Goal: Task Accomplishment & Management: Use online tool/utility

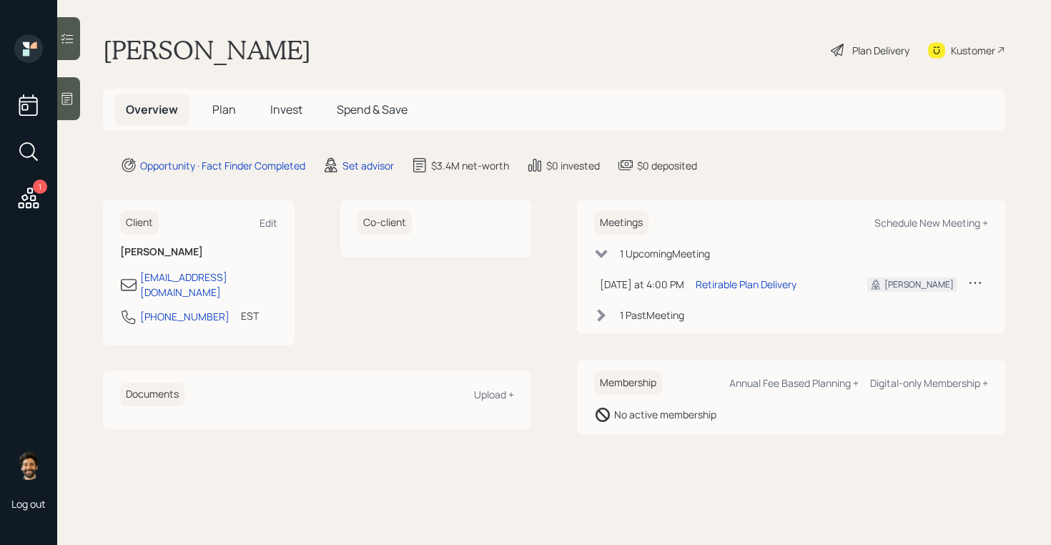
click at [342, 146] on main "[PERSON_NAME] Plan Delivery Kustomer Overview Plan Invest Spend & Save Opportun…" at bounding box center [553, 272] width 993 height 545
click at [374, 167] on div "Set advisor" at bounding box center [367, 165] width 51 height 15
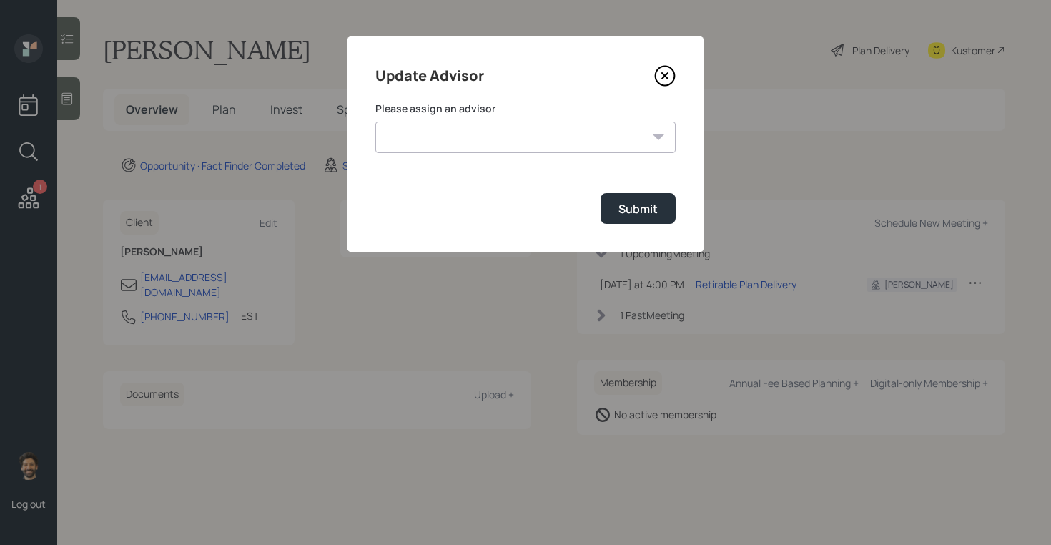
click at [431, 142] on select "Jonah Coleman Tyler End James DiStasi Treva Nostdahl Eric Schwartz Aleksandra S…" at bounding box center [525, 136] width 300 height 31
select select "f14b762f-c7c2-4b89-9227-8fa891345eea"
click at [375, 121] on select "Jonah Coleman Tyler End James DiStasi Treva Nostdahl Eric Schwartz Aleksandra S…" at bounding box center [525, 136] width 300 height 31
click at [613, 213] on button "Submit" at bounding box center [637, 208] width 75 height 31
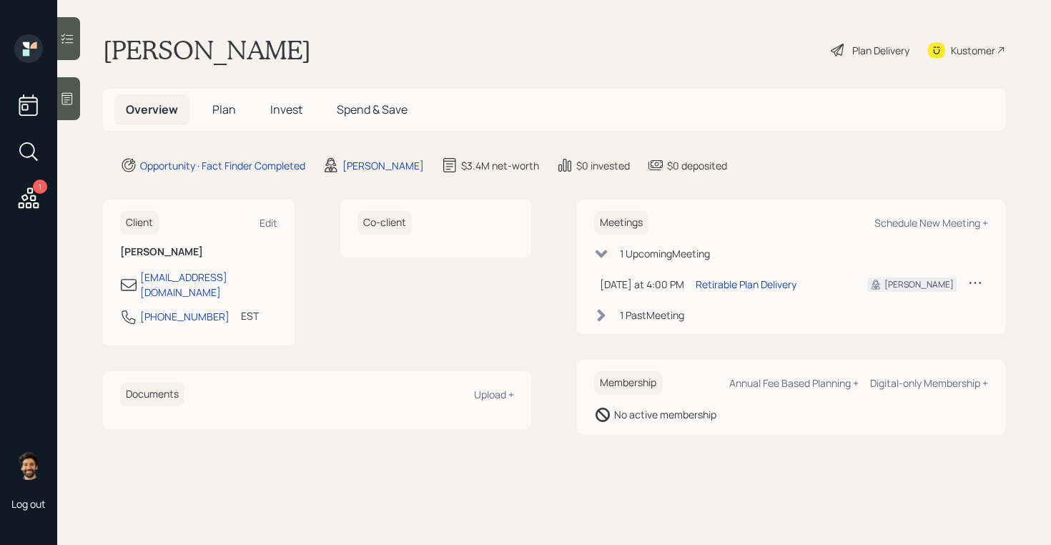
click at [210, 117] on h5 "Plan" at bounding box center [224, 109] width 46 height 31
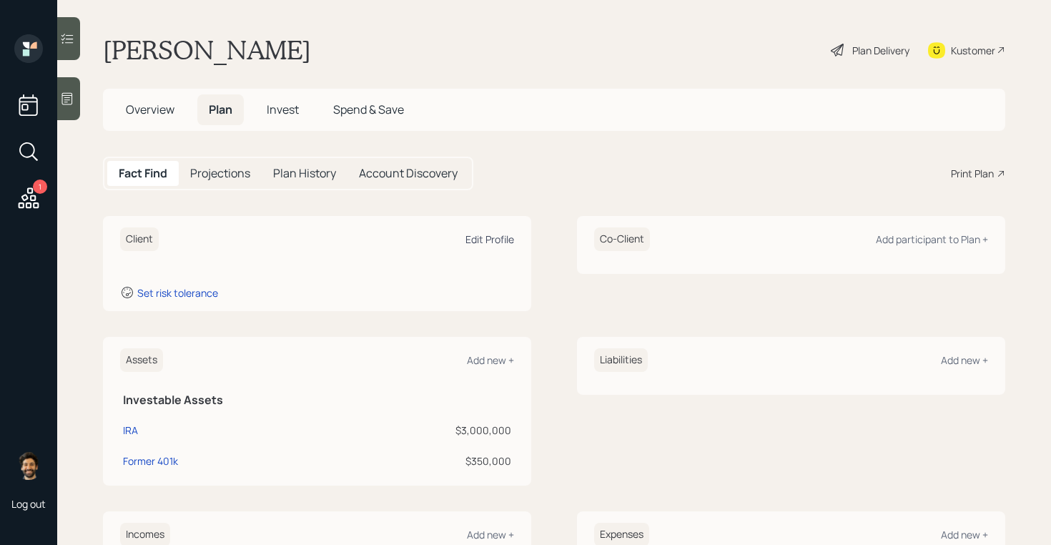
click at [481, 237] on div "Edit Profile" at bounding box center [489, 239] width 49 height 14
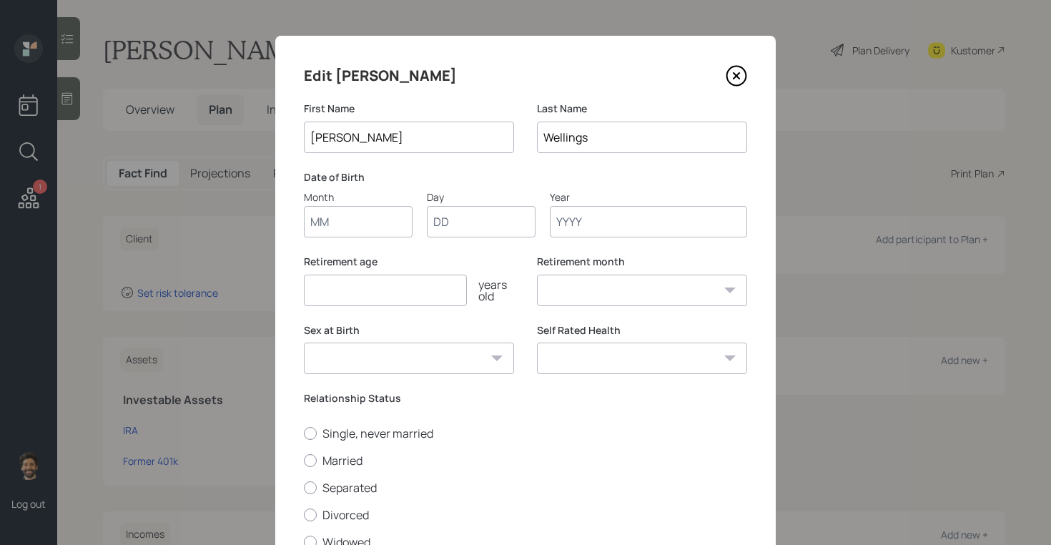
click at [342, 223] on input "Month" at bounding box center [358, 221] width 109 height 31
type input "02"
type input "24"
type input "1968"
select select "2"
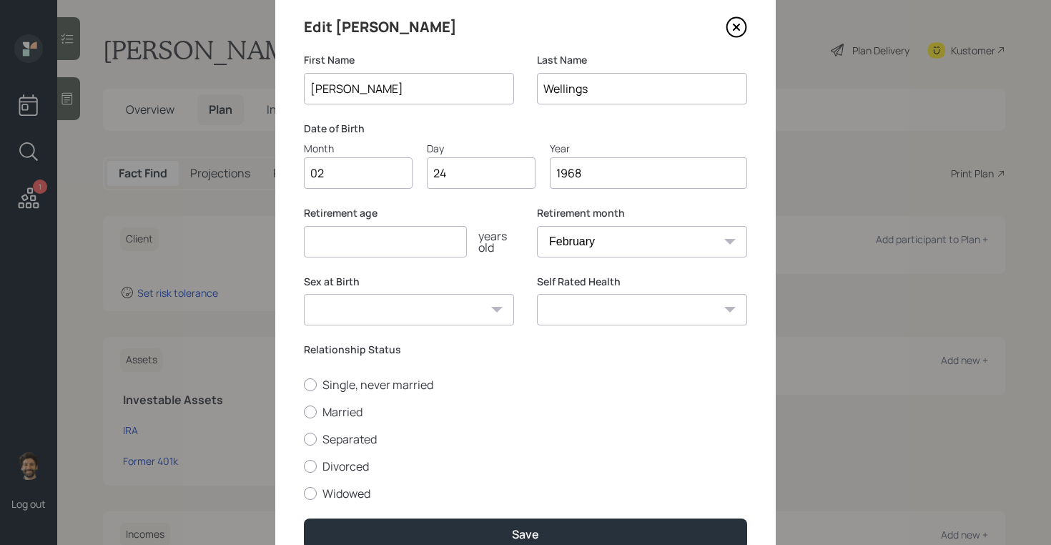
scroll to position [49, 0]
type input "1968"
click at [313, 411] on div at bounding box center [310, 411] width 13 height 13
click at [304, 411] on input "Married" at bounding box center [303, 410] width 1 height 1
radio input "true"
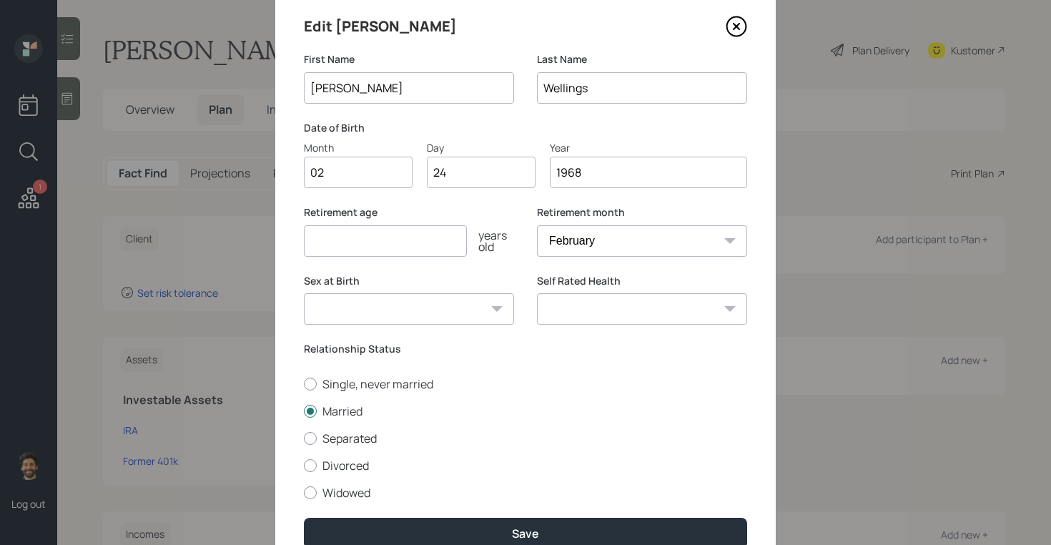
click at [353, 242] on input "number" at bounding box center [385, 240] width 163 height 31
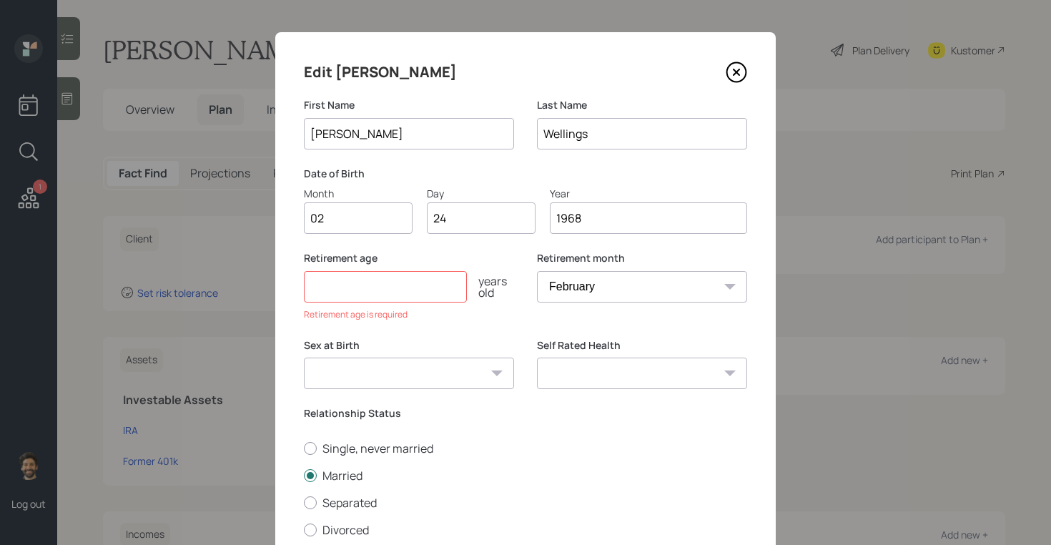
scroll to position [0, 0]
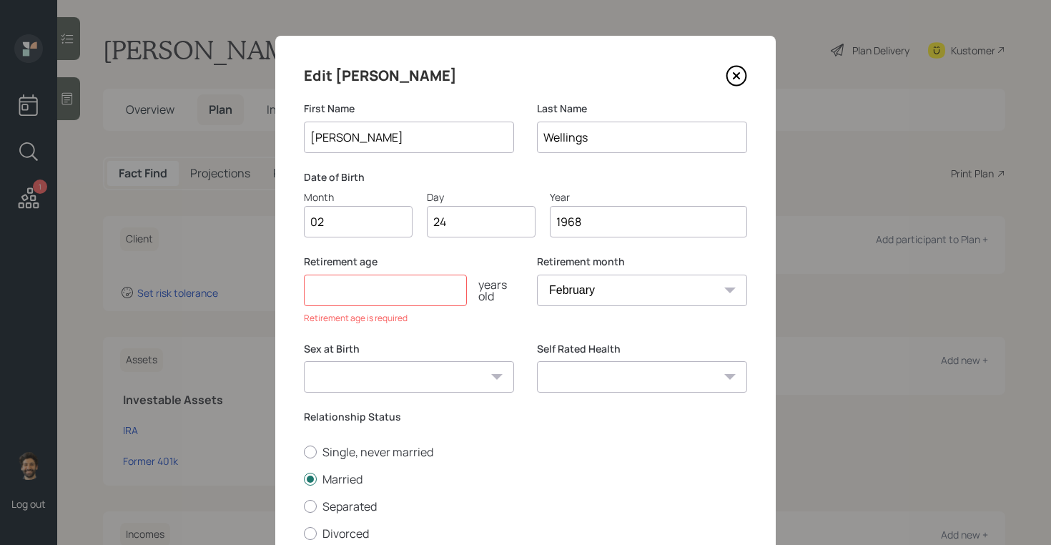
click at [375, 137] on input "[PERSON_NAME]" at bounding box center [409, 136] width 210 height 31
click at [610, 141] on input "Wellings" at bounding box center [642, 136] width 210 height 31
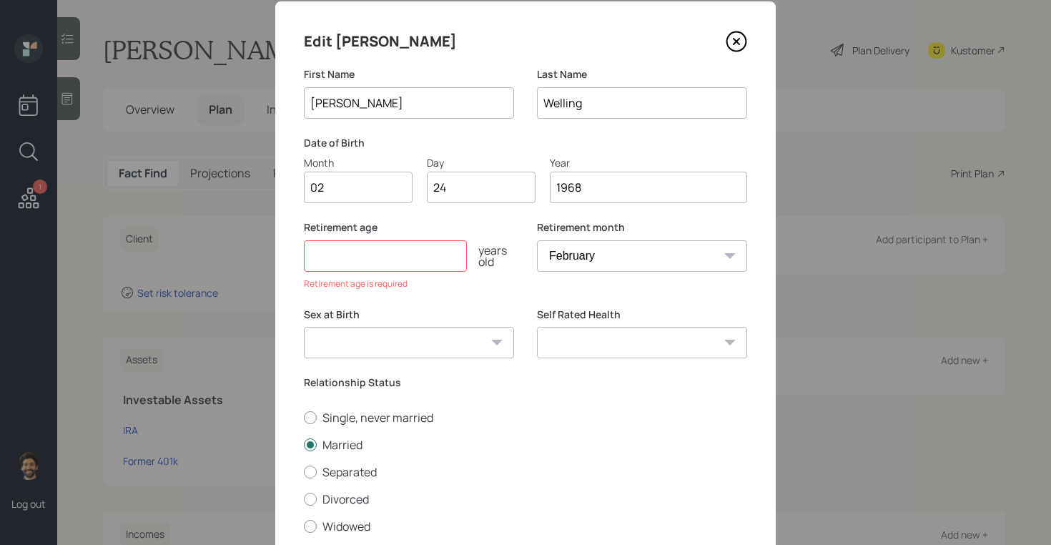
scroll to position [42, 0]
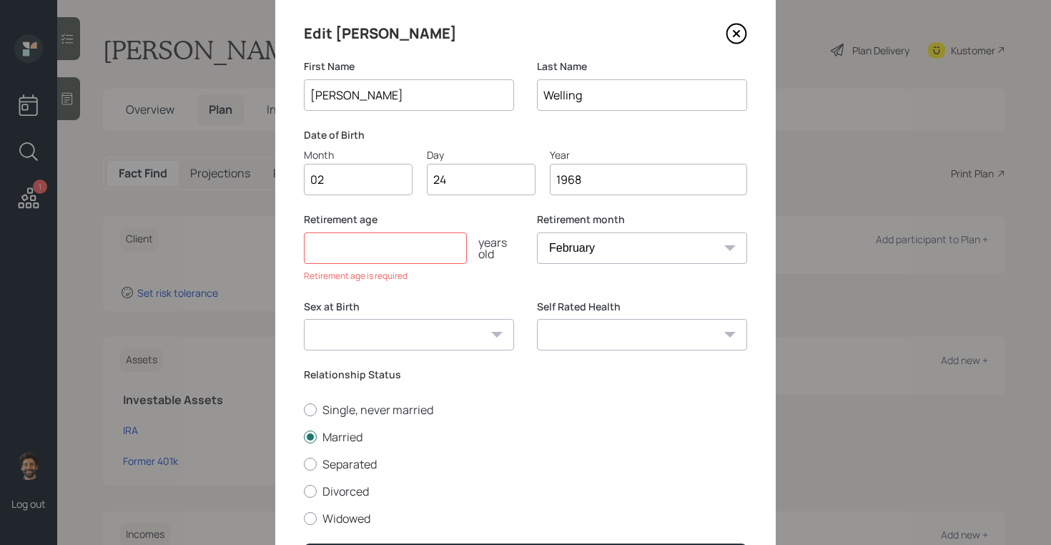
type input "Welling"
click at [359, 256] on input "number" at bounding box center [385, 247] width 163 height 31
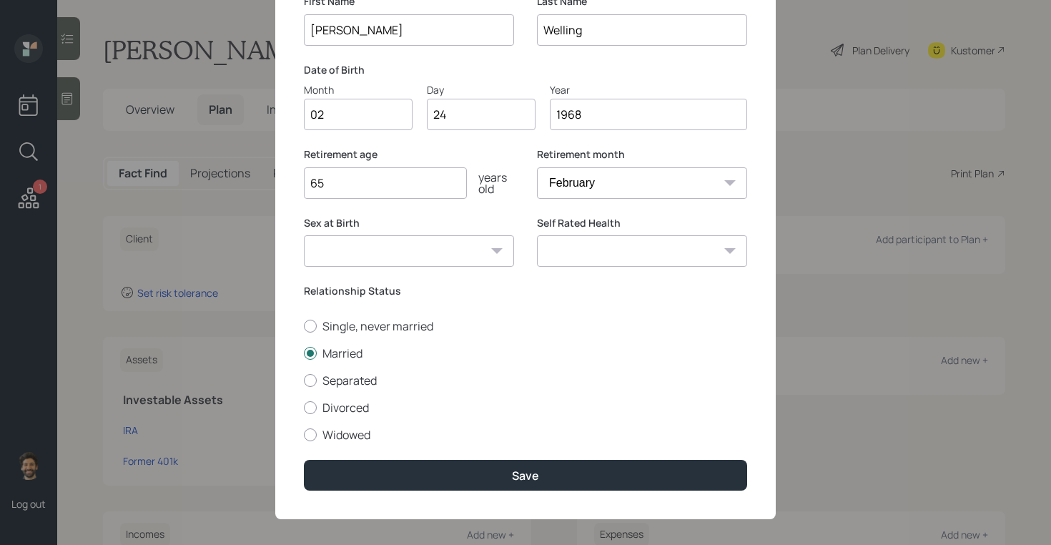
scroll to position [118, 0]
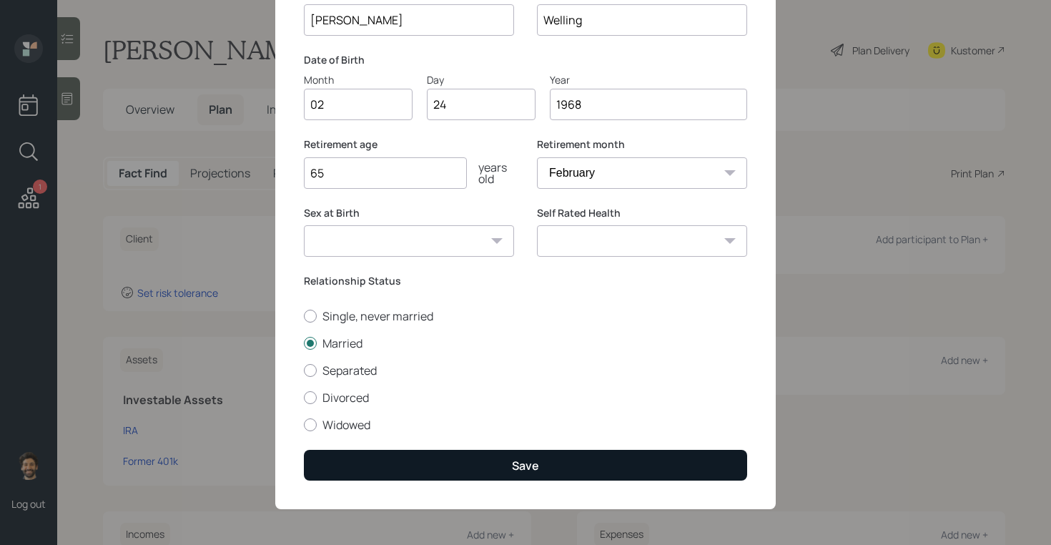
type input "65"
click at [376, 465] on button "Save" at bounding box center [525, 465] width 443 height 31
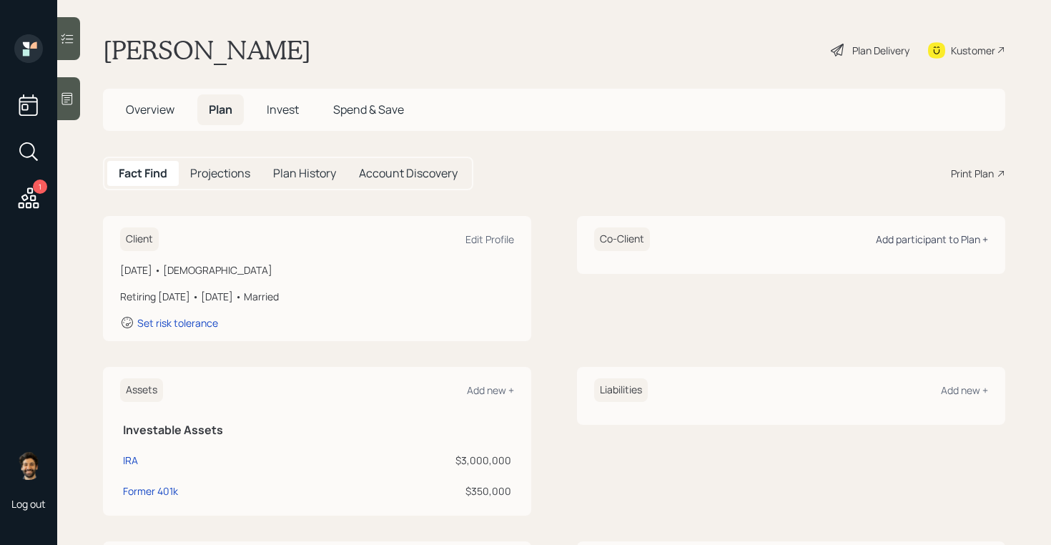
click at [941, 239] on div "Add participant to Plan +" at bounding box center [932, 239] width 112 height 14
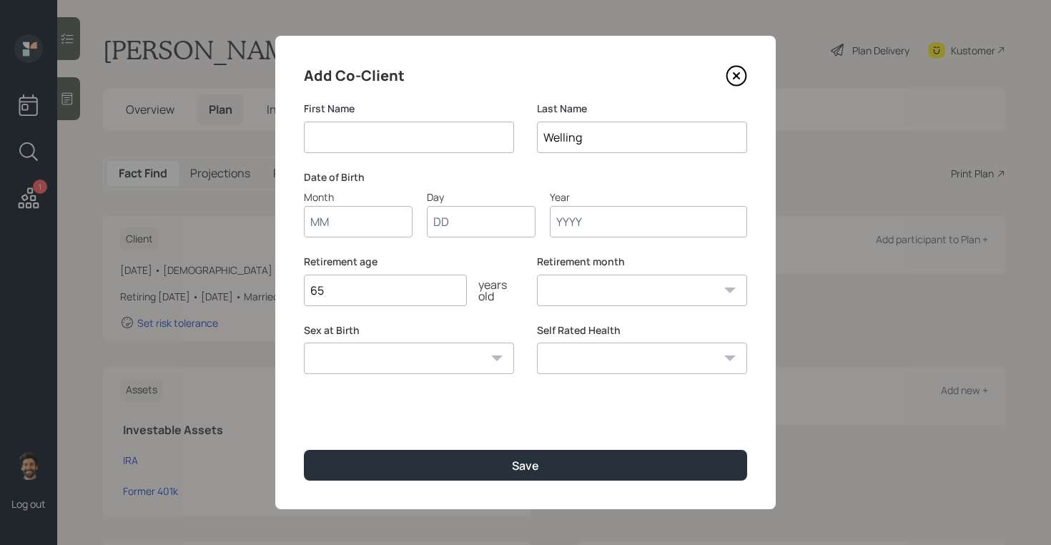
click at [383, 137] on input at bounding box center [409, 136] width 210 height 31
type input "[PERSON_NAME]"
click at [334, 217] on input "Month" at bounding box center [358, 221] width 109 height 31
type input "08"
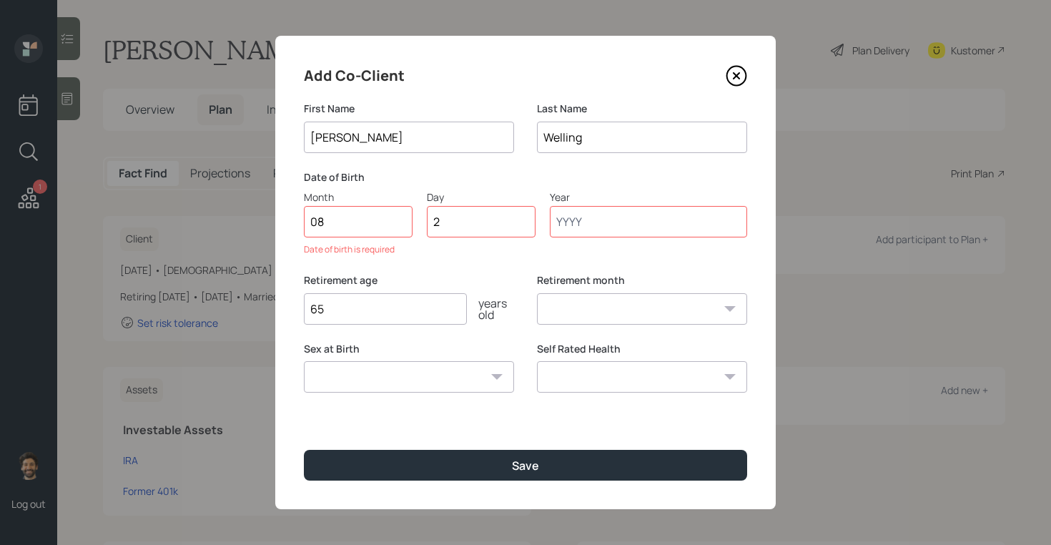
type input "22"
type input "1974"
select select "8"
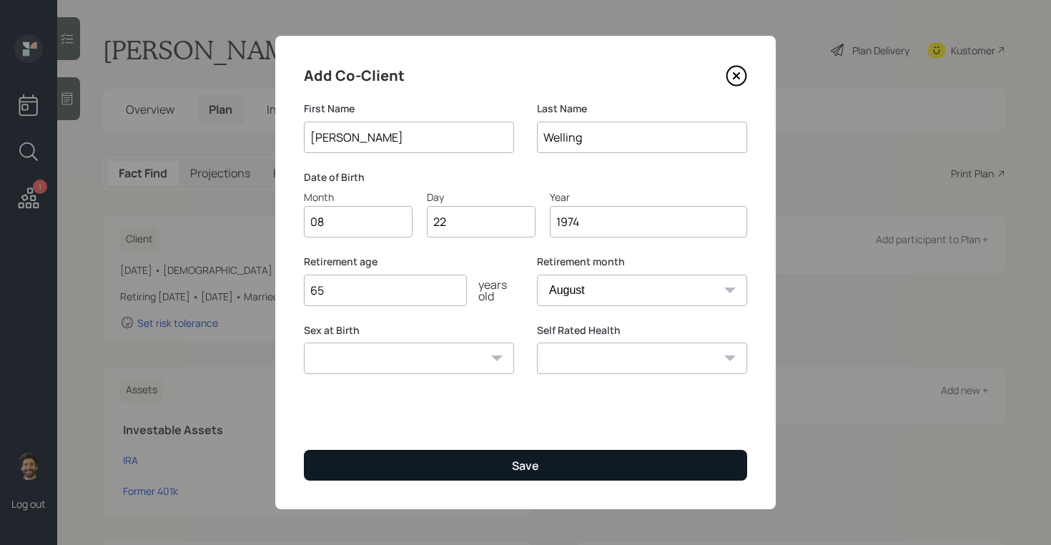
type input "1974"
click at [392, 467] on button "Save" at bounding box center [525, 465] width 443 height 31
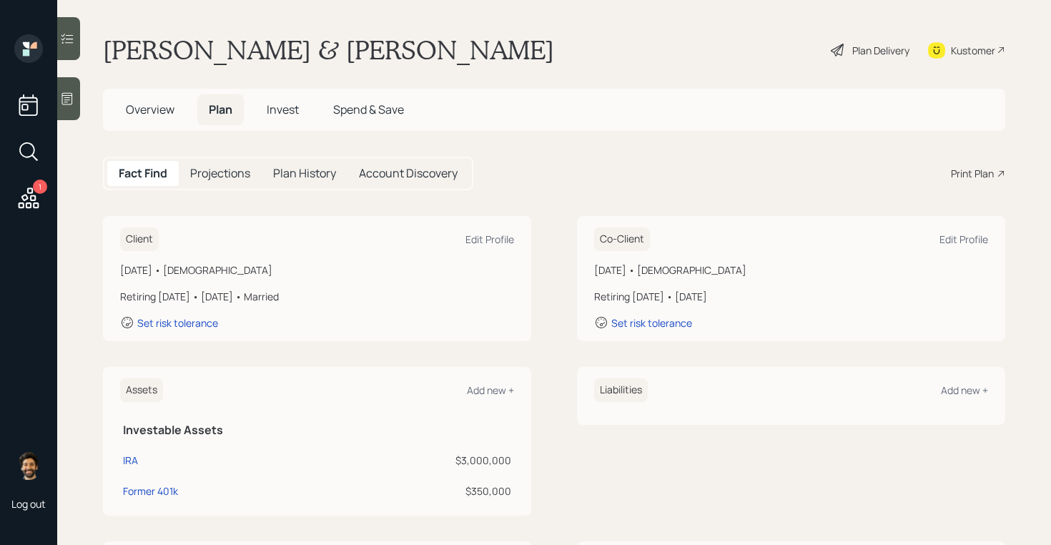
drag, startPoint x: 750, startPoint y: 292, endPoint x: 688, endPoint y: 293, distance: 62.2
click at [688, 293] on div "Retiring in 14 years • August 2039" at bounding box center [791, 296] width 394 height 15
click at [949, 237] on div "Edit Profile" at bounding box center [963, 239] width 49 height 14
select select "8"
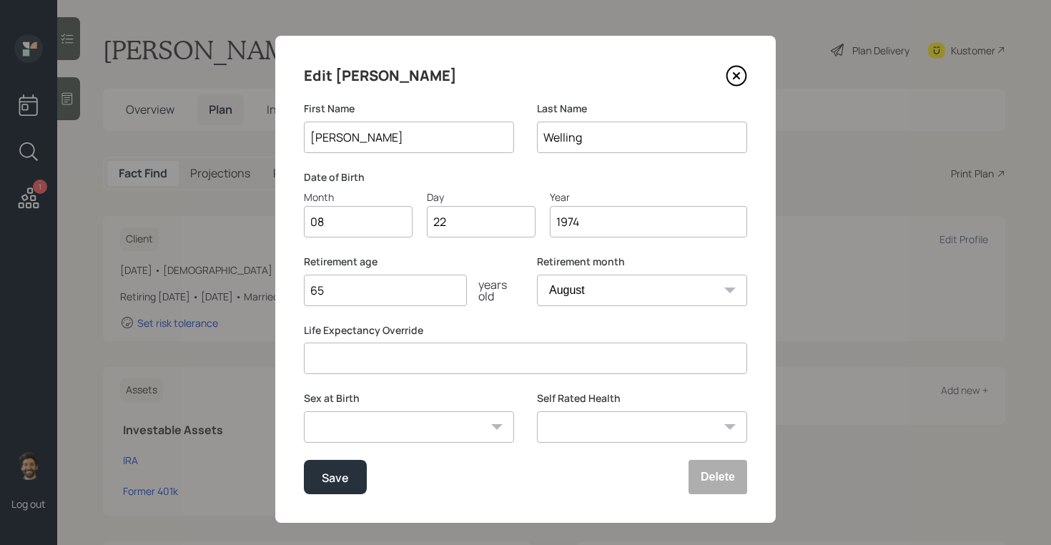
click at [358, 291] on input "65" at bounding box center [385, 289] width 163 height 31
type input "6"
type input "60"
click at [332, 483] on div "Save" at bounding box center [335, 476] width 27 height 19
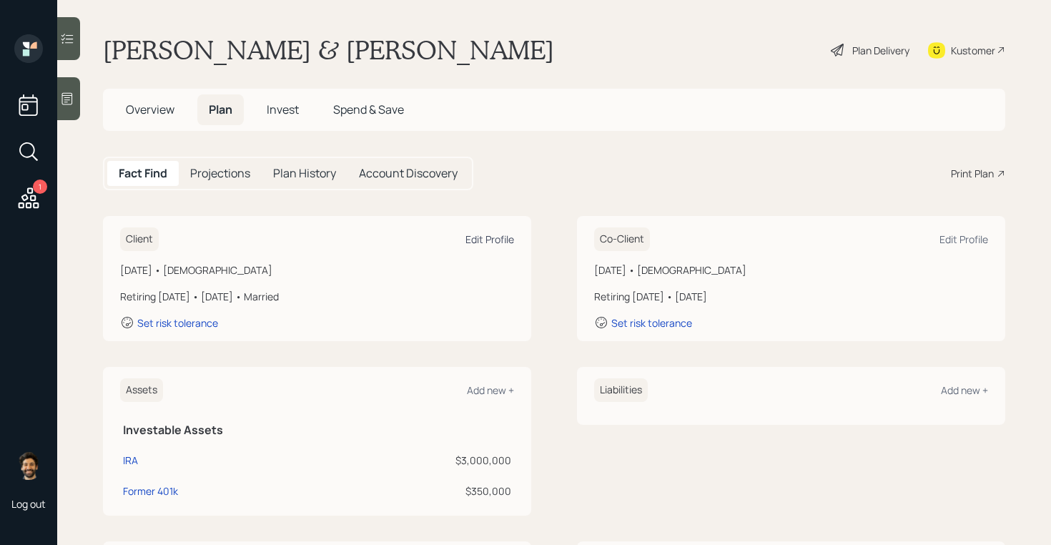
click at [467, 237] on div "Edit Profile" at bounding box center [489, 239] width 49 height 14
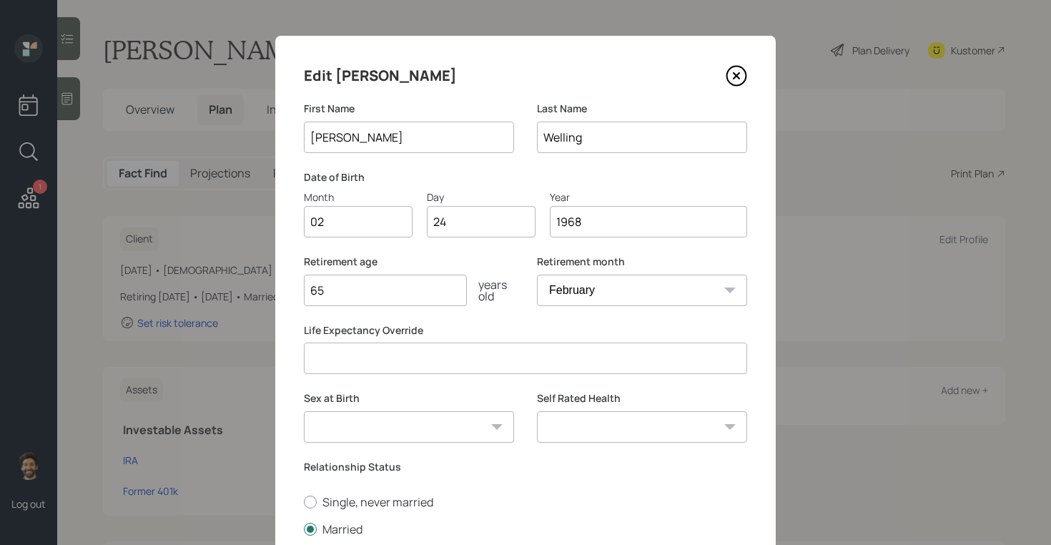
click at [592, 283] on select "January February March April May June July August September October November De…" at bounding box center [642, 289] width 210 height 31
select select "1"
click at [537, 274] on select "January February March April May June July August September October November De…" at bounding box center [642, 289] width 210 height 31
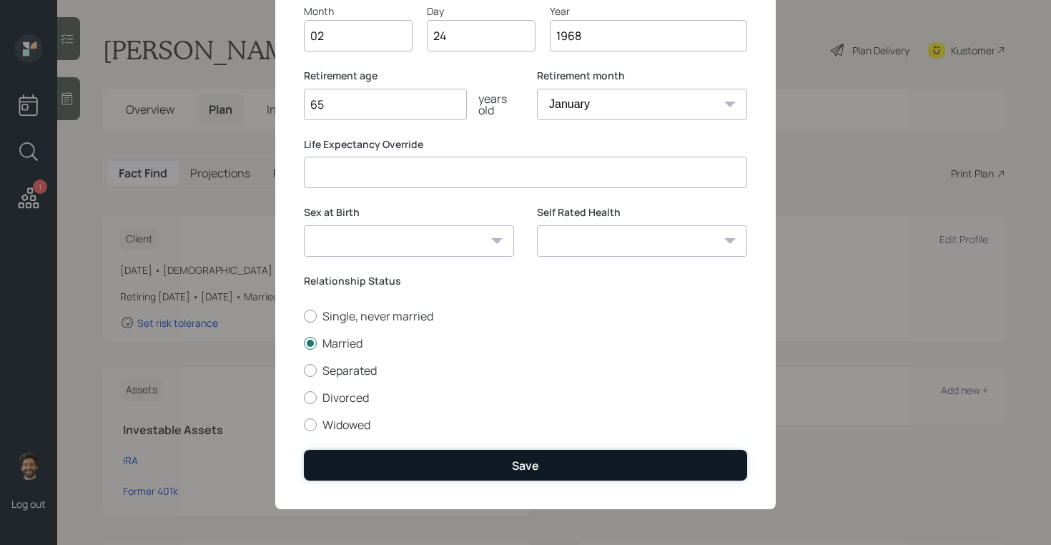
click at [366, 465] on button "Save" at bounding box center [525, 465] width 443 height 31
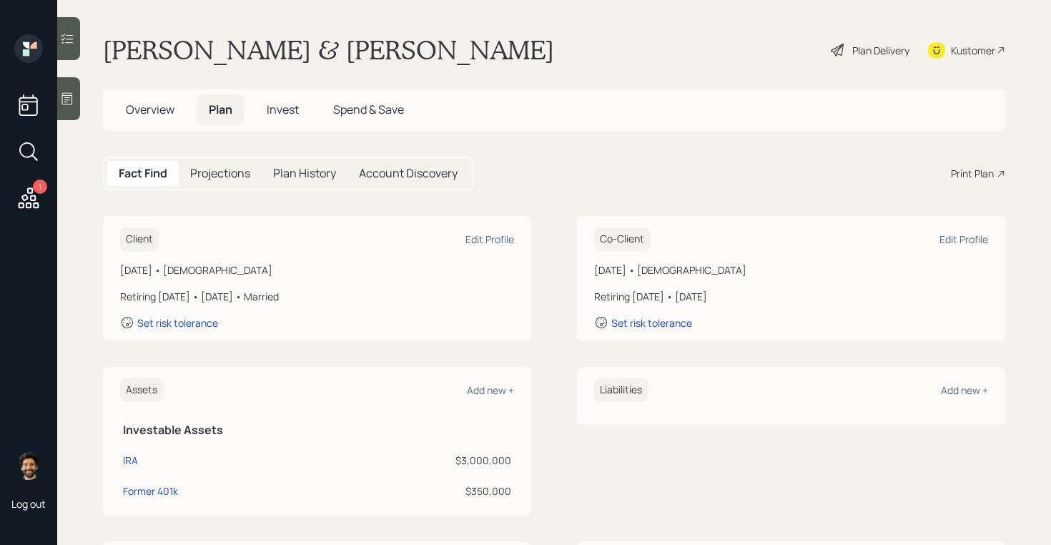
drag, startPoint x: 217, startPoint y: 294, endPoint x: 224, endPoint y: 296, distance: 7.3
click at [222, 296] on div "Retiring [DATE] • [DATE] • Married" at bounding box center [317, 296] width 394 height 15
click at [953, 235] on div "Edit Profile" at bounding box center [963, 239] width 49 height 14
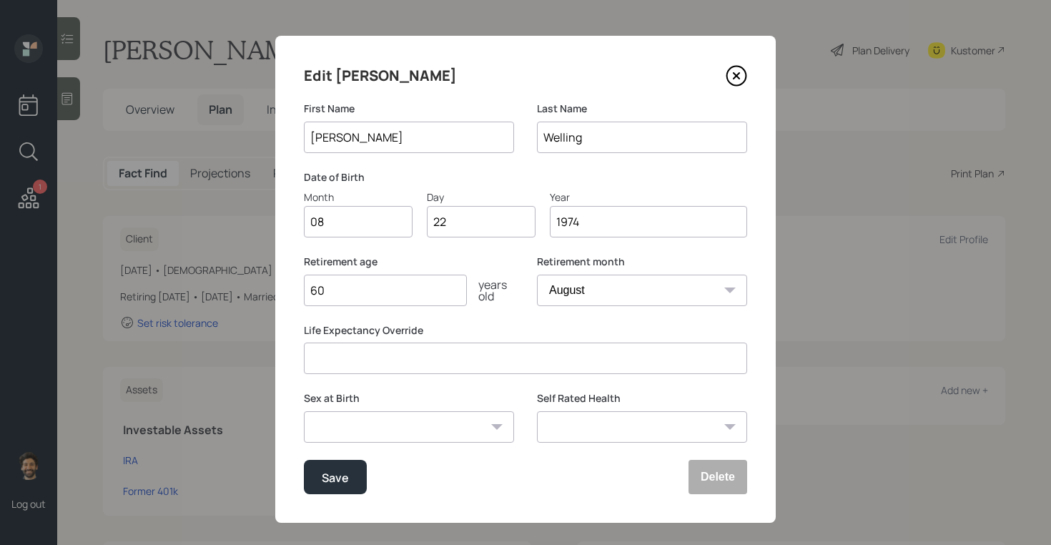
click at [568, 289] on select "January February March April May June July August September October November De…" at bounding box center [642, 289] width 210 height 31
select select "1"
click at [537, 274] on select "January February March April May June July August September October November De…" at bounding box center [642, 289] width 210 height 31
click at [348, 292] on input "60" at bounding box center [385, 289] width 163 height 31
type input "6"
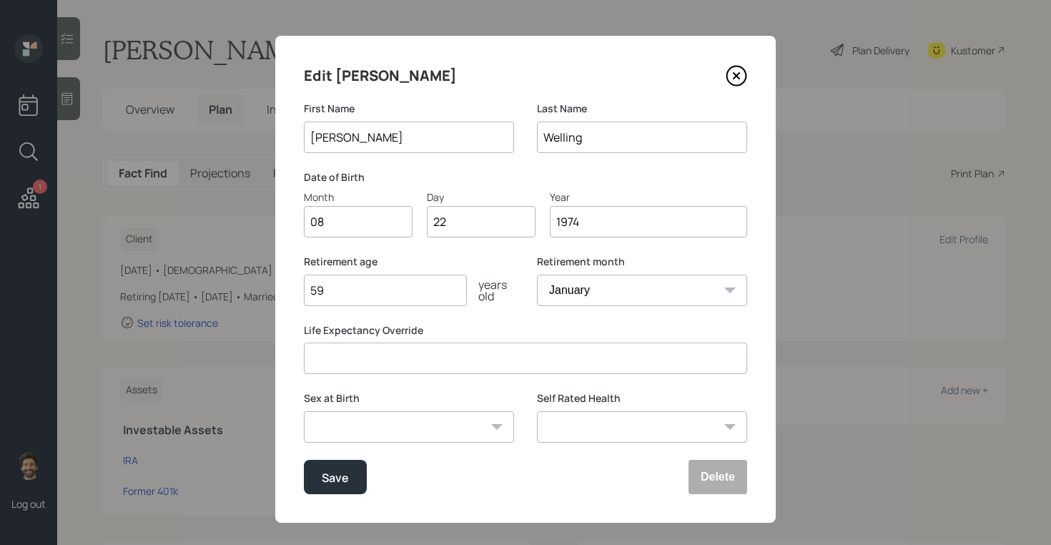
type input "59"
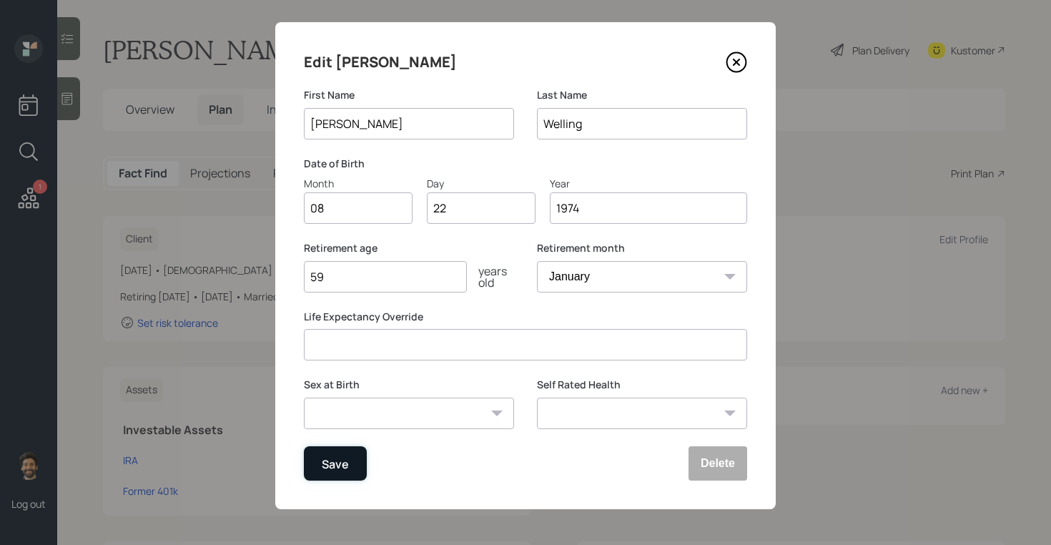
click at [324, 457] on div "Save" at bounding box center [335, 463] width 27 height 19
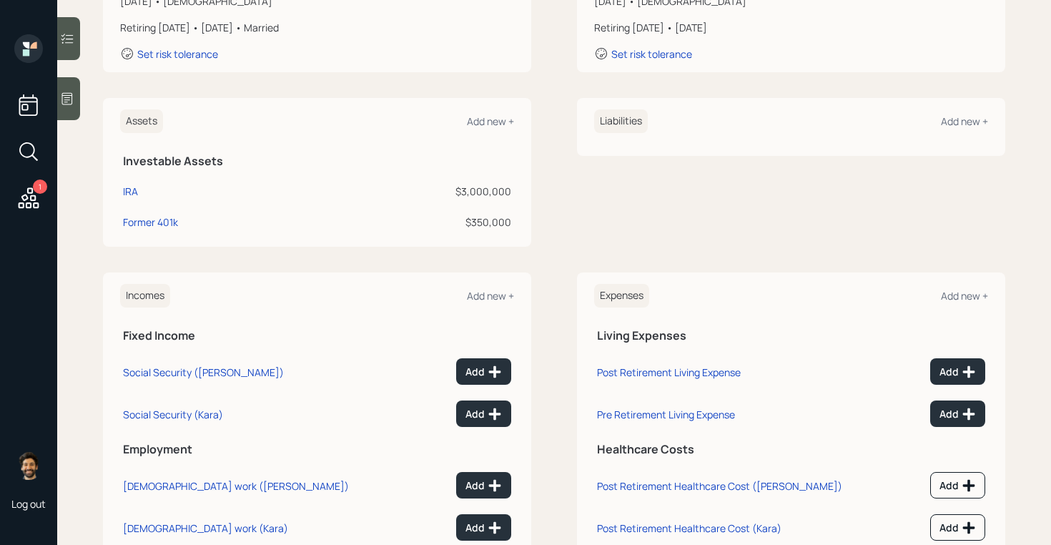
scroll to position [316, 0]
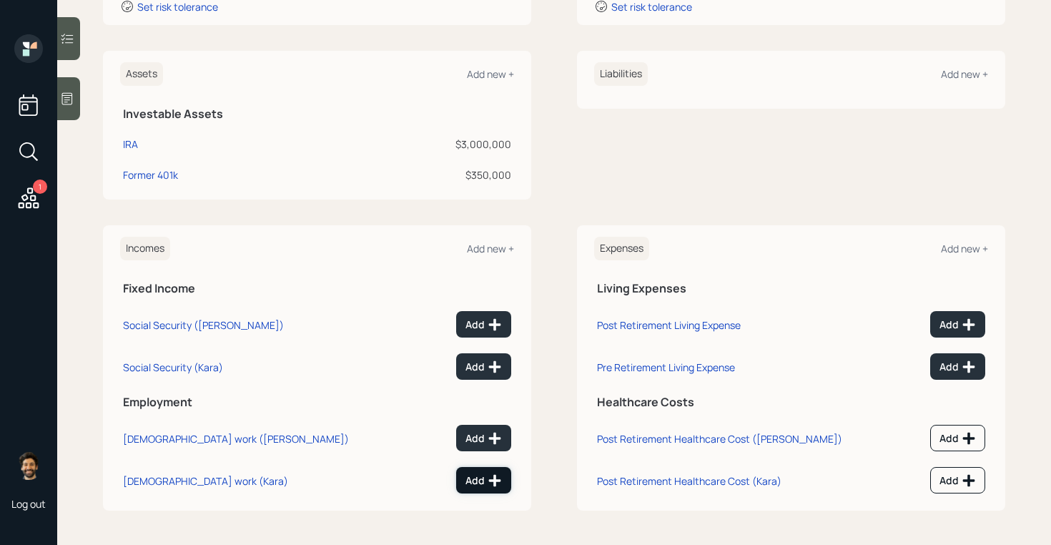
click at [482, 485] on div "Add" at bounding box center [483, 480] width 36 height 14
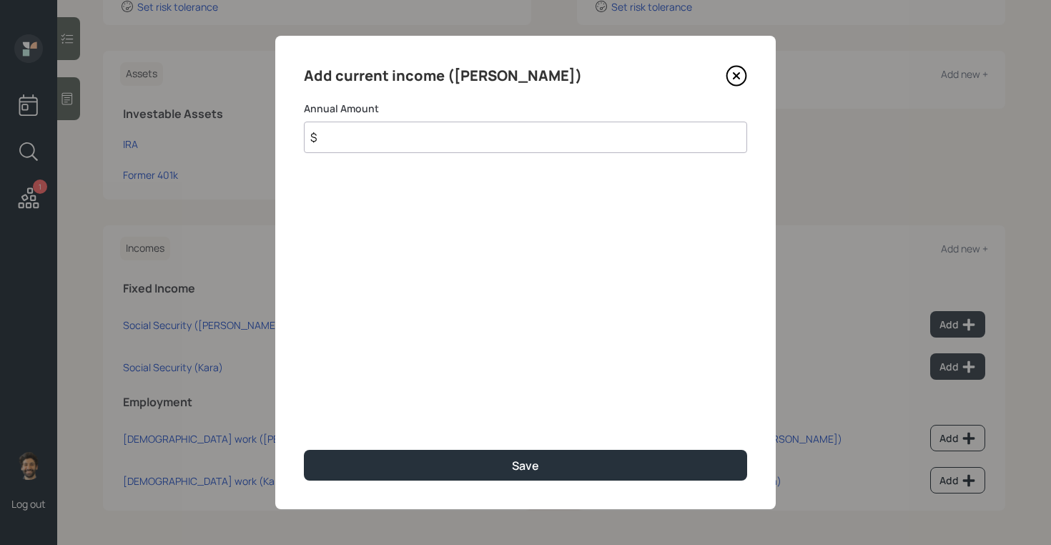
click at [354, 142] on input "$" at bounding box center [525, 136] width 443 height 31
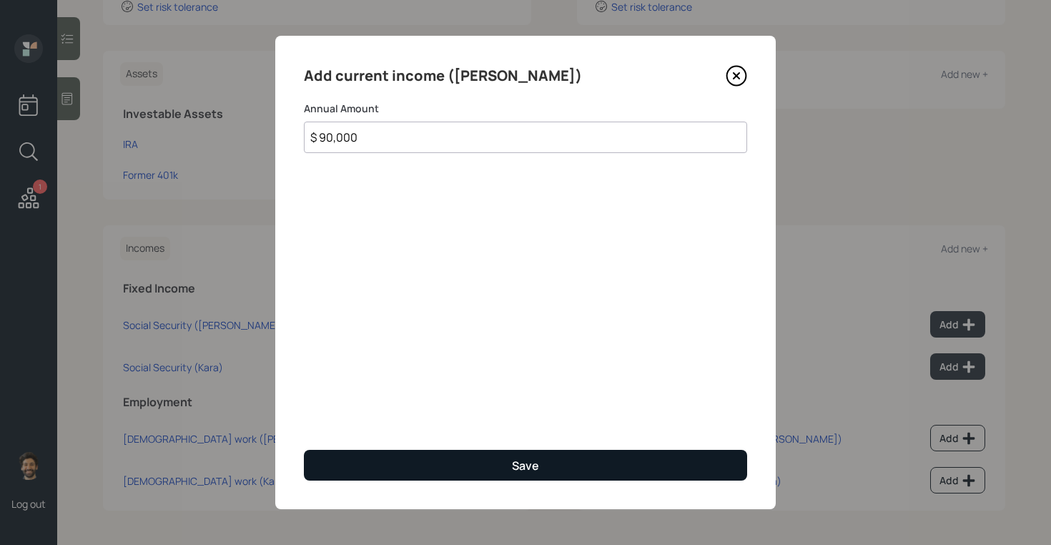
type input "$ 90,000"
click at [370, 469] on button "Save" at bounding box center [525, 465] width 443 height 31
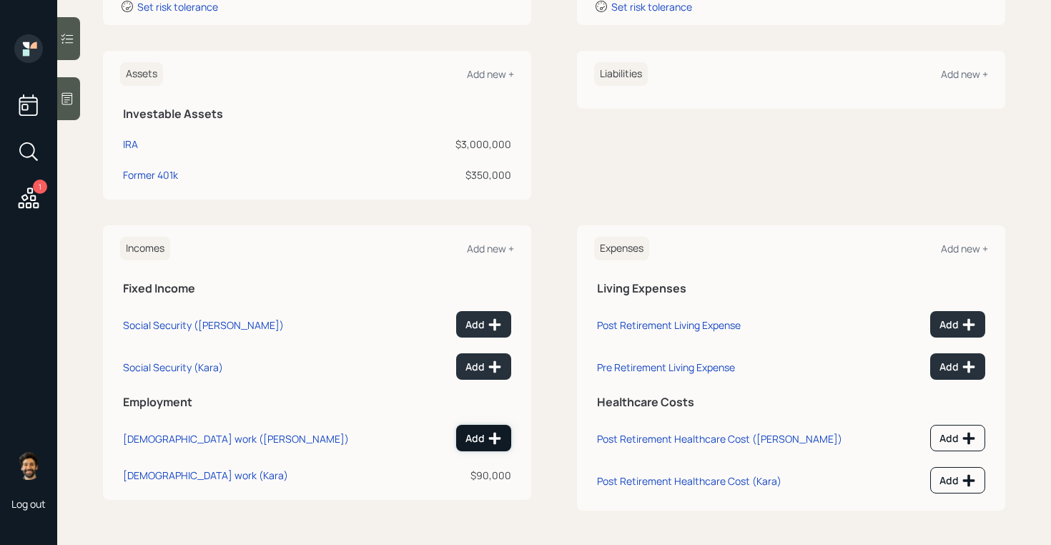
click at [473, 437] on div "Add" at bounding box center [483, 438] width 36 height 14
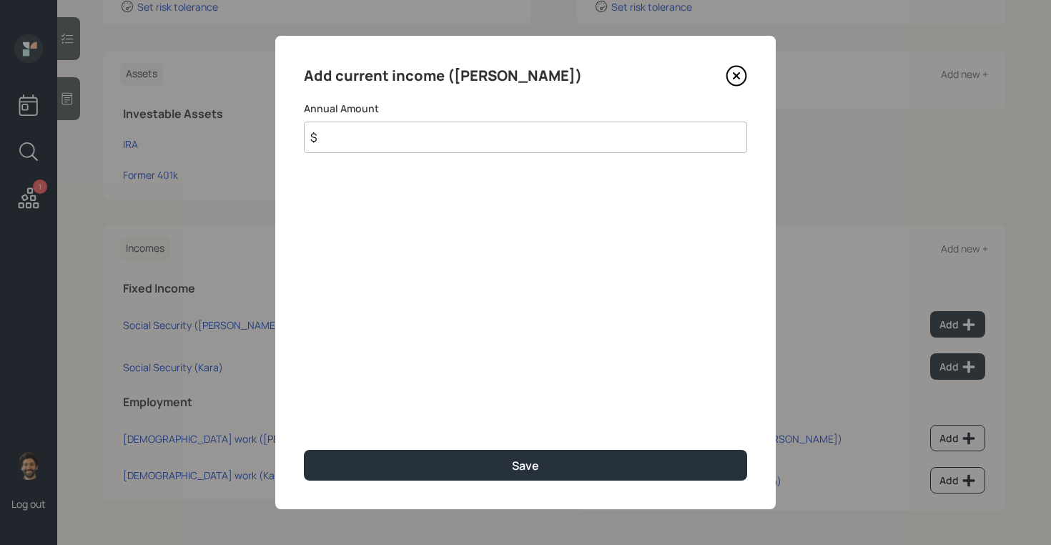
click at [362, 147] on input "$" at bounding box center [525, 136] width 443 height 31
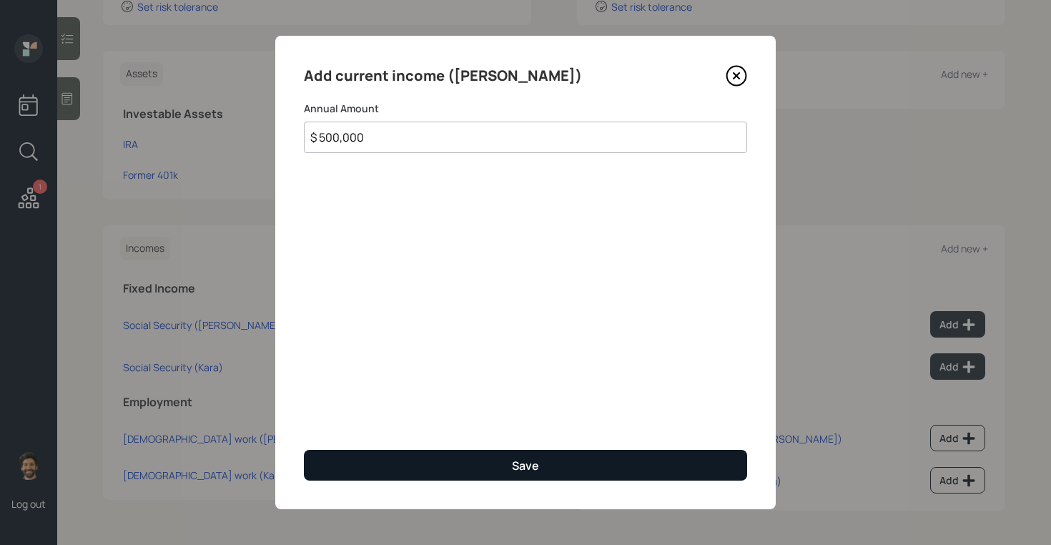
type input "$ 500,000"
click at [392, 459] on button "Save" at bounding box center [525, 465] width 443 height 31
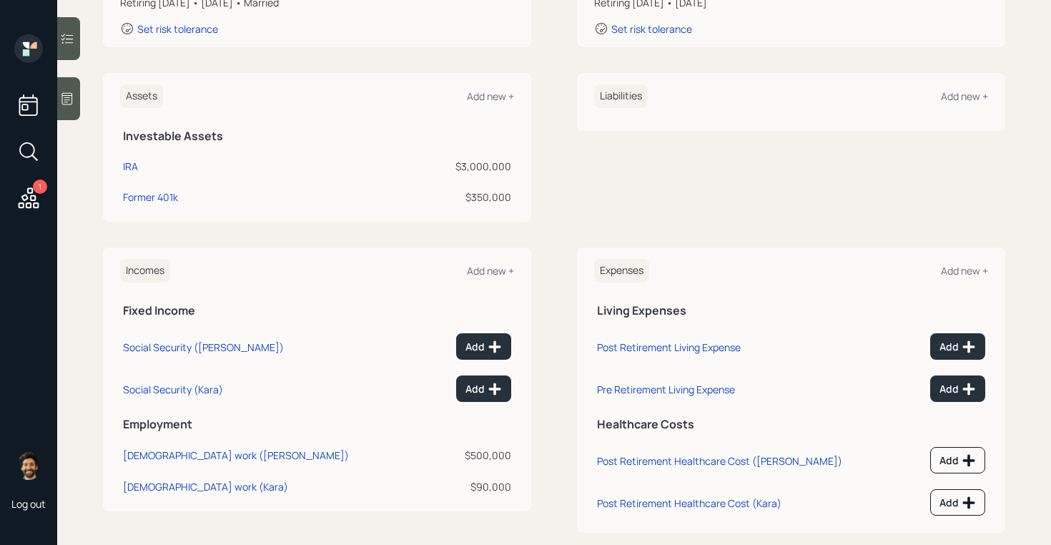
scroll to position [288, 0]
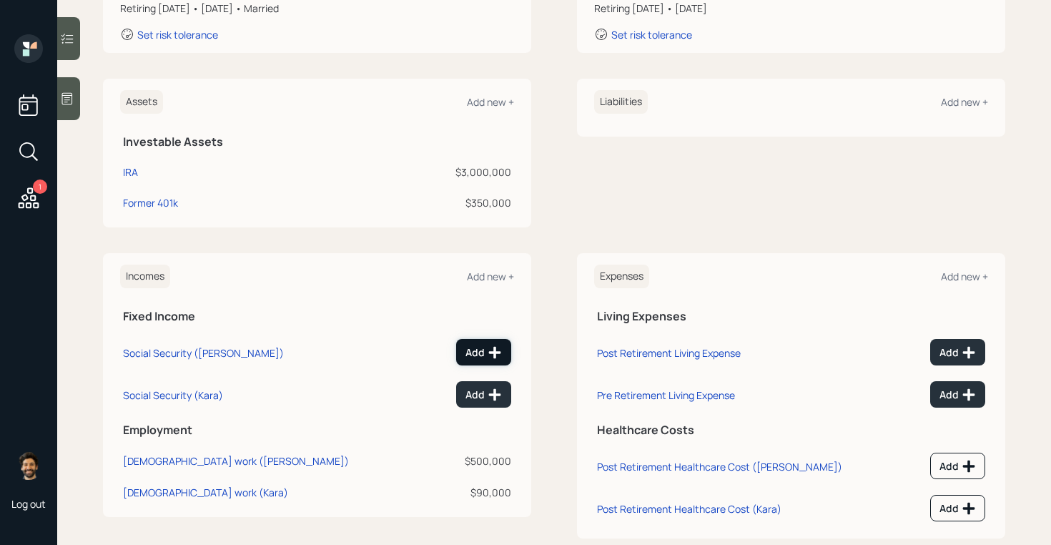
click at [483, 356] on div "Add" at bounding box center [483, 352] width 36 height 14
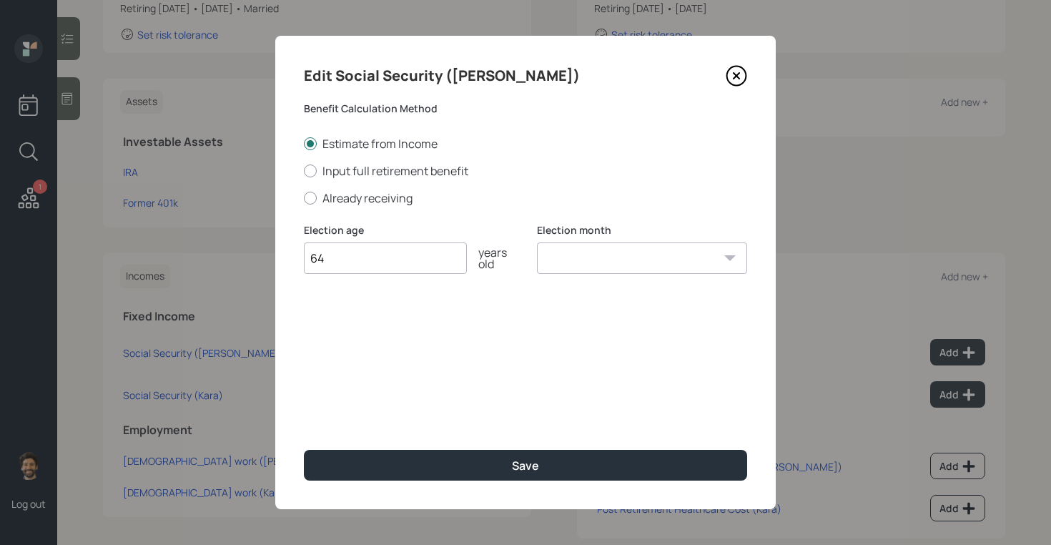
type input "64"
click at [576, 262] on select "January February March April May June July August September October November De…" at bounding box center [642, 257] width 210 height 31
select select "12"
click at [537, 242] on select "January February March April May June July August September October November De…" at bounding box center [642, 257] width 210 height 31
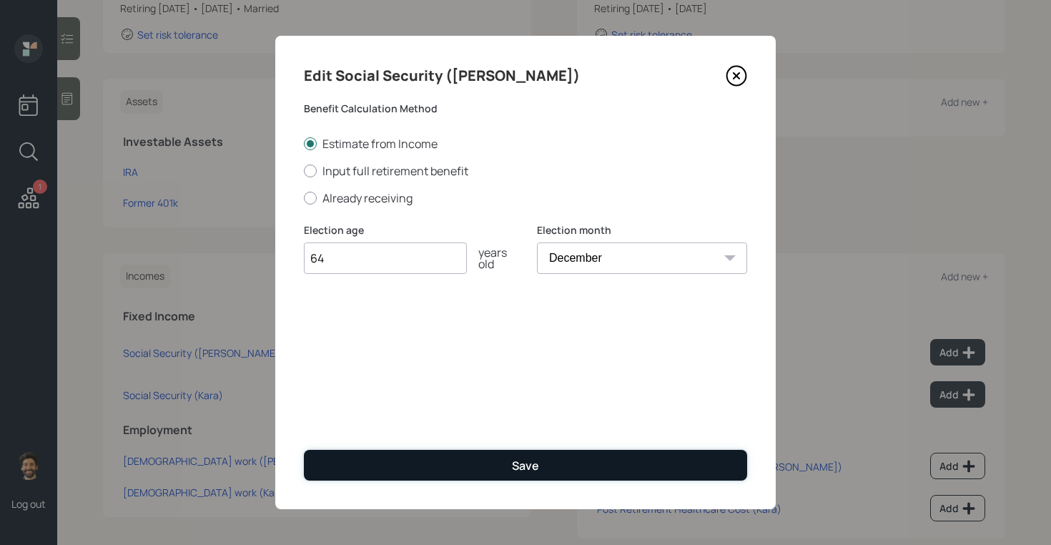
click at [459, 472] on button "Save" at bounding box center [525, 465] width 443 height 31
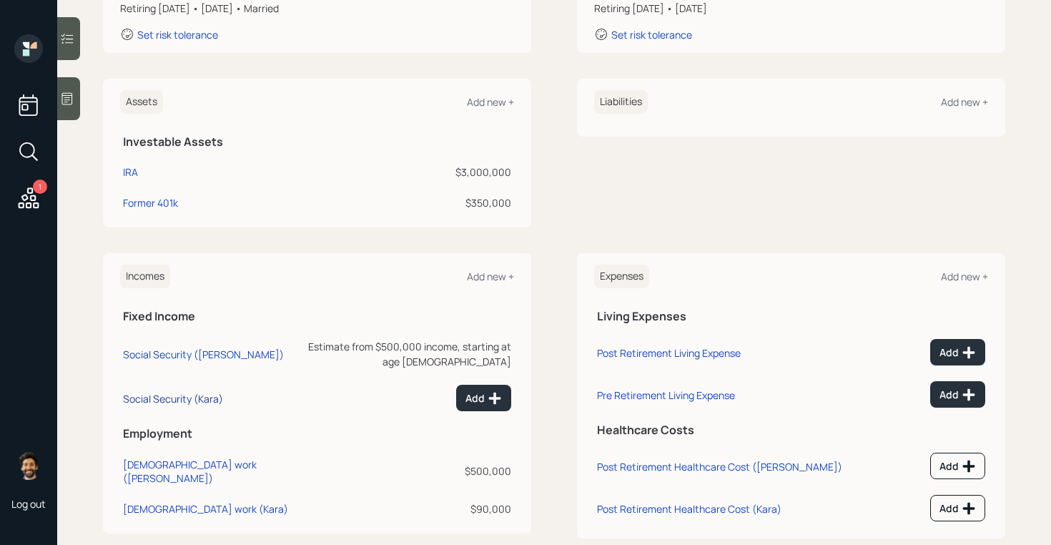
click at [186, 392] on div "Social Security (Kara)" at bounding box center [173, 399] width 100 height 14
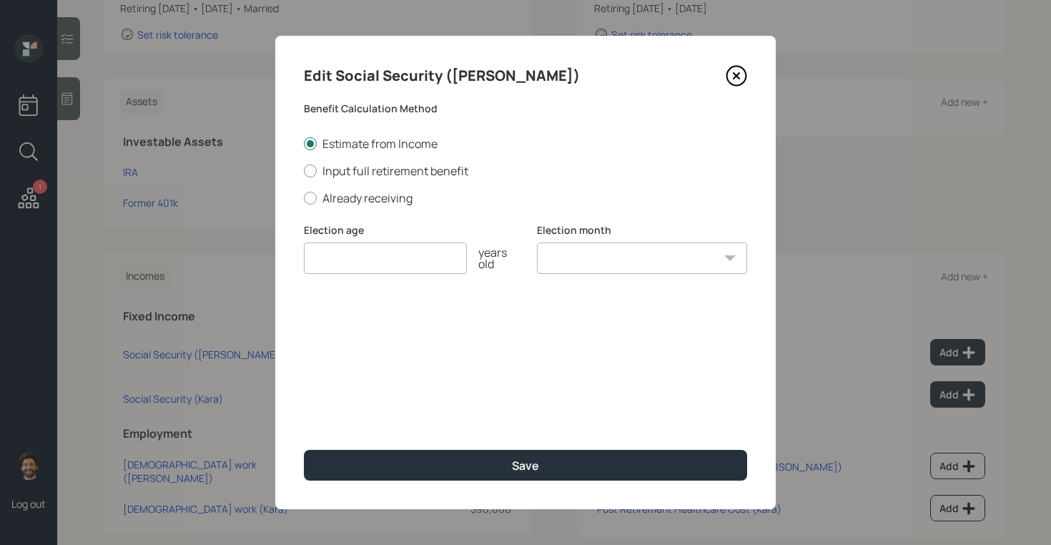
click at [348, 244] on input "number" at bounding box center [385, 257] width 163 height 31
type input "64"
click at [560, 261] on select "January February March April May June July August September October November De…" at bounding box center [642, 257] width 210 height 31
select select "12"
click at [537, 242] on select "January February March April May June July August September October November De…" at bounding box center [642, 257] width 210 height 31
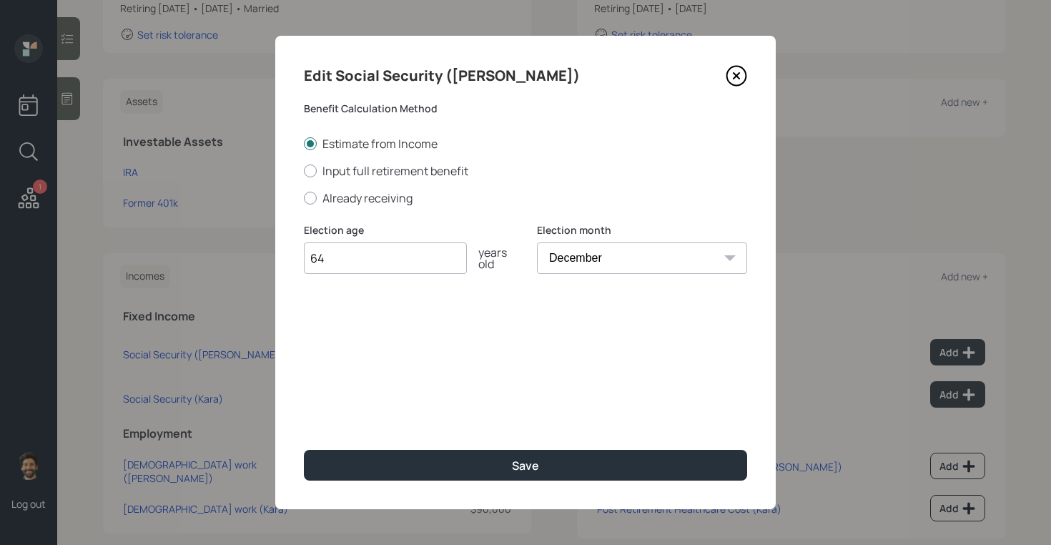
drag, startPoint x: 332, startPoint y: 255, endPoint x: 278, endPoint y: 257, distance: 53.6
click at [279, 257] on div "Edit Social Security (Kara) Benefit Calculation Method Estimate from Income Inp…" at bounding box center [525, 272] width 500 height 473
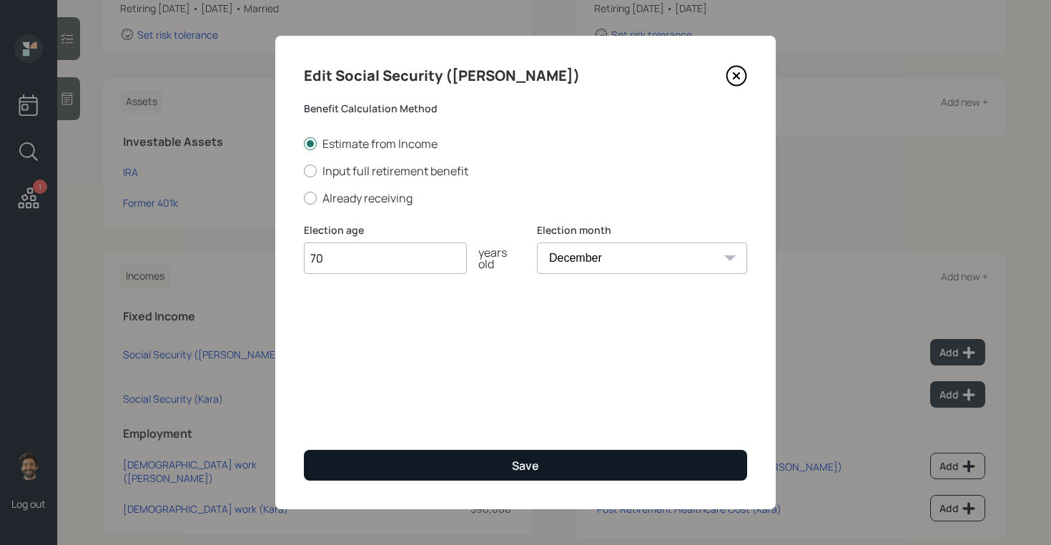
type input "70"
click at [396, 468] on button "Save" at bounding box center [525, 465] width 443 height 31
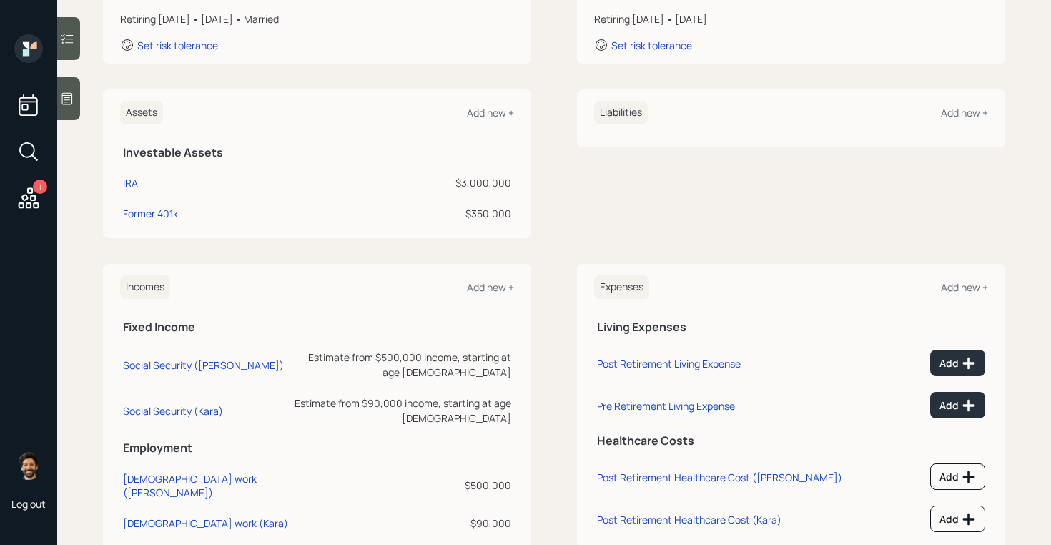
scroll to position [277, 0]
click at [479, 287] on div "Add new +" at bounding box center [490, 288] width 47 height 14
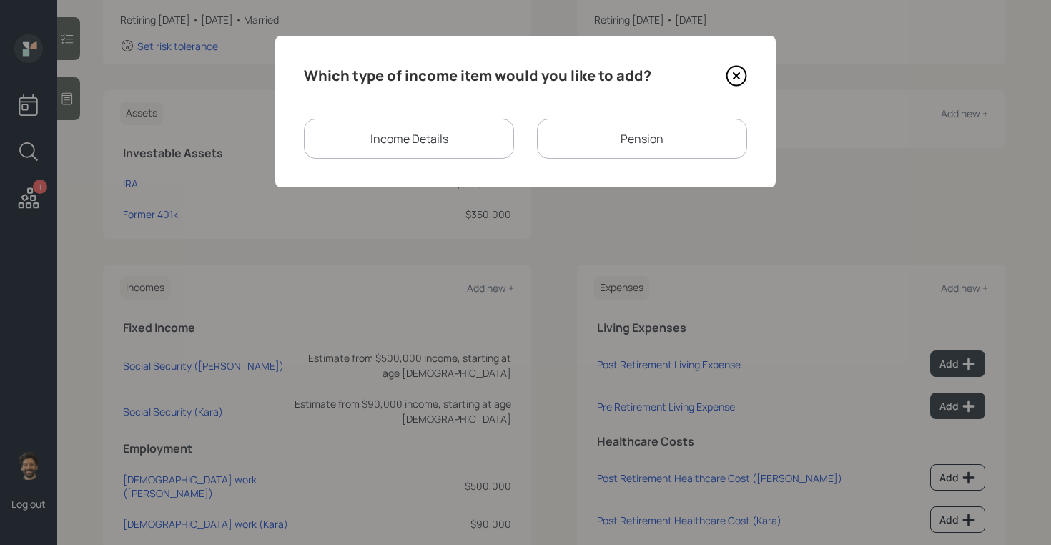
click at [574, 136] on div "Pension" at bounding box center [642, 139] width 210 height 40
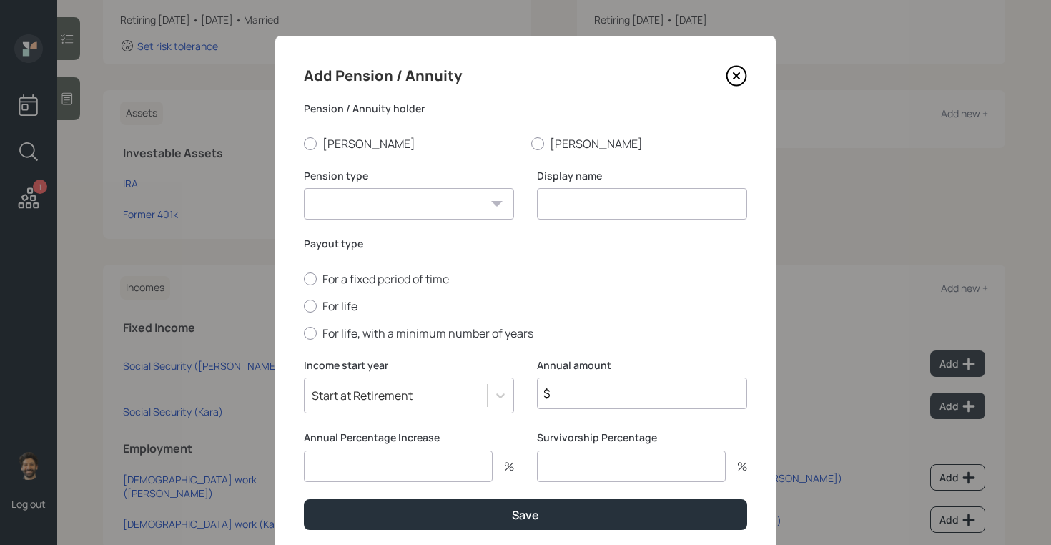
click at [414, 203] on select "Pension Annuity" at bounding box center [409, 203] width 210 height 31
select select "pension"
click at [304, 188] on select "Pension Annuity" at bounding box center [409, 203] width 210 height 31
click at [602, 204] on input at bounding box center [642, 203] width 210 height 31
type input "Pension"
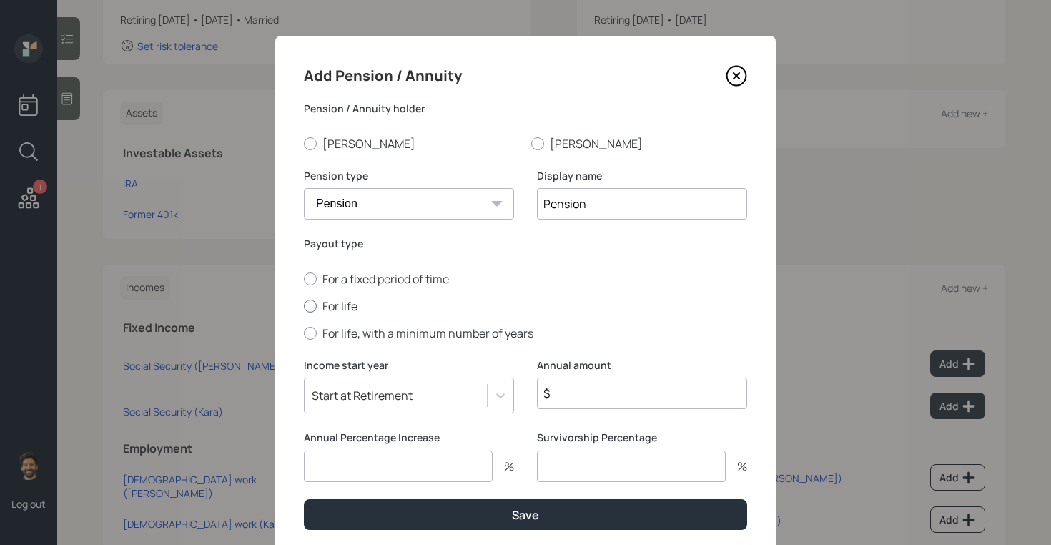
click at [333, 300] on label "For life" at bounding box center [525, 306] width 443 height 16
click at [304, 305] on input "For life" at bounding box center [303, 305] width 1 height 1
radio input "true"
click at [364, 472] on input "number" at bounding box center [398, 465] width 189 height 31
type input "0"
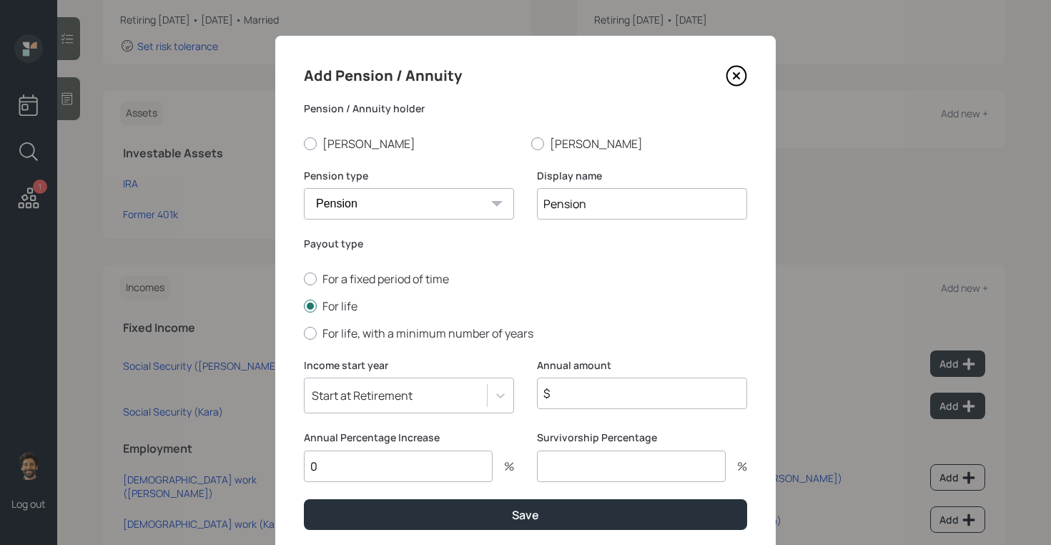
click at [591, 396] on input "$" at bounding box center [642, 392] width 210 height 31
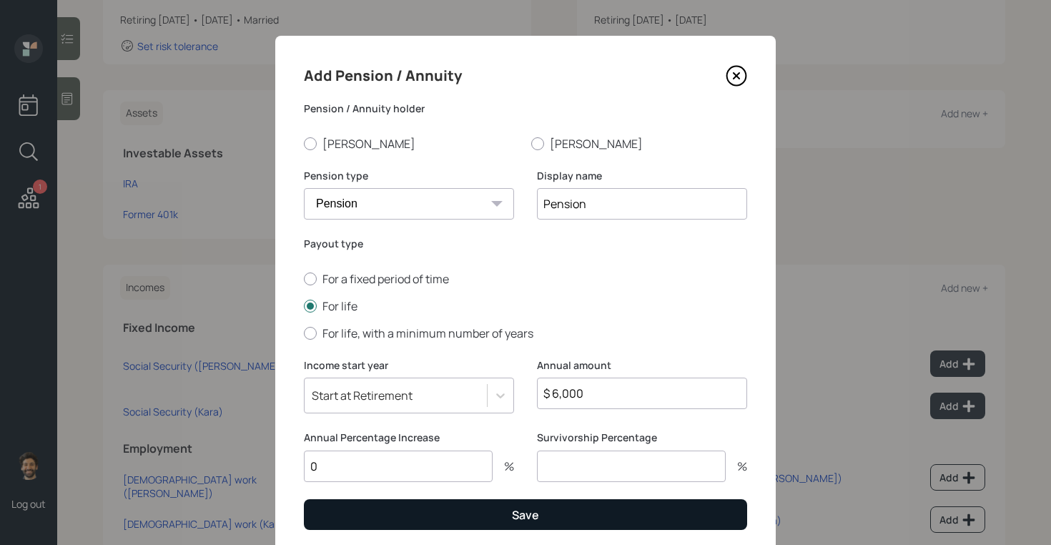
type input "$ 6,000"
click at [407, 512] on button "Save" at bounding box center [525, 514] width 443 height 31
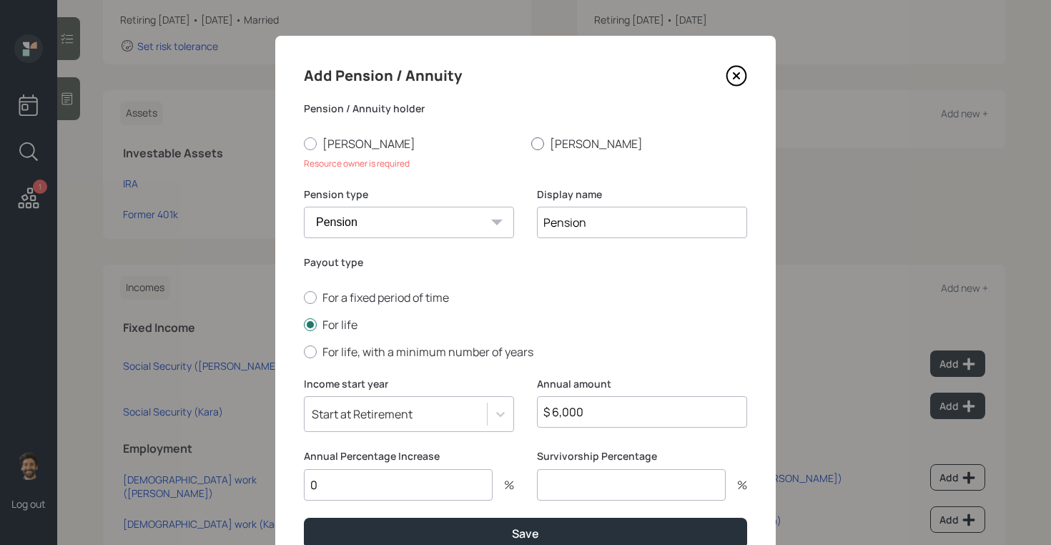
click at [545, 147] on label "[PERSON_NAME]" at bounding box center [639, 144] width 216 height 16
click at [531, 144] on input "[PERSON_NAME]" at bounding box center [530, 143] width 1 height 1
radio input "true"
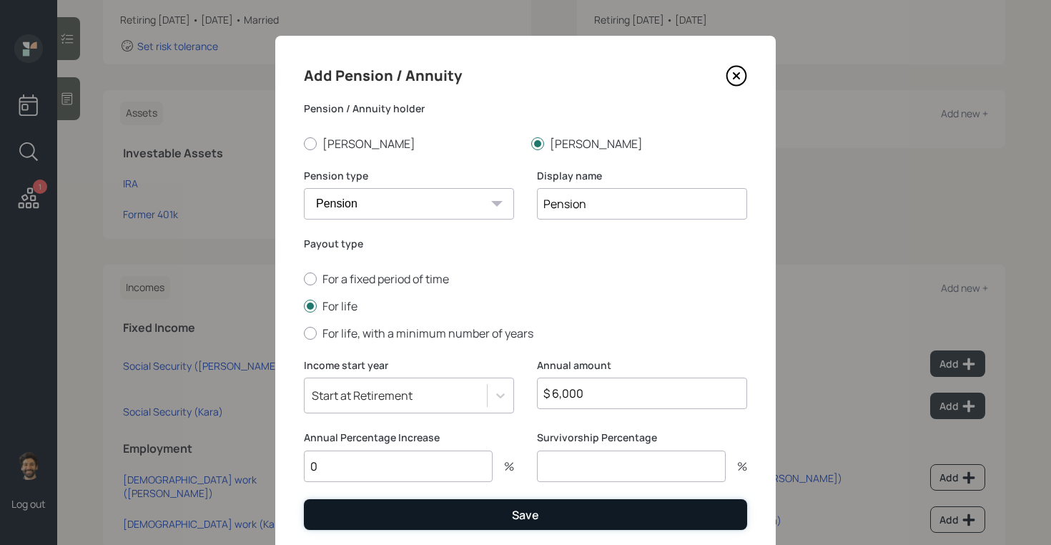
click at [402, 522] on button "Save" at bounding box center [525, 514] width 443 height 31
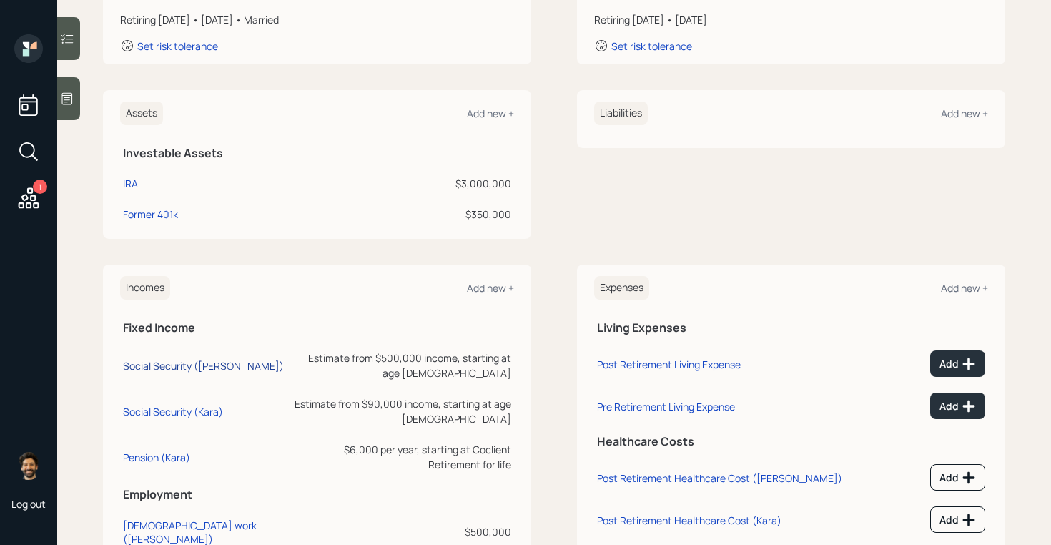
scroll to position [288, 0]
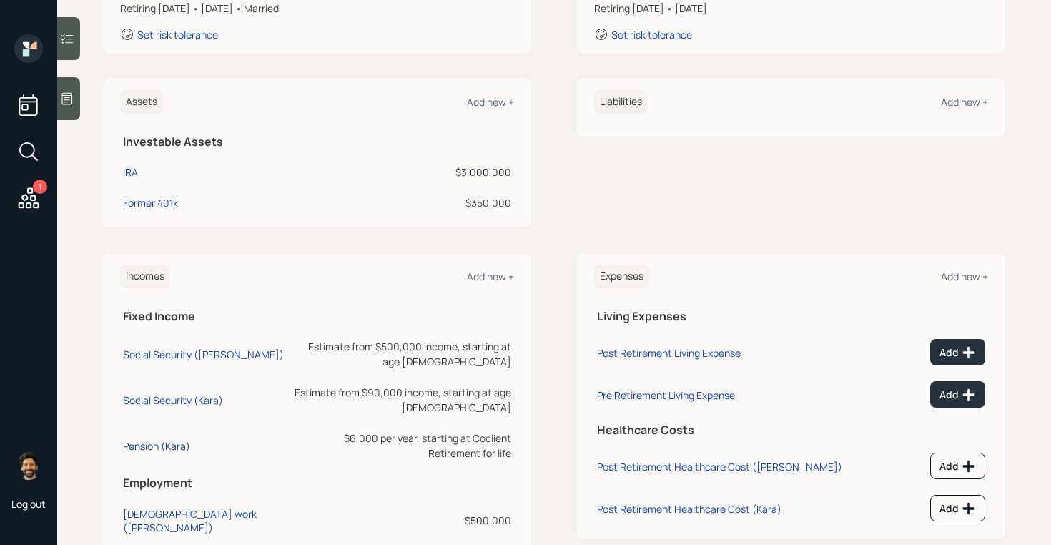
click at [159, 439] on div "Pension (Kara)" at bounding box center [156, 446] width 67 height 14
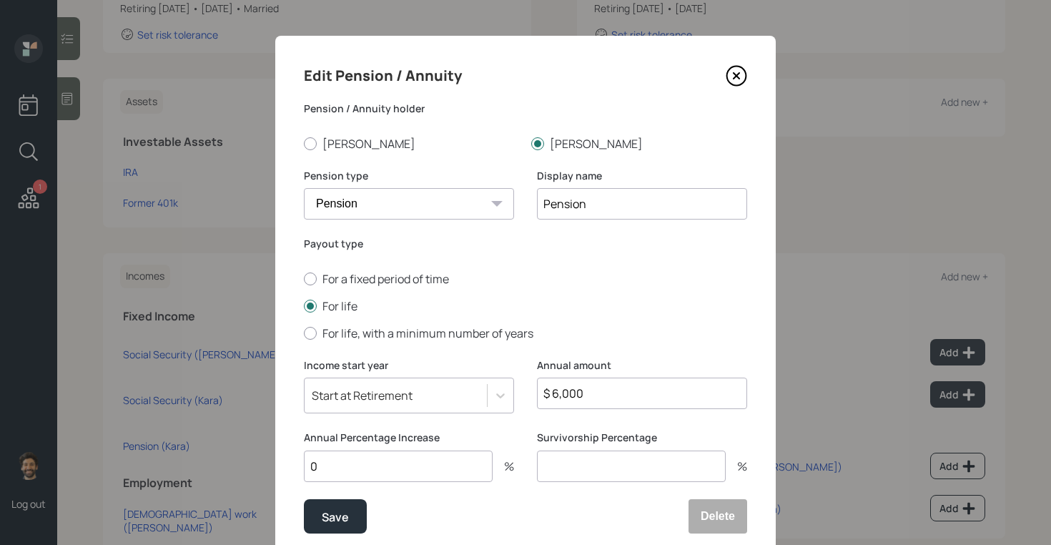
click at [569, 396] on input "$ 6,000" at bounding box center [642, 392] width 210 height 31
type input "$ 27,000"
type input "3"
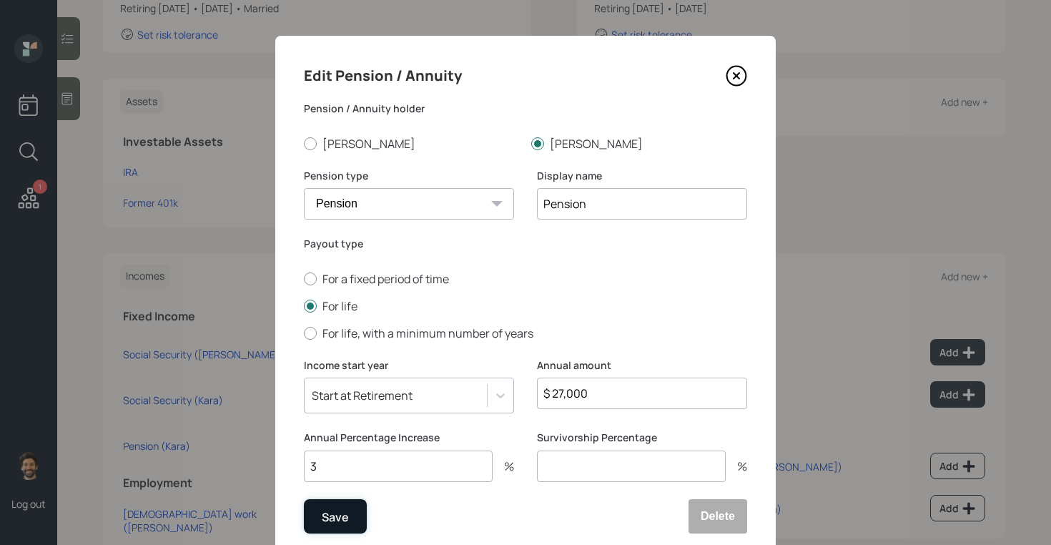
click at [355, 512] on button "Save" at bounding box center [335, 516] width 63 height 34
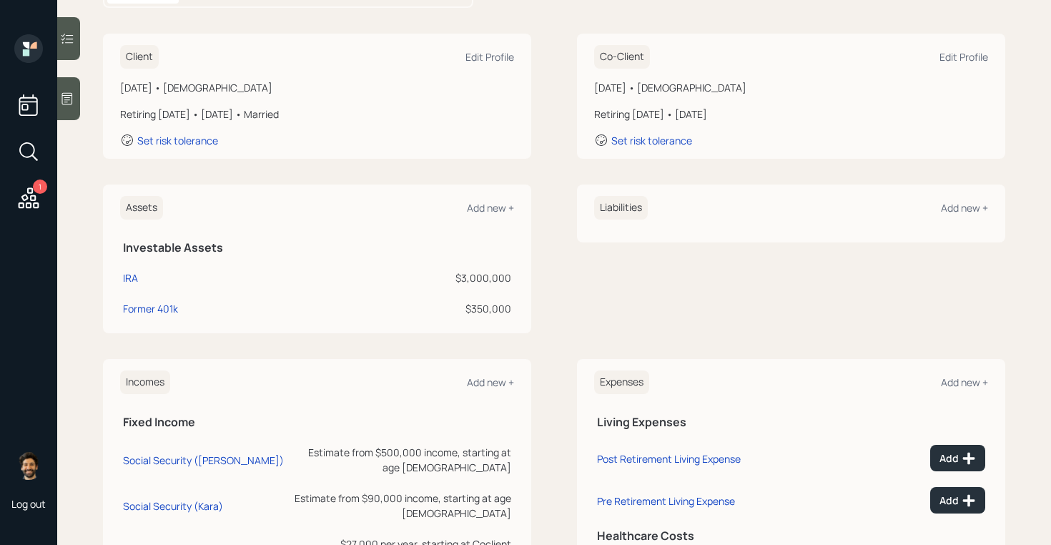
scroll to position [164, 0]
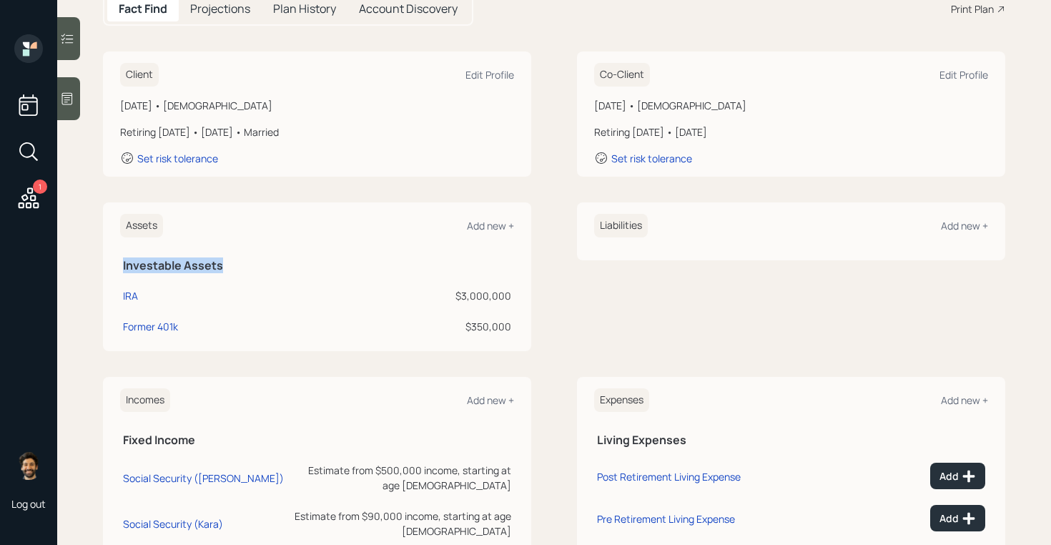
drag, startPoint x: 121, startPoint y: 267, endPoint x: 234, endPoint y: 267, distance: 112.2
click at [234, 267] on th "Investable Assets" at bounding box center [317, 263] width 394 height 29
click at [494, 223] on div "Add new +" at bounding box center [490, 226] width 47 height 14
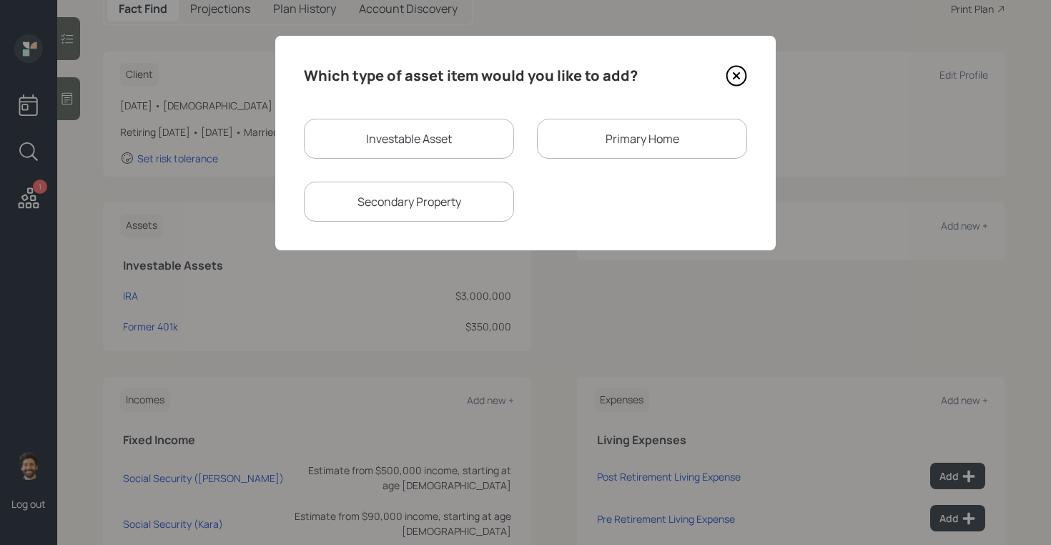
click at [624, 140] on div "Primary Home" at bounding box center [642, 139] width 210 height 40
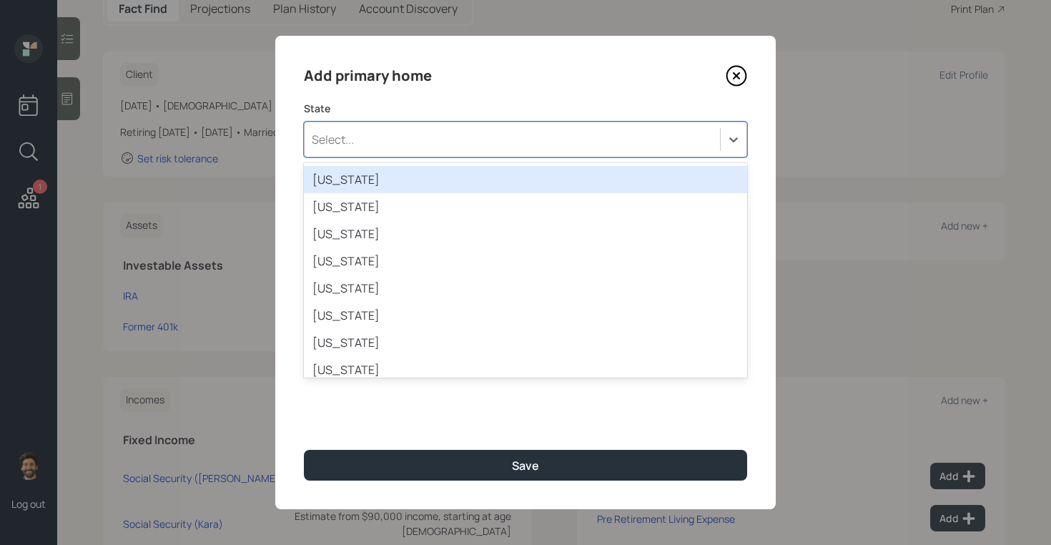
click at [441, 137] on div "Select..." at bounding box center [511, 139] width 415 height 24
type input "new"
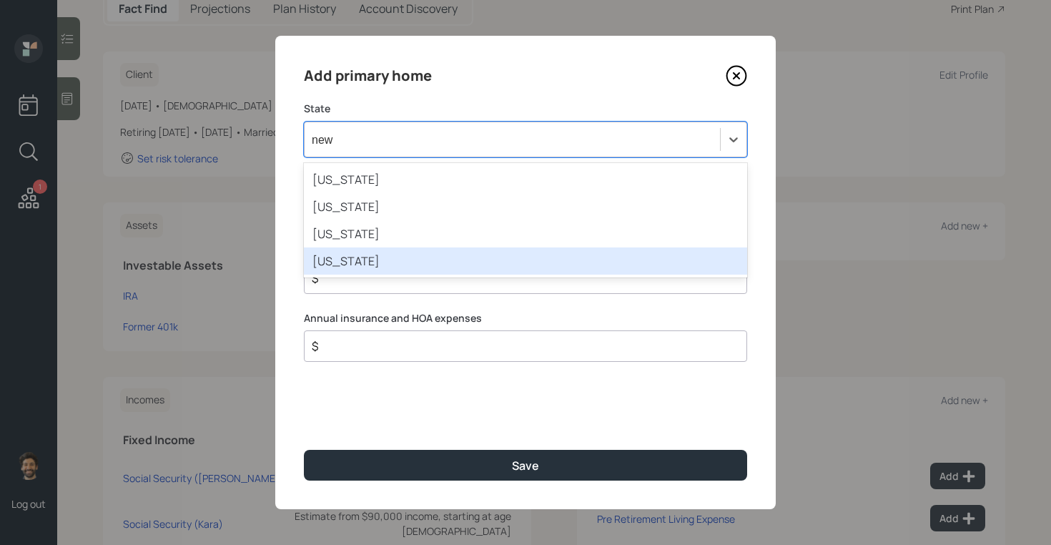
click at [377, 254] on div "New York" at bounding box center [525, 260] width 443 height 27
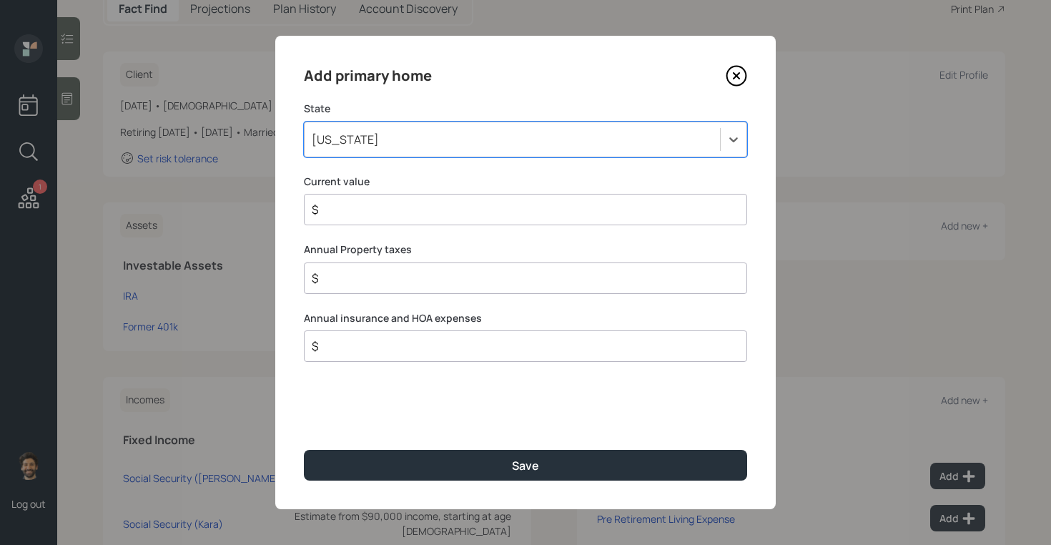
click at [352, 210] on input "$" at bounding box center [519, 209] width 419 height 17
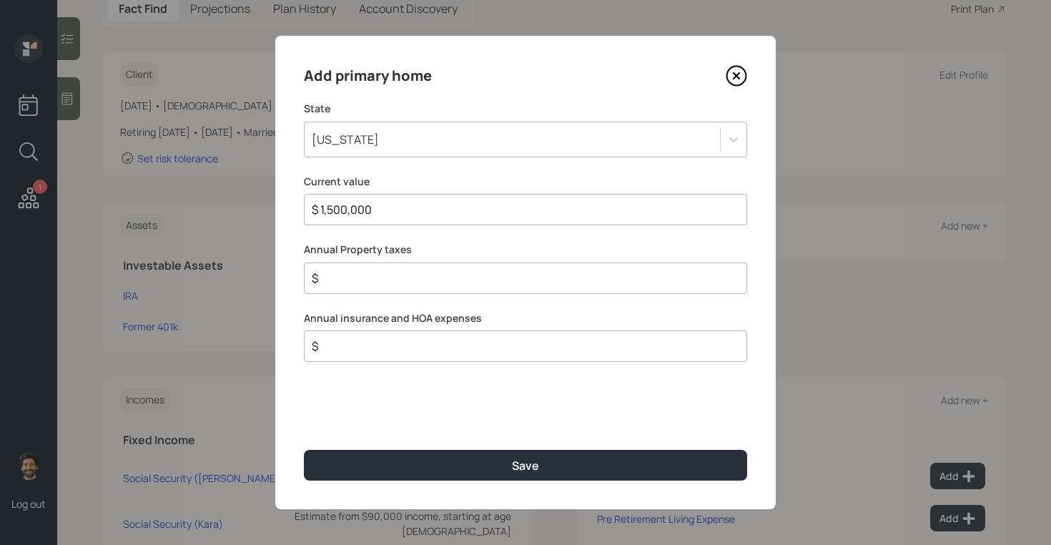
type input "$ 1,500,000"
click at [364, 272] on input "$" at bounding box center [519, 277] width 419 height 17
type input "$ 22,000"
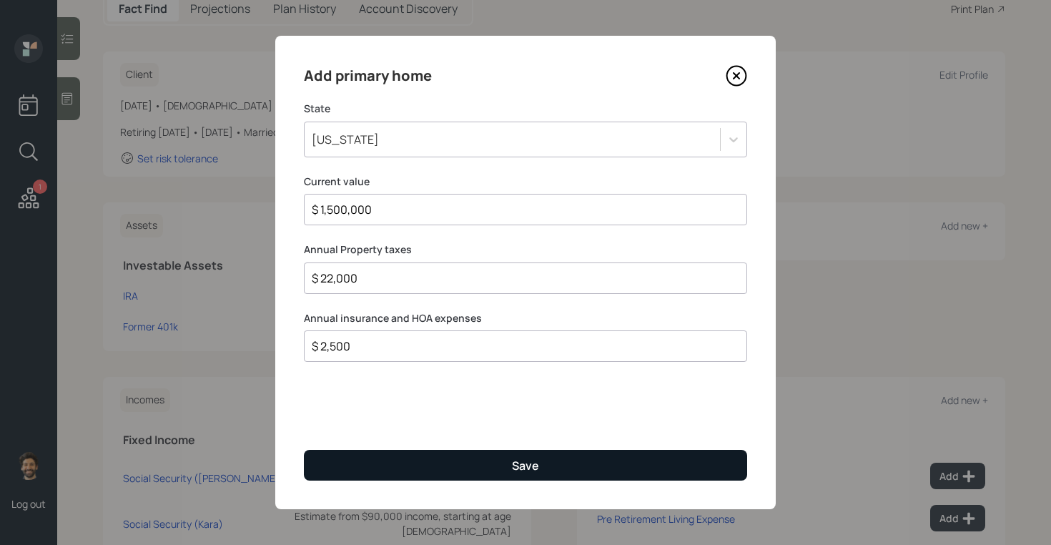
type input "$ 2,500"
click at [352, 458] on button "Save" at bounding box center [525, 465] width 443 height 31
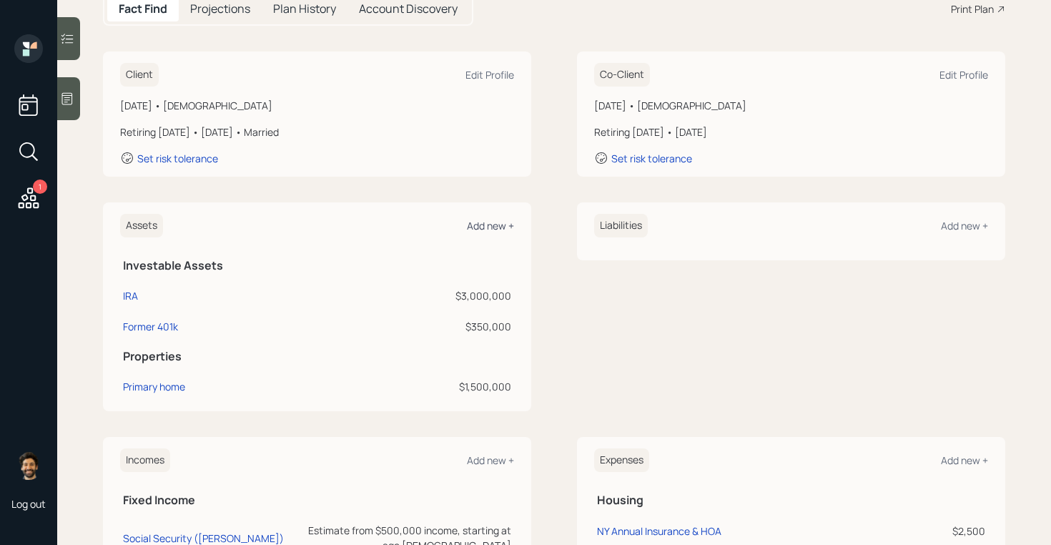
click at [469, 226] on div "Add new +" at bounding box center [490, 226] width 47 height 14
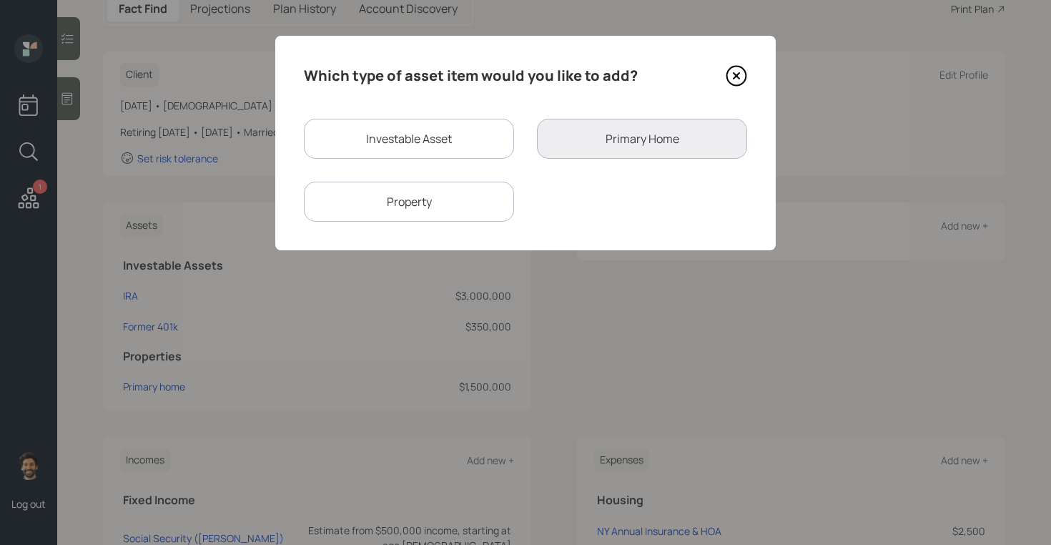
click at [440, 203] on div "Property" at bounding box center [409, 202] width 210 height 40
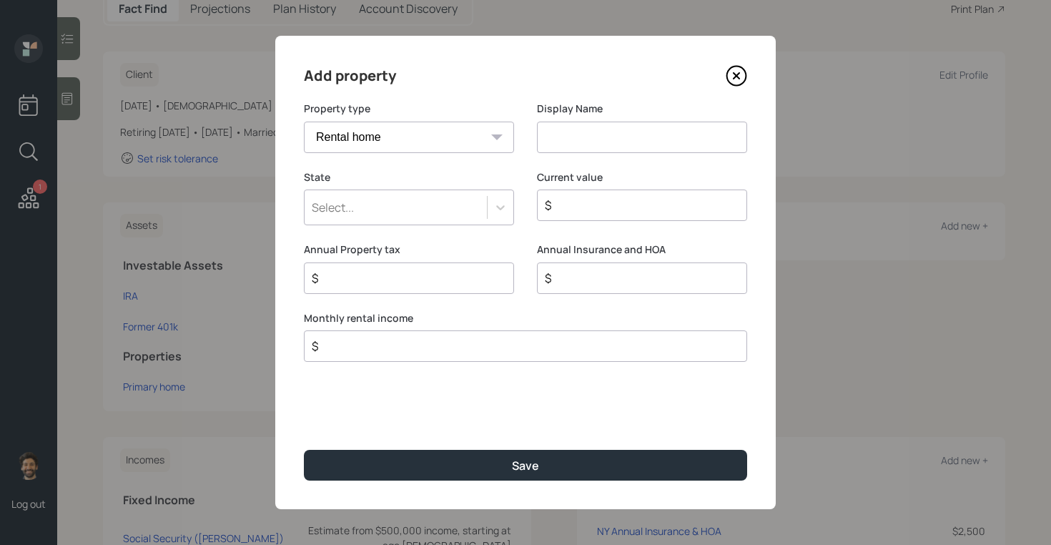
click at [603, 137] on input at bounding box center [642, 136] width 210 height 31
click at [404, 142] on select "Vacation home Rental home" at bounding box center [409, 136] width 210 height 31
select select "vacation_property"
click at [304, 121] on select "Vacation home Rental home" at bounding box center [409, 136] width 210 height 31
click at [570, 133] on input at bounding box center [642, 136] width 210 height 31
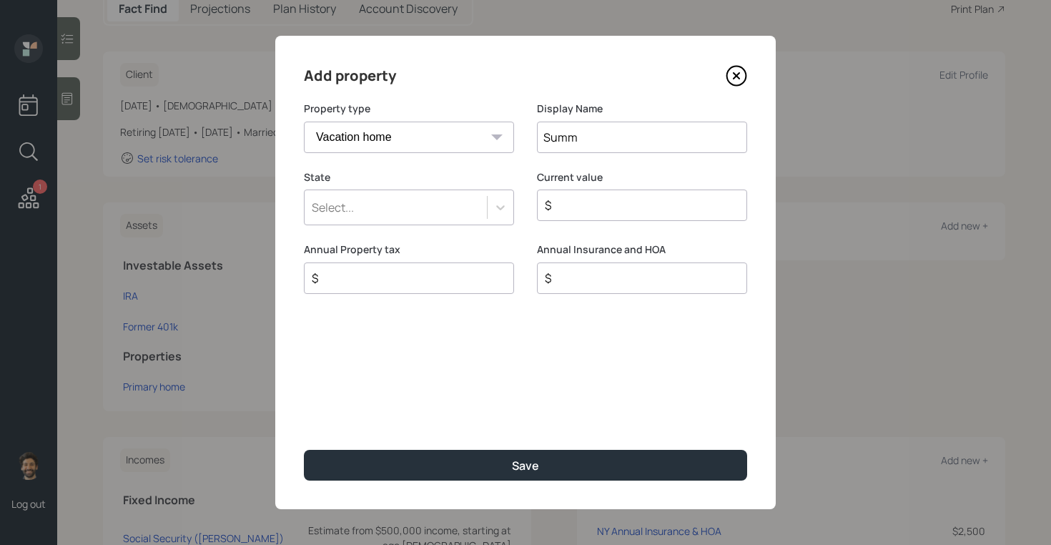
type input "Summ"
click at [407, 200] on div "Select..." at bounding box center [395, 207] width 182 height 24
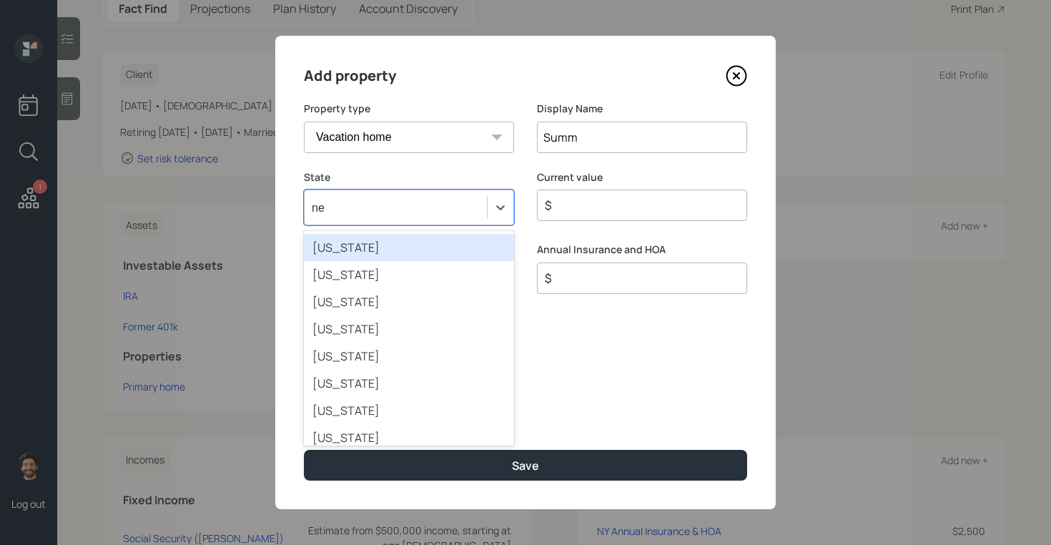
type input "new"
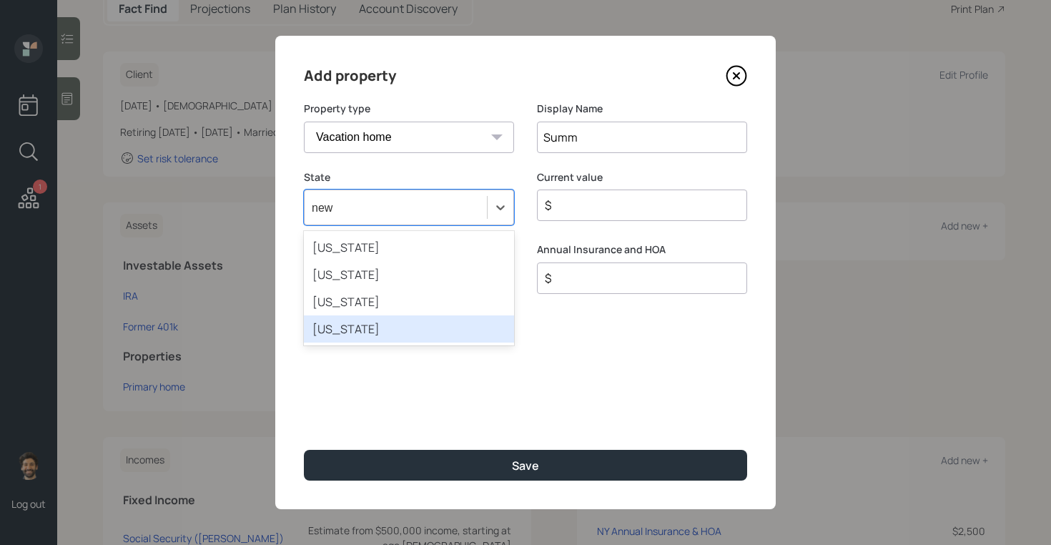
click at [347, 327] on div "New York" at bounding box center [409, 328] width 210 height 27
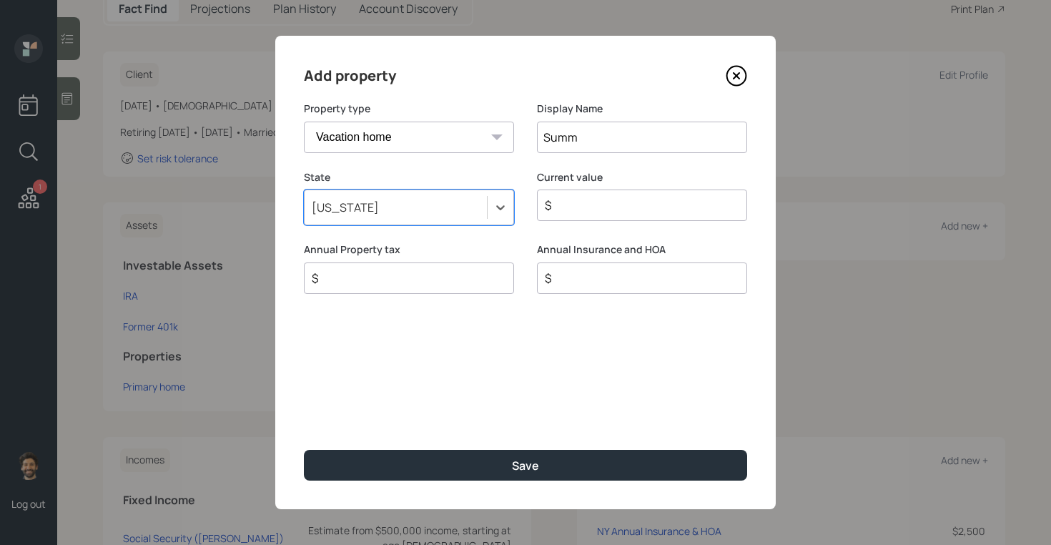
click at [600, 140] on input "Summ" at bounding box center [642, 136] width 210 height 31
type input "Summer House"
click at [601, 198] on input "$" at bounding box center [636, 205] width 186 height 17
type input "$ 2,000,000"
type input "$ 4,500"
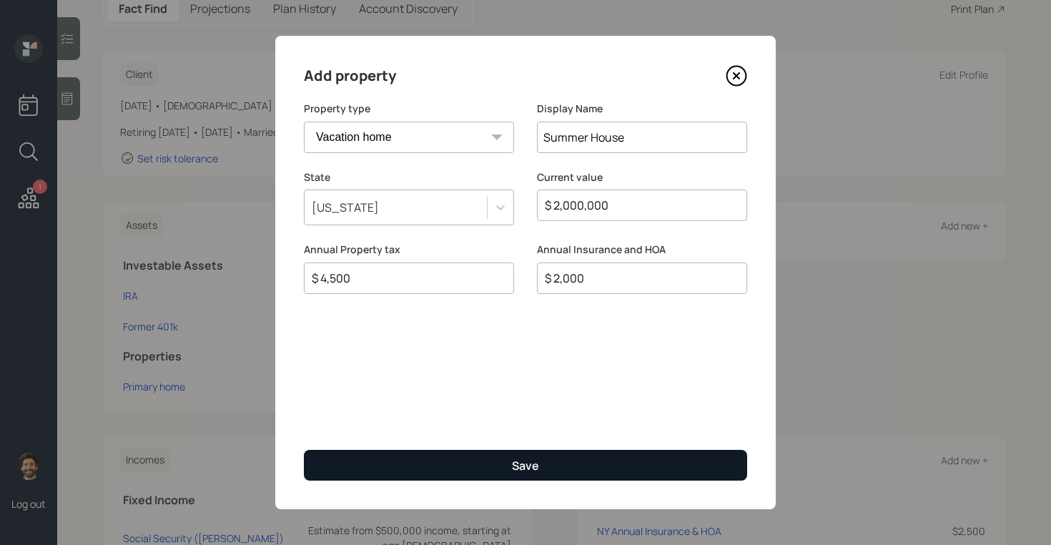
type input "$ 2,000"
click at [489, 459] on button "Save" at bounding box center [525, 465] width 443 height 31
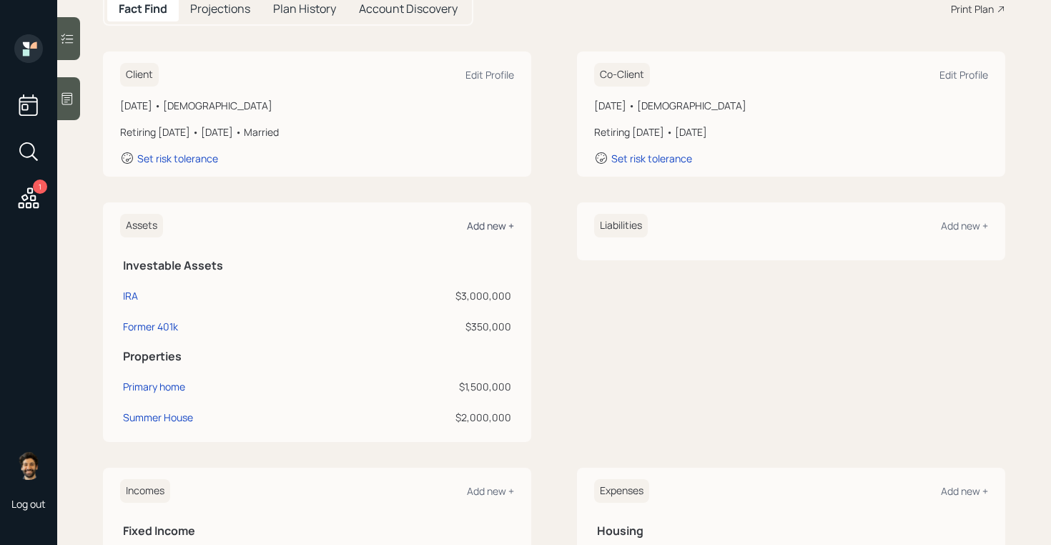
click at [484, 224] on div "Add new +" at bounding box center [490, 226] width 47 height 14
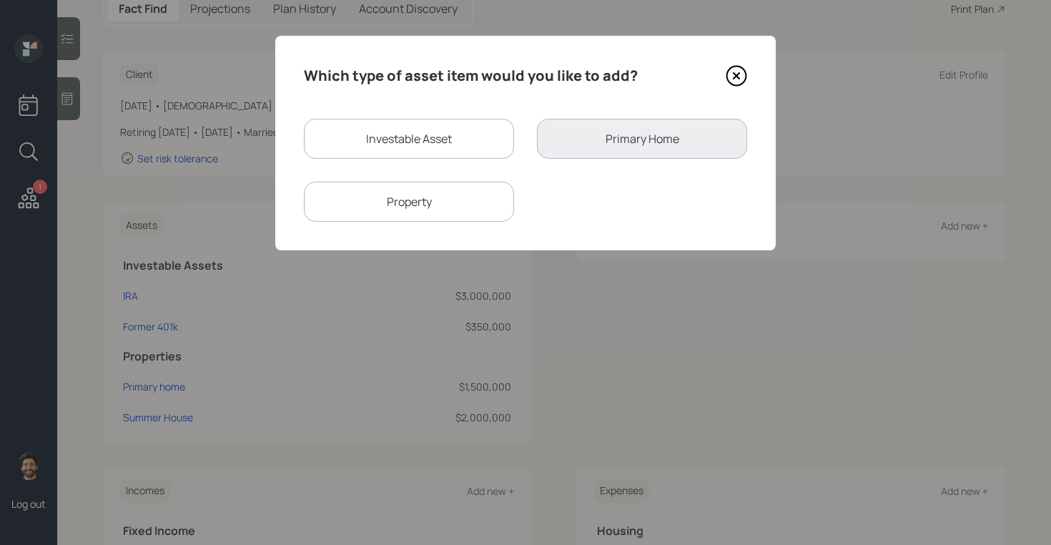
click at [415, 205] on div "Property" at bounding box center [409, 202] width 210 height 40
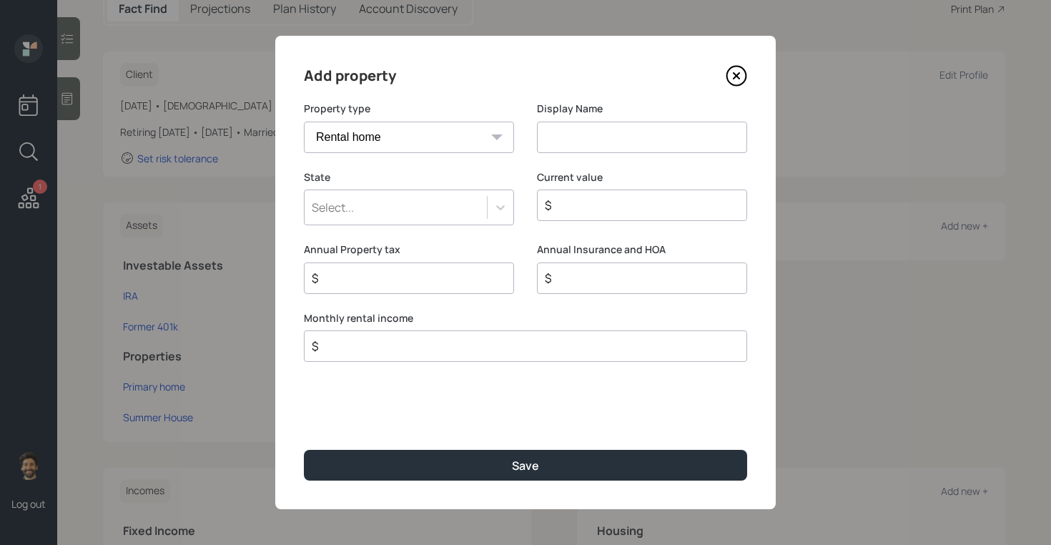
click at [428, 124] on select "Vacation home Rental home" at bounding box center [409, 136] width 210 height 31
select select "vacation_property"
click at [304, 121] on select "Vacation home Rental home" at bounding box center [409, 136] width 210 height 31
click at [570, 128] on input at bounding box center [642, 136] width 210 height 31
type input "Summer House"
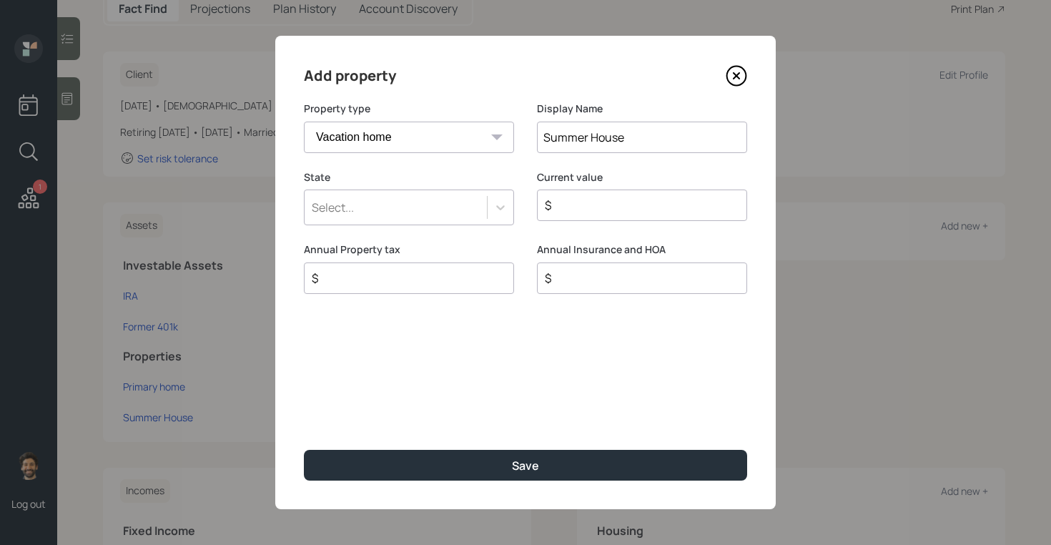
click at [426, 197] on div "Select..." at bounding box center [395, 207] width 182 height 24
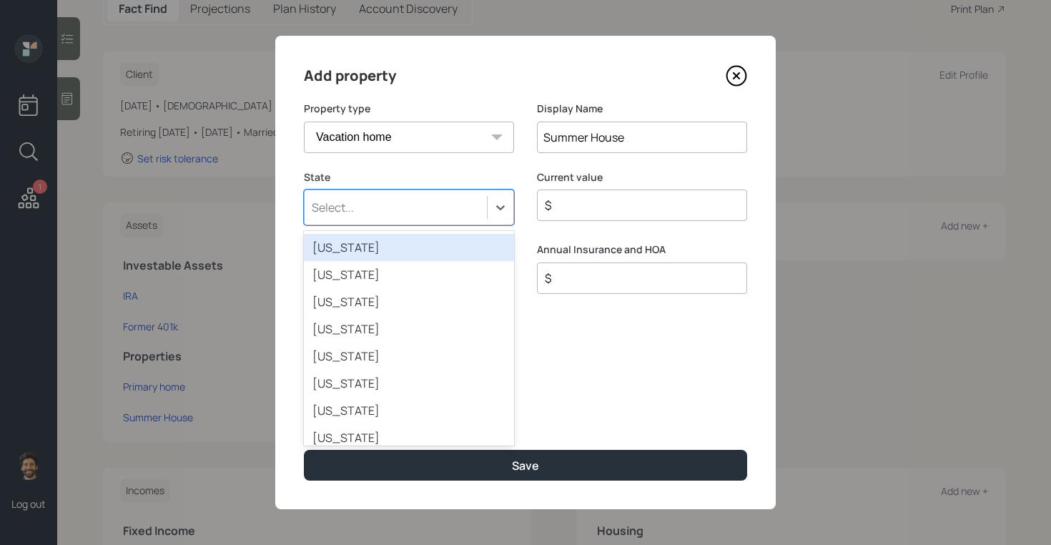
type input "f"
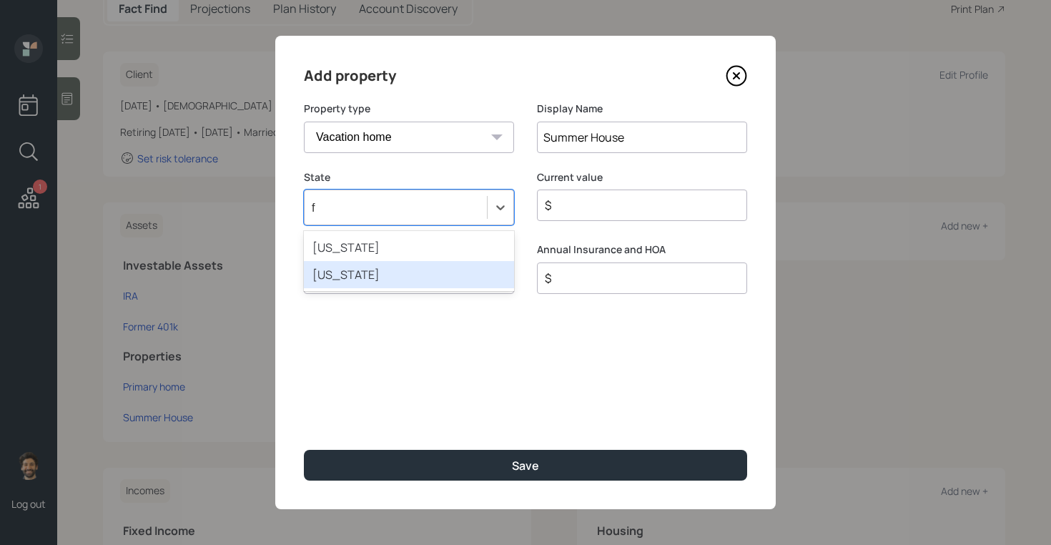
click at [351, 279] on div "Florida" at bounding box center [409, 274] width 210 height 27
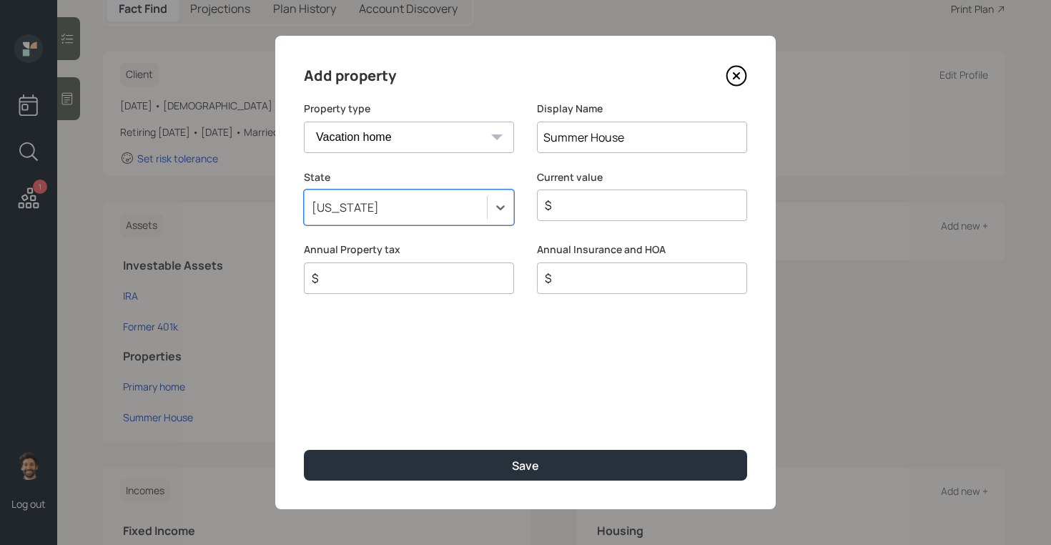
click at [588, 209] on input "$" at bounding box center [636, 205] width 186 height 17
type input "$ 775,000"
type input "$ 8,000"
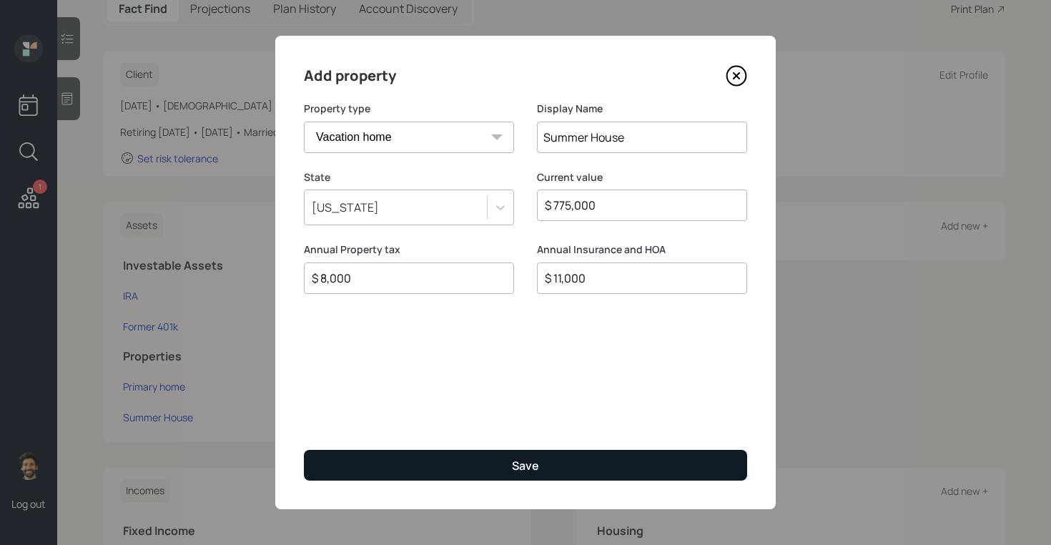
type input "$ 11,000"
click at [452, 454] on button "Save" at bounding box center [525, 465] width 443 height 31
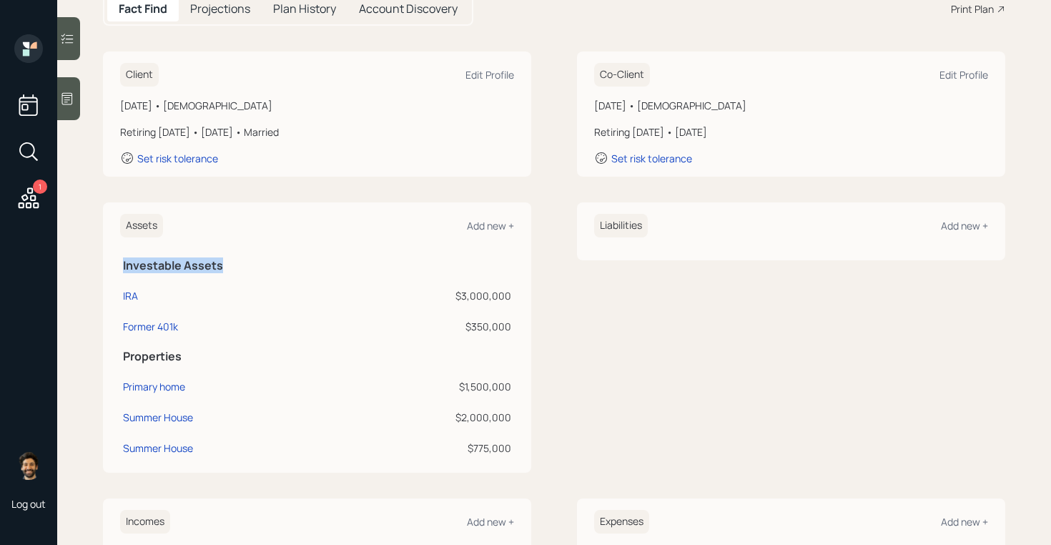
drag, startPoint x: 124, startPoint y: 264, endPoint x: 233, endPoint y: 262, distance: 108.6
click at [233, 262] on h5 "Investable Assets" at bounding box center [317, 266] width 388 height 14
drag, startPoint x: 499, startPoint y: 222, endPoint x: 487, endPoint y: 226, distance: 12.9
click at [499, 222] on div "Add new +" at bounding box center [490, 226] width 47 height 14
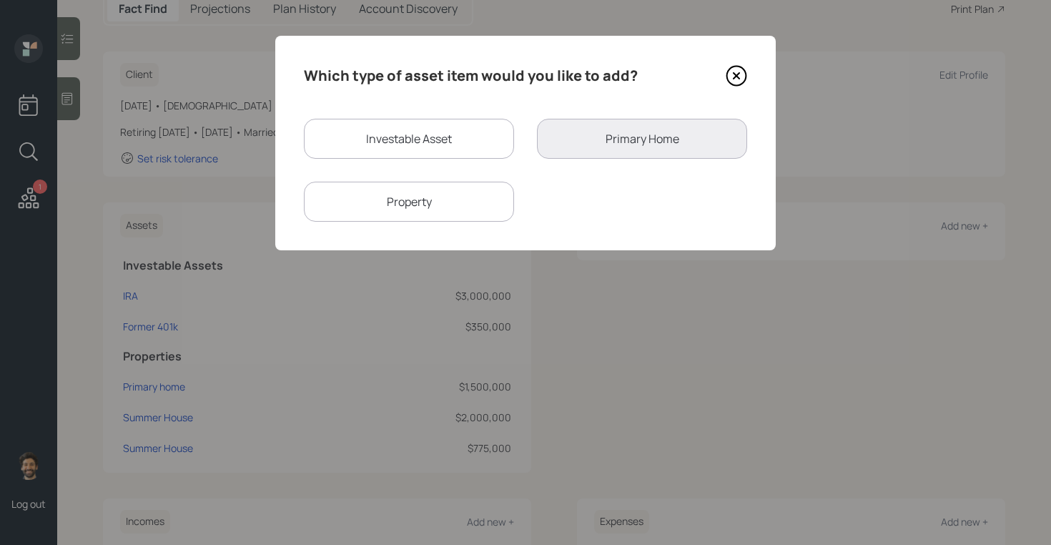
drag, startPoint x: 487, startPoint y: 226, endPoint x: 459, endPoint y: 213, distance: 30.7
click at [475, 221] on div "Which type of asset item would you like to add? Investable Asset Primary Home P…" at bounding box center [525, 143] width 500 height 214
click at [425, 140] on div "Investable Asset" at bounding box center [409, 139] width 210 height 40
select select "taxable"
select select "balanced"
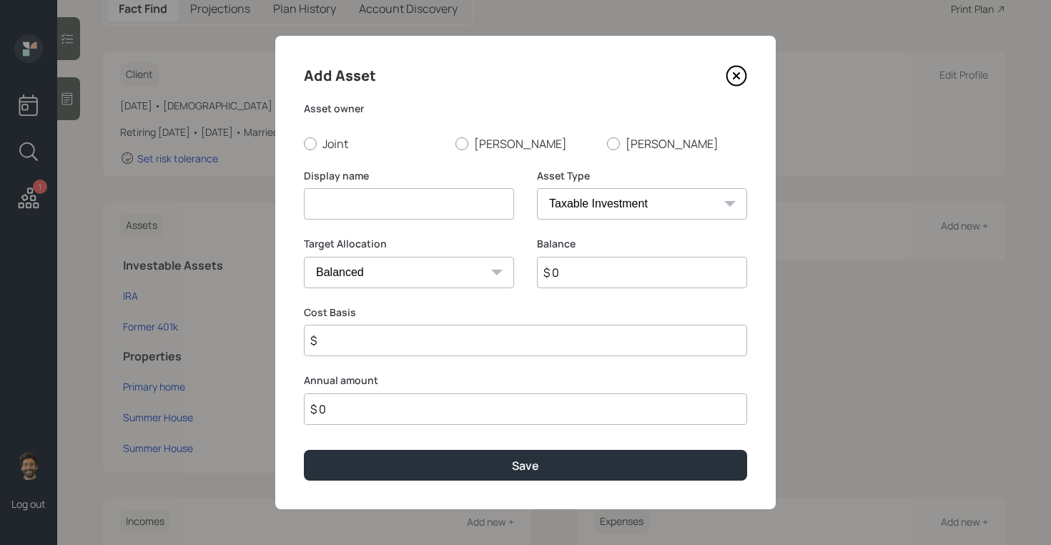
click at [567, 197] on select "SEP IRA IRA Roth IRA 401(k) Roth 401(k) 403(b) Roth 403(b) 457(b) Roth 457(b) H…" at bounding box center [642, 203] width 210 height 31
select select "emergency_fund"
click at [537, 188] on select "SEP IRA IRA Roth IRA 401(k) Roth 401(k) 403(b) Roth 403(b) 457(b) Roth 457(b) H…" at bounding box center [642, 203] width 210 height 31
click at [420, 203] on input at bounding box center [409, 203] width 210 height 31
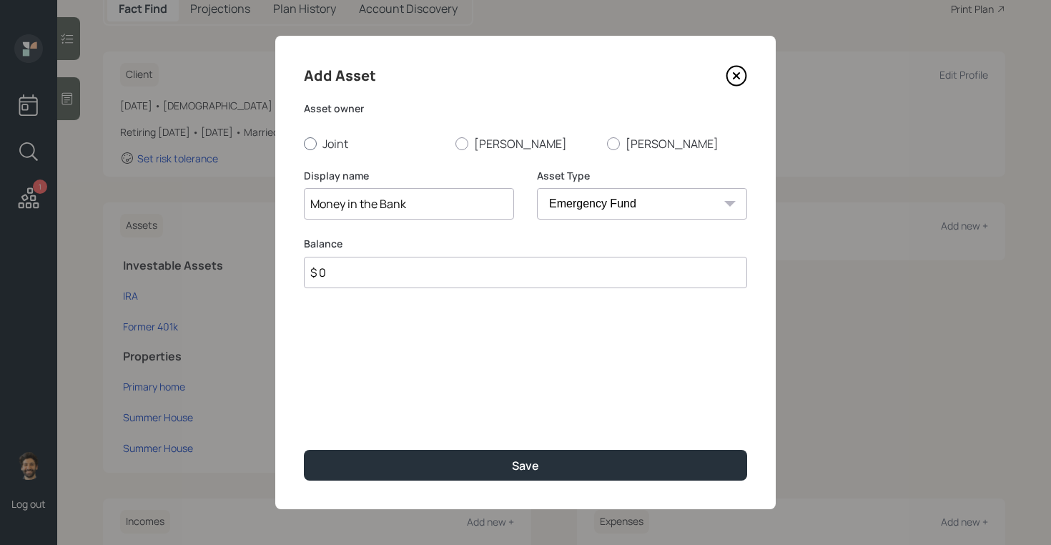
type input "Money in the Bank"
click at [325, 145] on label "Joint" at bounding box center [374, 144] width 140 height 16
click at [304, 144] on input "Joint" at bounding box center [303, 143] width 1 height 1
radio input "true"
click at [347, 269] on input "$ 0" at bounding box center [525, 272] width 443 height 31
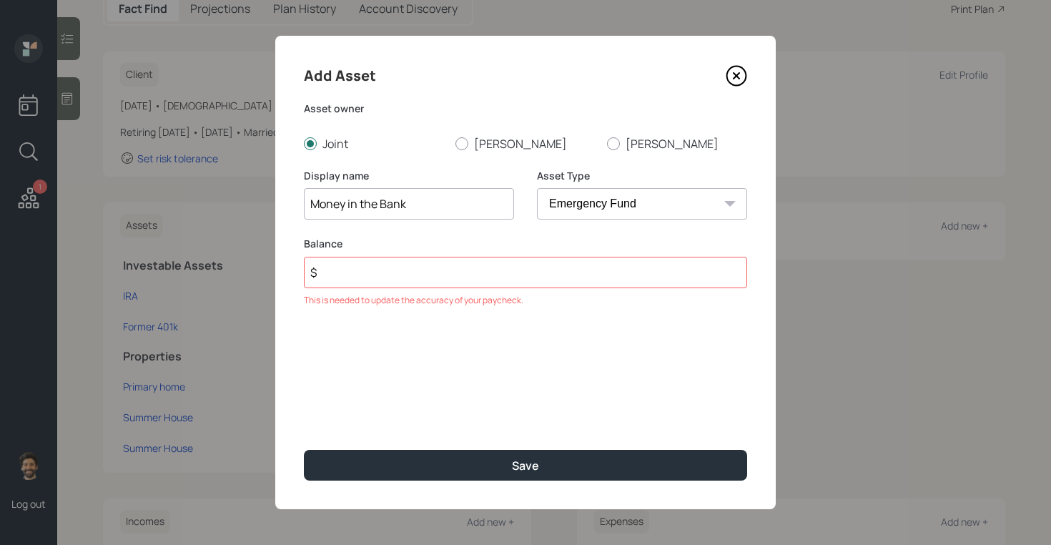
click at [390, 288] on div "Balance $ This is needed to update the accuracy of your paycheck." at bounding box center [525, 280] width 443 height 87
click at [364, 277] on input "$" at bounding box center [525, 272] width 443 height 31
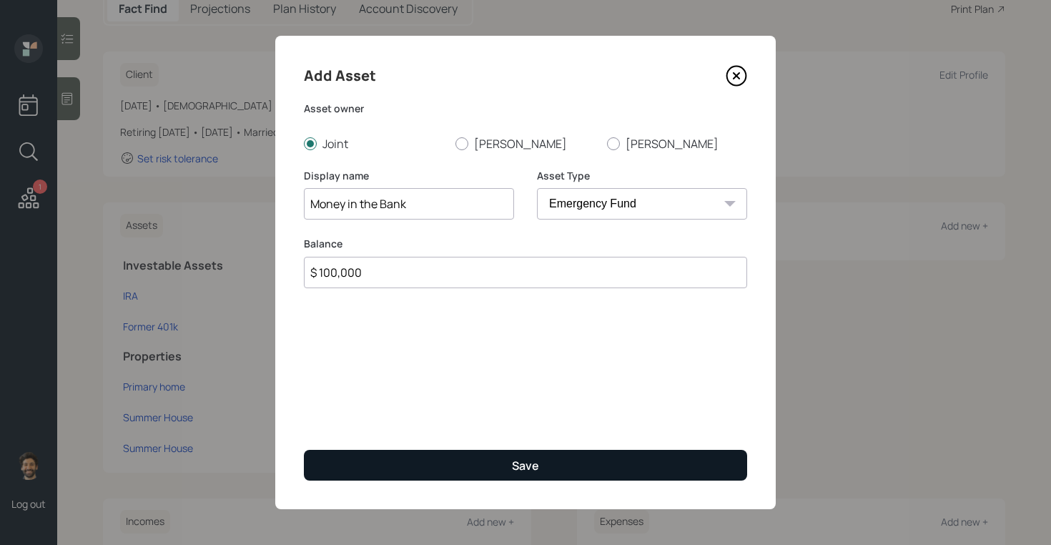
type input "$ 100,000"
click at [380, 470] on button "Save" at bounding box center [525, 465] width 443 height 31
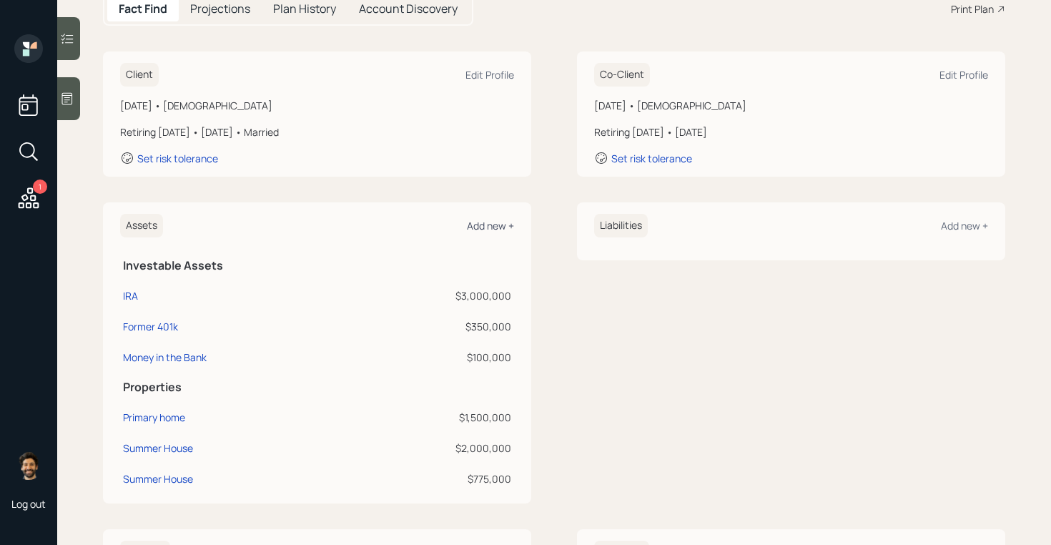
click at [479, 225] on div "Add new +" at bounding box center [490, 226] width 47 height 14
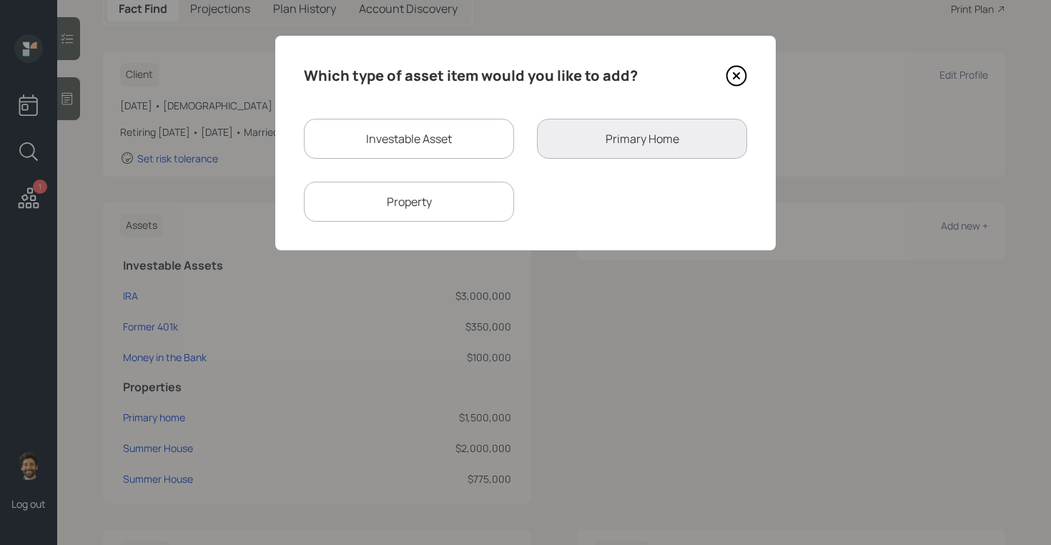
click at [420, 131] on div "Investable Asset" at bounding box center [409, 139] width 210 height 40
select select "taxable"
select select "balanced"
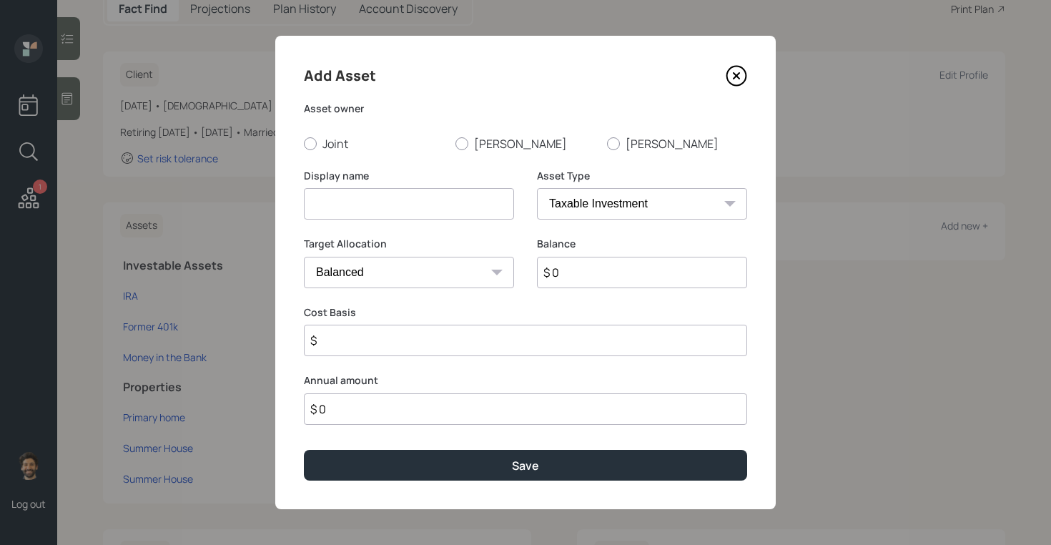
click at [366, 199] on input at bounding box center [409, 203] width 210 height 31
type input "[PERSON_NAME] Current 401k"
click at [575, 209] on select "SEP IRA IRA Roth IRA 401(k) Roth 401(k) 403(b) Roth 403(b) 457(b) Roth 457(b) H…" at bounding box center [642, 203] width 210 height 31
select select "company_sponsored"
click at [537, 188] on select "SEP IRA IRA Roth IRA 401(k) Roth 401(k) 403(b) Roth 403(b) 457(b) Roth 457(b) H…" at bounding box center [642, 203] width 210 height 31
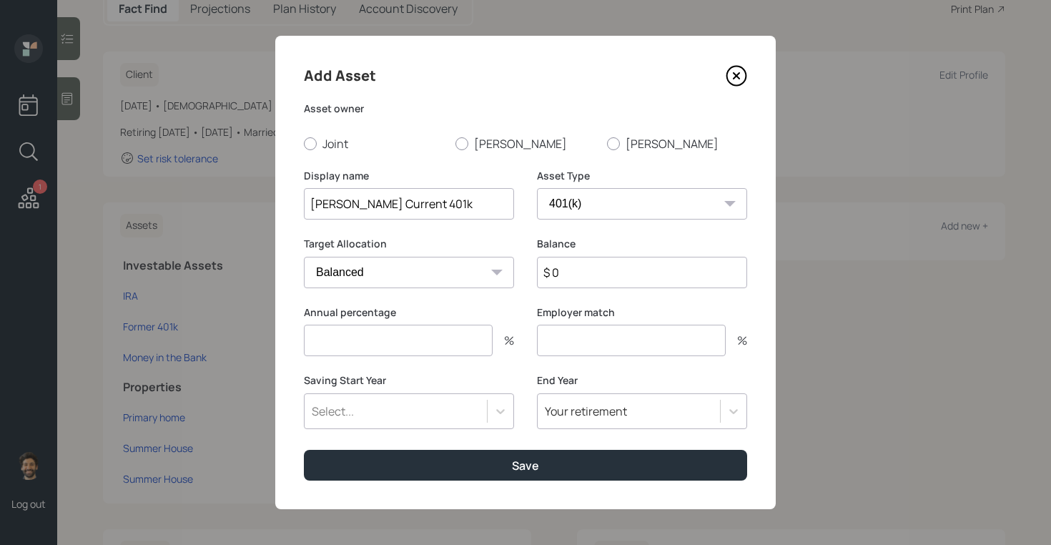
click at [575, 278] on input "$ 0" at bounding box center [642, 272] width 210 height 31
click at [591, 269] on input "$ 0" at bounding box center [642, 272] width 210 height 31
type input "$ 40,000"
type input "100"
click at [420, 419] on div "Select..." at bounding box center [395, 411] width 182 height 24
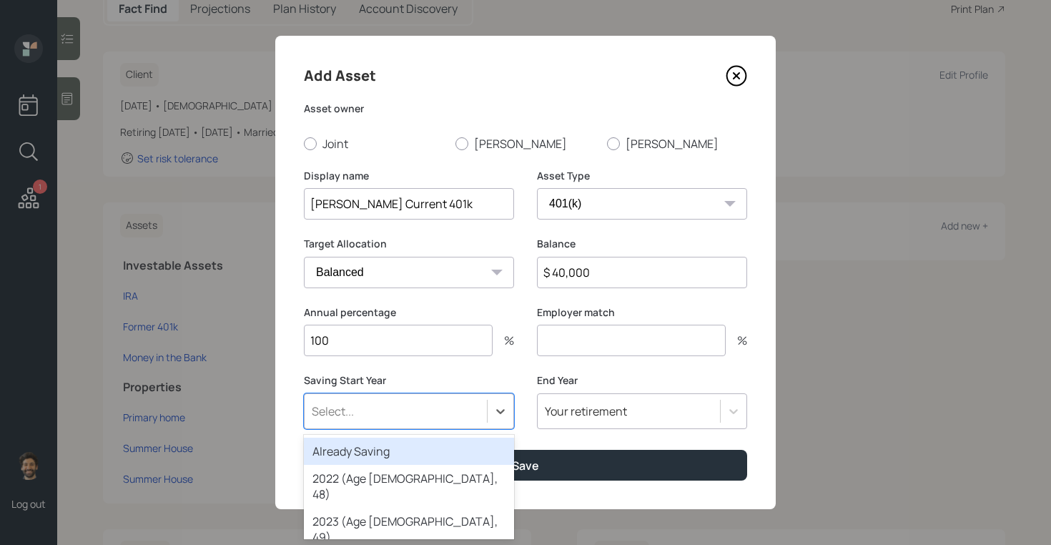
click at [357, 445] on div "Already Saving" at bounding box center [409, 450] width 210 height 27
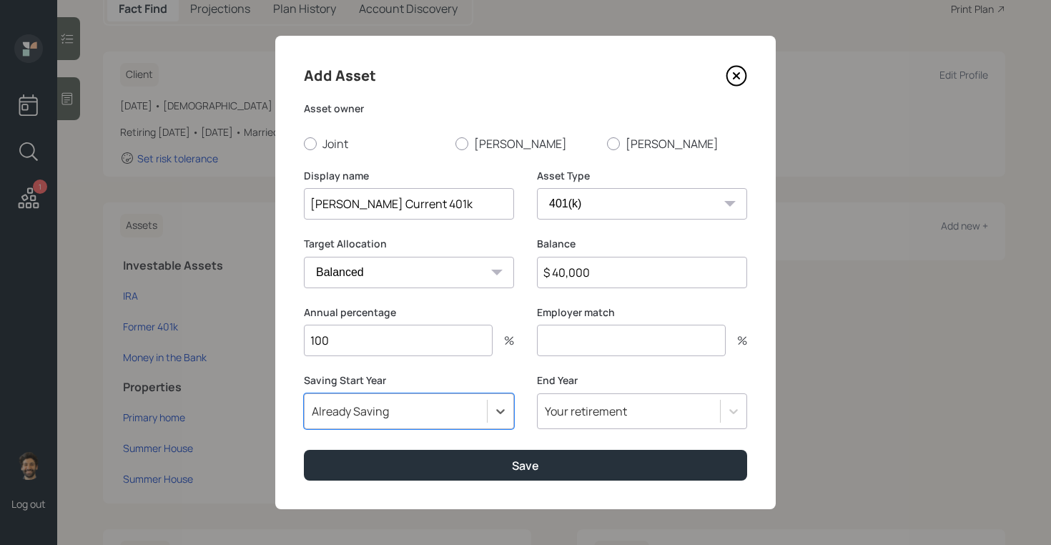
click at [580, 344] on input "number" at bounding box center [631, 339] width 189 height 31
type input "1"
click at [457, 136] on label "[PERSON_NAME]" at bounding box center [525, 144] width 140 height 16
click at [455, 143] on input "[PERSON_NAME]" at bounding box center [455, 143] width 1 height 1
radio input "true"
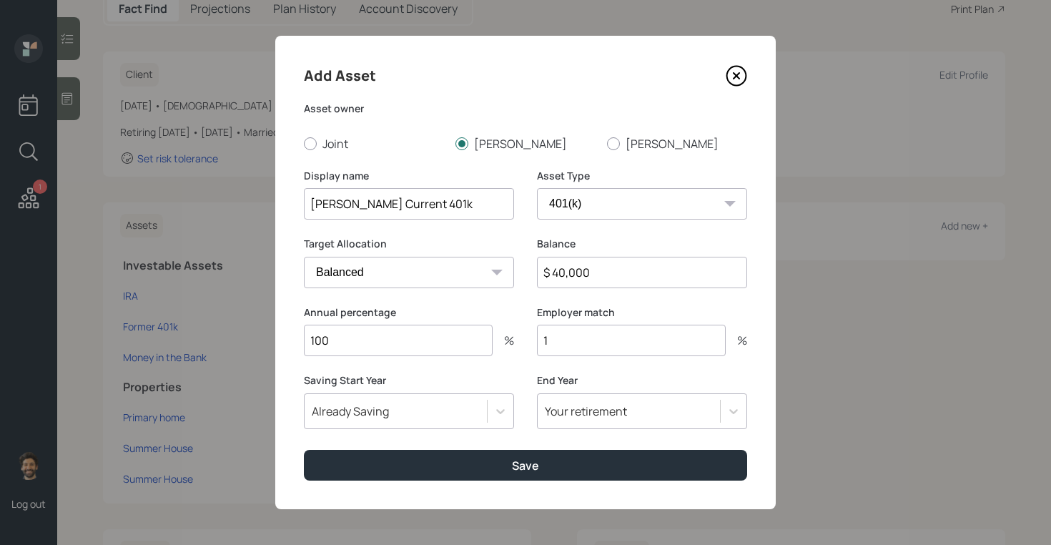
click at [591, 347] on input "1" at bounding box center [631, 339] width 189 height 31
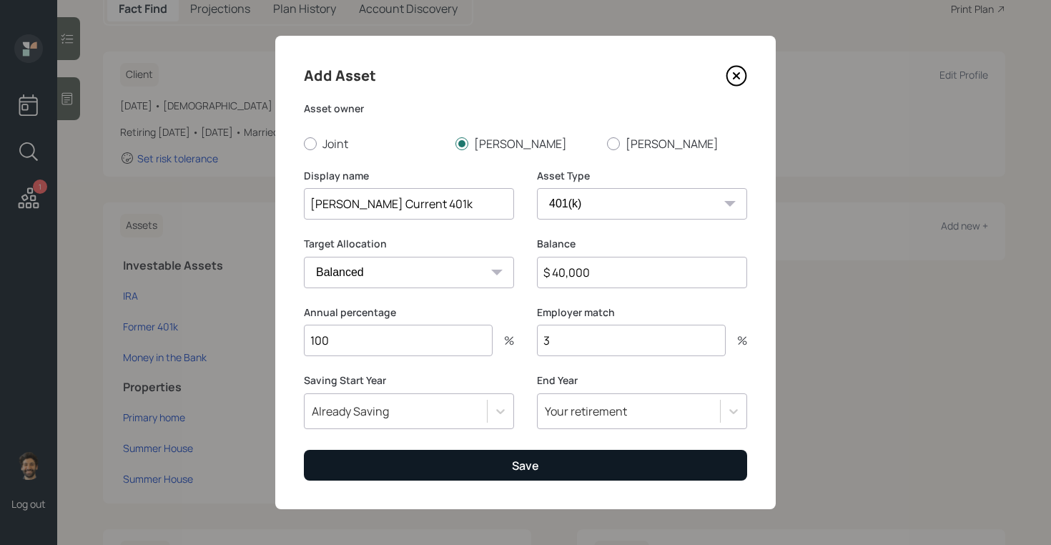
type input "3"
click at [535, 455] on button "Save" at bounding box center [525, 465] width 443 height 31
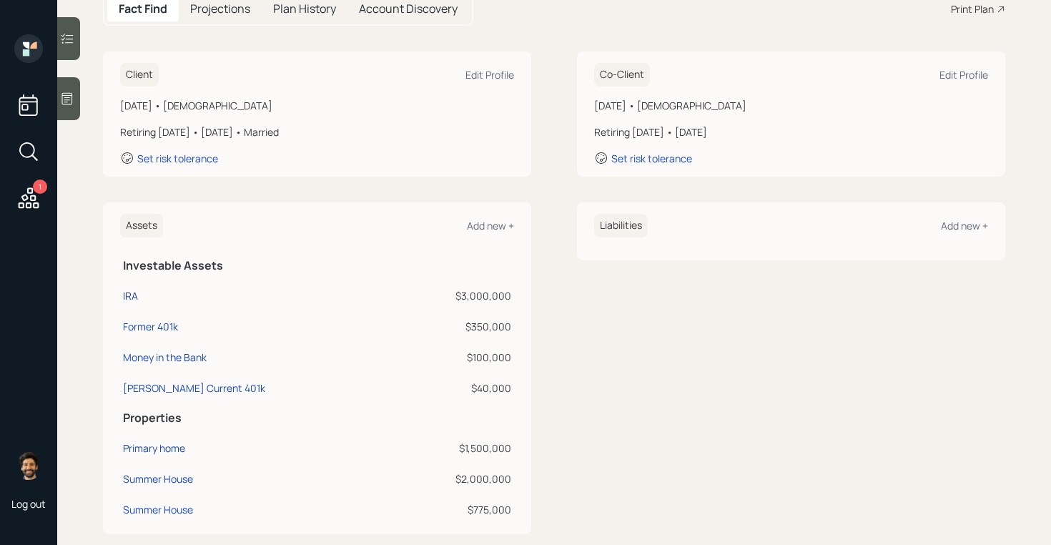
click at [132, 292] on div "IRA" at bounding box center [130, 295] width 15 height 15
select select "ira"
select select "balanced"
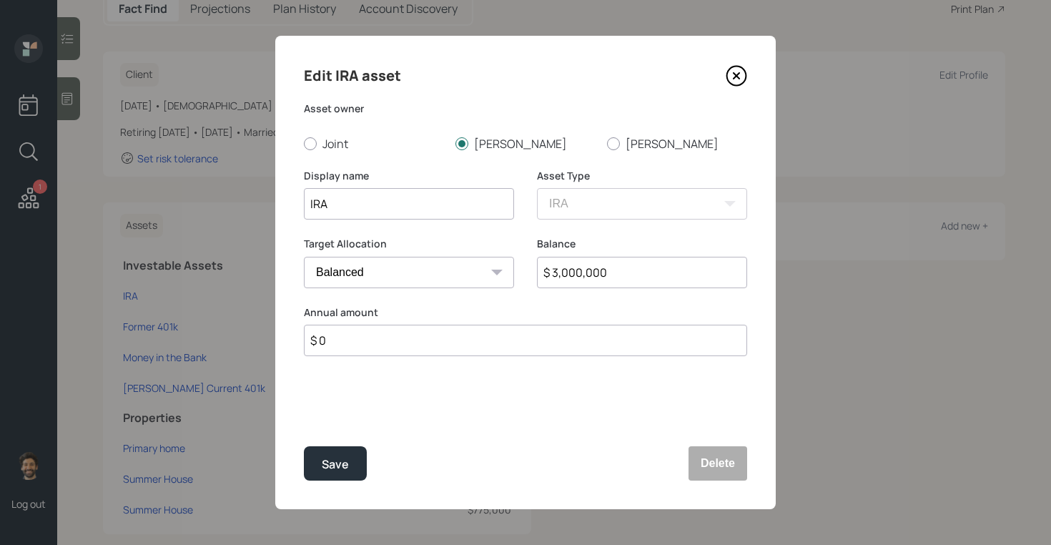
click at [307, 207] on input "IRA" at bounding box center [409, 203] width 210 height 31
click at [374, 202] on input "Peter IRA" at bounding box center [409, 203] width 210 height 31
type input "[PERSON_NAME] [PERSON_NAME] / former 401k"
click at [568, 266] on input "$ 3,000,000" at bounding box center [642, 272] width 210 height 31
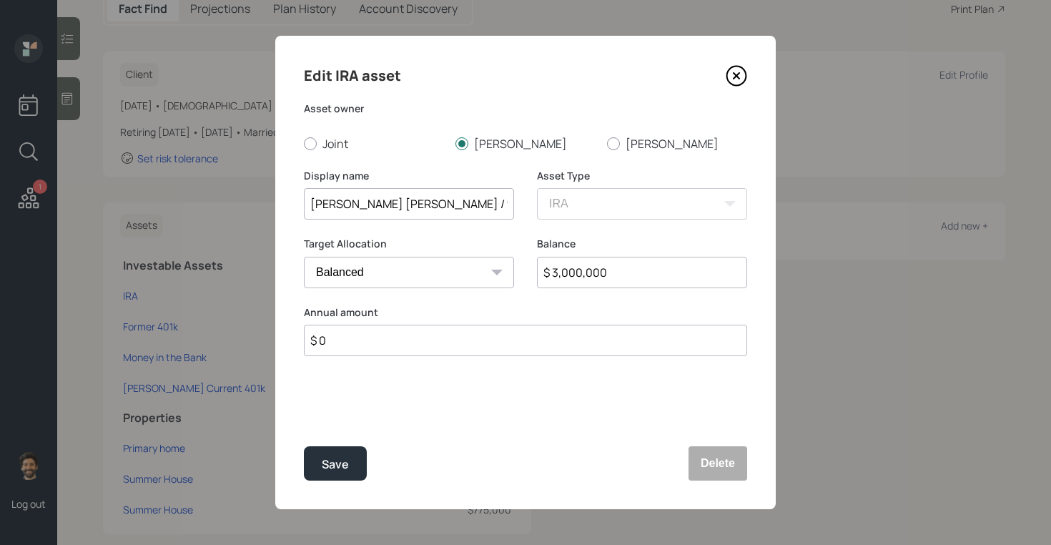
click at [568, 266] on input "$ 3,000,000" at bounding box center [642, 272] width 210 height 31
type input "$ 2,300,000"
click at [334, 457] on div "Save" at bounding box center [335, 464] width 27 height 19
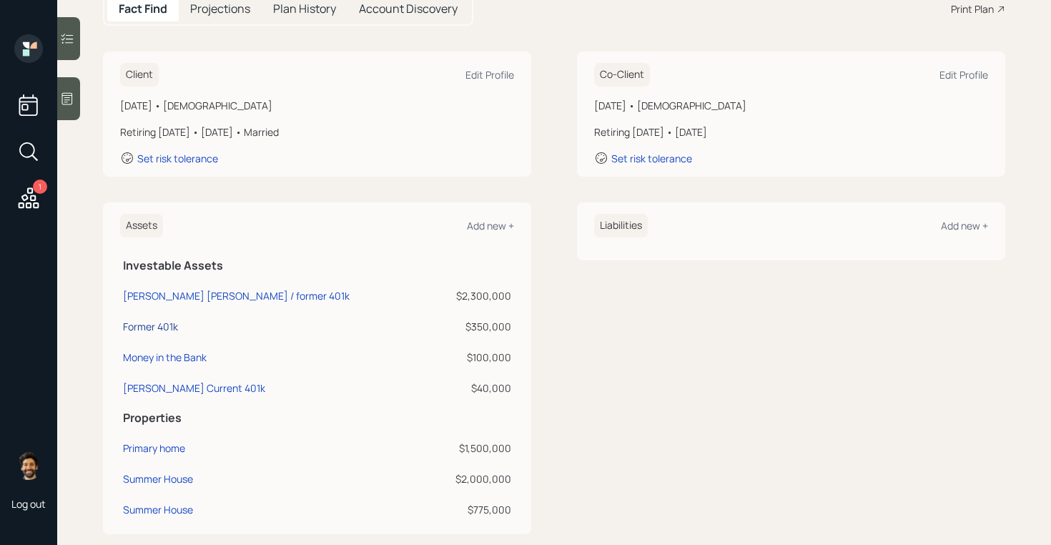
click at [165, 329] on div "Former 401k" at bounding box center [150, 326] width 55 height 15
select select "company_sponsored"
select select "balanced"
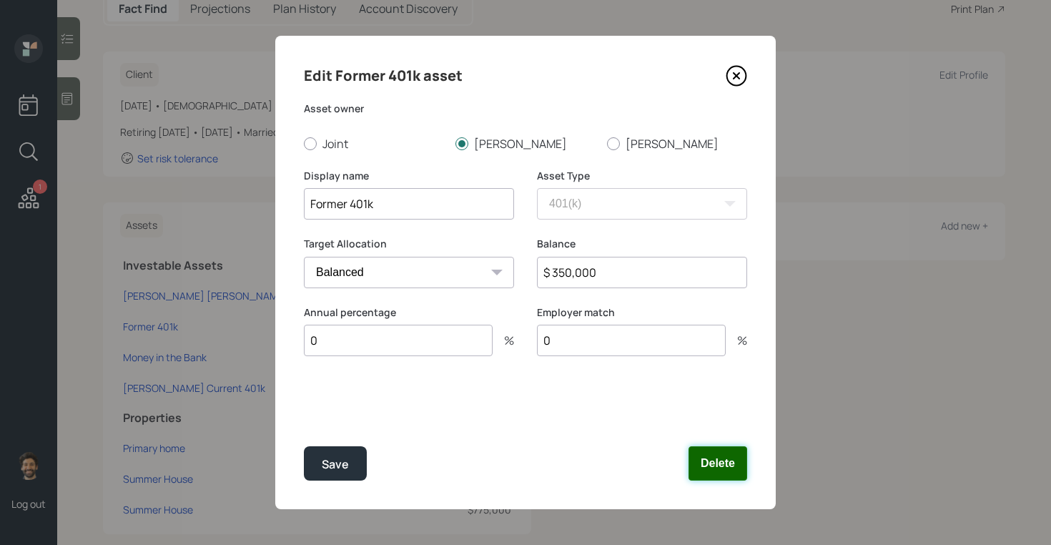
click at [715, 455] on button "Delete" at bounding box center [717, 463] width 59 height 34
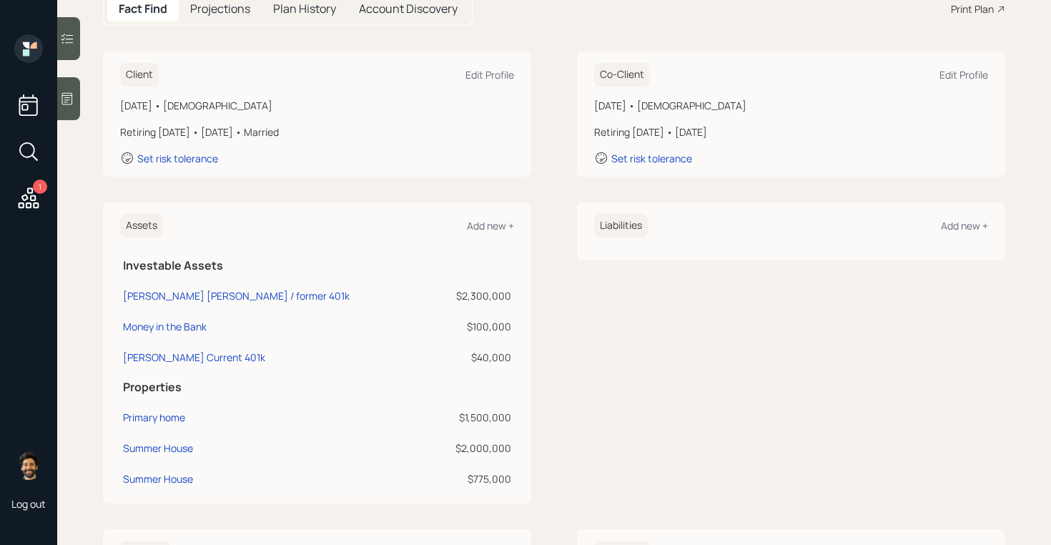
click at [499, 354] on div "$40,000" at bounding box center [473, 356] width 76 height 15
click at [492, 325] on div "$100,000" at bounding box center [473, 326] width 76 height 15
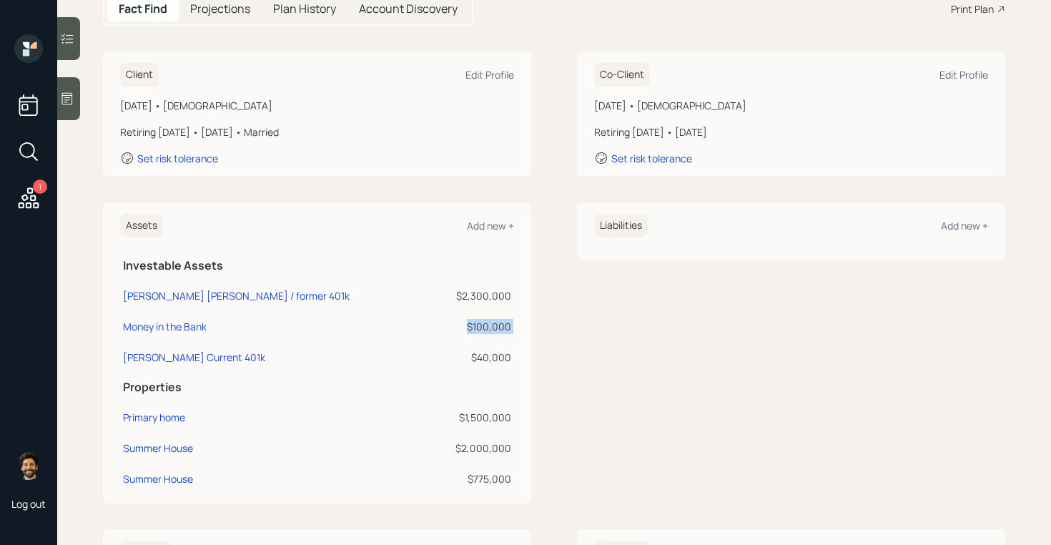
click at [492, 325] on div "$100,000" at bounding box center [473, 326] width 76 height 15
click at [492, 283] on td "$2,300,000" at bounding box center [473, 293] width 82 height 31
click at [485, 225] on div "Add new +" at bounding box center [490, 226] width 47 height 14
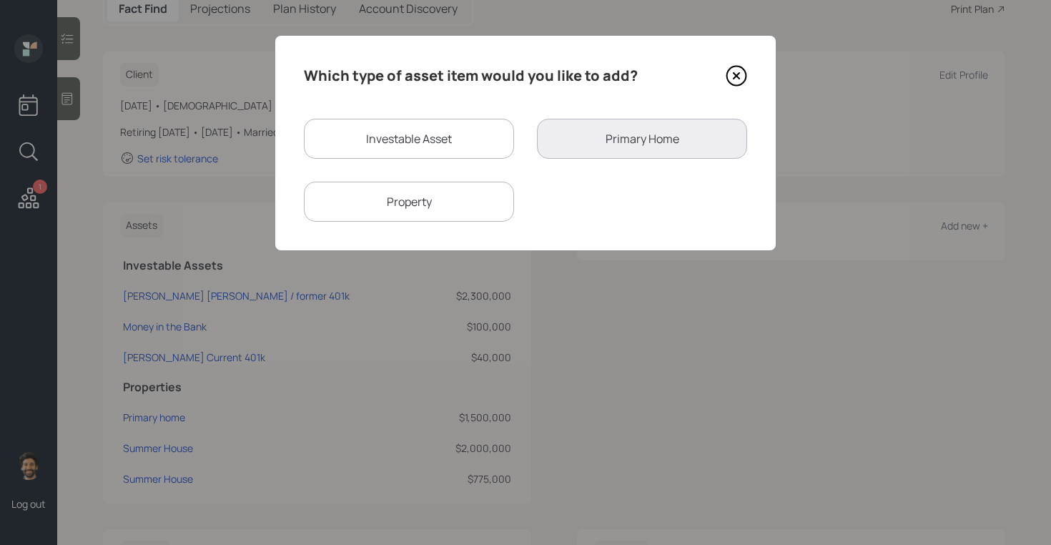
click at [440, 129] on div "Investable Asset" at bounding box center [409, 139] width 210 height 40
select select "taxable"
select select "balanced"
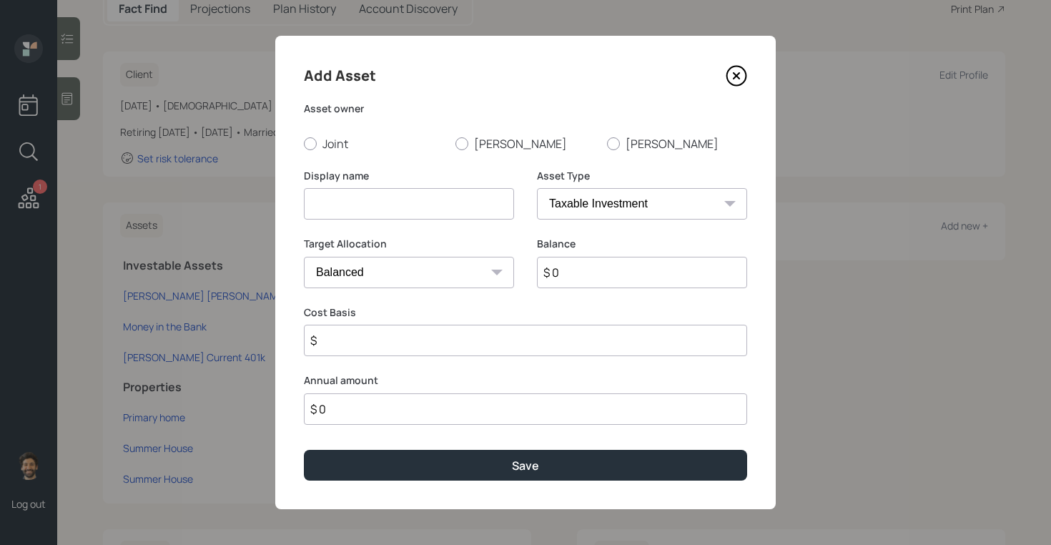
click at [574, 208] on select "SEP IRA IRA Roth IRA 401(k) Roth 401(k) 403(b) Roth 403(b) 457(b) Roth 457(b) H…" at bounding box center [642, 203] width 210 height 31
select select "company_sponsored"
click at [537, 188] on select "SEP IRA IRA Roth IRA 401(k) Roth 401(k) 403(b) Roth 403(b) 457(b) Roth 457(b) H…" at bounding box center [642, 203] width 210 height 31
click at [361, 217] on input at bounding box center [409, 203] width 210 height 31
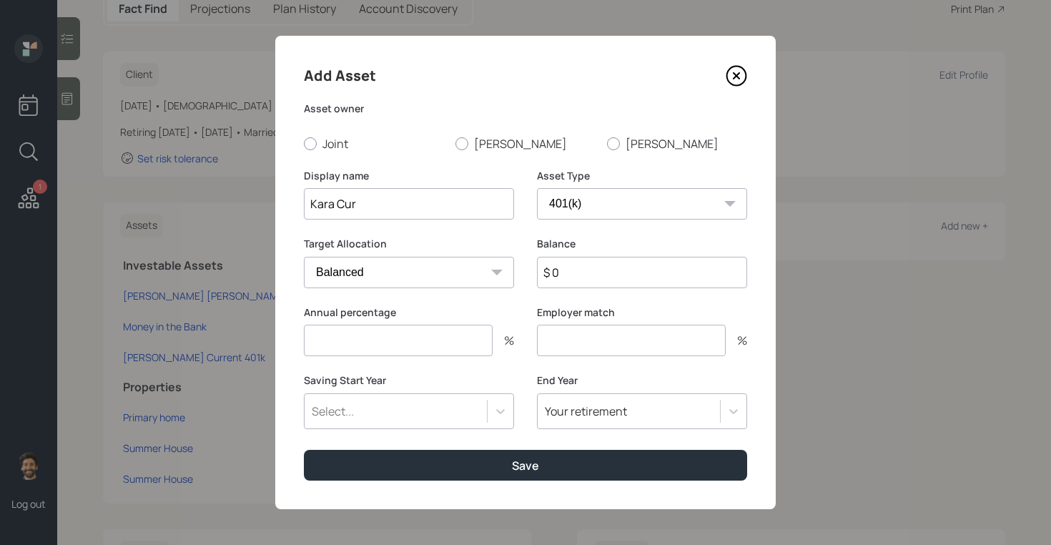
click at [392, 198] on input "Kara Cur" at bounding box center [409, 203] width 210 height 31
type input "Kara Current 401k"
click at [582, 269] on input "$ 0" at bounding box center [642, 272] width 210 height 31
type input "$ 100,000"
click at [613, 143] on div at bounding box center [613, 143] width 13 height 13
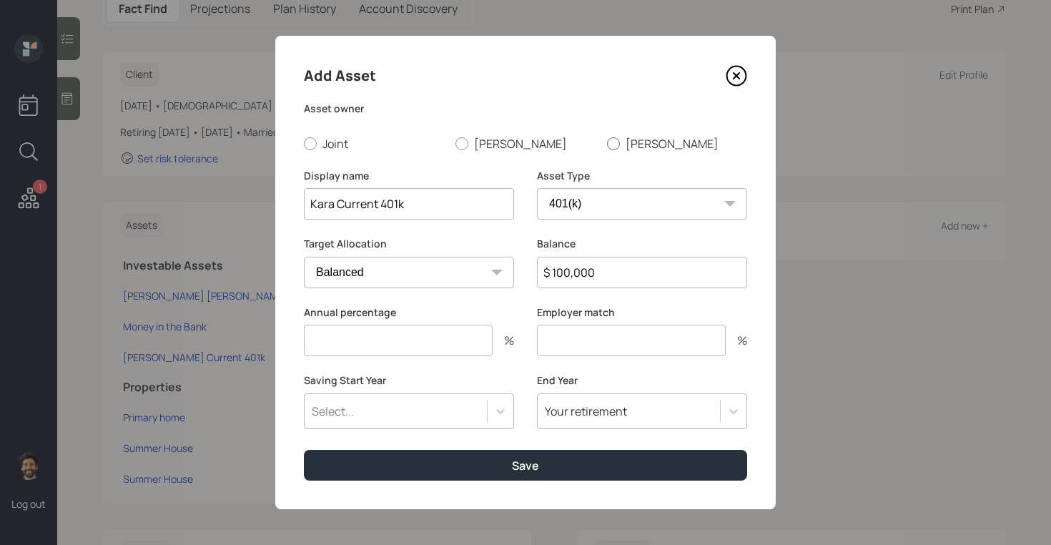
click at [607, 143] on input "[PERSON_NAME]" at bounding box center [606, 143] width 1 height 1
radio input "true"
click at [368, 350] on input "number" at bounding box center [398, 339] width 189 height 31
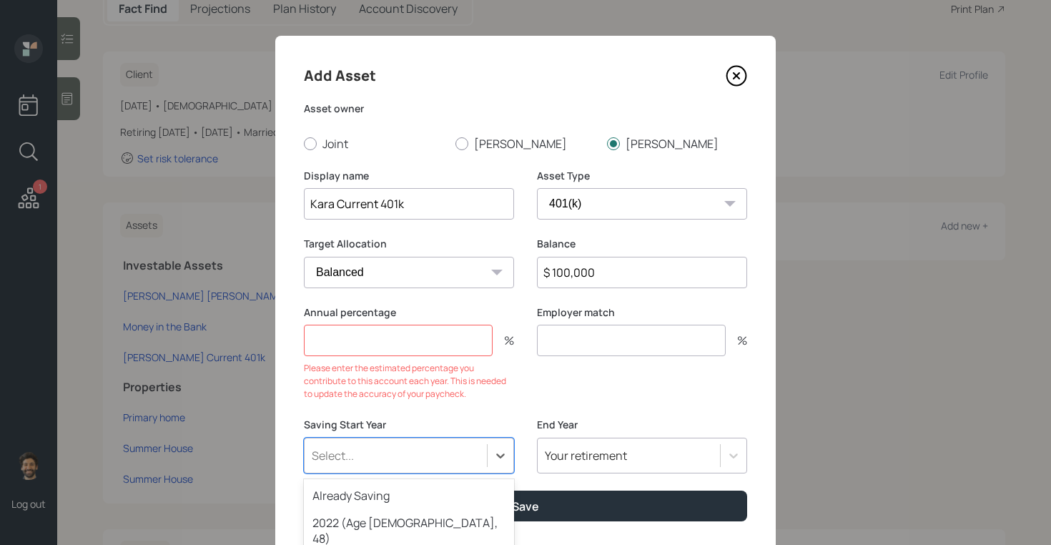
click at [360, 437] on div "option 2023 (Age 55, 49) focused, 3 of 79. 79 results available. Use Up and Dow…" at bounding box center [409, 455] width 210 height 36
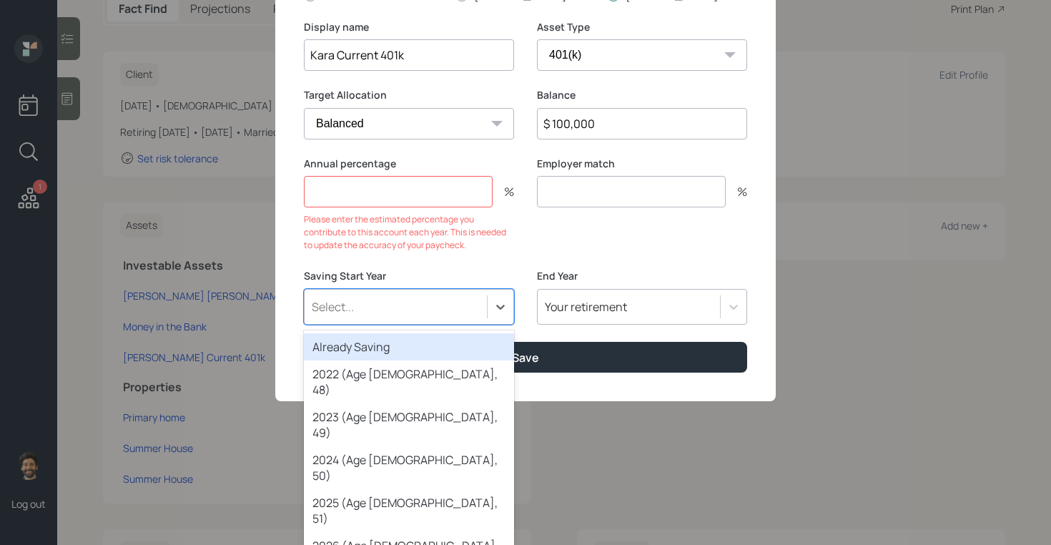
click at [348, 342] on div "Already Saving" at bounding box center [409, 346] width 210 height 27
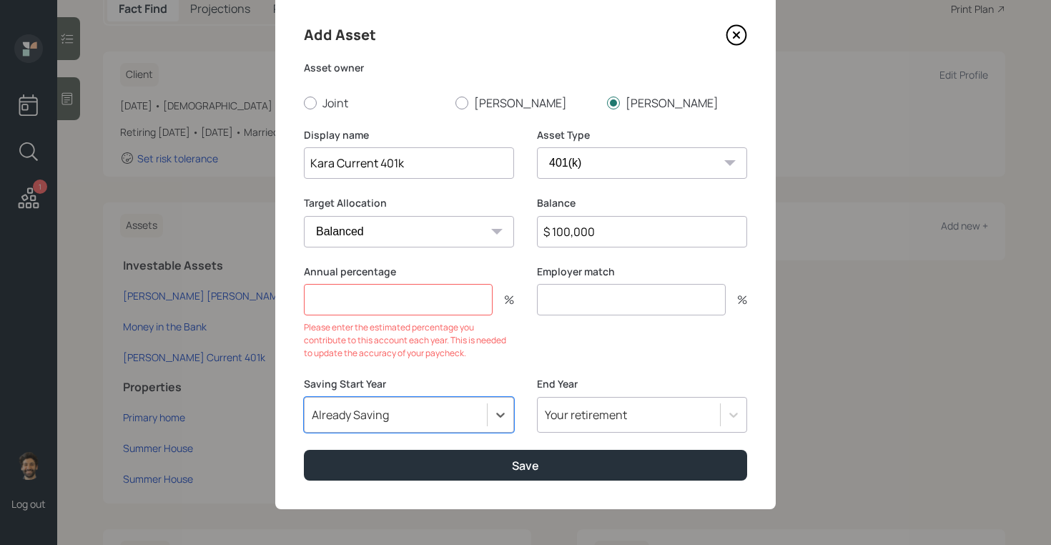
scroll to position [41, 0]
click at [404, 294] on input "number" at bounding box center [398, 299] width 189 height 31
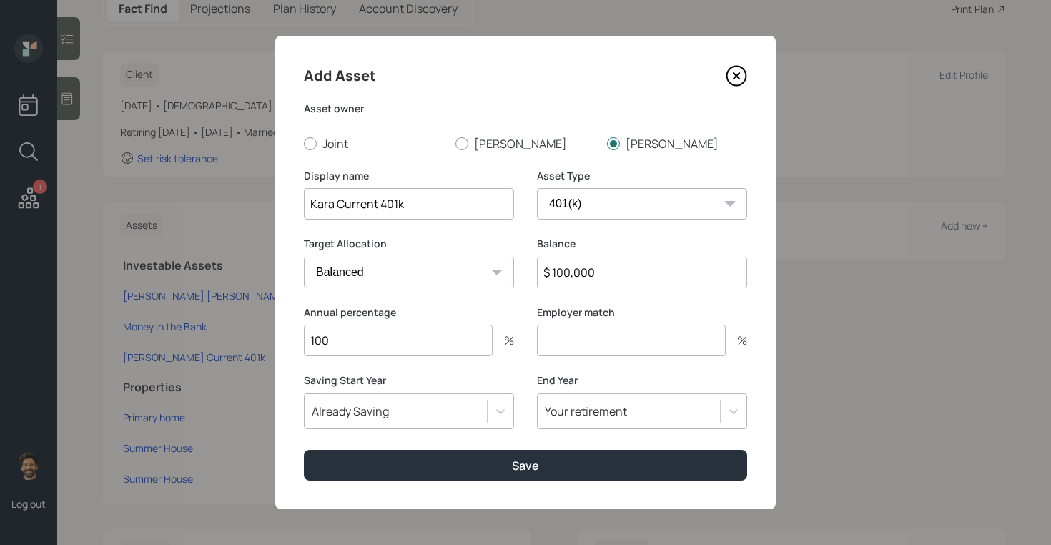
type input "100"
type input "0"
click at [596, 415] on div "Your retirement" at bounding box center [586, 411] width 82 height 16
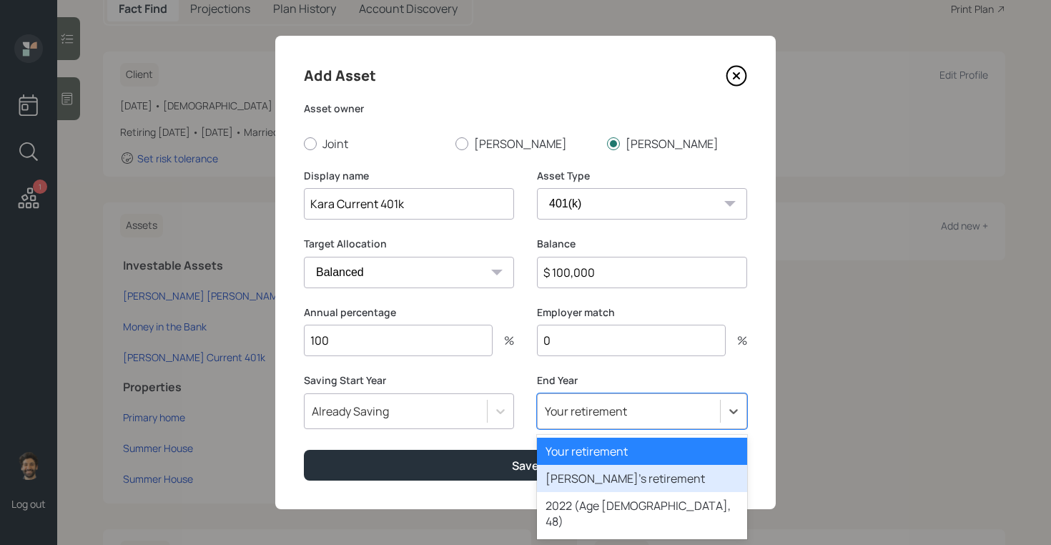
click at [554, 470] on div "Spouse's retirement" at bounding box center [642, 478] width 210 height 27
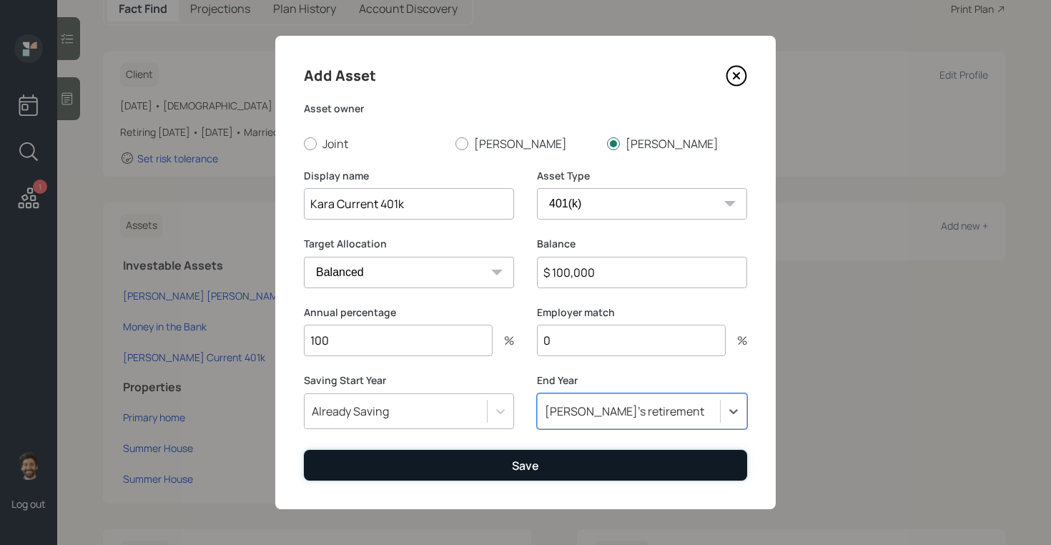
click at [465, 469] on button "Save" at bounding box center [525, 465] width 443 height 31
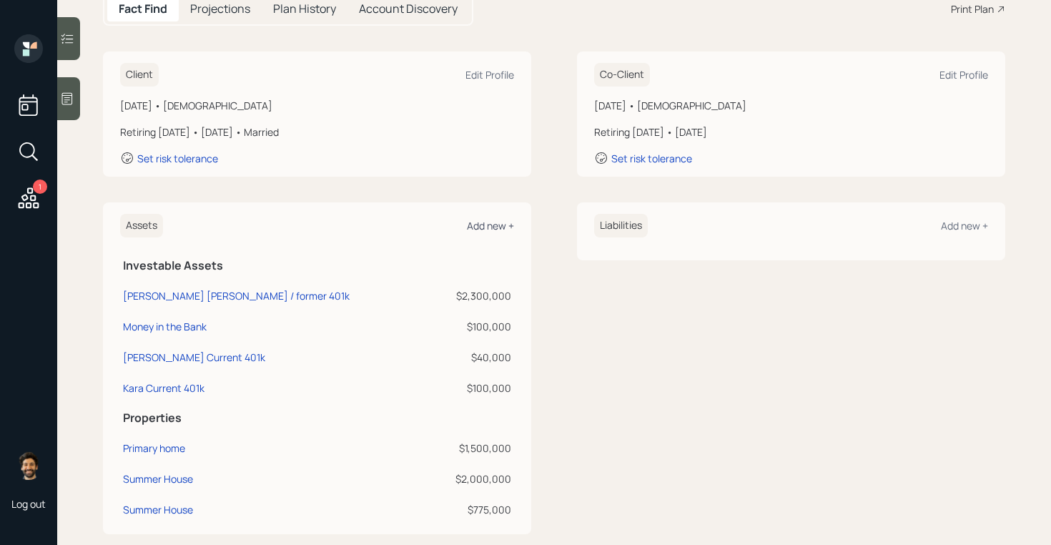
click at [470, 222] on div "Add new +" at bounding box center [490, 226] width 47 height 14
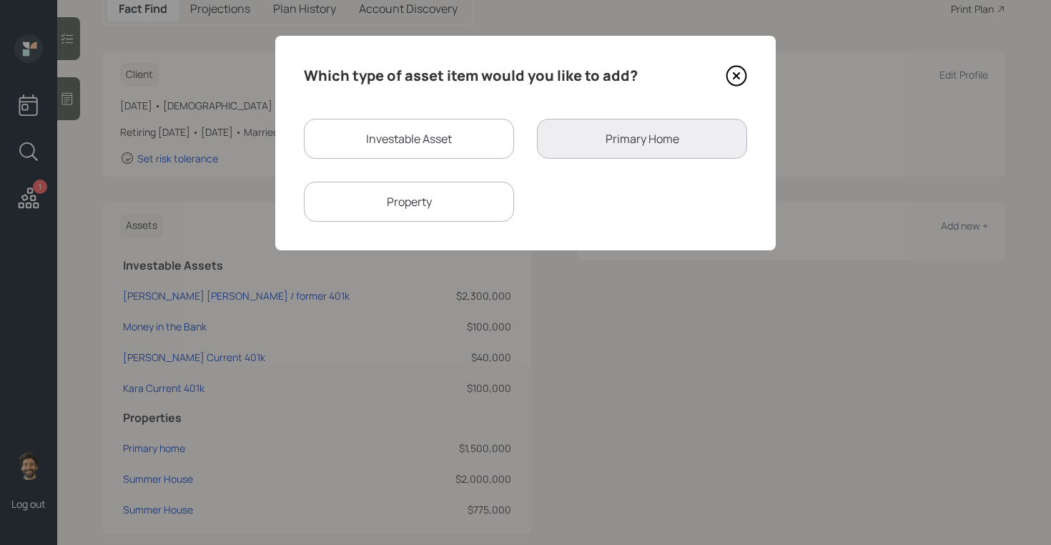
click at [412, 132] on div "Investable Asset" at bounding box center [409, 139] width 210 height 40
select select "taxable"
select select "balanced"
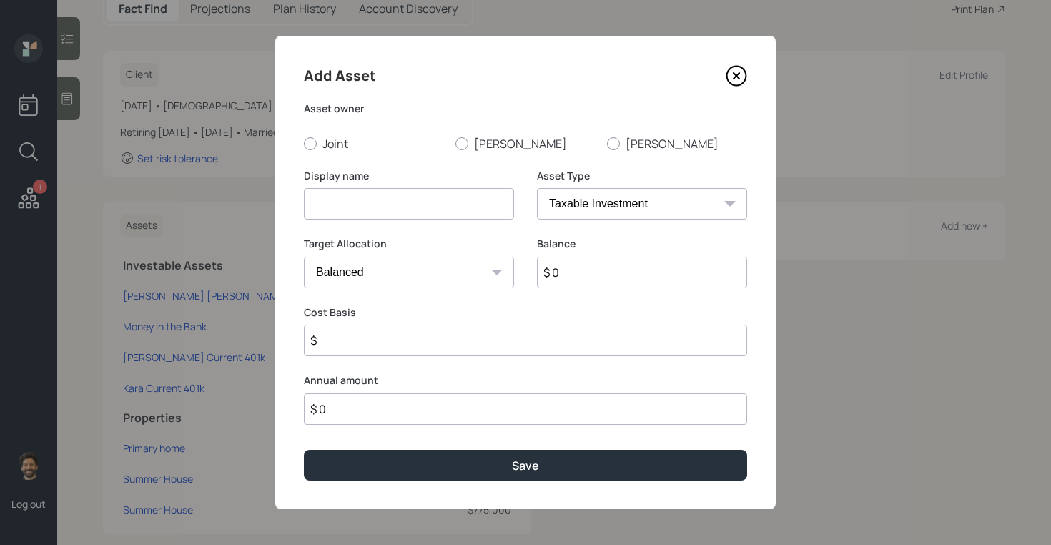
click at [392, 204] on input at bounding box center [409, 203] width 210 height 31
type input "[PERSON_NAME] former 401k / IRAs"
click at [565, 266] on input "$ 0" at bounding box center [642, 272] width 210 height 31
type input "$ 700,000"
click at [575, 198] on select "SEP IRA IRA Roth IRA 401(k) Roth 401(k) 403(b) Roth 403(b) 457(b) Roth 457(b) H…" at bounding box center [642, 203] width 210 height 31
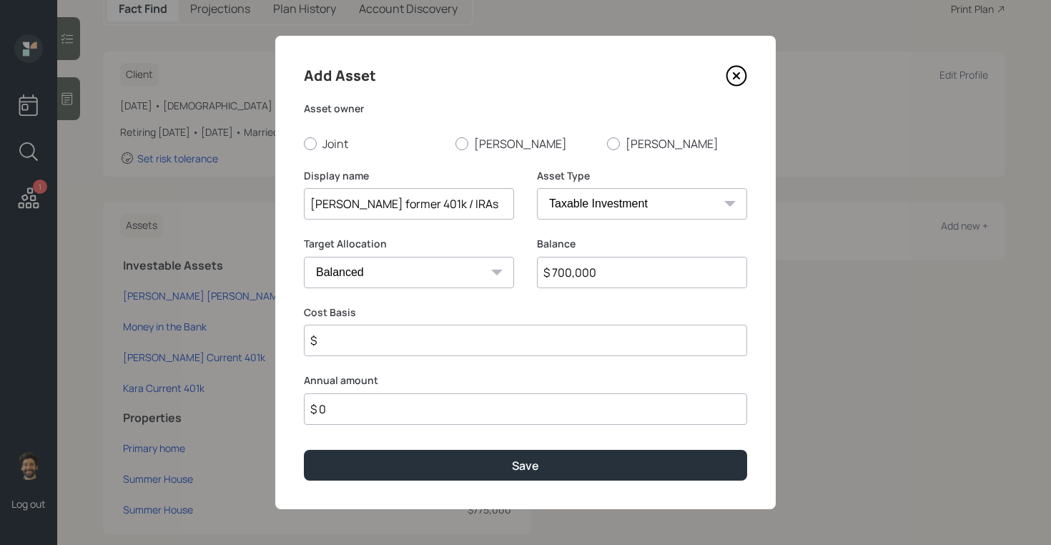
select select "company_sponsored"
click at [537, 188] on select "SEP IRA IRA Roth IRA 401(k) Roth 401(k) 403(b) Roth 403(b) 457(b) Roth 457(b) H…" at bounding box center [642, 203] width 210 height 31
click at [367, 331] on input "number" at bounding box center [398, 339] width 189 height 31
type input "0"
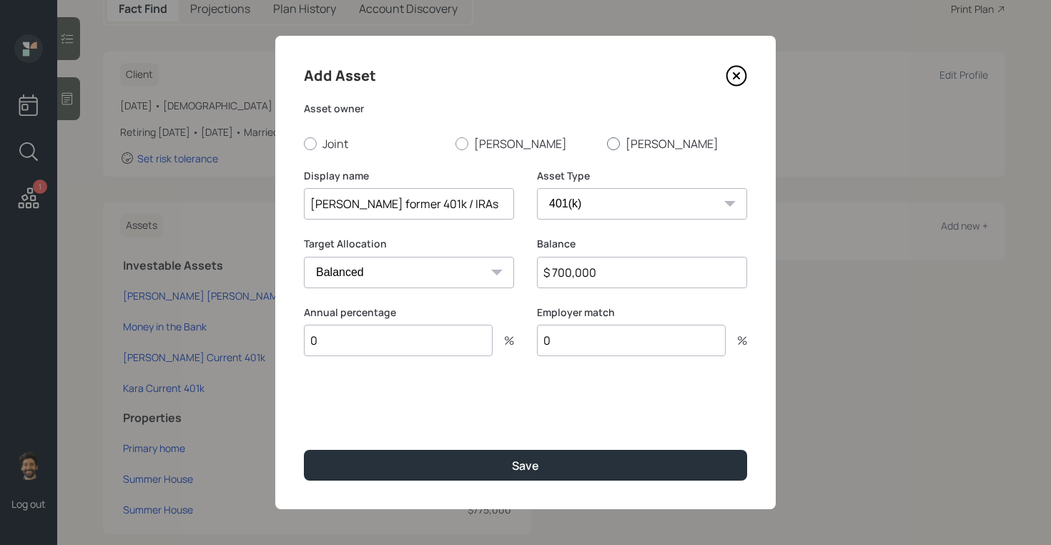
click at [640, 141] on label "[PERSON_NAME]" at bounding box center [677, 144] width 140 height 16
click at [607, 143] on input "[PERSON_NAME]" at bounding box center [606, 143] width 1 height 1
radio input "true"
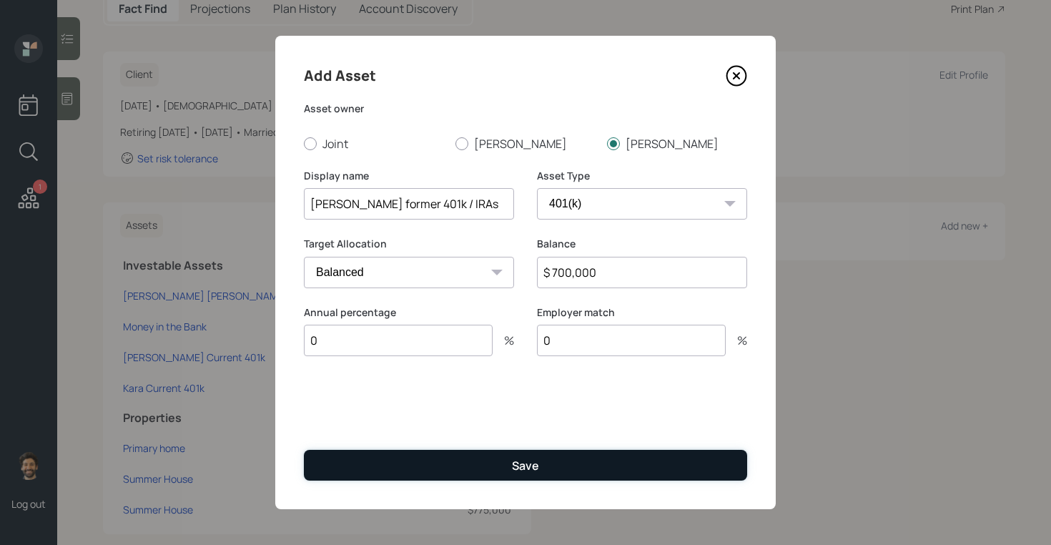
click at [471, 454] on button "Save" at bounding box center [525, 465] width 443 height 31
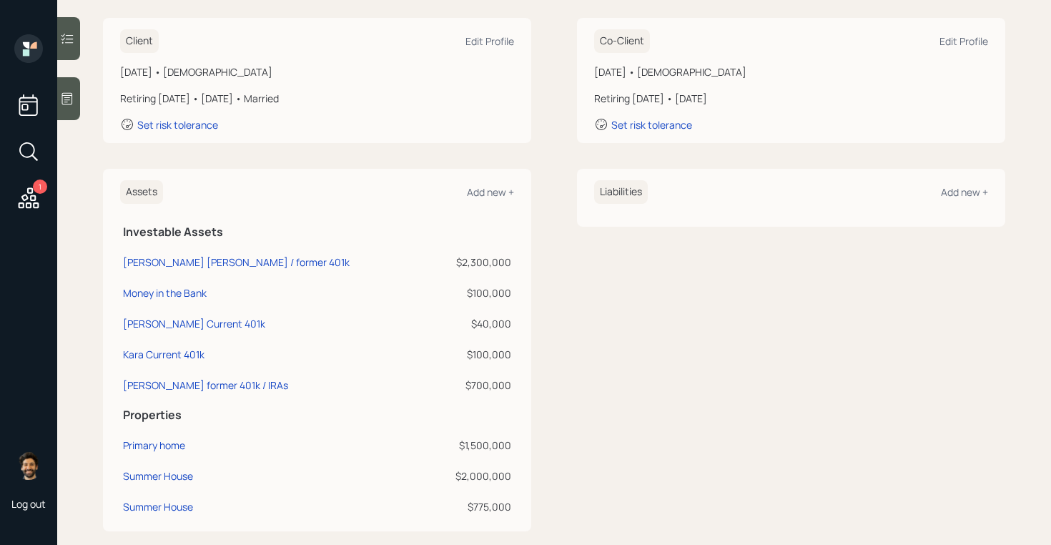
scroll to position [199, 0]
click at [483, 195] on div "Add new +" at bounding box center [490, 191] width 47 height 14
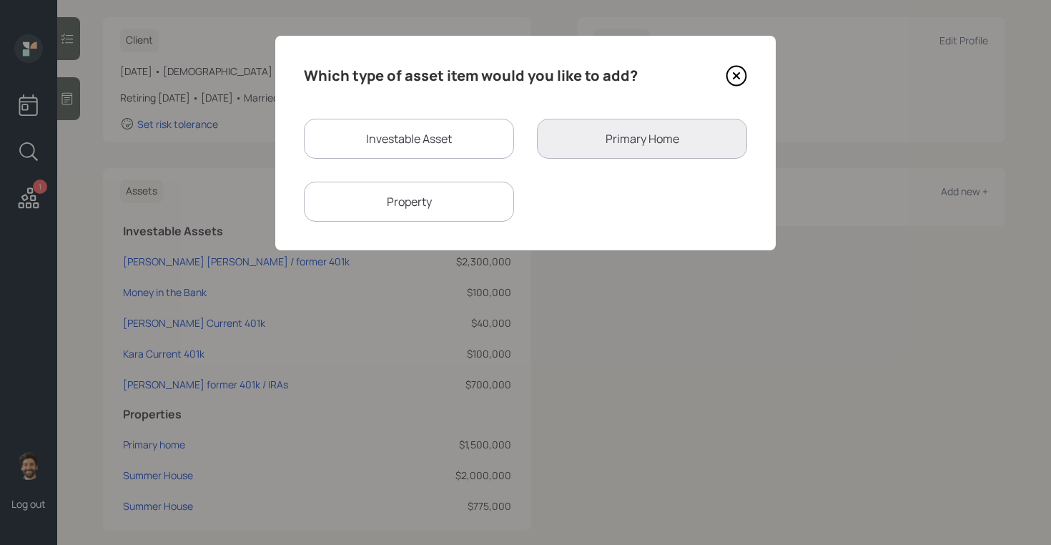
click at [443, 139] on div "Investable Asset" at bounding box center [409, 139] width 210 height 40
select select "taxable"
select select "balanced"
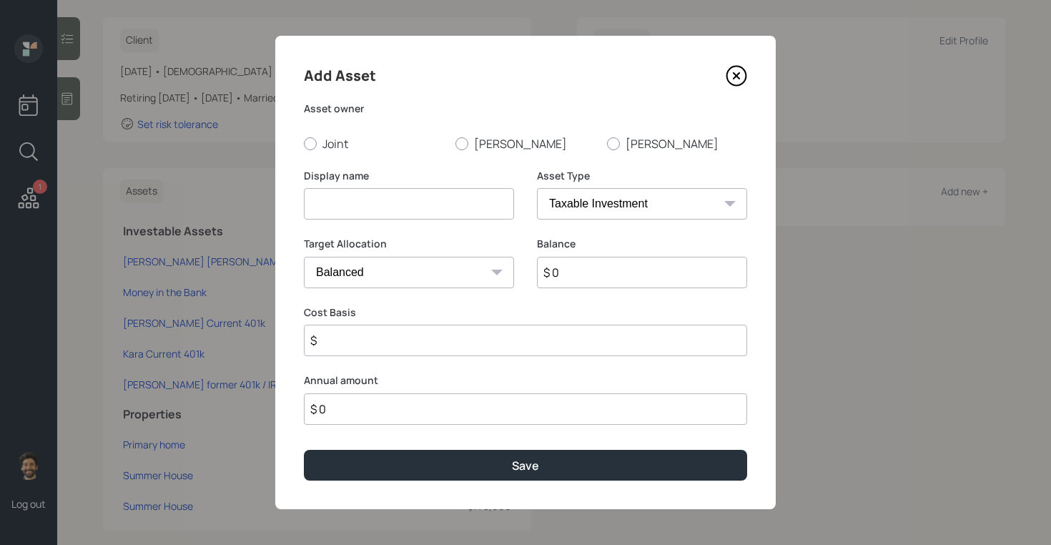
click at [407, 208] on input at bounding box center [409, 203] width 210 height 31
type input "Kara Trust"
click at [628, 274] on input "$ 0" at bounding box center [642, 272] width 210 height 31
type input "$ 500,000"
click at [613, 206] on select "SEP IRA IRA Roth IRA 401(k) Roth 401(k) 403(b) Roth 403(b) 457(b) Roth 457(b) H…" at bounding box center [642, 203] width 210 height 31
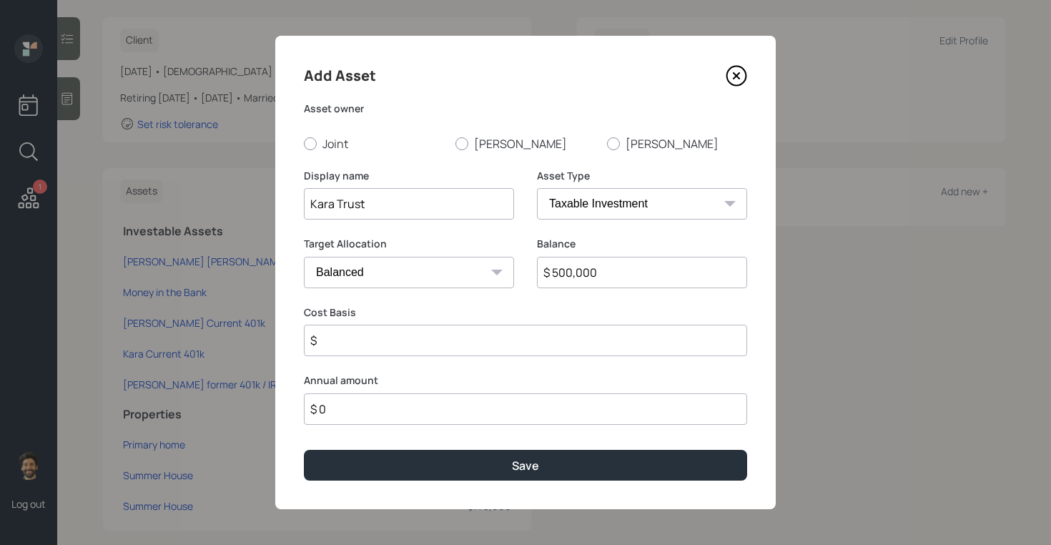
click at [442, 343] on input "$" at bounding box center [525, 339] width 443 height 31
type input "$ 500,000"
click at [314, 142] on div at bounding box center [310, 143] width 13 height 13
click at [304, 143] on input "Joint" at bounding box center [303, 143] width 1 height 1
radio input "true"
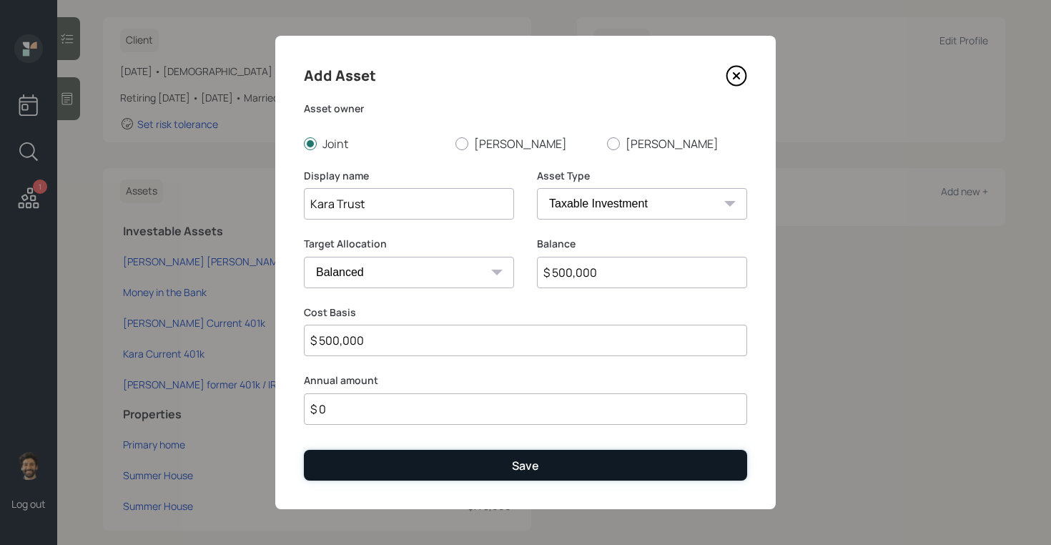
click at [370, 473] on button "Save" at bounding box center [525, 465] width 443 height 31
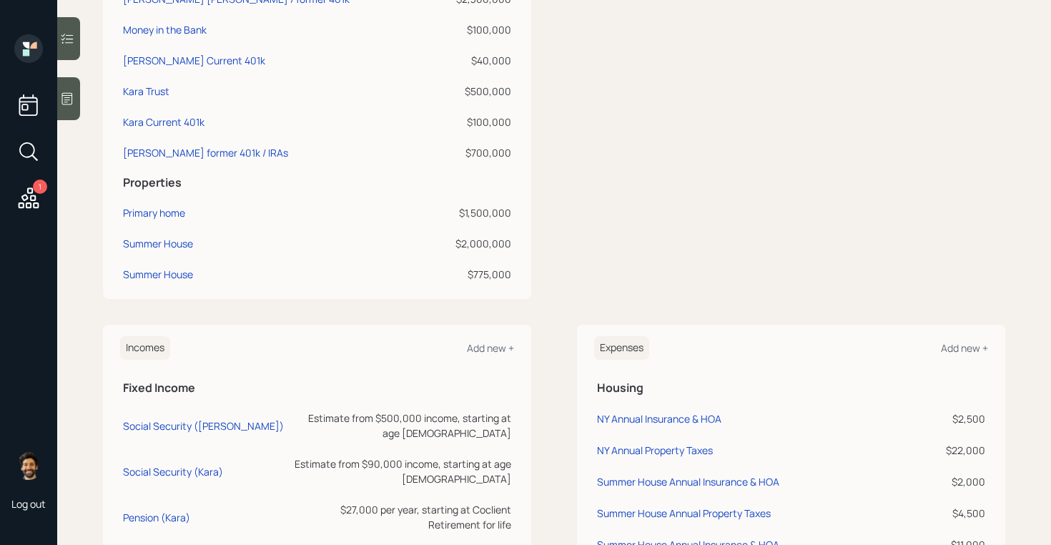
scroll to position [449, 0]
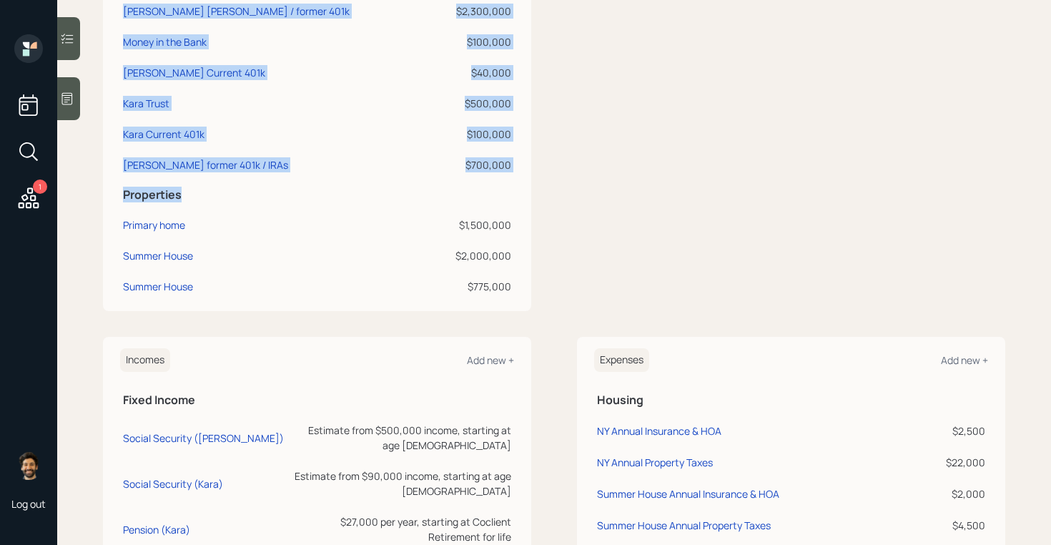
drag, startPoint x: 118, startPoint y: 189, endPoint x: 187, endPoint y: 192, distance: 69.4
click at [187, 192] on div "Assets Add new + Investable Assets [PERSON_NAME] [PERSON_NAME] / former 401k $2…" at bounding box center [317, 114] width 428 height 393
click at [170, 194] on h5 "Properties" at bounding box center [317, 195] width 388 height 14
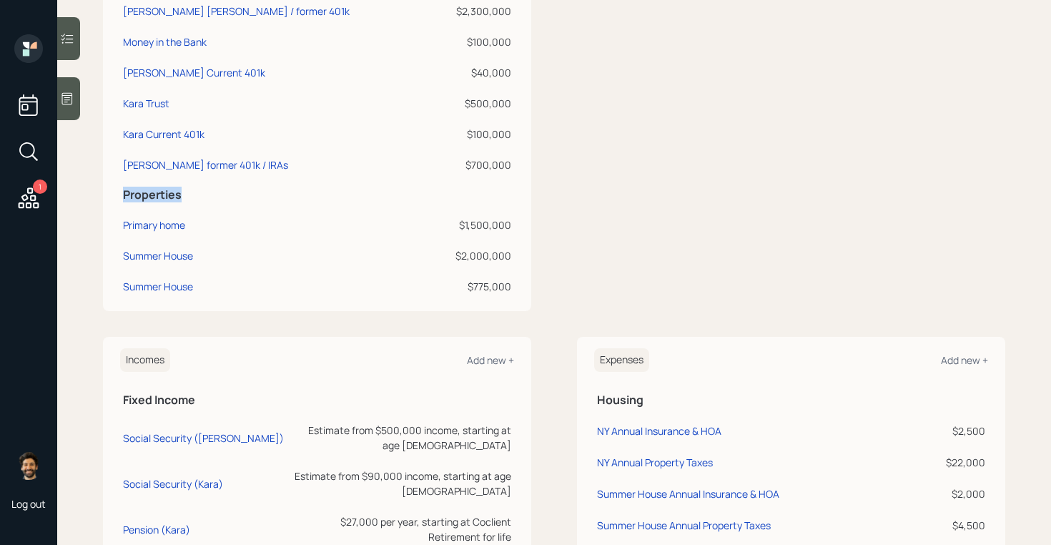
click at [170, 194] on h5 "Properties" at bounding box center [317, 195] width 388 height 14
click at [164, 256] on div "Summer House" at bounding box center [158, 255] width 70 height 15
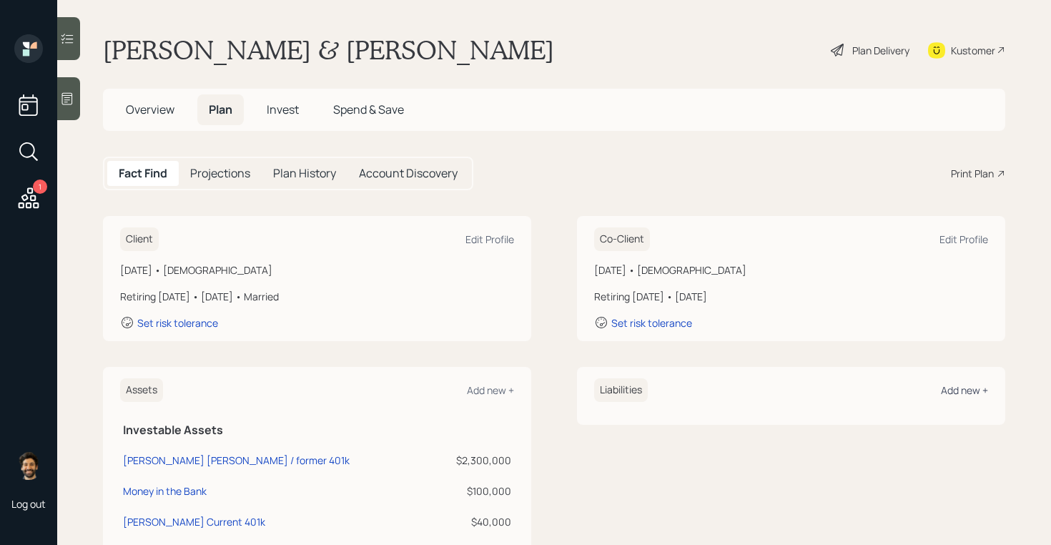
click at [950, 388] on div "Add new +" at bounding box center [964, 390] width 47 height 14
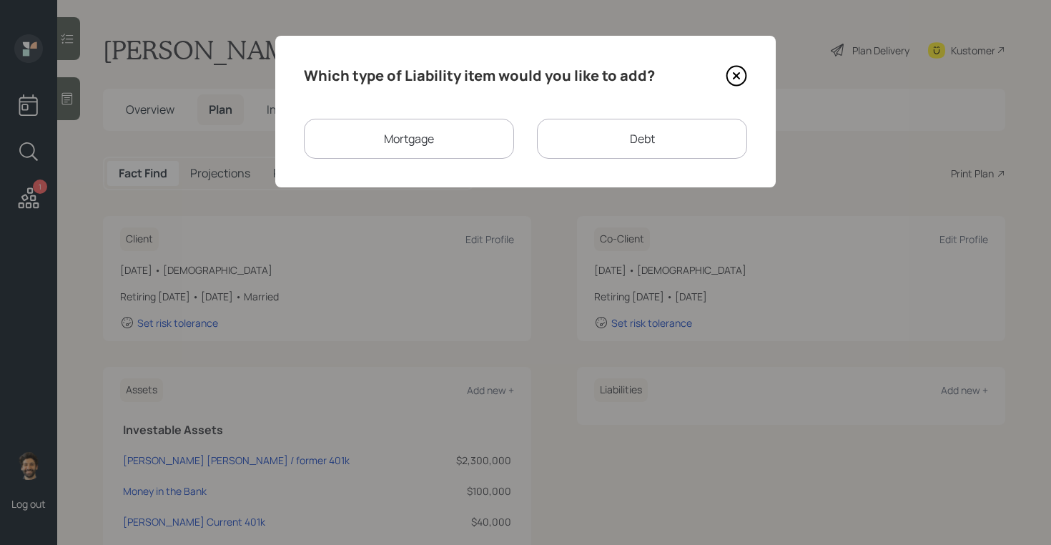
click at [450, 148] on div "Mortgage" at bounding box center [409, 139] width 210 height 40
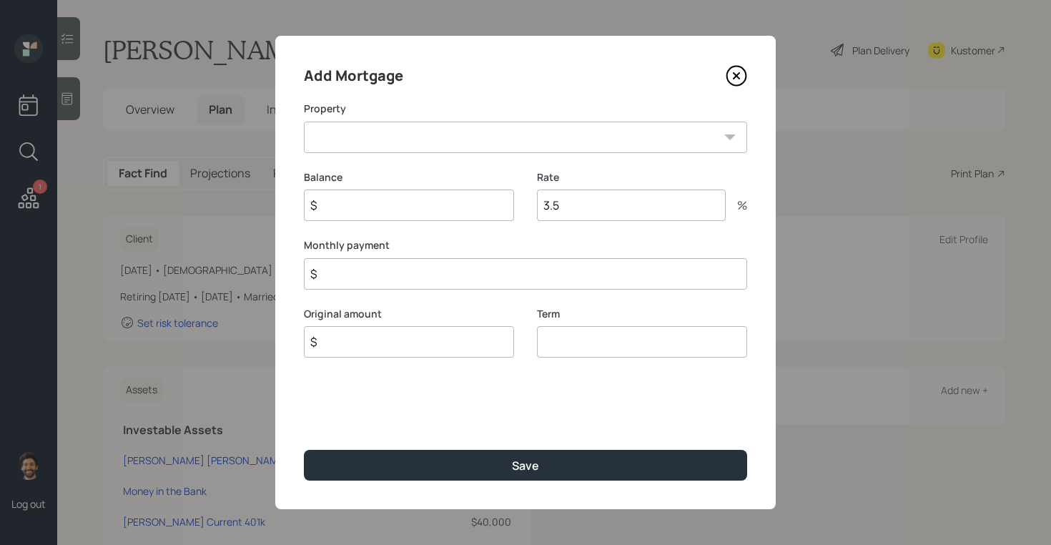
click at [414, 137] on select "NY Primary home Summer House Summer House" at bounding box center [525, 136] width 443 height 31
select select "b8dcb50d-1b26-4100-9530-61cbae3cdc35"
click at [304, 121] on select "NY Primary home Summer House Summer House" at bounding box center [525, 136] width 443 height 31
click at [392, 212] on input "$" at bounding box center [409, 204] width 210 height 31
type input "$ 275,000"
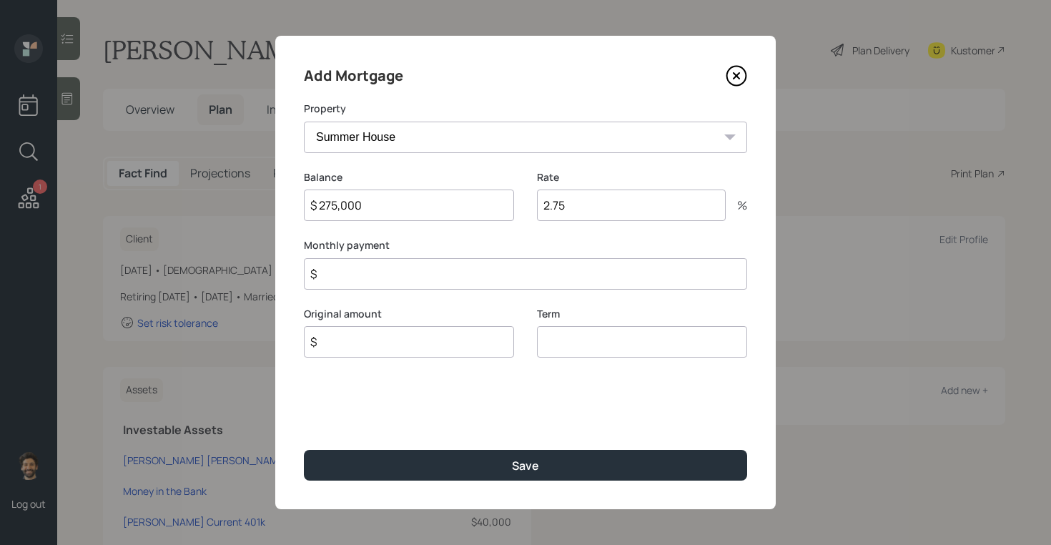
type input "2.75"
click at [341, 348] on input "$" at bounding box center [409, 341] width 210 height 31
type input "$ 275,000"
click at [337, 276] on input "$" at bounding box center [525, 273] width 443 height 31
type input "$ 3,000"
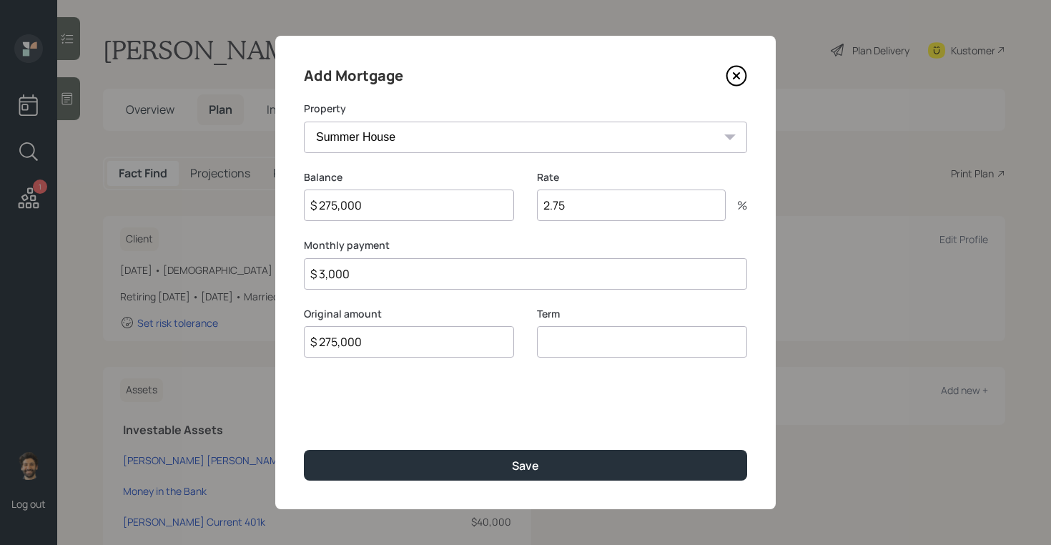
click at [606, 346] on input "number" at bounding box center [642, 341] width 210 height 31
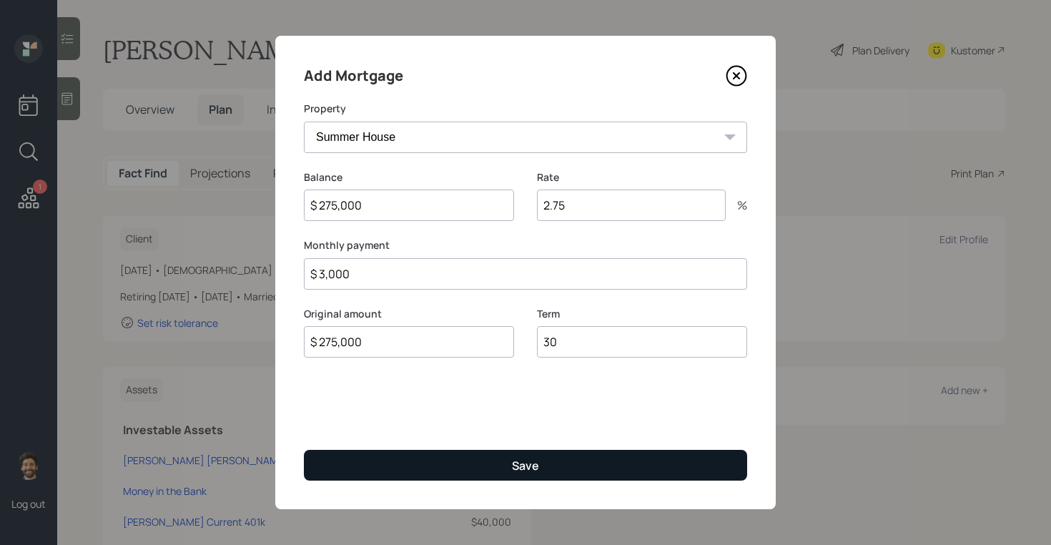
type input "30"
click at [525, 466] on div "Save" at bounding box center [525, 465] width 27 height 16
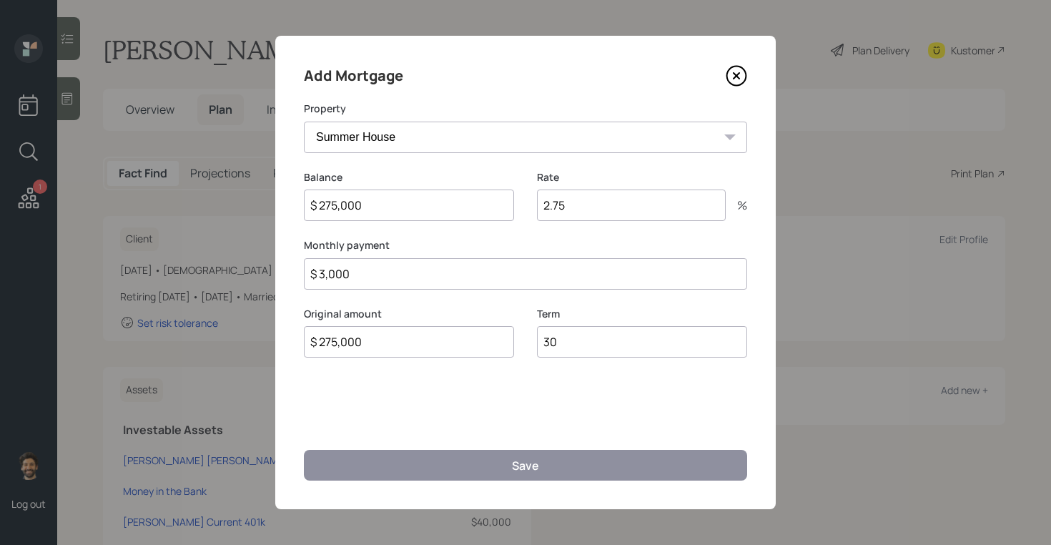
select select "ef8bdad7-cae3-49b9-b578-6d67ca25b115"
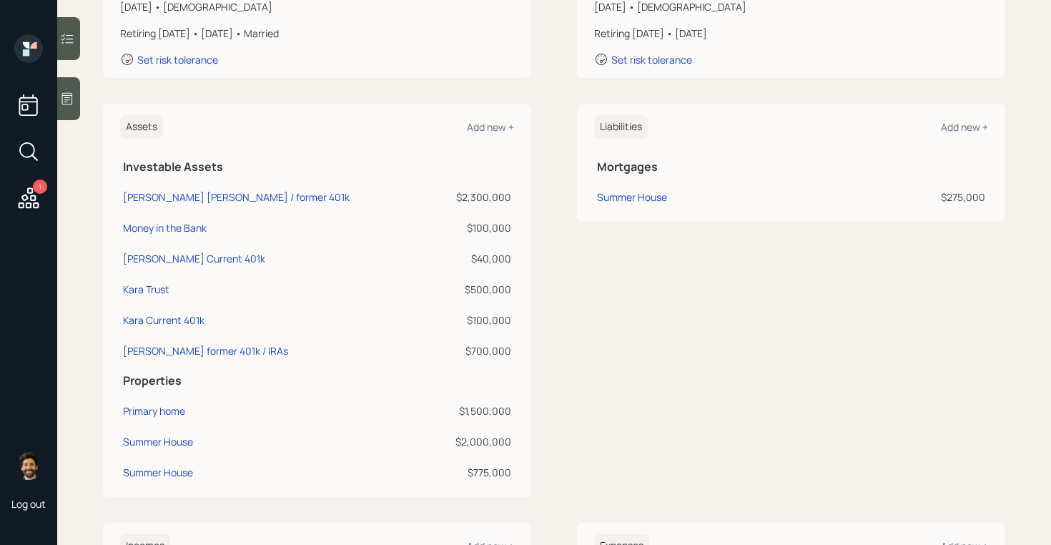
scroll to position [284, 0]
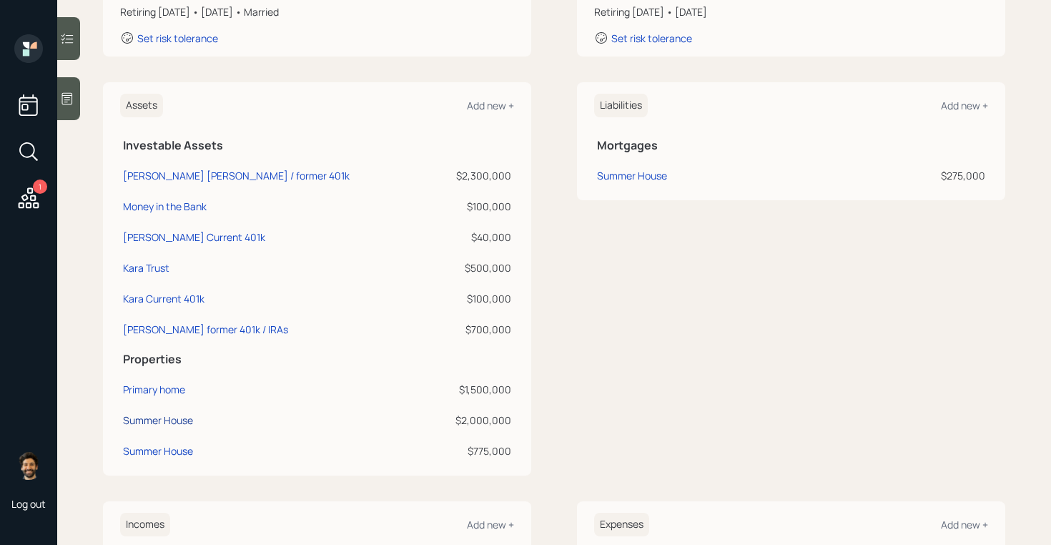
click at [157, 415] on div "Summer House" at bounding box center [158, 419] width 70 height 15
click at [154, 417] on div "Summer House" at bounding box center [158, 419] width 70 height 15
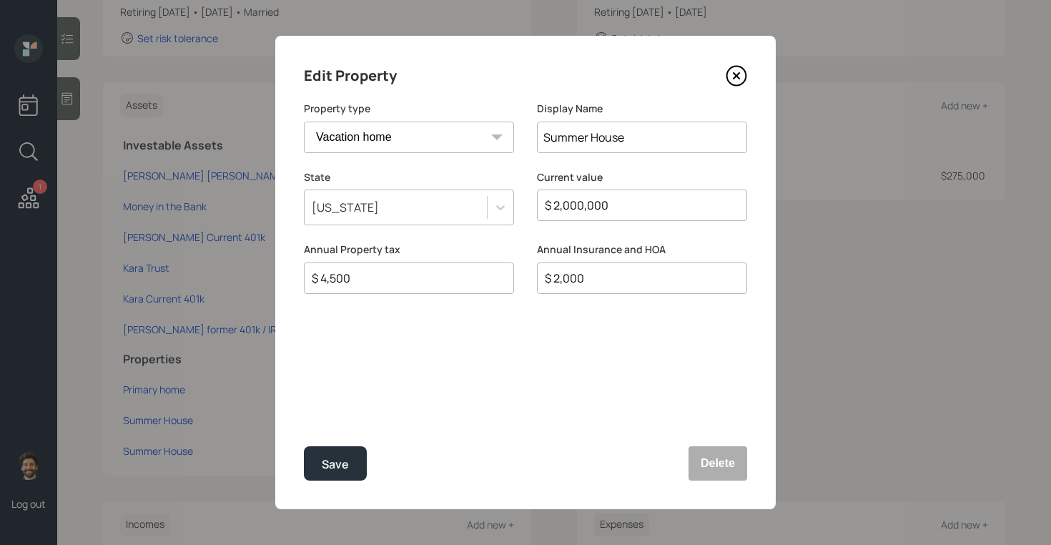
click at [348, 277] on input "$ 4,500" at bounding box center [403, 277] width 186 height 17
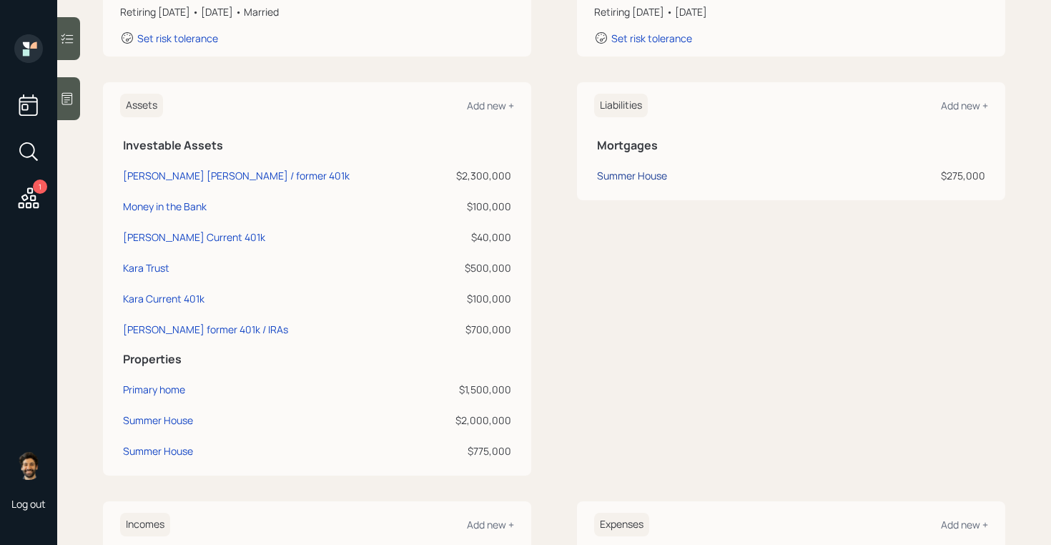
click at [624, 180] on div "Summer House" at bounding box center [632, 175] width 70 height 15
select select "b8dcb50d-1b26-4100-9530-61cbae3cdc35"
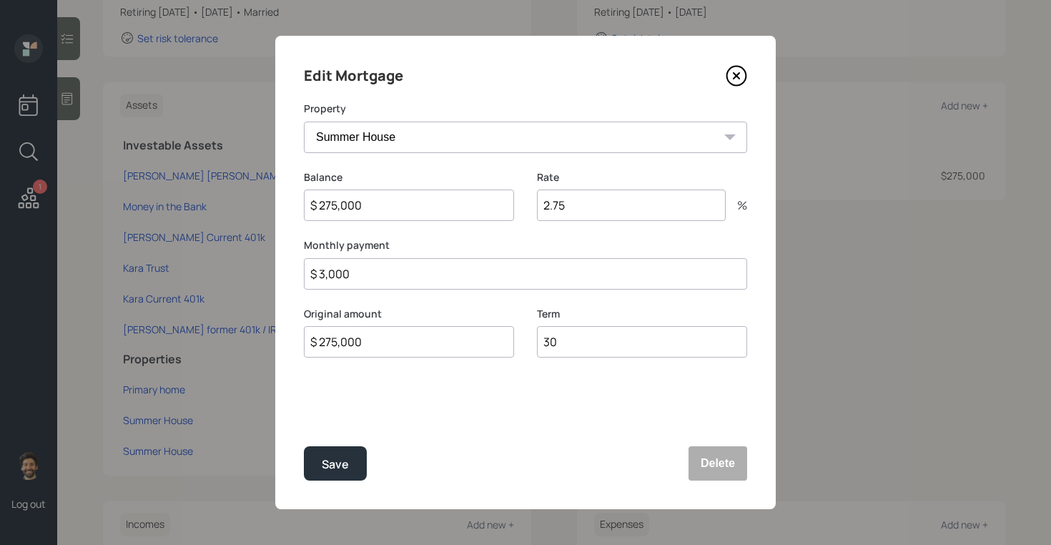
click at [342, 284] on input "$ 3,000" at bounding box center [525, 273] width 443 height 31
type input "$ 2,625"
click at [334, 447] on button "Save" at bounding box center [335, 463] width 63 height 34
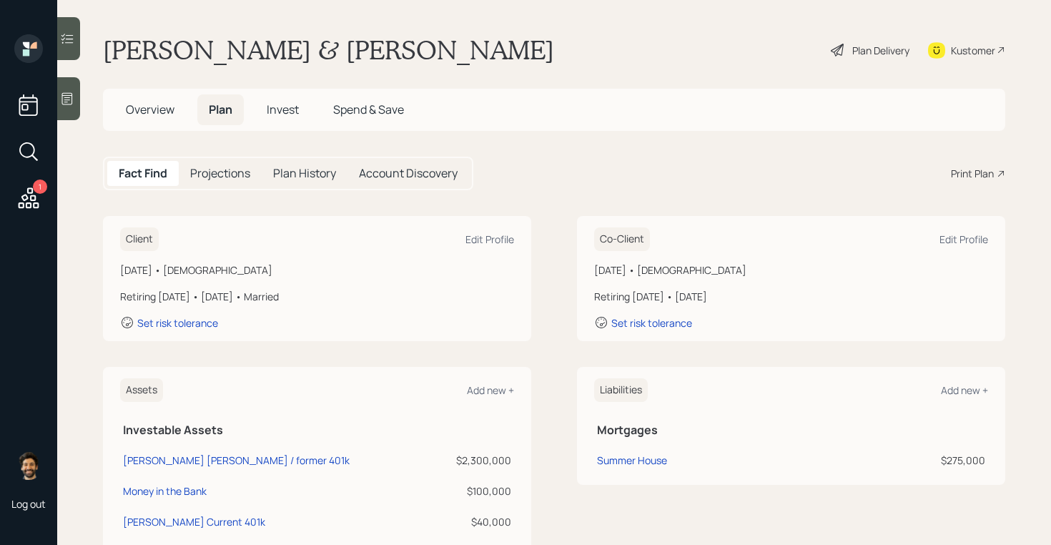
click at [224, 172] on h5 "Projections" at bounding box center [220, 174] width 60 height 14
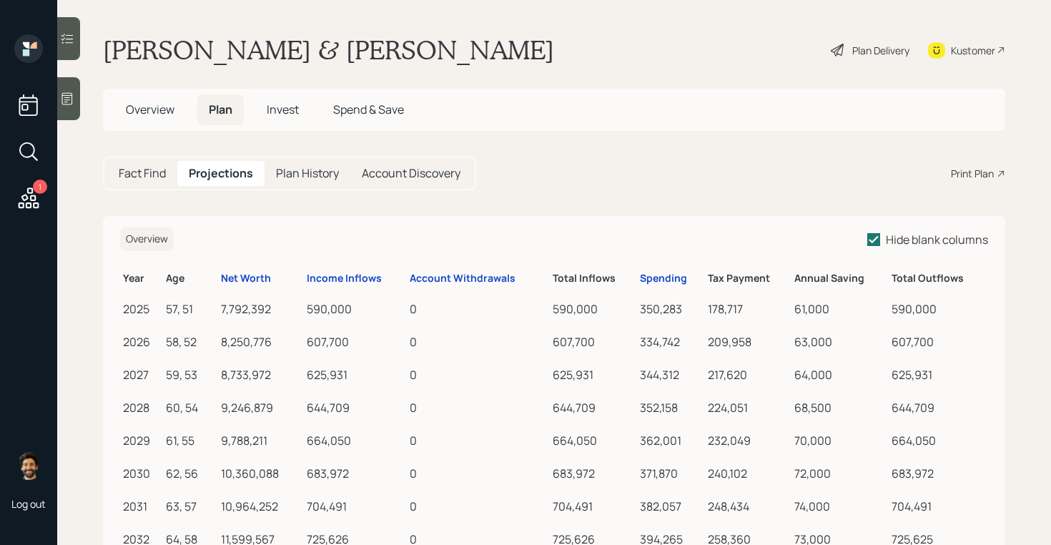
click at [655, 268] on th "Spending" at bounding box center [671, 276] width 68 height 28
click at [655, 280] on div "Spending" at bounding box center [663, 278] width 47 height 12
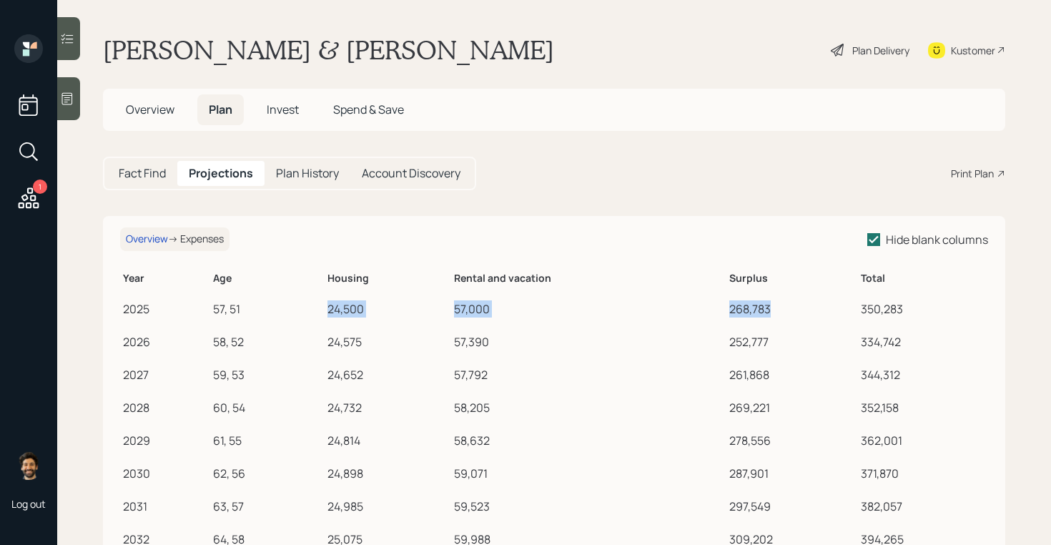
drag, startPoint x: 771, startPoint y: 304, endPoint x: 325, endPoint y: 307, distance: 446.0
click at [325, 307] on tr "2025 57, 51 24,500 57,000 268,783 350,283" at bounding box center [554, 306] width 868 height 33
click at [154, 232] on h6 "Overview → Expenses" at bounding box center [174, 239] width 109 height 24
drag, startPoint x: 770, startPoint y: 307, endPoint x: 325, endPoint y: 303, distance: 444.6
click at [325, 303] on tr "2025 57, 51 24,500 57,000 268,783 350,283" at bounding box center [554, 306] width 868 height 33
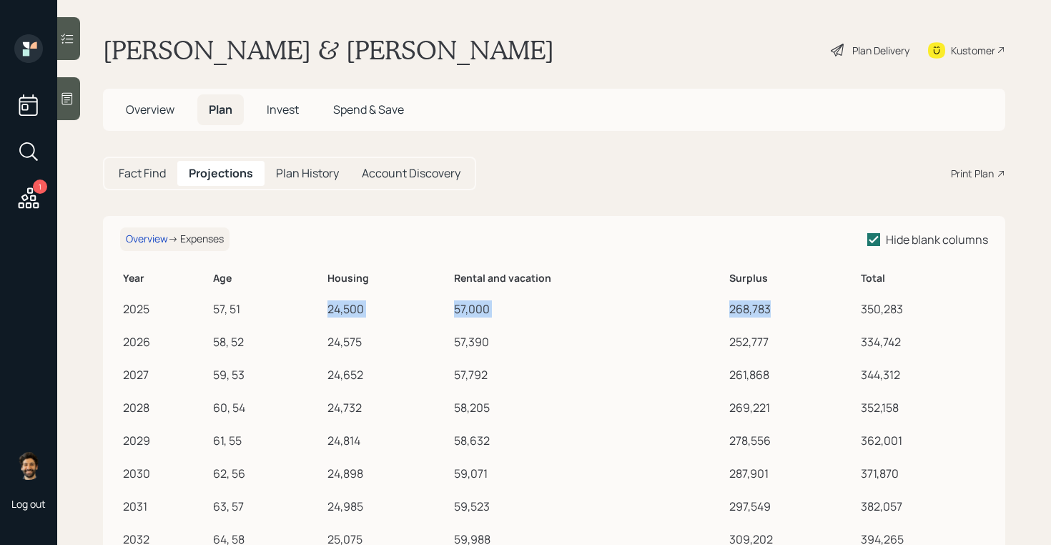
click at [643, 292] on td "57,000" at bounding box center [588, 306] width 275 height 33
drag, startPoint x: 770, startPoint y: 305, endPoint x: 330, endPoint y: 300, distance: 439.6
click at [330, 300] on tr "2025 57, 51 24,500 57,000 268,783 350,283" at bounding box center [554, 306] width 868 height 33
click at [137, 170] on h5 "Fact Find" at bounding box center [142, 174] width 47 height 14
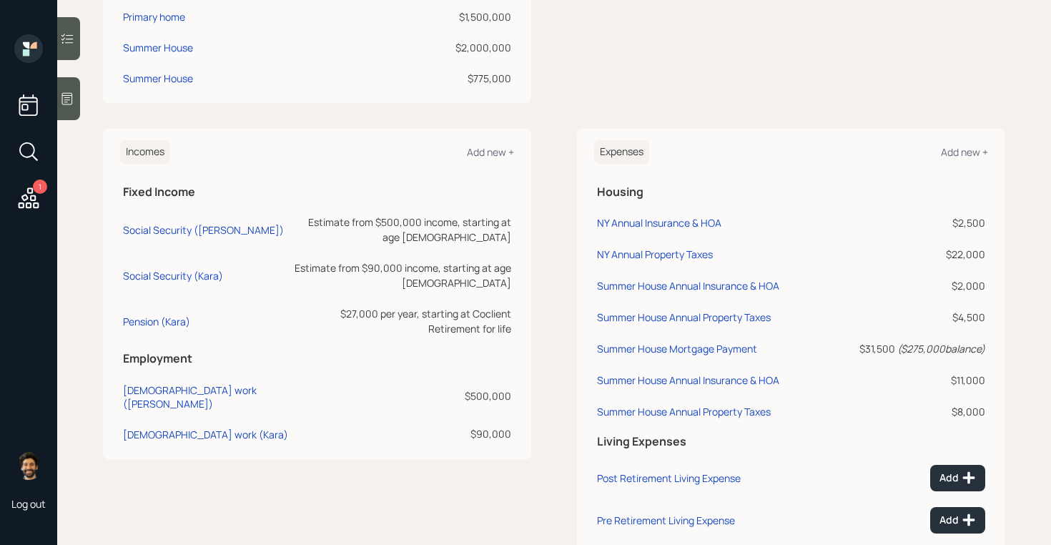
scroll to position [810, 0]
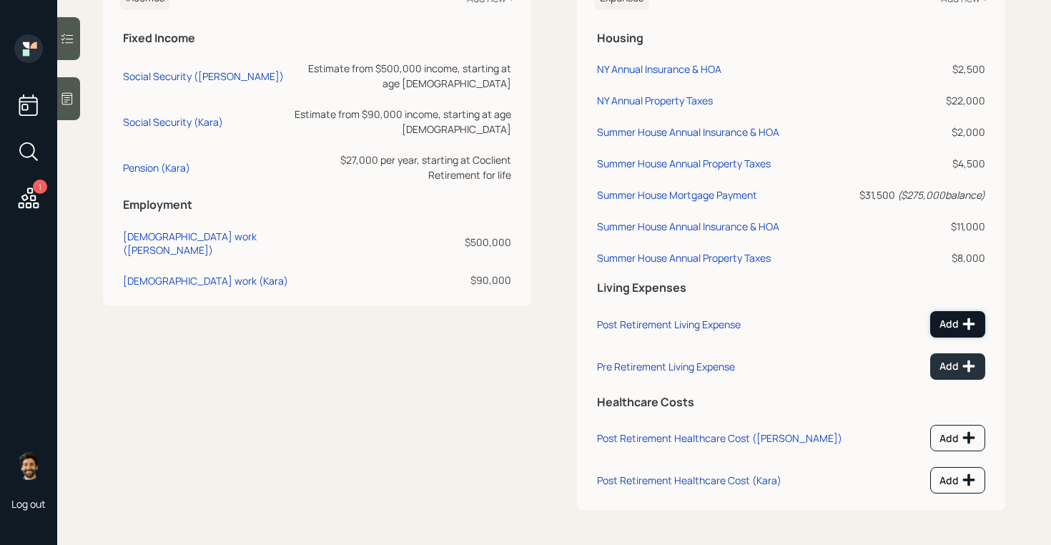
click at [956, 328] on div "Add" at bounding box center [957, 324] width 36 height 14
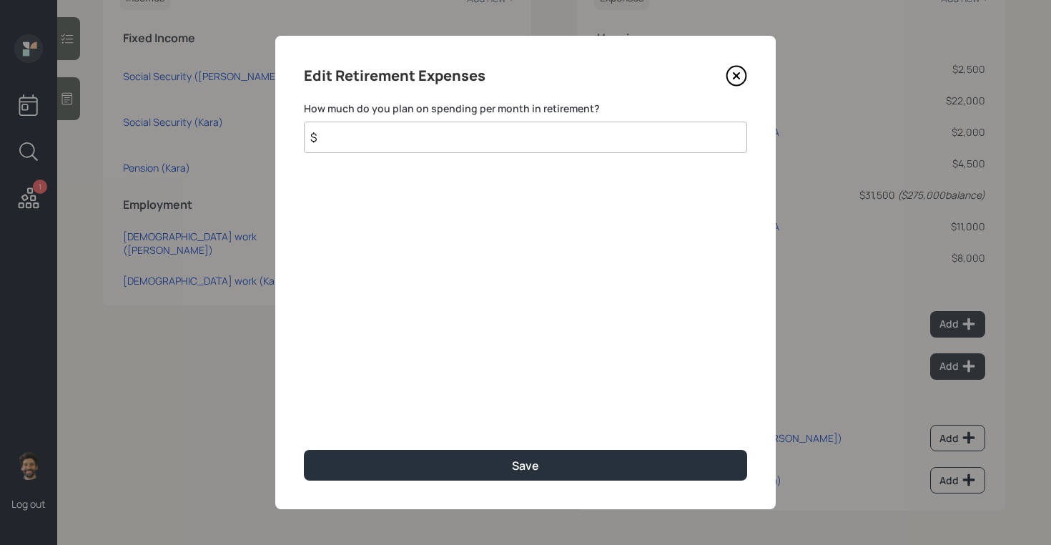
click at [401, 139] on input "$" at bounding box center [525, 136] width 443 height 31
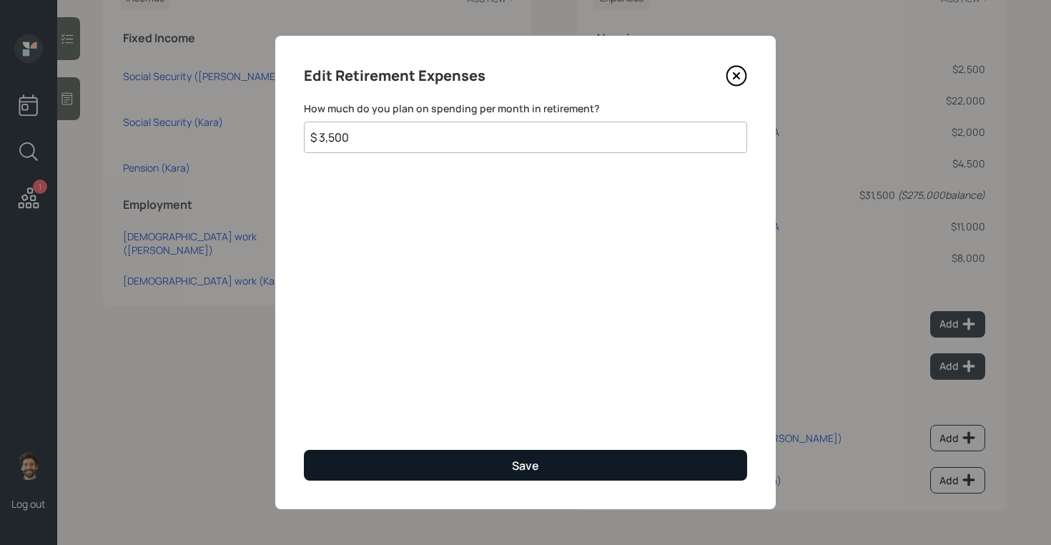
type input "$ 3,500"
click at [400, 464] on button "Save" at bounding box center [525, 465] width 443 height 31
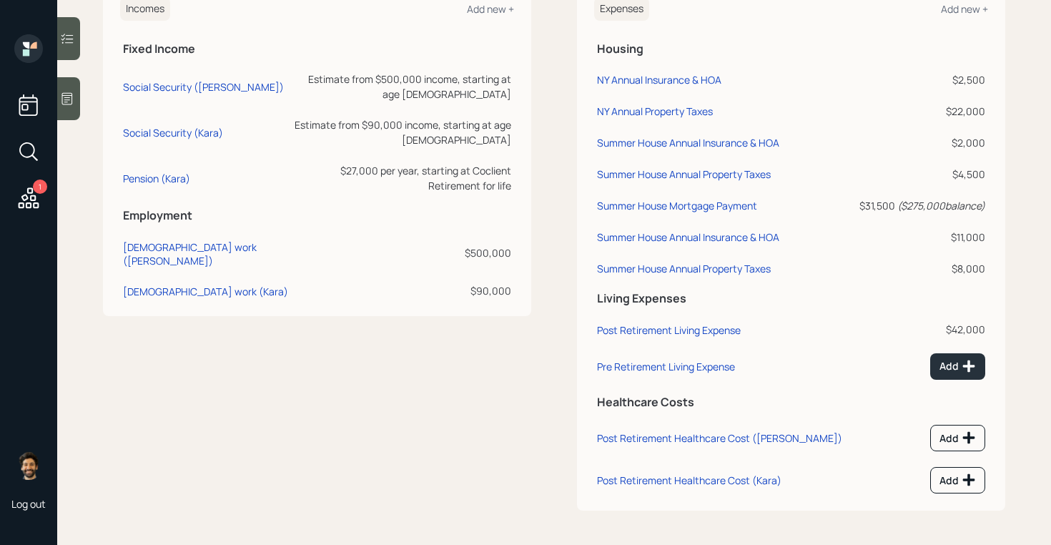
scroll to position [800, 0]
click at [650, 332] on div "Post Retirement Living Expense" at bounding box center [669, 330] width 144 height 14
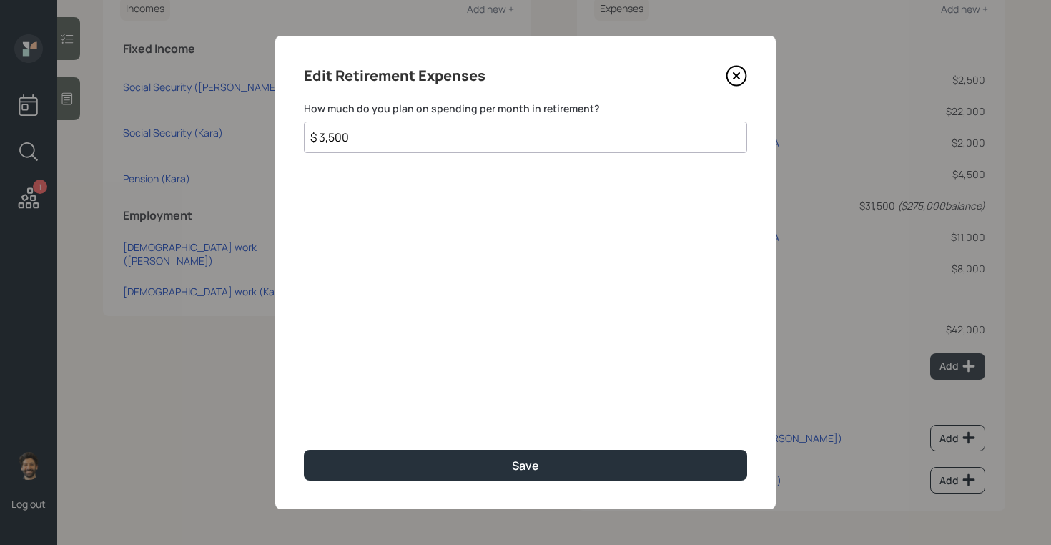
click at [324, 139] on input "$ 3,500" at bounding box center [525, 136] width 443 height 31
type input "$ 0"
click at [367, 480] on div "Edit Retirement Expenses How much do you plan on spending per month in retireme…" at bounding box center [525, 272] width 500 height 473
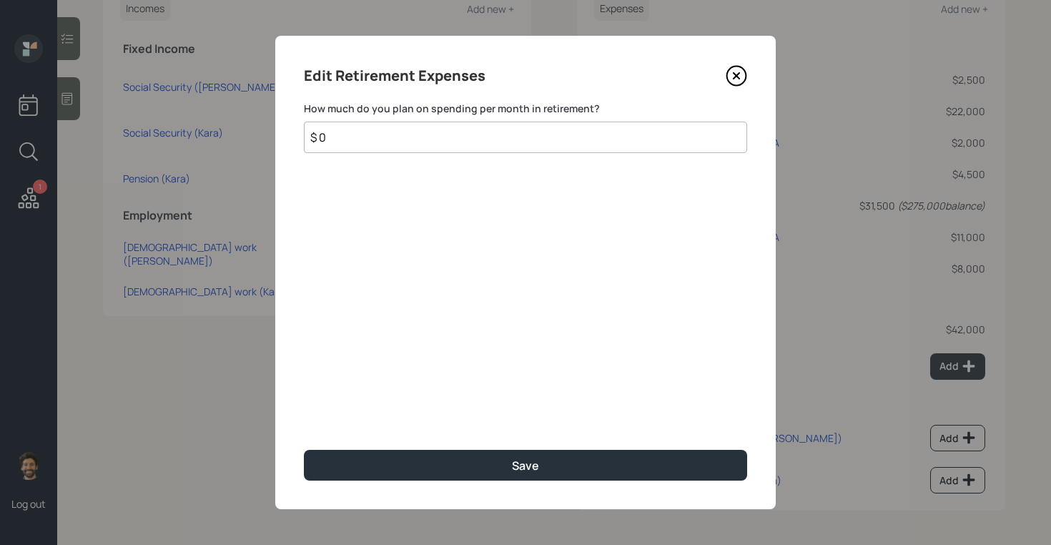
click at [399, 140] on input "$ 0" at bounding box center [525, 136] width 443 height 31
click at [441, 143] on input "$ 0" at bounding box center [525, 136] width 443 height 31
click at [356, 130] on input "$ 0" at bounding box center [525, 136] width 443 height 31
click at [725, 74] on icon at bounding box center [735, 75] width 21 height 21
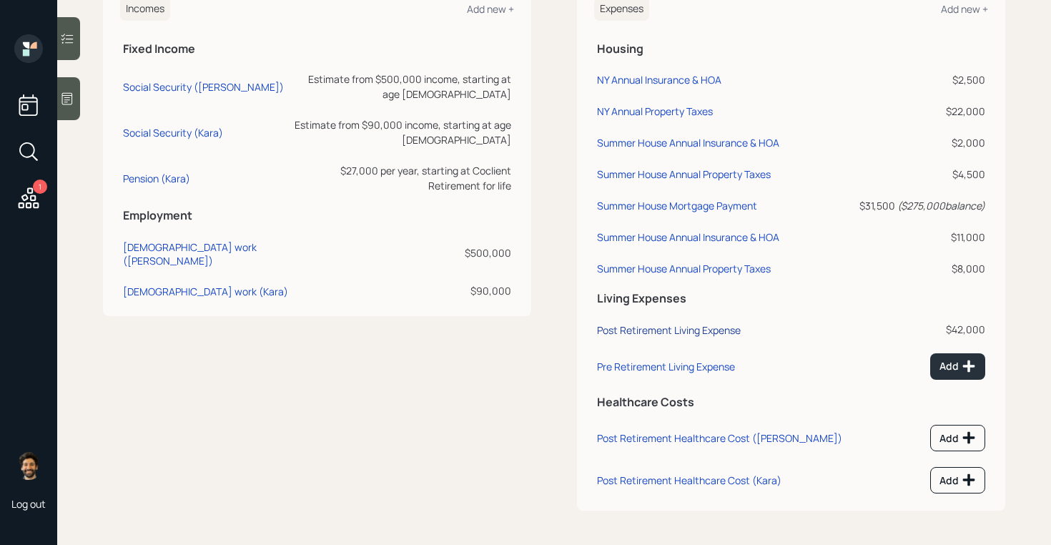
click at [654, 326] on div "Post Retirement Living Expense" at bounding box center [669, 330] width 144 height 14
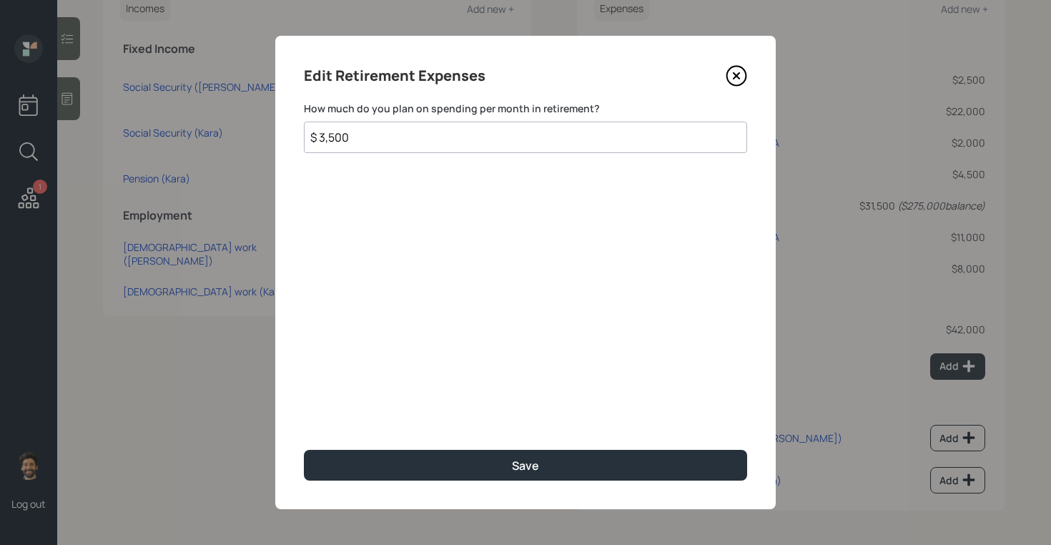
click at [358, 144] on input "$ 3,500" at bounding box center [525, 136] width 443 height 31
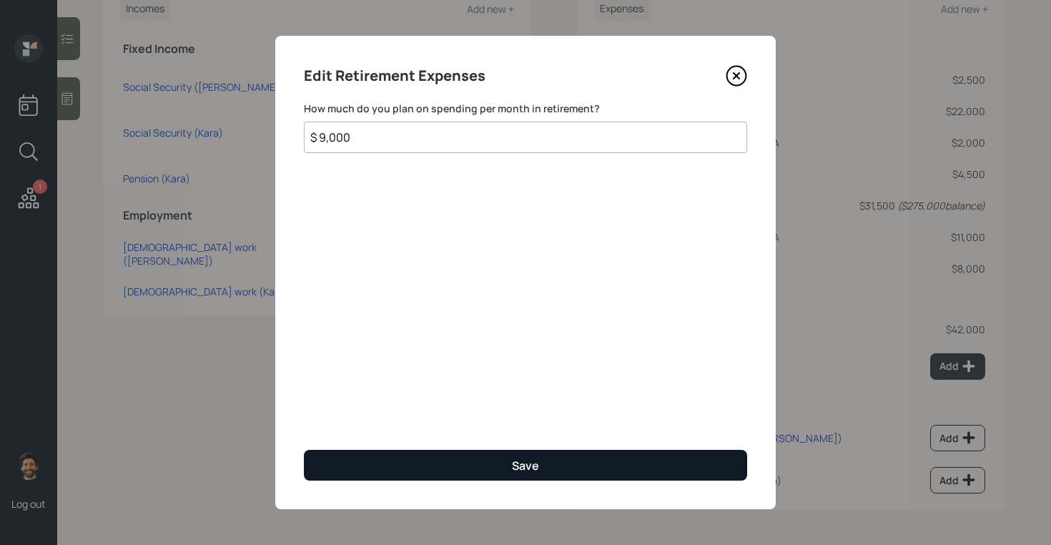
type input "$ 9,000"
click at [391, 450] on button "Save" at bounding box center [525, 465] width 443 height 31
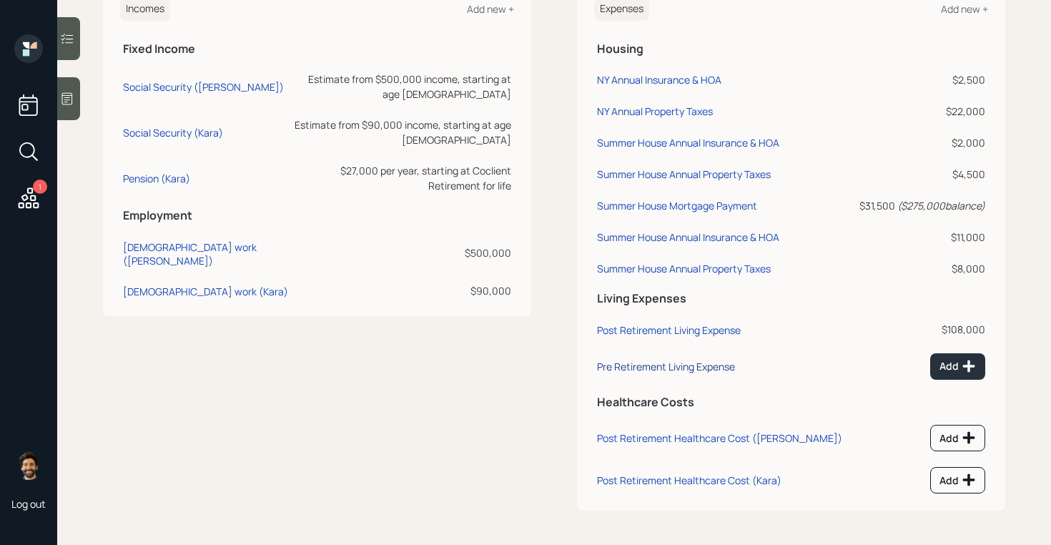
click at [628, 364] on div "Pre Retirement Living Expense" at bounding box center [666, 366] width 138 height 14
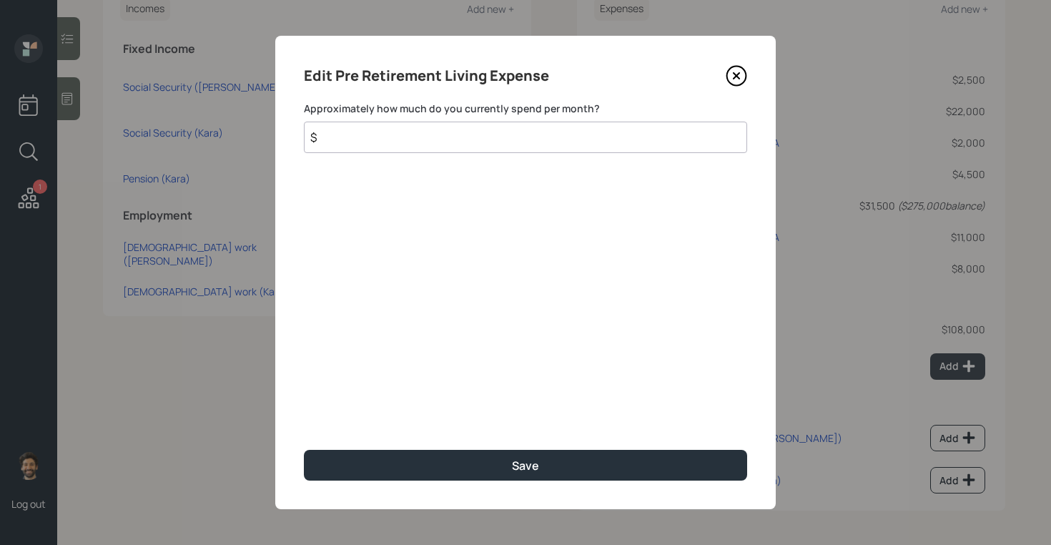
click at [344, 132] on input "$" at bounding box center [525, 136] width 443 height 31
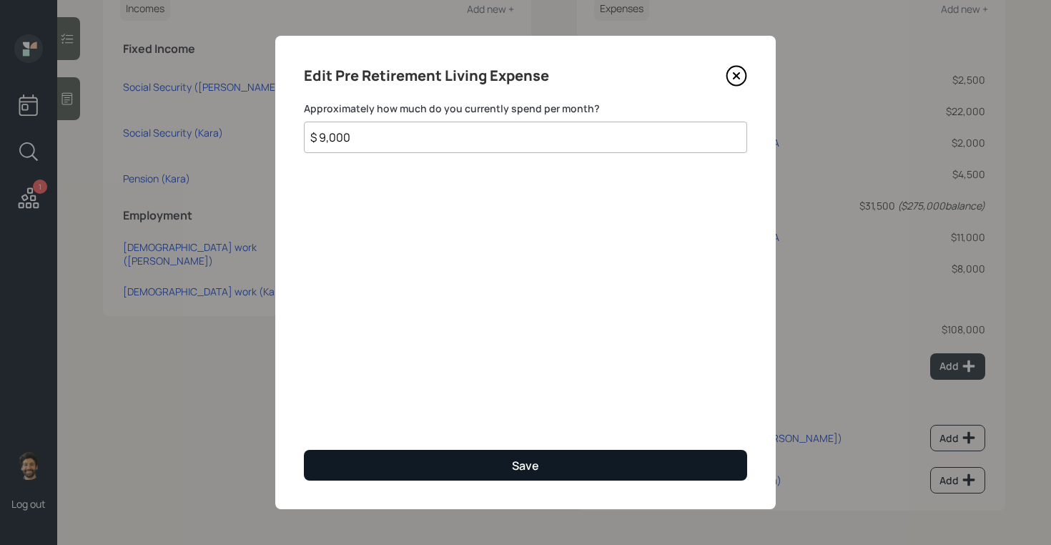
type input "$ 9,000"
click at [361, 466] on button "Save" at bounding box center [525, 465] width 443 height 31
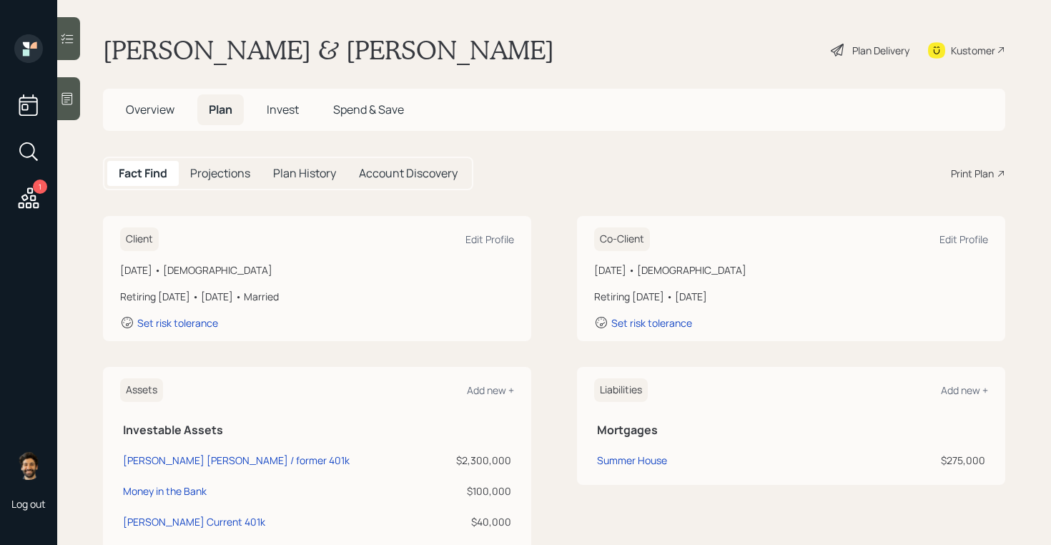
click at [213, 177] on h5 "Projections" at bounding box center [220, 174] width 60 height 14
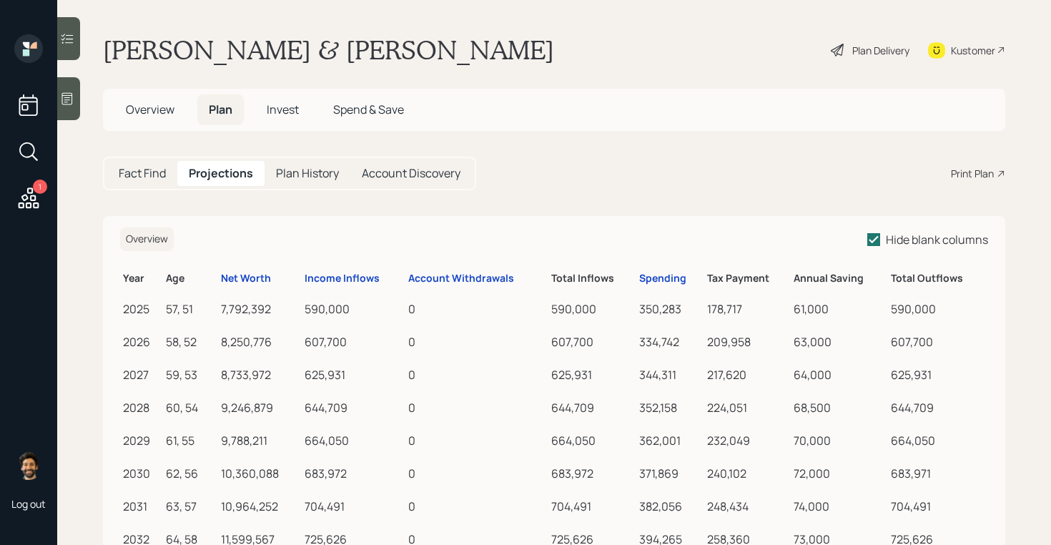
click at [861, 48] on div "Plan Delivery" at bounding box center [880, 50] width 57 height 15
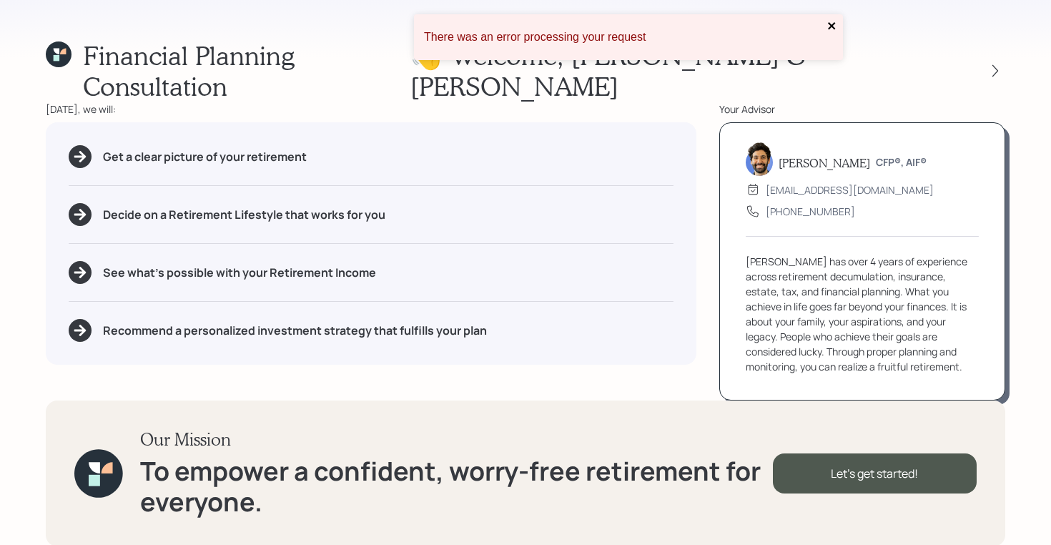
click at [829, 24] on icon "close" at bounding box center [831, 25] width 7 height 7
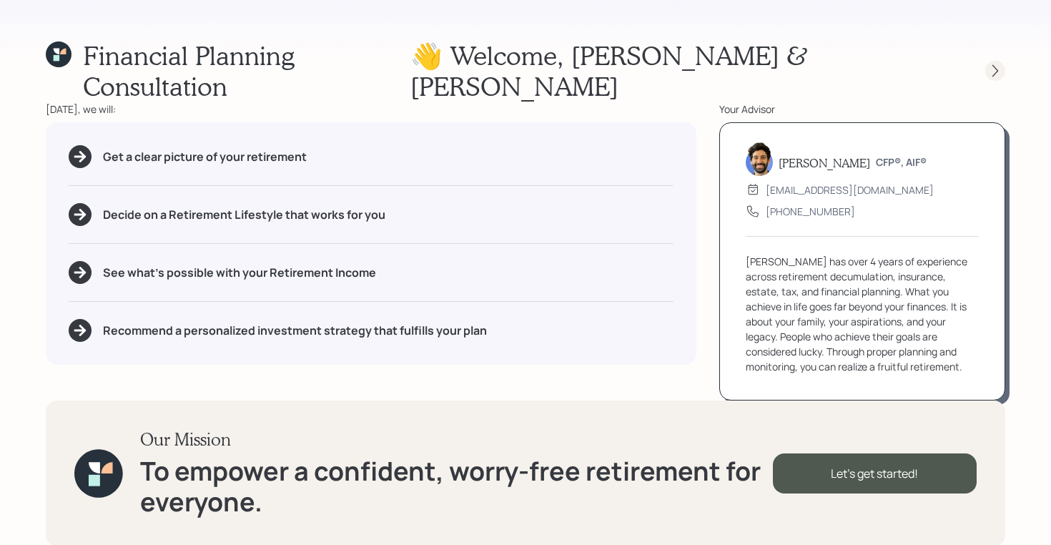
click at [999, 64] on icon at bounding box center [995, 71] width 14 height 14
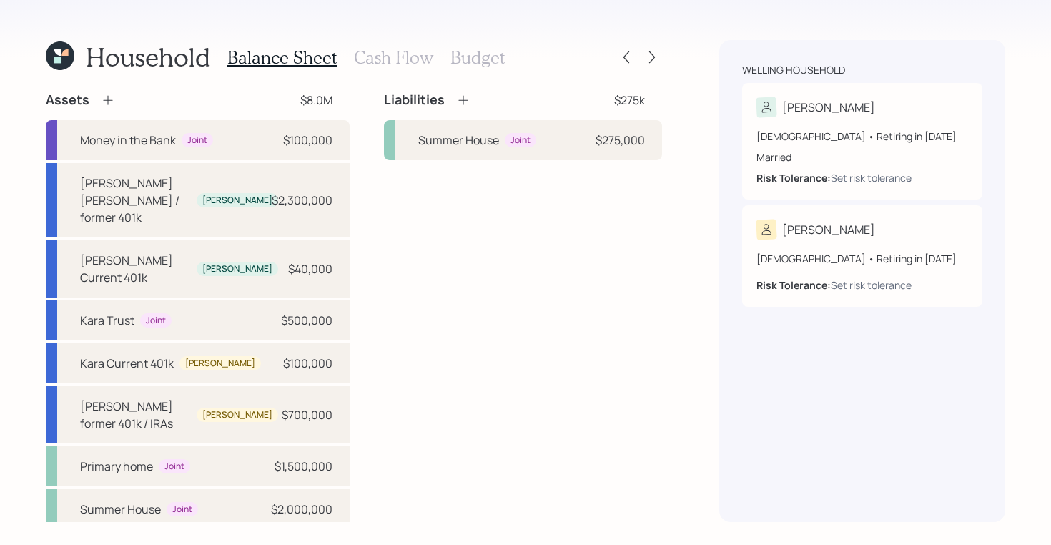
click at [54, 55] on icon at bounding box center [60, 55] width 29 height 29
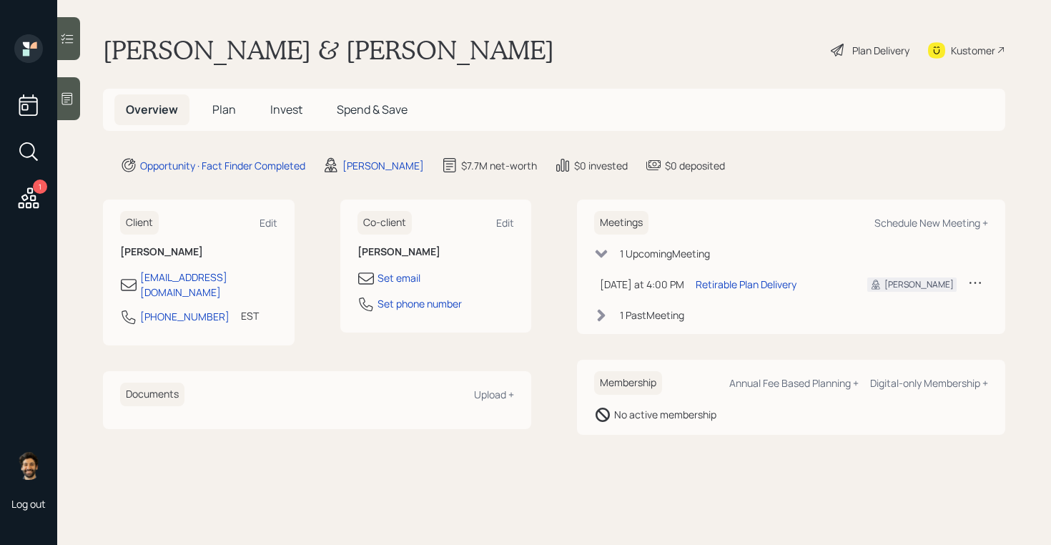
click at [225, 111] on span "Plan" at bounding box center [224, 109] width 24 height 16
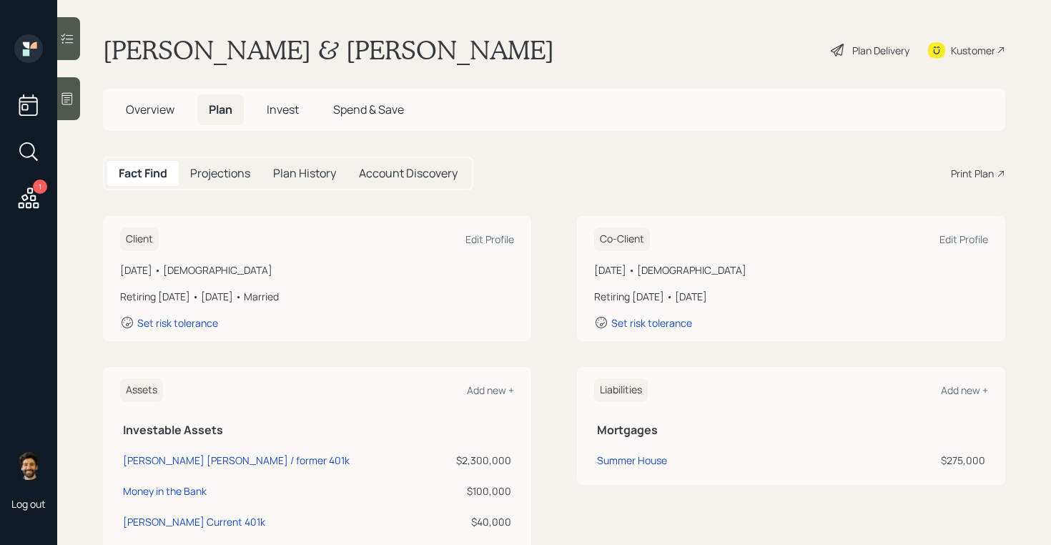
click at [886, 49] on div "Plan Delivery" at bounding box center [880, 50] width 57 height 15
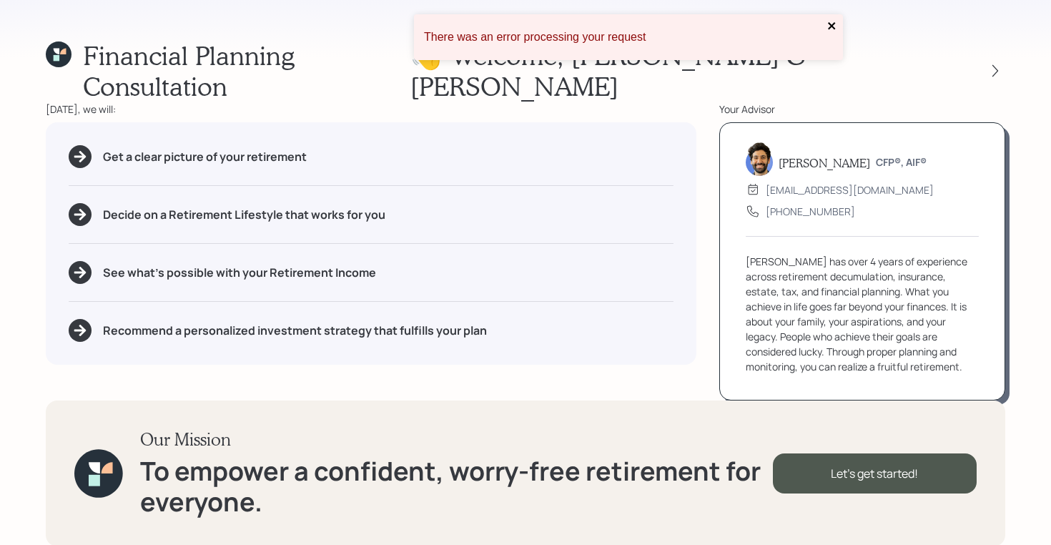
click at [829, 26] on icon "close" at bounding box center [832, 25] width 10 height 11
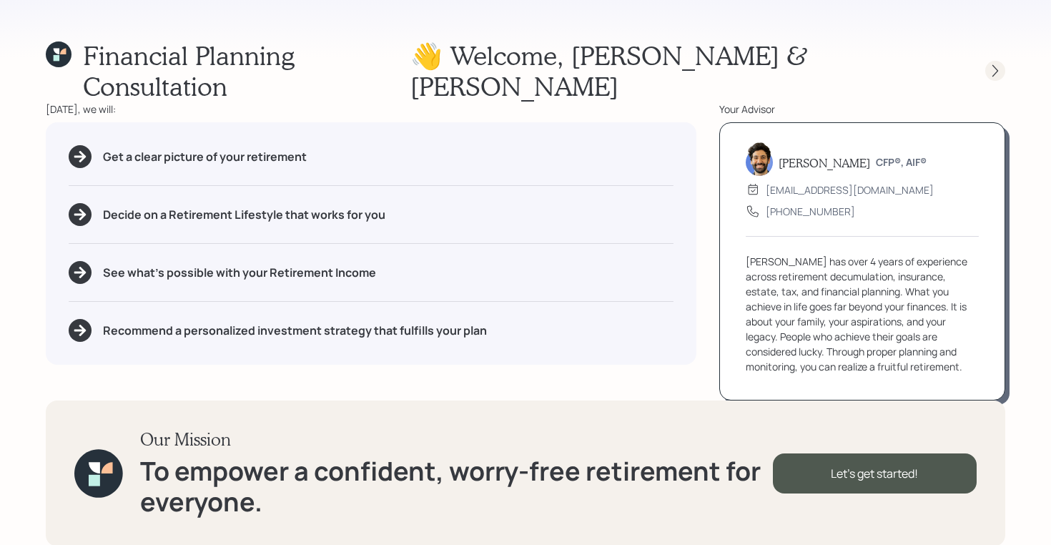
click at [994, 64] on icon at bounding box center [995, 71] width 14 height 14
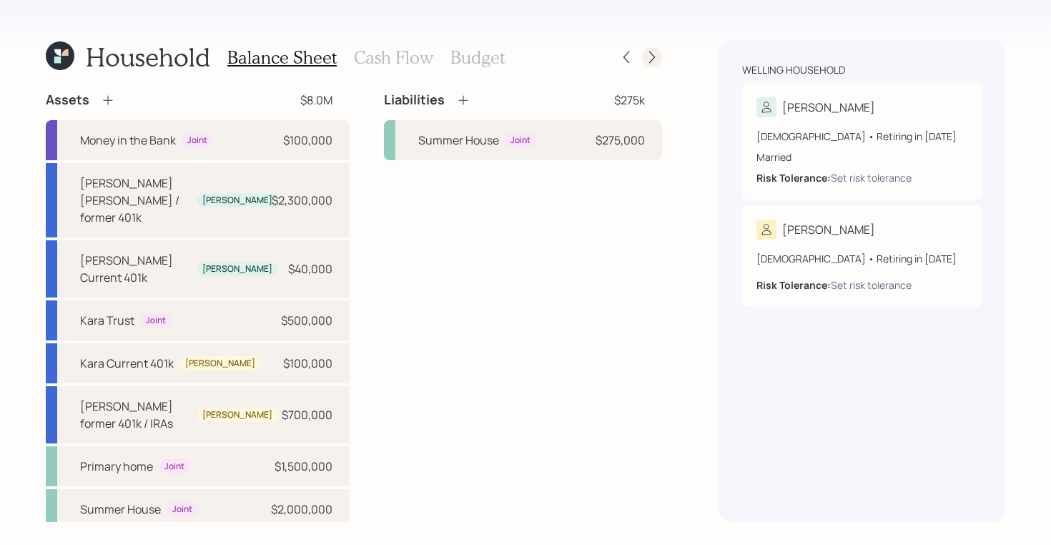
click at [660, 54] on div at bounding box center [652, 57] width 20 height 20
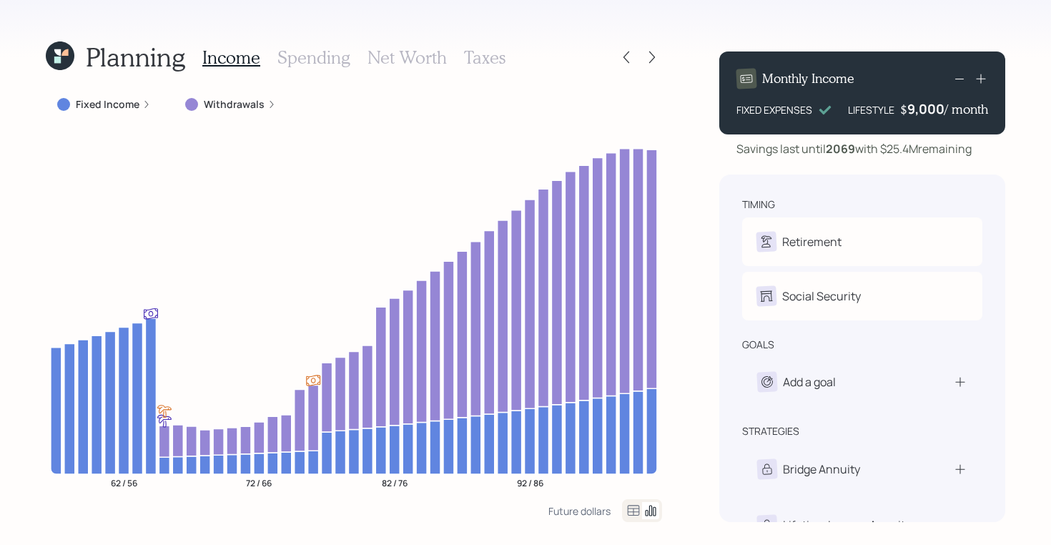
click at [310, 56] on h3 "Spending" at bounding box center [313, 57] width 73 height 21
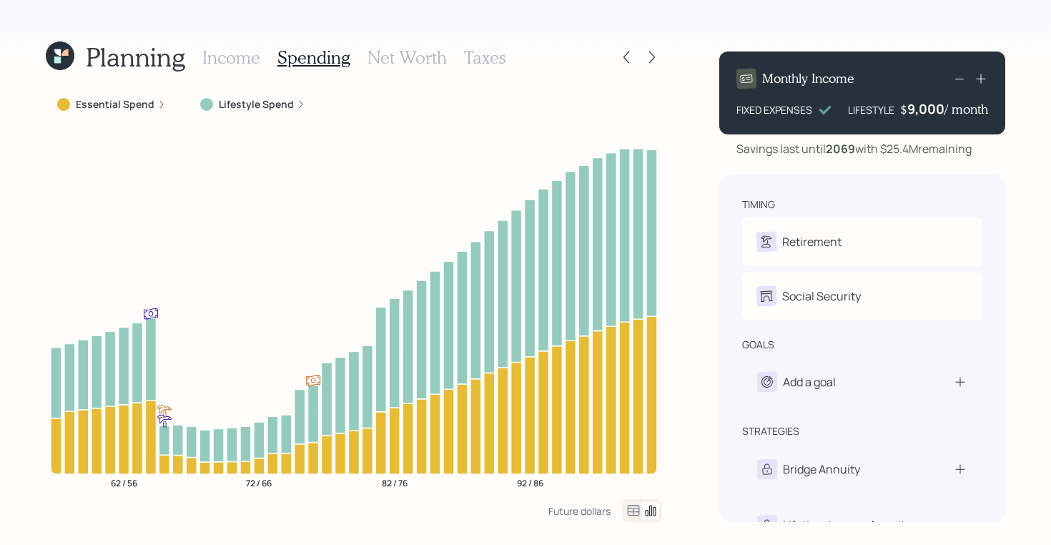
click at [624, 509] on div at bounding box center [642, 510] width 40 height 23
click at [628, 511] on icon at bounding box center [633, 510] width 17 height 17
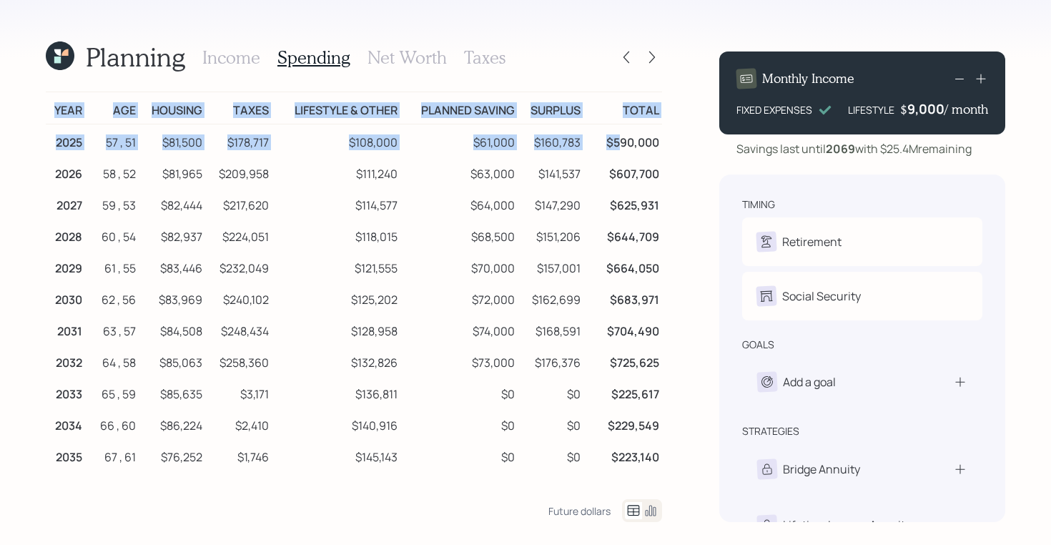
drag, startPoint x: 663, startPoint y: 142, endPoint x: 617, endPoint y: 141, distance: 46.5
click at [617, 141] on div "Planning Income Spending Net Worth Taxes Year Age Housing Taxes Lifestyle & Oth…" at bounding box center [525, 272] width 1051 height 545
click at [617, 141] on td "$590,000" at bounding box center [622, 140] width 79 height 32
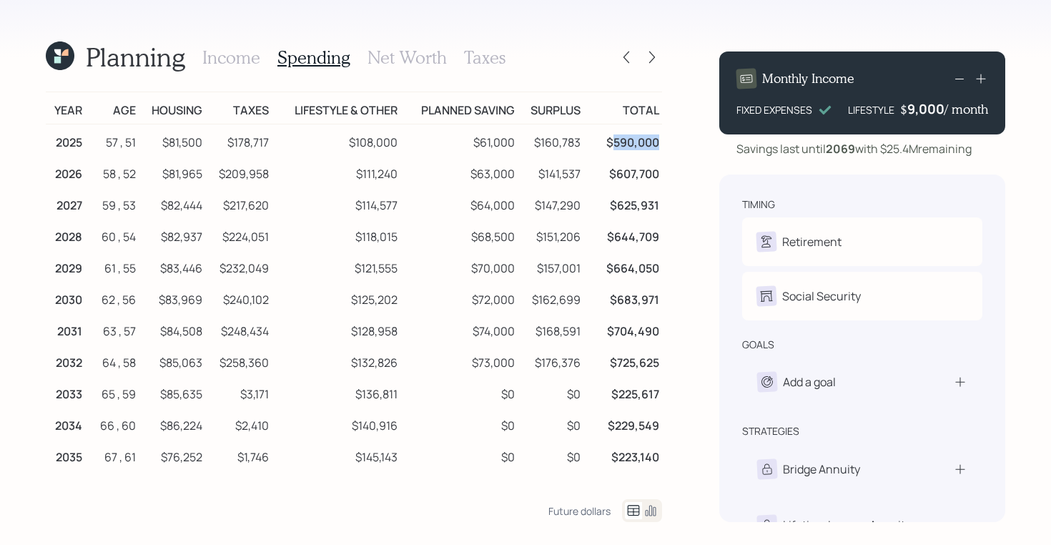
click at [617, 141] on td "$590,000" at bounding box center [622, 140] width 79 height 32
click at [649, 138] on td "$590,000" at bounding box center [622, 140] width 79 height 32
drag, startPoint x: 653, startPoint y: 139, endPoint x: 602, endPoint y: 142, distance: 50.8
click at [602, 142] on td "$590,000" at bounding box center [622, 140] width 79 height 32
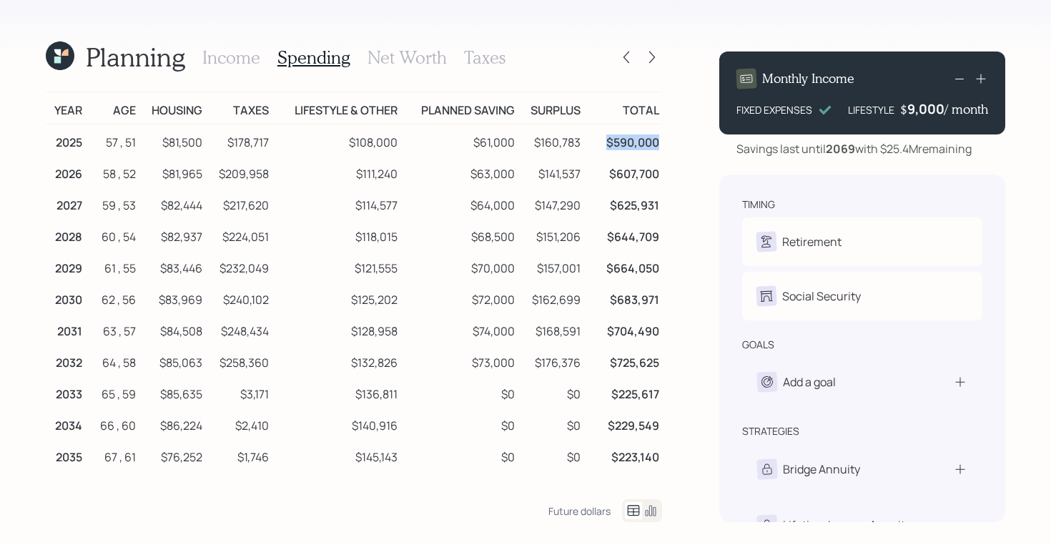
drag, startPoint x: 658, startPoint y: 142, endPoint x: 607, endPoint y: 142, distance: 51.5
click at [607, 142] on td "$590,000" at bounding box center [622, 140] width 79 height 32
drag, startPoint x: 162, startPoint y: 145, endPoint x: 207, endPoint y: 140, distance: 44.6
click at [207, 140] on tr "2025 57 , 51 $81,500 $178,717 $108,000 $61,000 $160,783 $590,000" at bounding box center [354, 140] width 616 height 32
drag, startPoint x: 269, startPoint y: 144, endPoint x: 229, endPoint y: 144, distance: 40.7
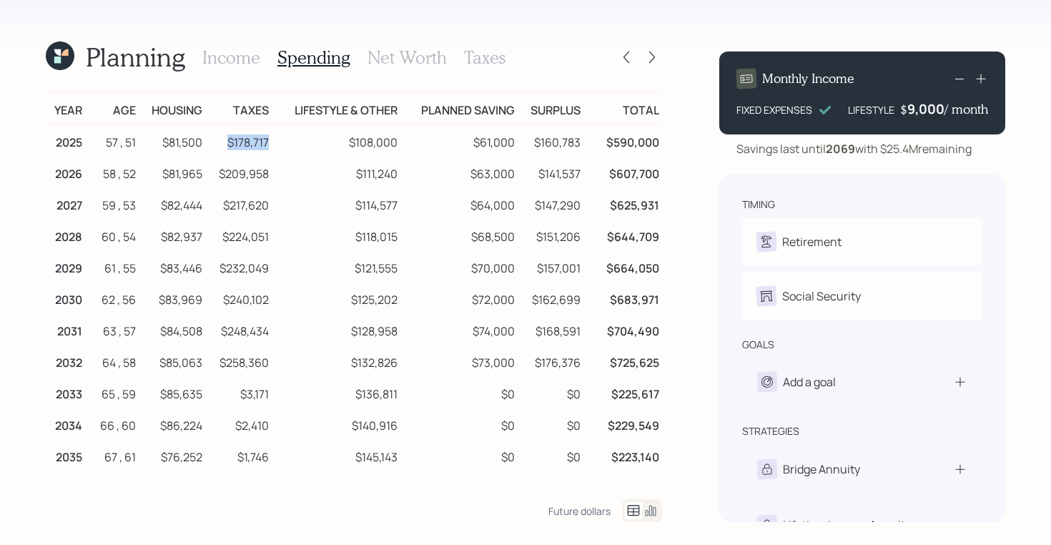
click at [229, 144] on td "$178,717" at bounding box center [238, 140] width 66 height 32
click at [238, 144] on td "$178,717" at bounding box center [238, 140] width 66 height 32
drag, startPoint x: 272, startPoint y: 142, endPoint x: 223, endPoint y: 142, distance: 49.3
click at [223, 142] on tr "2025 57 , 51 $81,500 $178,717 $108,000 $61,000 $160,783 $590,000" at bounding box center [354, 140] width 616 height 32
drag, startPoint x: 401, startPoint y: 138, endPoint x: 343, endPoint y: 141, distance: 58.0
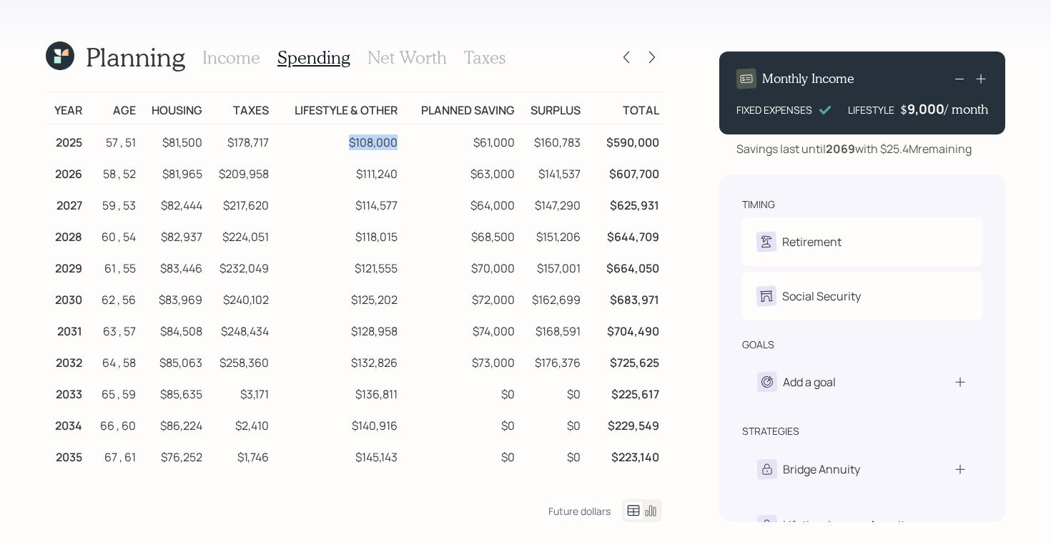
click at [343, 141] on tr "2025 57 , 51 $81,500 $178,717 $108,000 $61,000 $160,783 $590,000" at bounding box center [354, 140] width 616 height 32
click at [540, 127] on td "$160,783" at bounding box center [550, 140] width 66 height 32
drag, startPoint x: 518, startPoint y: 145, endPoint x: 469, endPoint y: 145, distance: 49.3
click at [469, 145] on tr "2025 57 , 51 $81,500 $178,717 $108,000 $61,000 $160,783 $590,000" at bounding box center [354, 140] width 616 height 32
click at [579, 142] on td "$160,783" at bounding box center [550, 140] width 66 height 32
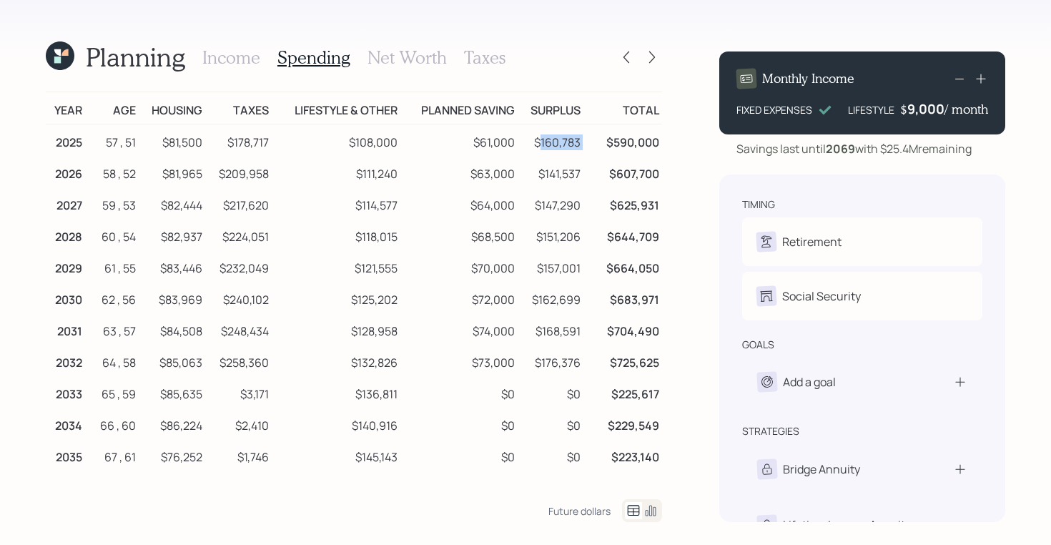
drag, startPoint x: 586, startPoint y: 142, endPoint x: 541, endPoint y: 146, distance: 45.2
click at [541, 146] on tr "2025 57 , 51 $81,500 $178,717 $108,000 $61,000 $160,783 $590,000" at bounding box center [354, 140] width 616 height 32
drag, startPoint x: 535, startPoint y: 143, endPoint x: 588, endPoint y: 142, distance: 53.6
click at [588, 142] on tr "2025 57 , 51 $81,500 $178,717 $108,000 $61,000 $160,783 $590,000" at bounding box center [354, 140] width 616 height 32
drag, startPoint x: 530, startPoint y: 109, endPoint x: 580, endPoint y: 112, distance: 50.1
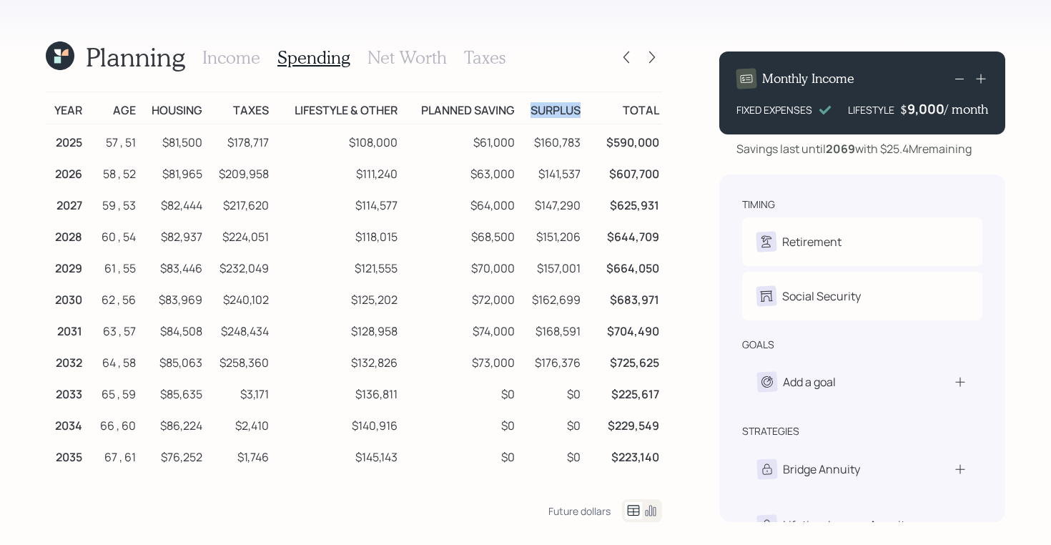
click at [580, 112] on td "Surplus" at bounding box center [550, 108] width 66 height 32
drag, startPoint x: 585, startPoint y: 142, endPoint x: 534, endPoint y: 145, distance: 51.5
click at [534, 145] on tr "2025 57 , 51 $81,500 $178,717 $108,000 $61,000 $160,783 $590,000" at bounding box center [354, 140] width 616 height 32
drag, startPoint x: 408, startPoint y: 148, endPoint x: 329, endPoint y: 148, distance: 78.6
click at [329, 148] on tr "2025 57 , 51 $81,500 $178,717 $108,000 $61,000 $160,783 $590,000" at bounding box center [354, 140] width 616 height 32
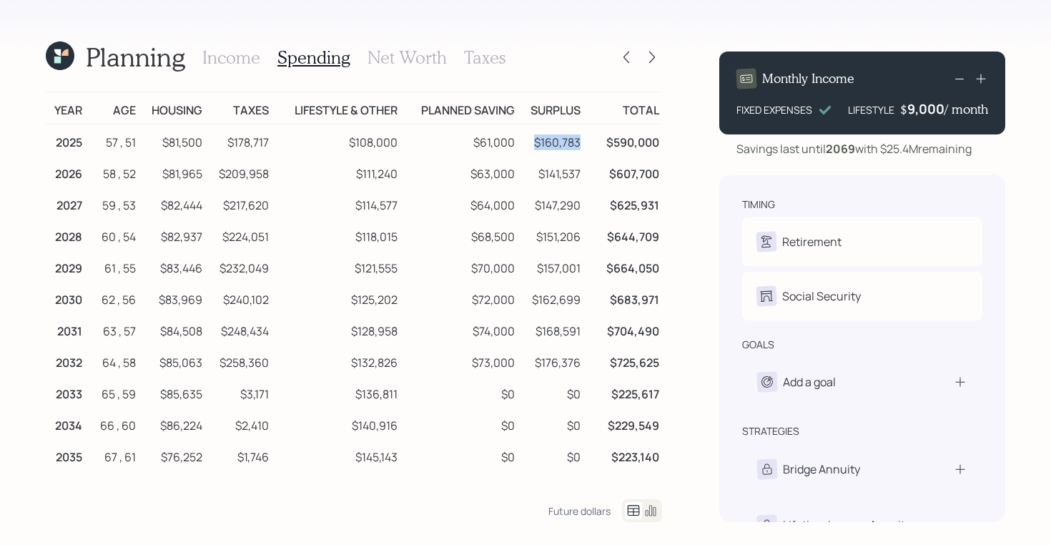
drag, startPoint x: 584, startPoint y: 139, endPoint x: 532, endPoint y: 140, distance: 52.2
click at [532, 140] on td "$160,783" at bounding box center [550, 140] width 66 height 32
click at [556, 134] on td "$160,783" at bounding box center [550, 140] width 66 height 32
drag, startPoint x: 538, startPoint y: 138, endPoint x: 584, endPoint y: 146, distance: 46.4
click at [583, 146] on td "$160,783" at bounding box center [550, 140] width 66 height 32
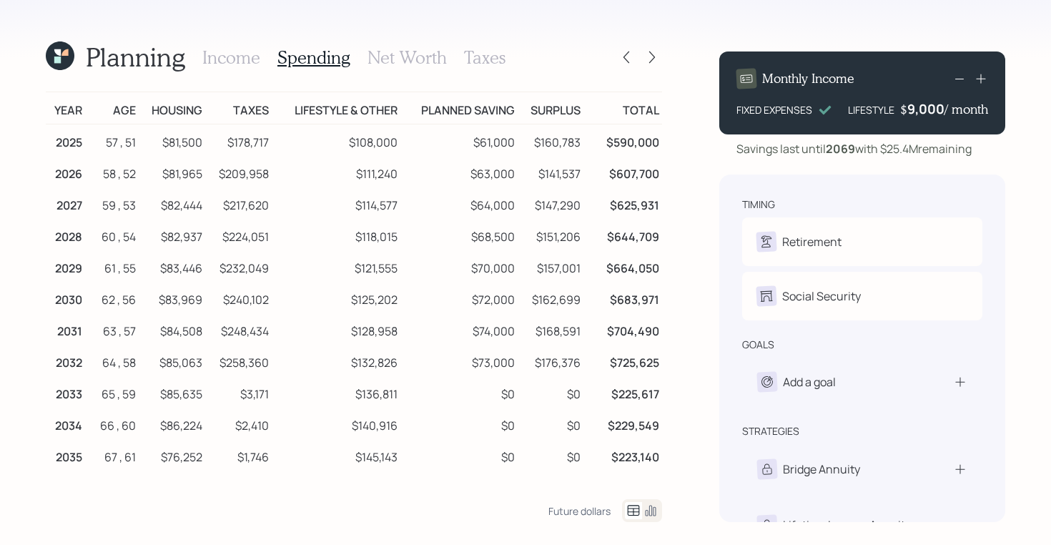
click at [231, 56] on h3 "Income" at bounding box center [231, 57] width 58 height 21
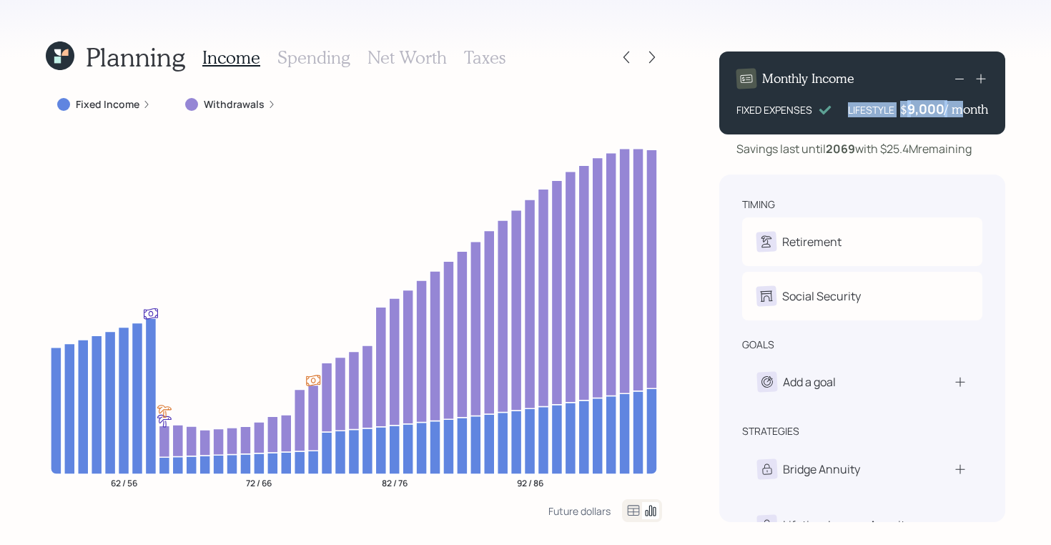
drag, startPoint x: 848, startPoint y: 106, endPoint x: 954, endPoint y: 107, distance: 106.5
click at [954, 107] on div "LIFESTYLE $ 9,000 / month" at bounding box center [918, 108] width 140 height 17
click at [303, 60] on h3 "Spending" at bounding box center [313, 57] width 73 height 21
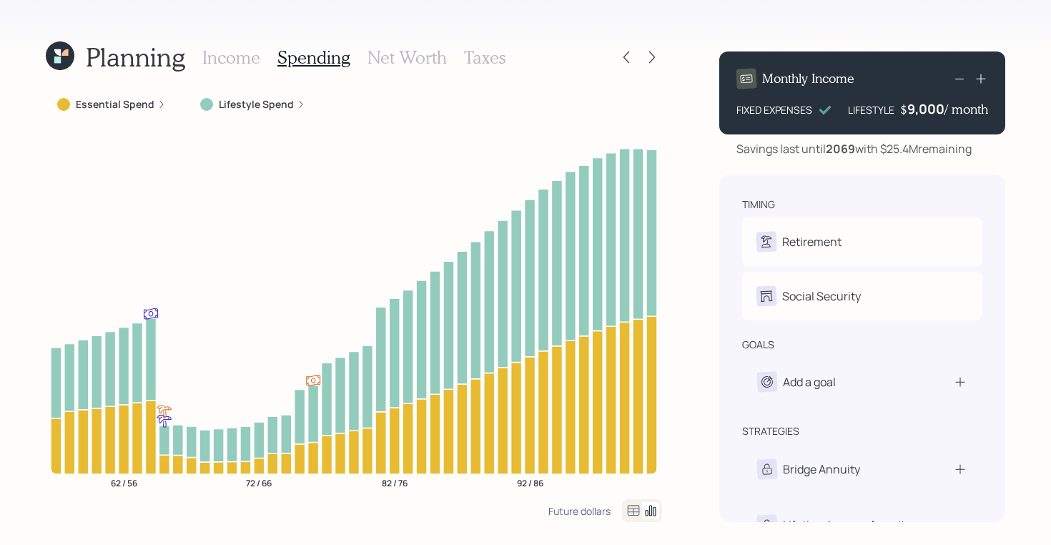
click at [630, 507] on icon at bounding box center [633, 510] width 17 height 17
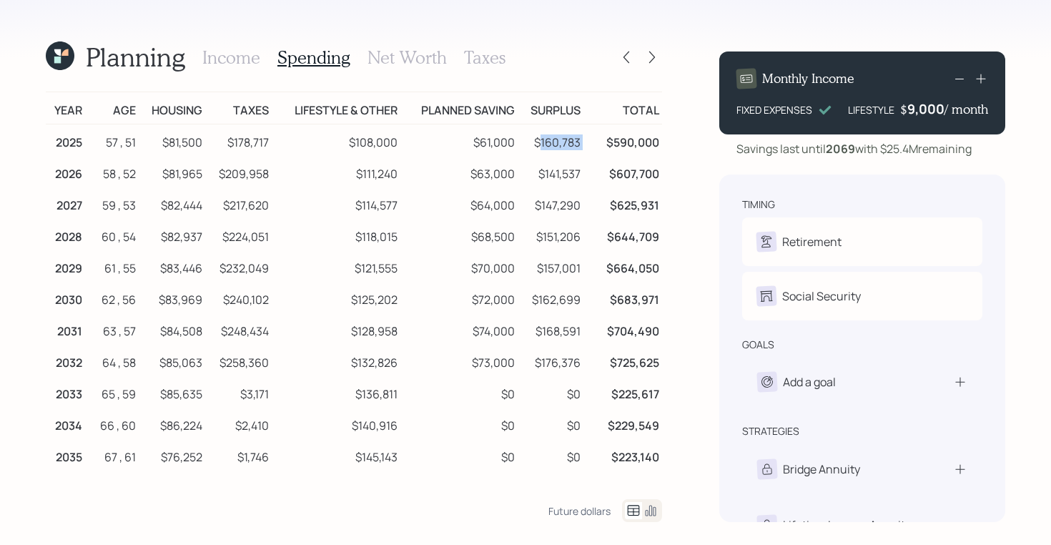
drag, startPoint x: 539, startPoint y: 144, endPoint x: 607, endPoint y: 144, distance: 67.9
click at [607, 144] on tr "2025 57 , 51 $81,500 $178,717 $108,000 $61,000 $160,783 $590,000" at bounding box center [354, 140] width 616 height 32
click at [214, 60] on h3 "Income" at bounding box center [231, 57] width 58 height 21
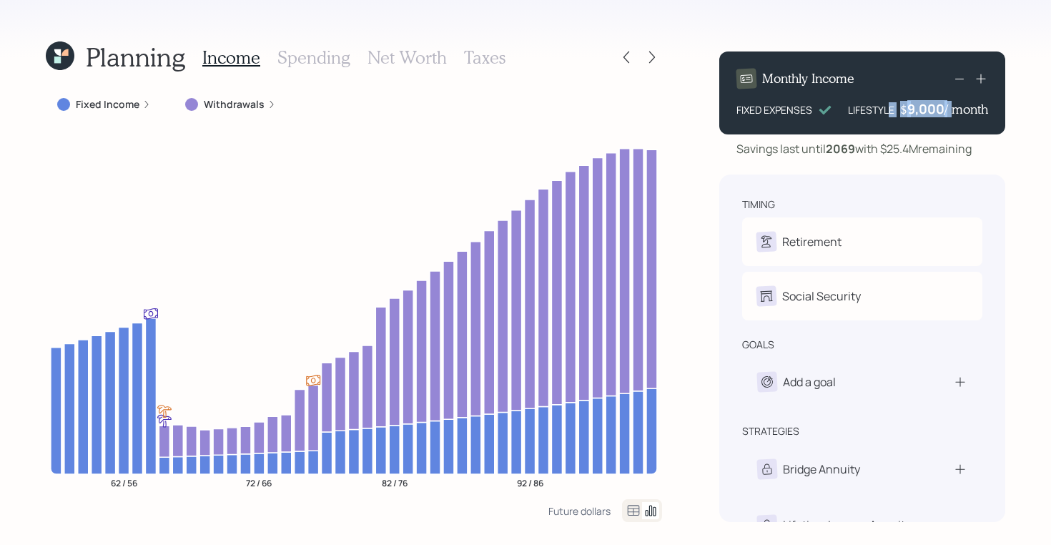
drag, startPoint x: 886, startPoint y: 108, endPoint x: 946, endPoint y: 108, distance: 59.3
click at [946, 108] on div "LIFESTYLE $ 9,000 / month" at bounding box center [918, 108] width 140 height 17
click at [922, 115] on div "9,000" at bounding box center [925, 108] width 37 height 17
click at [922, 115] on div "9000" at bounding box center [926, 108] width 36 height 17
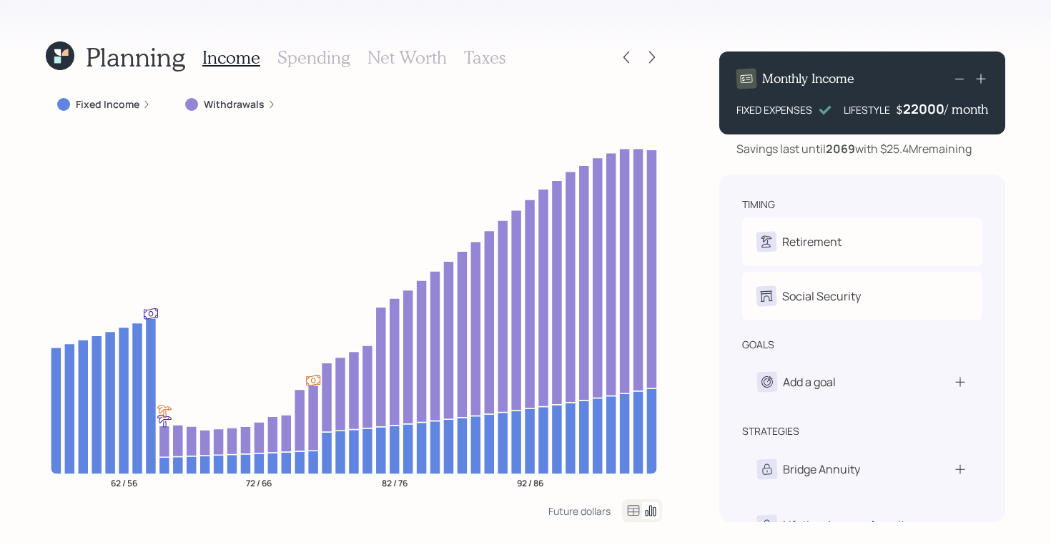
click at [1008, 160] on div "Planning Income Spending Net Worth Taxes Fixed Income Withdrawals 62 / 56 72 / …" at bounding box center [525, 272] width 1051 height 545
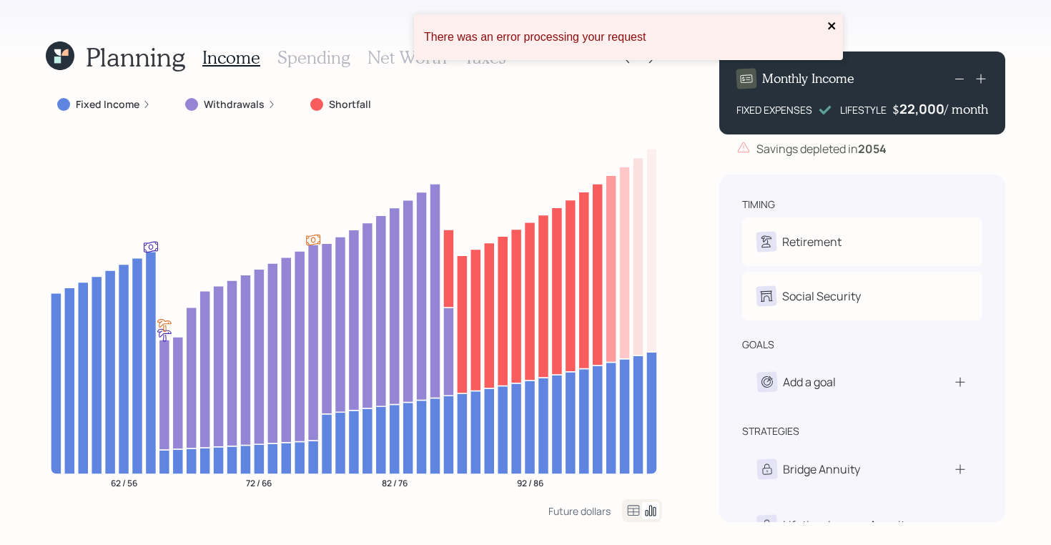
click at [829, 24] on icon "close" at bounding box center [831, 25] width 7 height 7
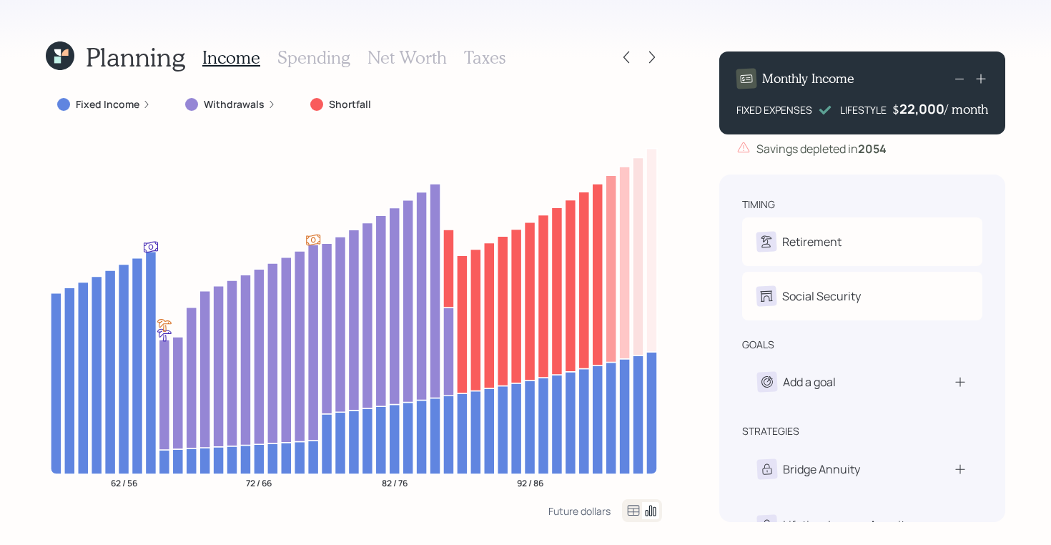
click at [319, 71] on div "Income Spending Net Worth Taxes" at bounding box center [353, 57] width 303 height 34
click at [308, 59] on h3 "Spending" at bounding box center [313, 57] width 73 height 21
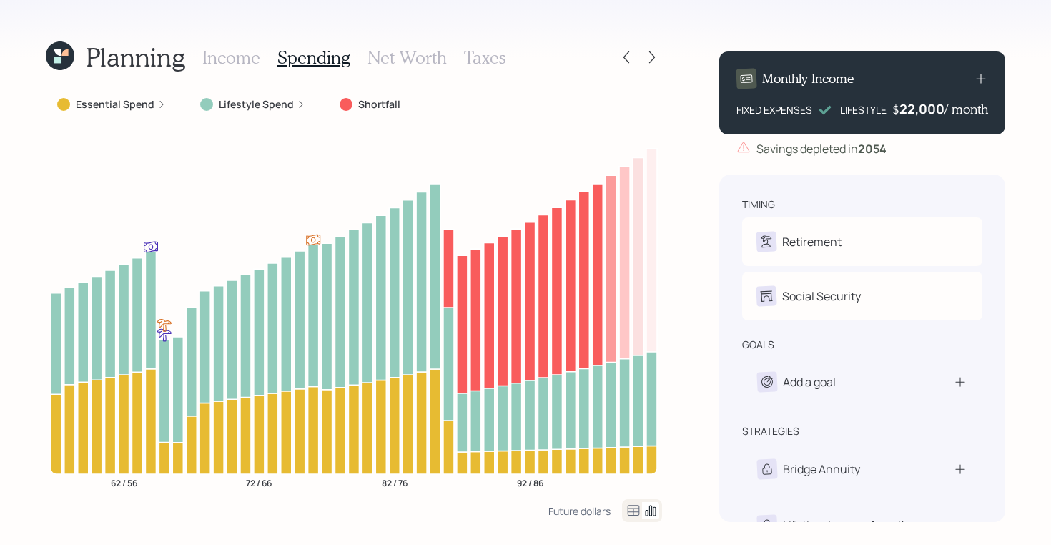
click at [630, 507] on icon at bounding box center [633, 510] width 17 height 17
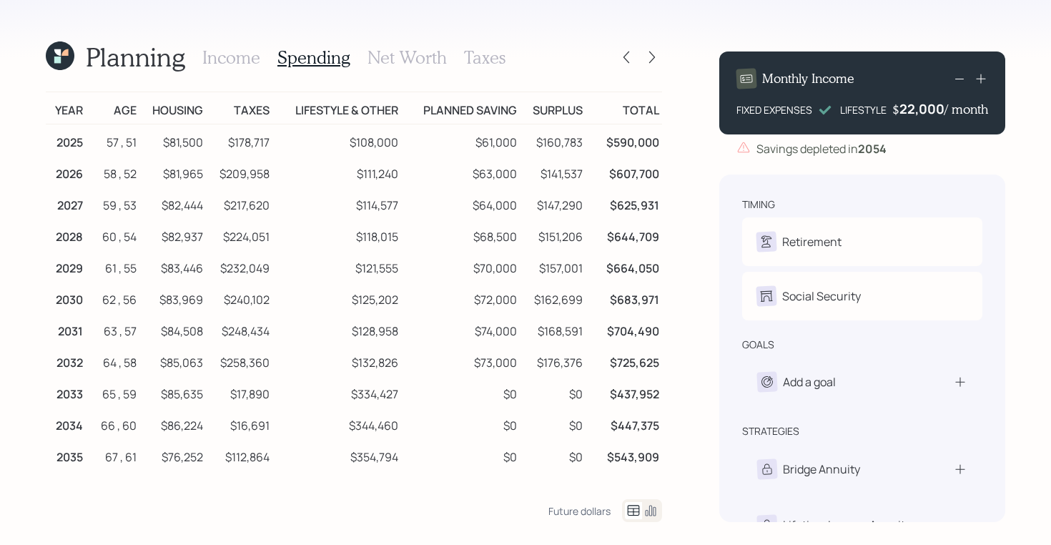
click at [239, 61] on h3 "Income" at bounding box center [231, 57] width 58 height 21
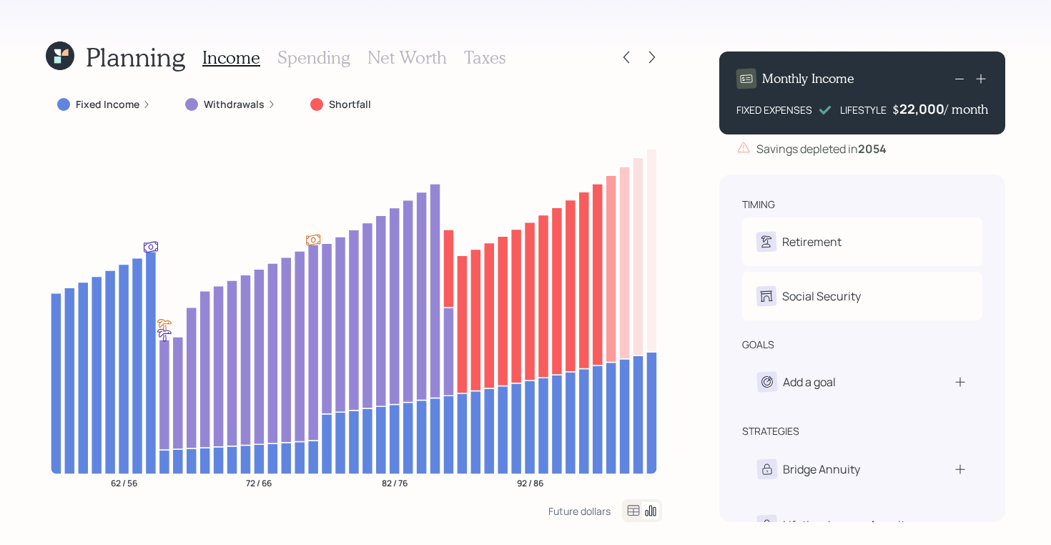
drag, startPoint x: 897, startPoint y: 110, endPoint x: 938, endPoint y: 109, distance: 40.7
click at [938, 110] on div "$ 22,000 / month" at bounding box center [940, 108] width 96 height 17
drag, startPoint x: 946, startPoint y: 109, endPoint x: 901, endPoint y: 109, distance: 45.0
click at [901, 109] on div "$ 22000 / month" at bounding box center [942, 108] width 92 height 17
click at [901, 109] on div "$ 22,000 / month" at bounding box center [940, 108] width 96 height 17
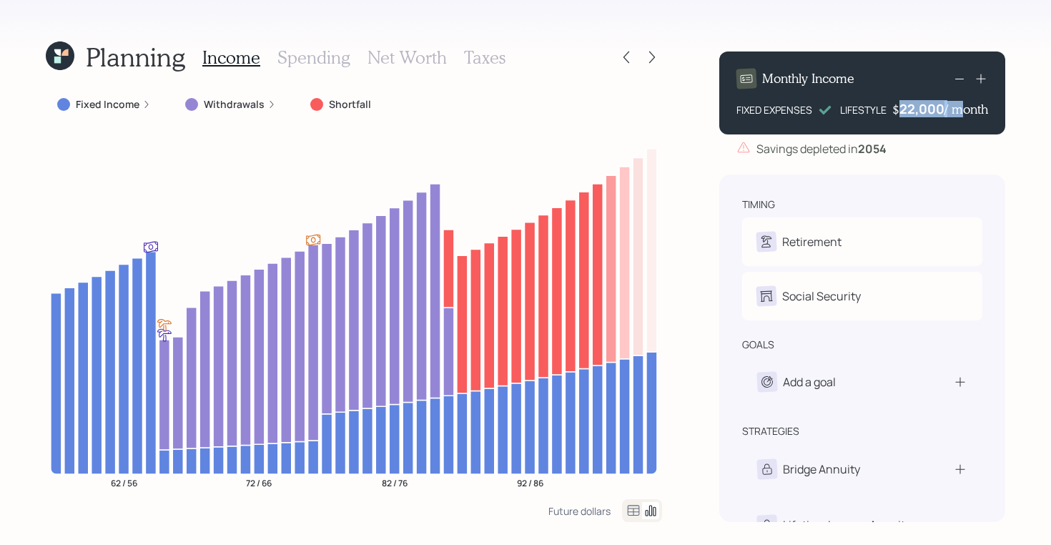
drag, startPoint x: 898, startPoint y: 113, endPoint x: 955, endPoint y: 111, distance: 57.2
click at [955, 111] on div "$ 22,000 / month" at bounding box center [940, 108] width 96 height 17
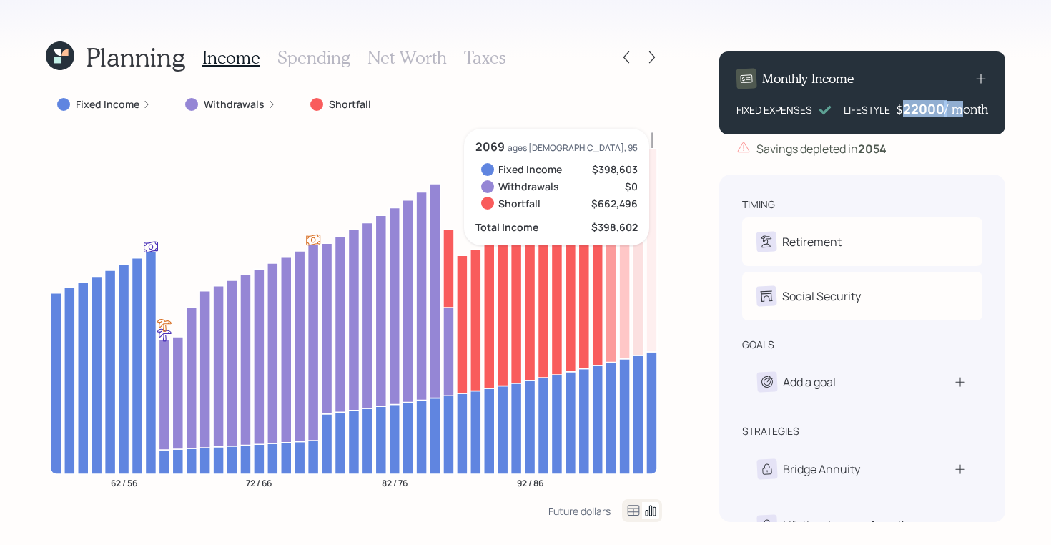
click at [913, 109] on div "22000" at bounding box center [923, 108] width 41 height 17
click at [1035, 105] on div "Planning Income Spending Net Worth Taxes Fixed Income Withdrawals Shortfall 62 …" at bounding box center [525, 272] width 1051 height 545
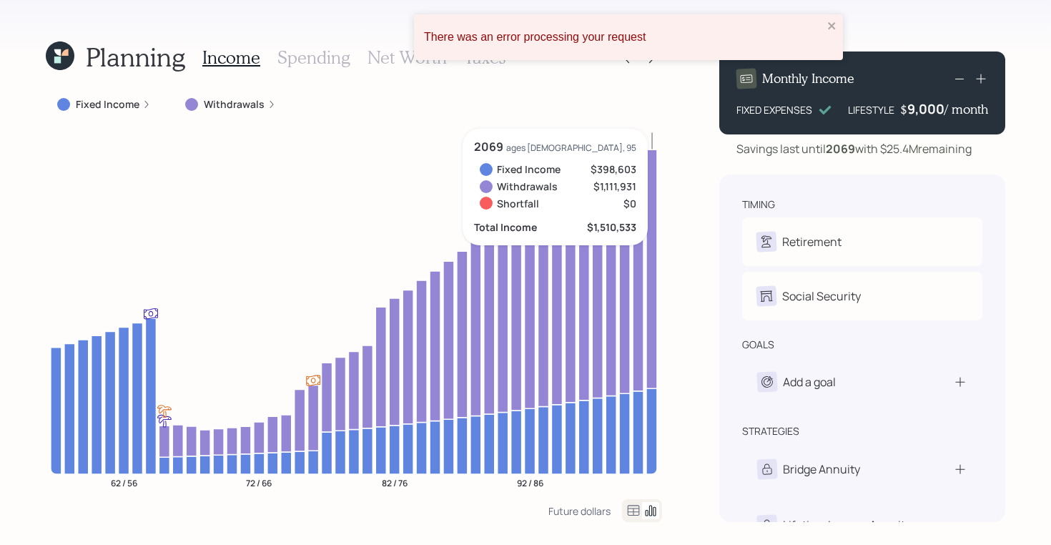
click at [826, 24] on div "There was an error processing your request" at bounding box center [628, 37] width 429 height 46
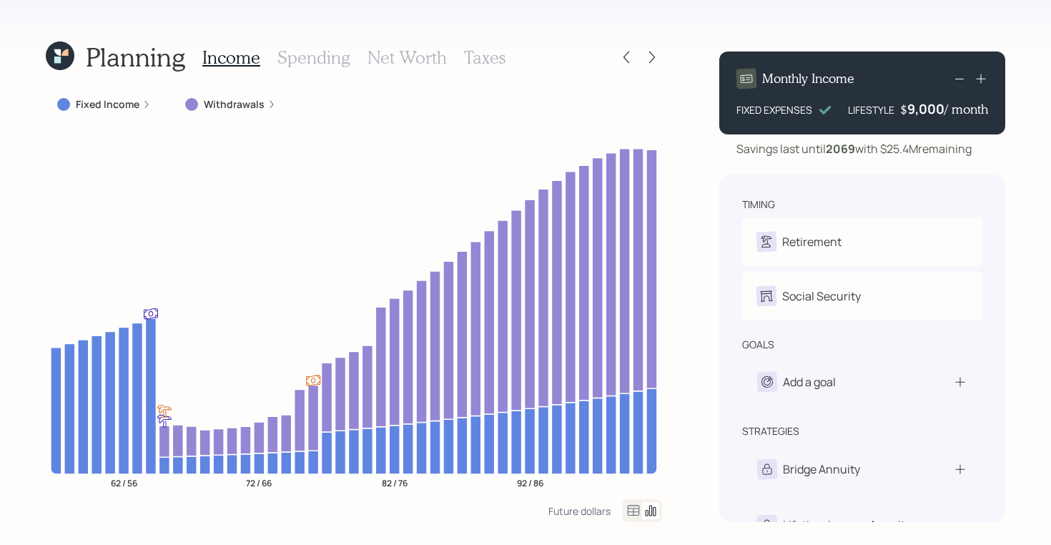
click at [311, 62] on h3 "Spending" at bounding box center [313, 57] width 73 height 21
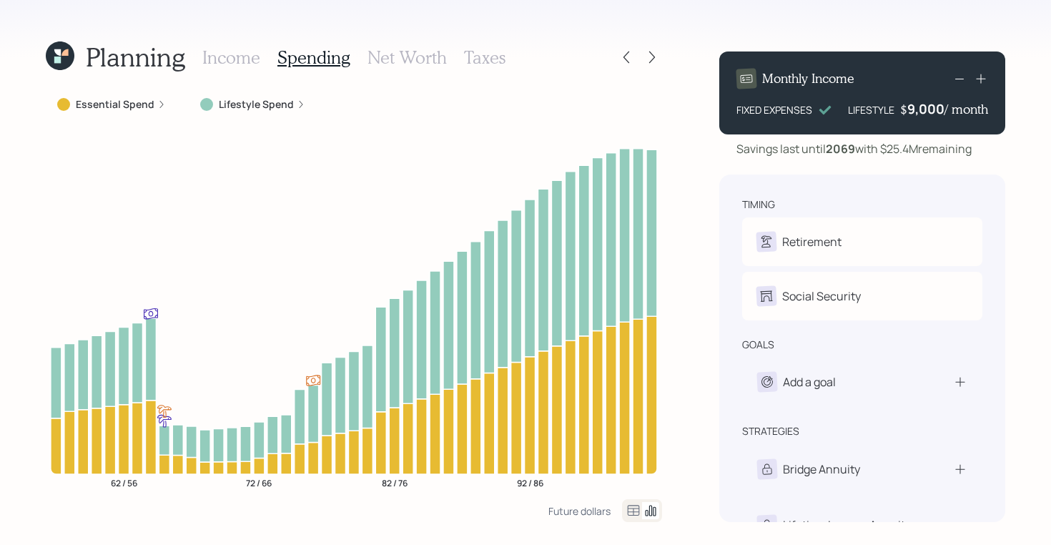
click at [632, 510] on icon at bounding box center [633, 510] width 17 height 17
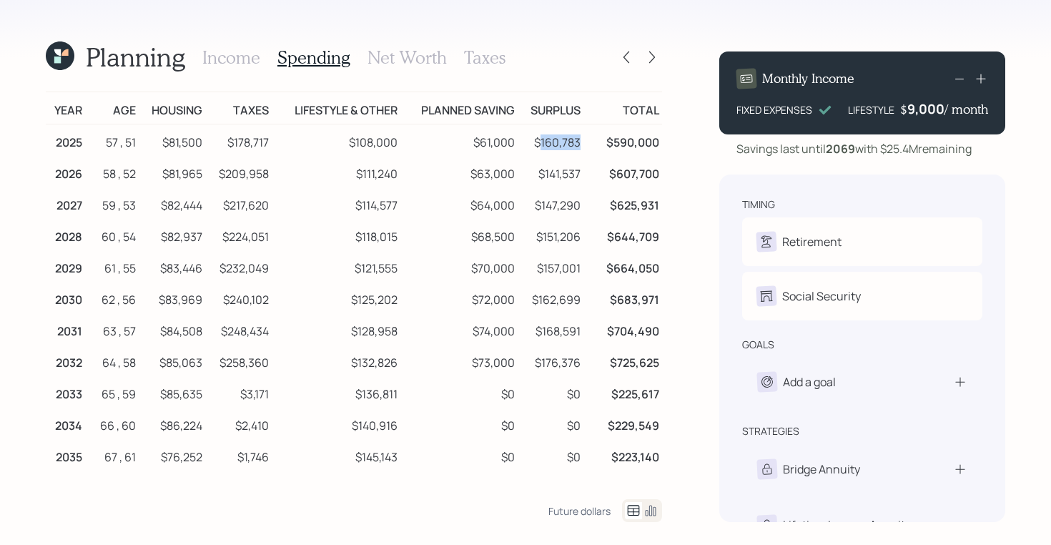
drag, startPoint x: 580, startPoint y: 144, endPoint x: 541, endPoint y: 141, distance: 39.4
click at [541, 141] on td "$160,783" at bounding box center [550, 140] width 66 height 32
click at [535, 142] on td "$160,783" at bounding box center [550, 140] width 66 height 32
drag, startPoint x: 398, startPoint y: 142, endPoint x: 348, endPoint y: 142, distance: 50.0
click at [348, 142] on td "$108,000" at bounding box center [336, 140] width 128 height 32
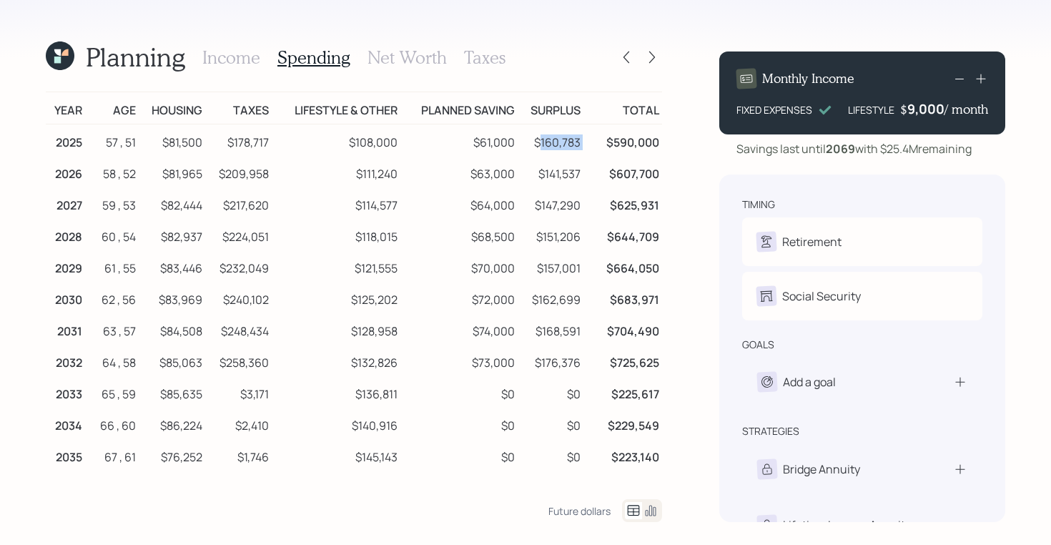
drag, startPoint x: 585, startPoint y: 140, endPoint x: 541, endPoint y: 141, distance: 44.3
click at [541, 141] on tr "2025 57 , 51 $81,500 $178,717 $108,000 $61,000 $160,783 $590,000" at bounding box center [354, 140] width 616 height 32
click at [535, 142] on td "$160,783" at bounding box center [550, 140] width 66 height 32
drag, startPoint x: 583, startPoint y: 144, endPoint x: 533, endPoint y: 144, distance: 50.0
click at [533, 144] on td "$160,783" at bounding box center [550, 140] width 66 height 32
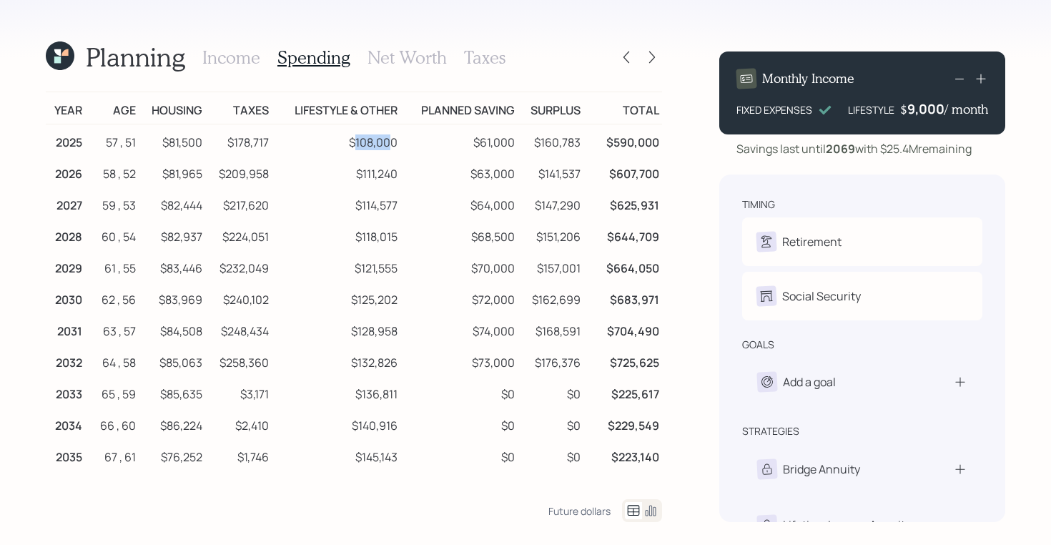
drag, startPoint x: 353, startPoint y: 144, endPoint x: 392, endPoint y: 144, distance: 39.3
click at [392, 144] on td "$108,000" at bounding box center [336, 140] width 128 height 32
drag, startPoint x: 536, startPoint y: 144, endPoint x: 586, endPoint y: 147, distance: 50.1
click at [586, 147] on tr "2025 57 , 51 $81,500 $178,717 $108,000 $61,000 $160,783 $590,000" at bounding box center [354, 140] width 616 height 32
click at [221, 57] on h3 "Income" at bounding box center [231, 57] width 58 height 21
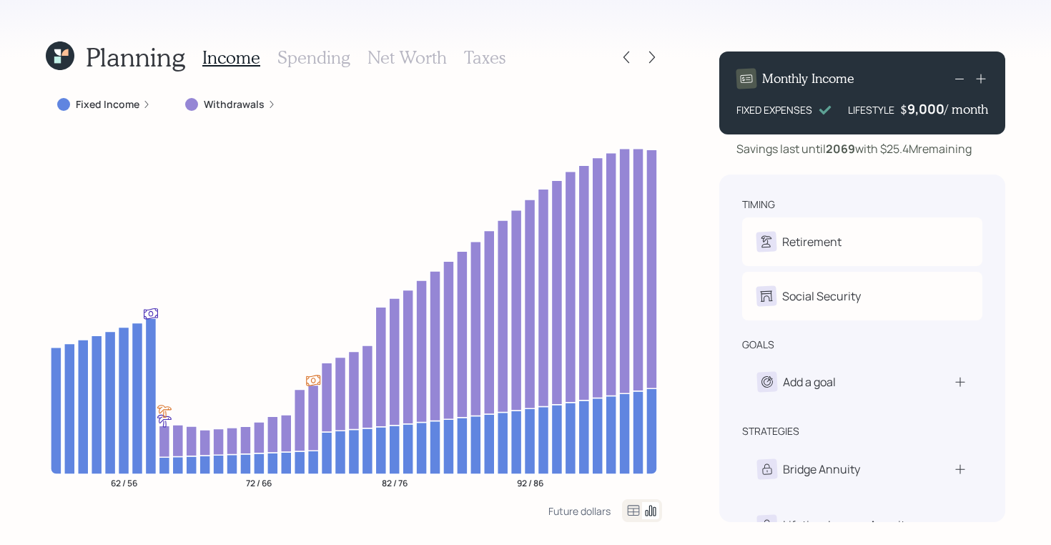
click at [66, 59] on icon at bounding box center [60, 55] width 29 height 29
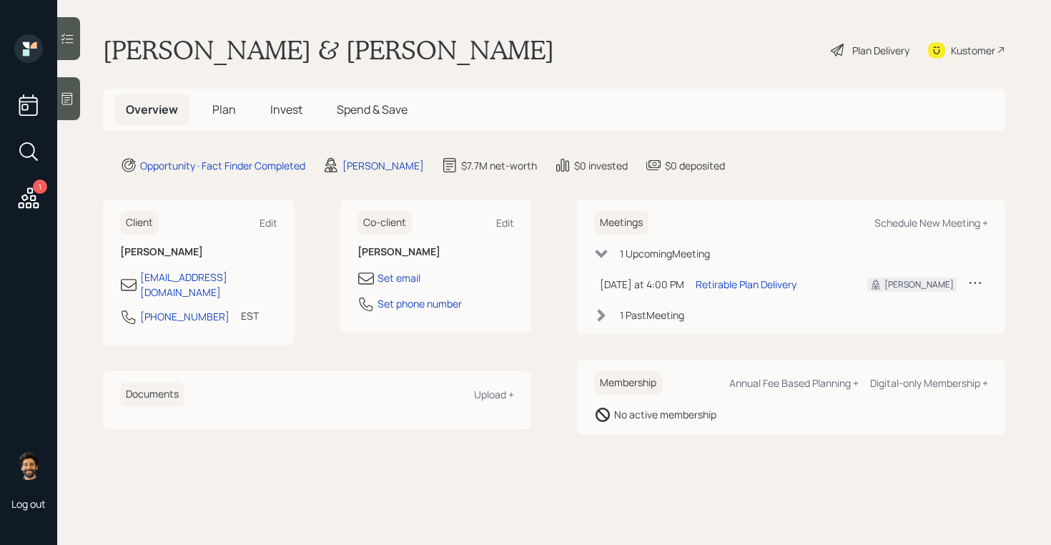
click at [223, 114] on span "Plan" at bounding box center [224, 109] width 24 height 16
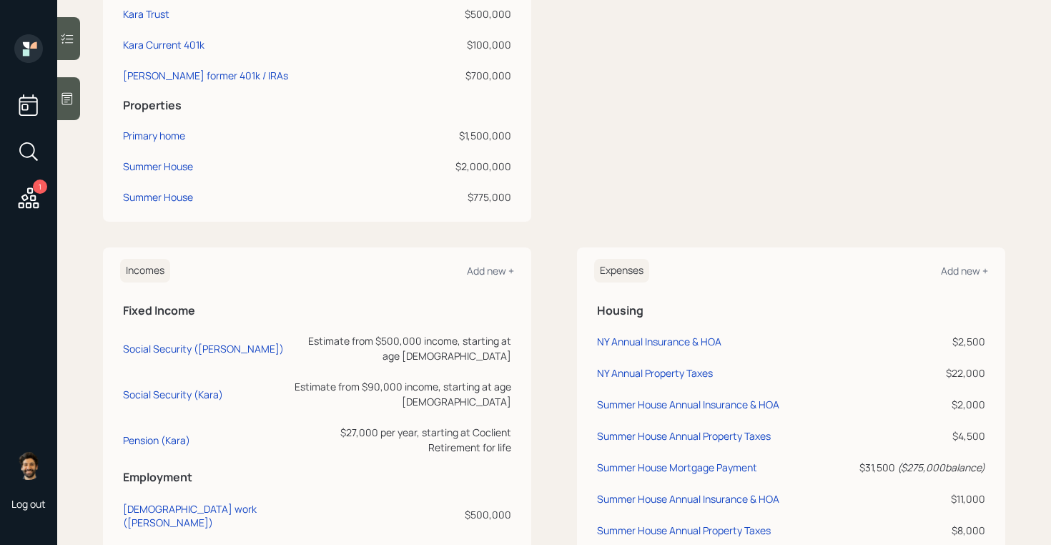
scroll to position [789, 0]
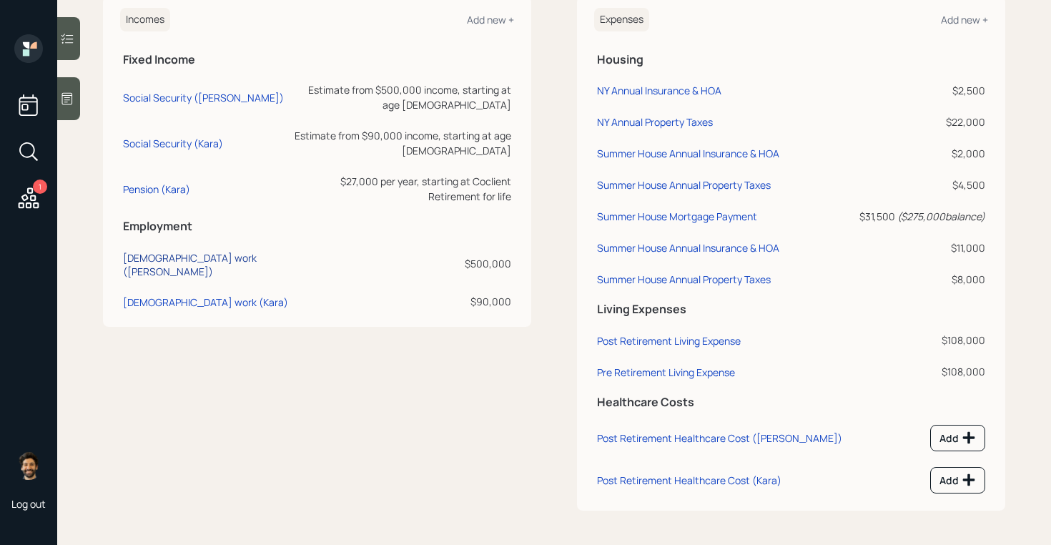
click at [174, 251] on div "Full-time work (Peter)" at bounding box center [205, 264] width 165 height 27
click at [192, 251] on div "Full-time work (Peter)" at bounding box center [205, 264] width 165 height 27
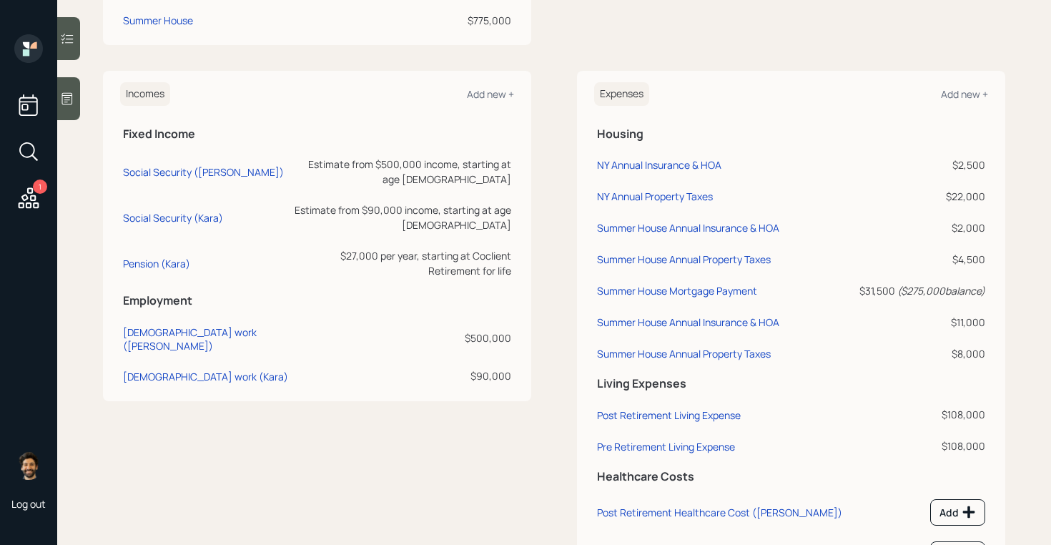
scroll to position [697, 0]
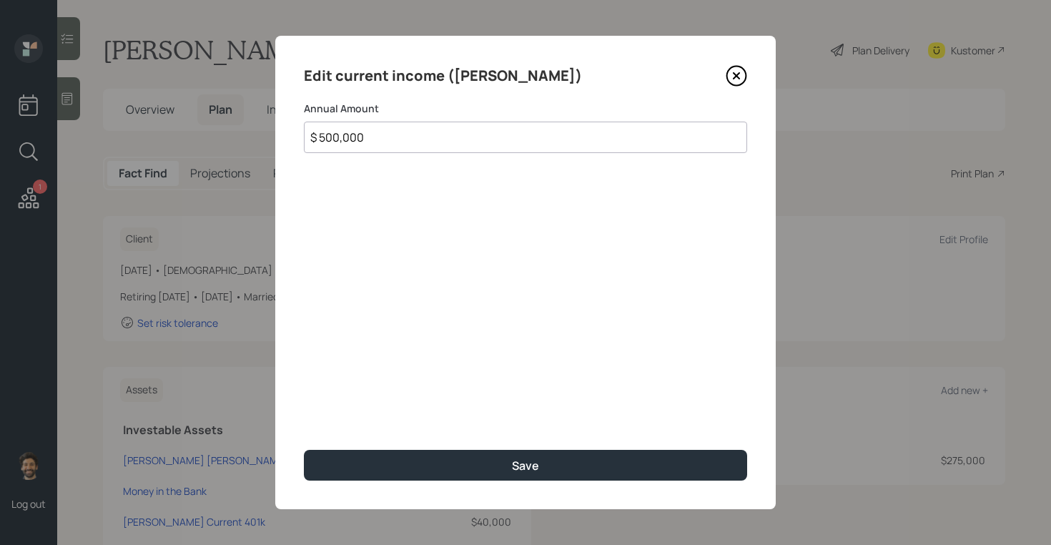
click at [350, 133] on input "$ 500,000" at bounding box center [525, 136] width 443 height 31
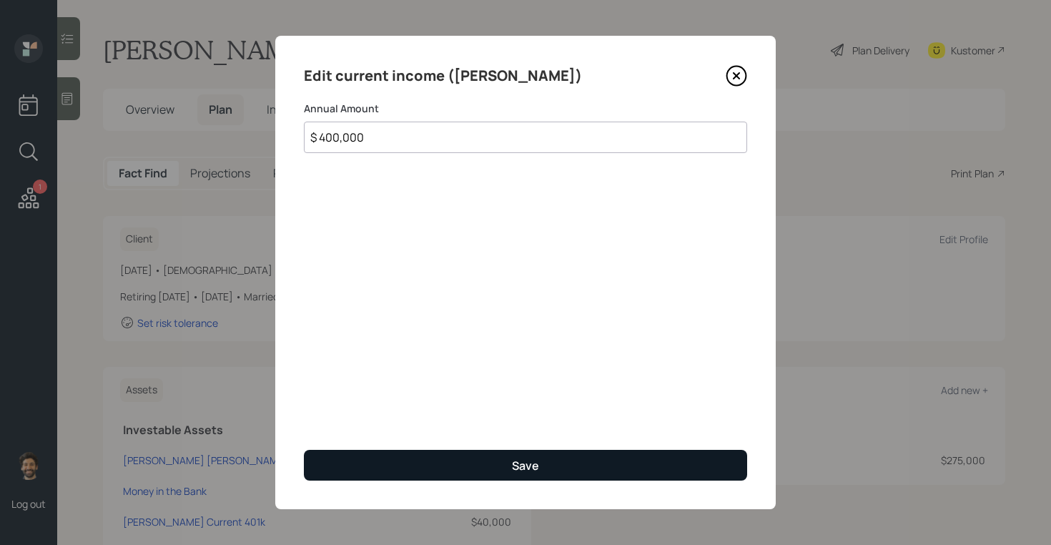
type input "$ 400,000"
click at [370, 466] on button "Save" at bounding box center [525, 465] width 443 height 31
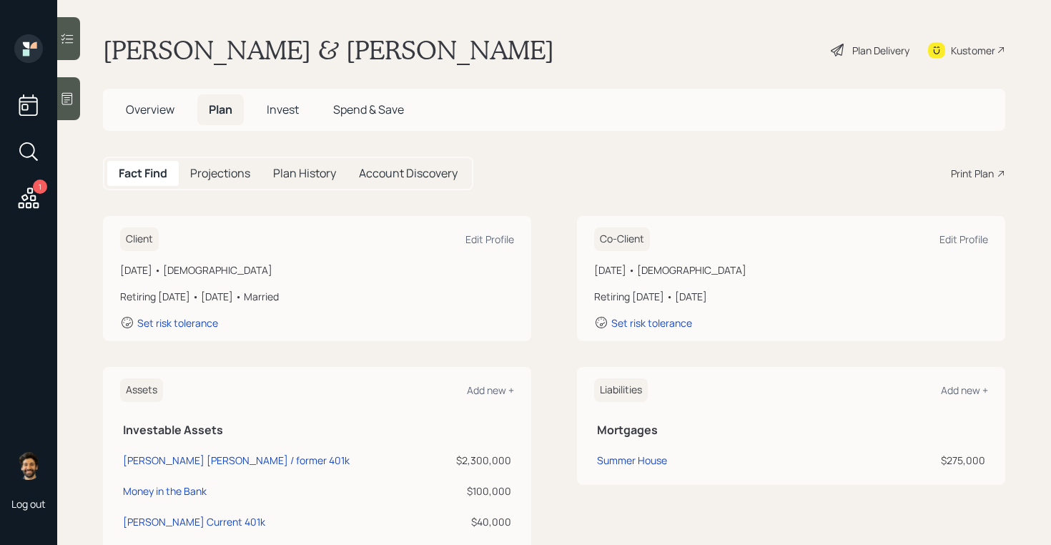
click at [886, 48] on div "Plan Delivery" at bounding box center [880, 50] width 57 height 15
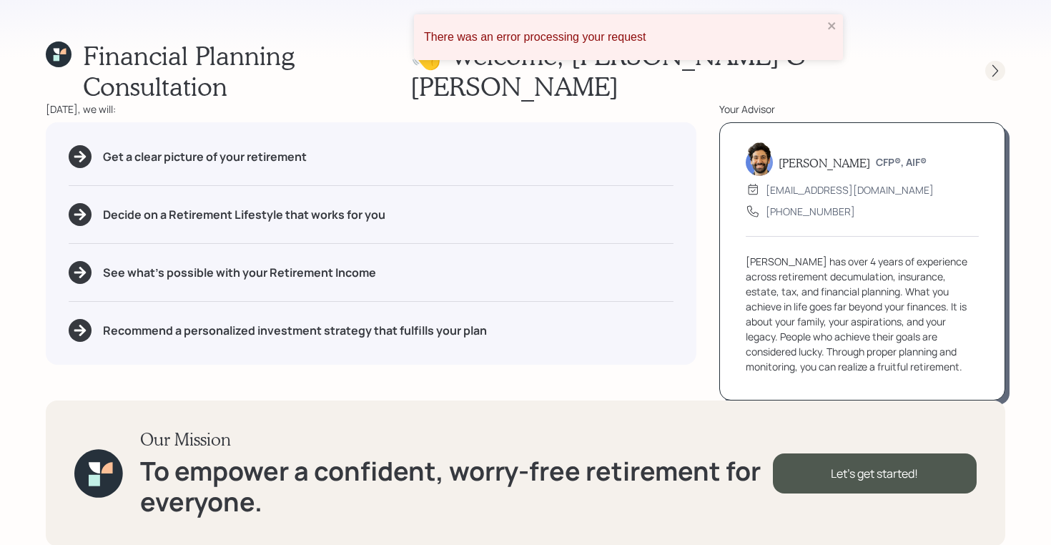
click at [989, 64] on icon at bounding box center [995, 71] width 14 height 14
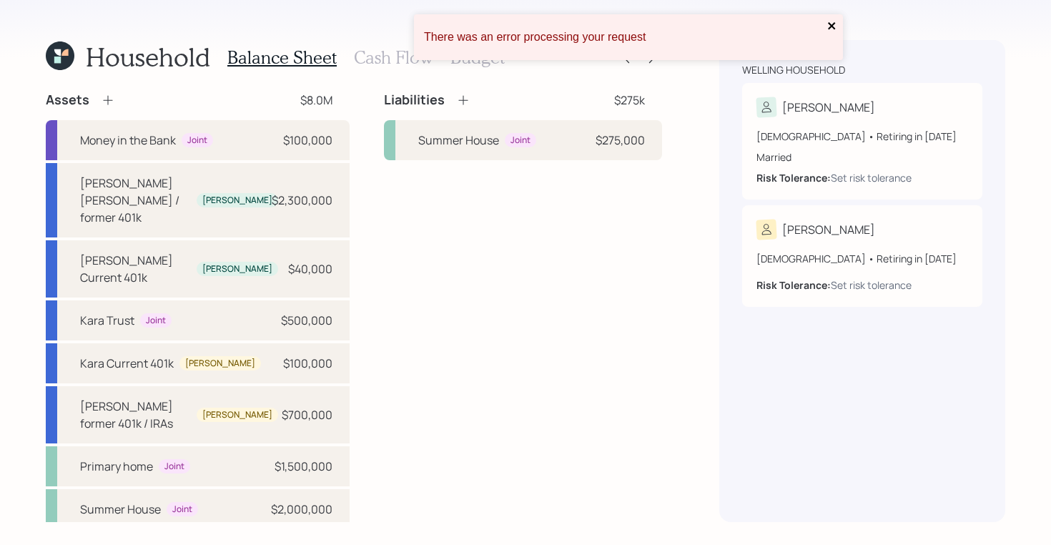
click at [827, 24] on icon "close" at bounding box center [832, 25] width 10 height 11
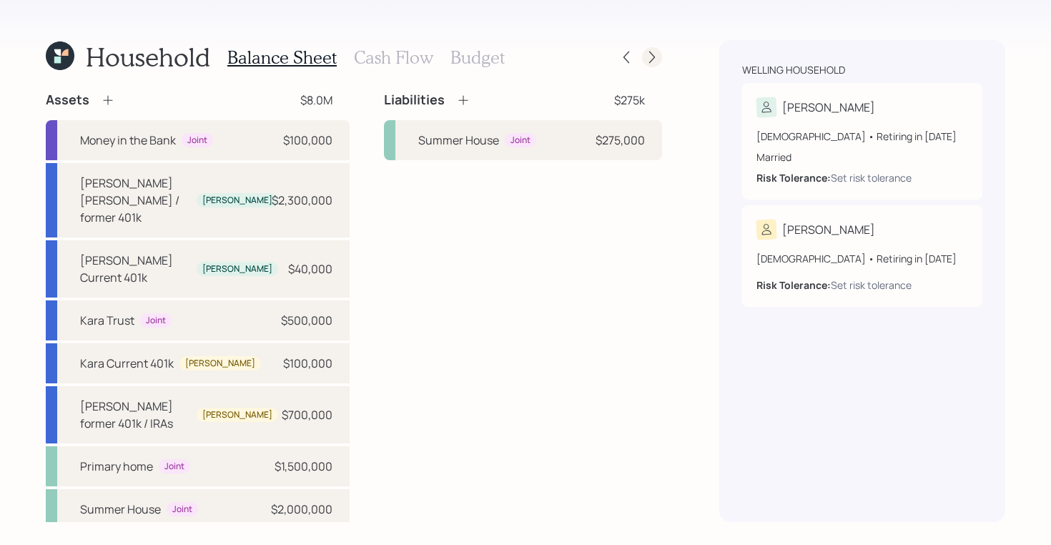
click at [645, 61] on icon at bounding box center [652, 57] width 14 height 14
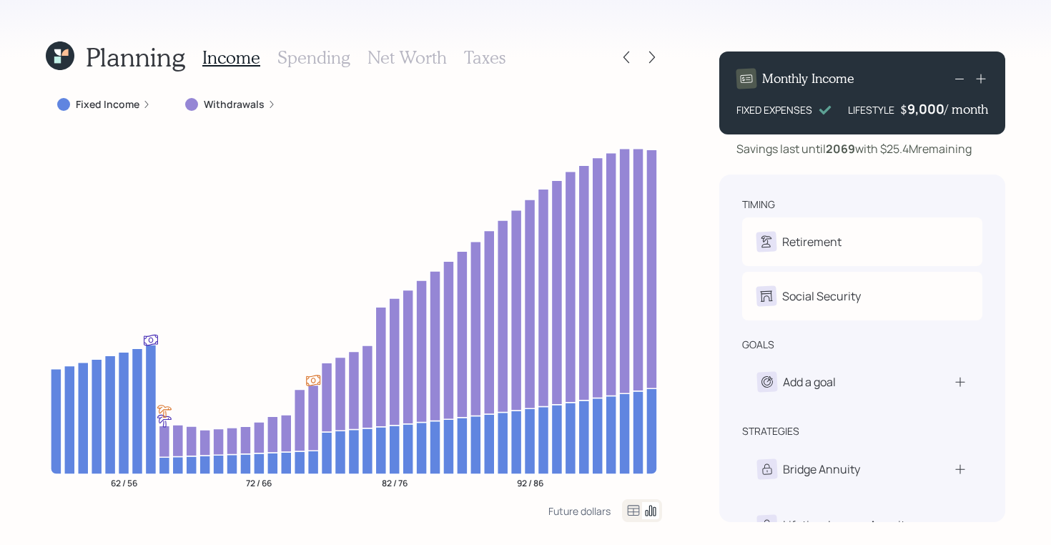
click at [332, 61] on h3 "Spending" at bounding box center [313, 57] width 73 height 21
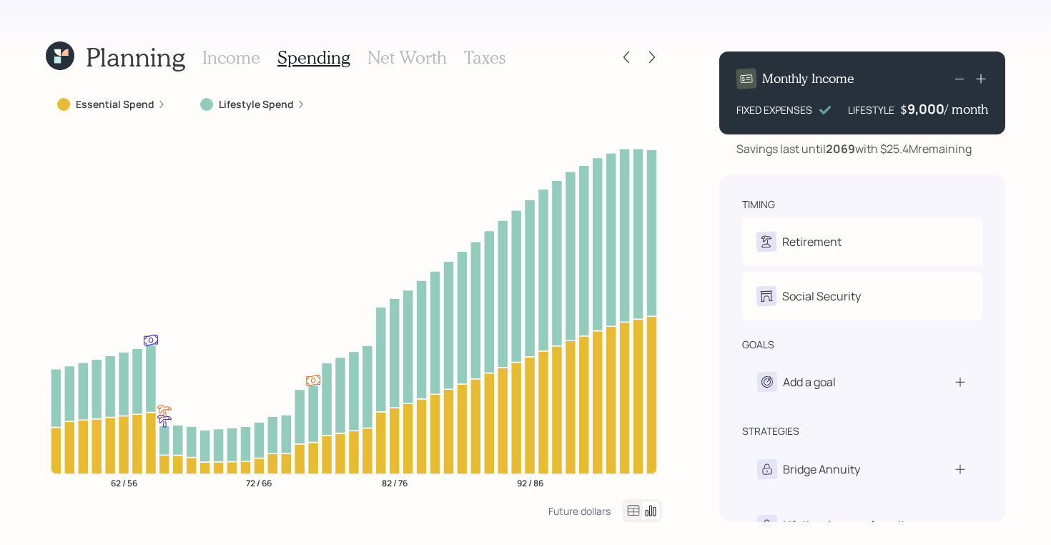
click at [630, 512] on icon at bounding box center [633, 510] width 17 height 17
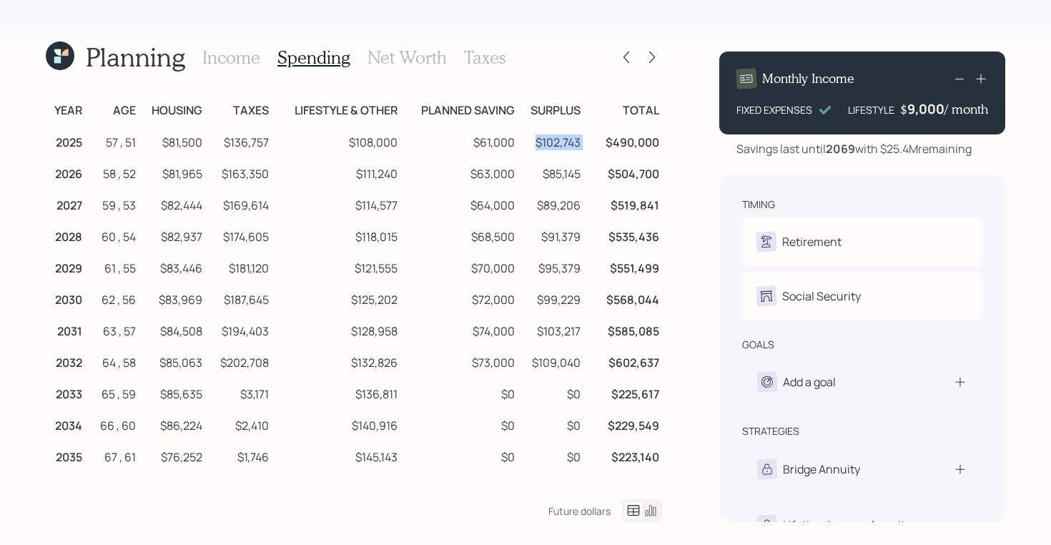
drag, startPoint x: 532, startPoint y: 145, endPoint x: 589, endPoint y: 145, distance: 56.5
click at [589, 145] on tr "2025 57 , 51 $81,500 $136,757 $108,000 $61,000 $102,743 $490,000" at bounding box center [354, 140] width 616 height 32
click at [240, 59] on h3 "Income" at bounding box center [231, 57] width 58 height 21
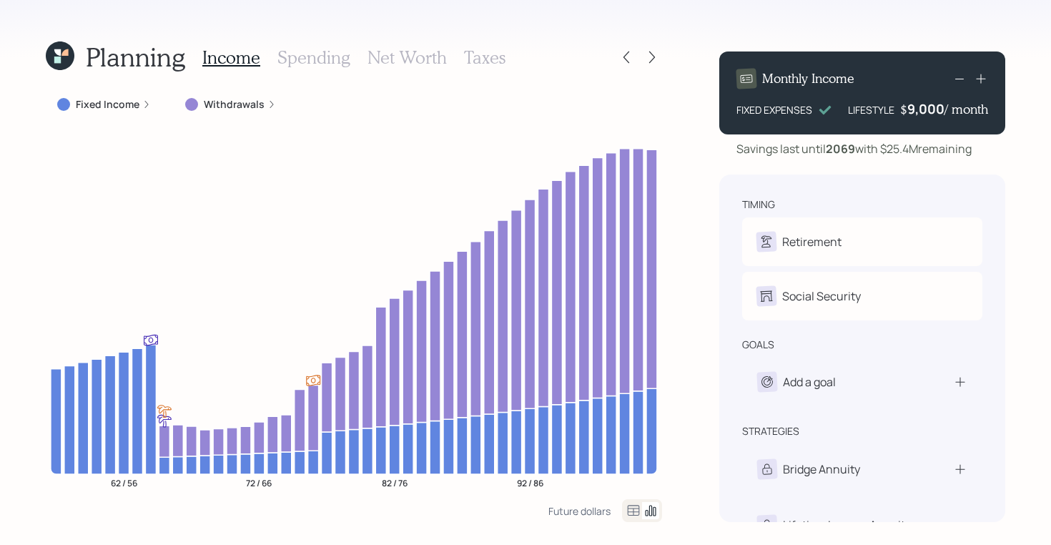
drag, startPoint x: 837, startPoint y: 109, endPoint x: 997, endPoint y: 106, distance: 160.1
click at [997, 106] on div "Monthly Income FIXED EXPENSES LIFESTYLE $ 9,000 / month" at bounding box center [862, 92] width 286 height 83
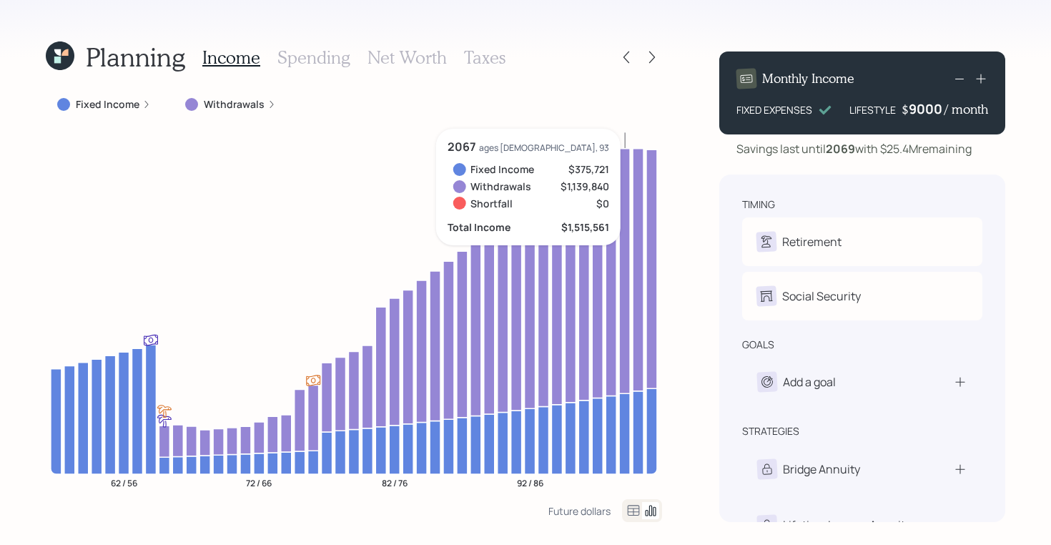
click at [923, 114] on div "9000" at bounding box center [926, 108] width 36 height 17
click at [1022, 128] on div "Planning Income Spending Net Worth Taxes Fixed Income Withdrawals 62 / 56 72 / …" at bounding box center [525, 272] width 1051 height 545
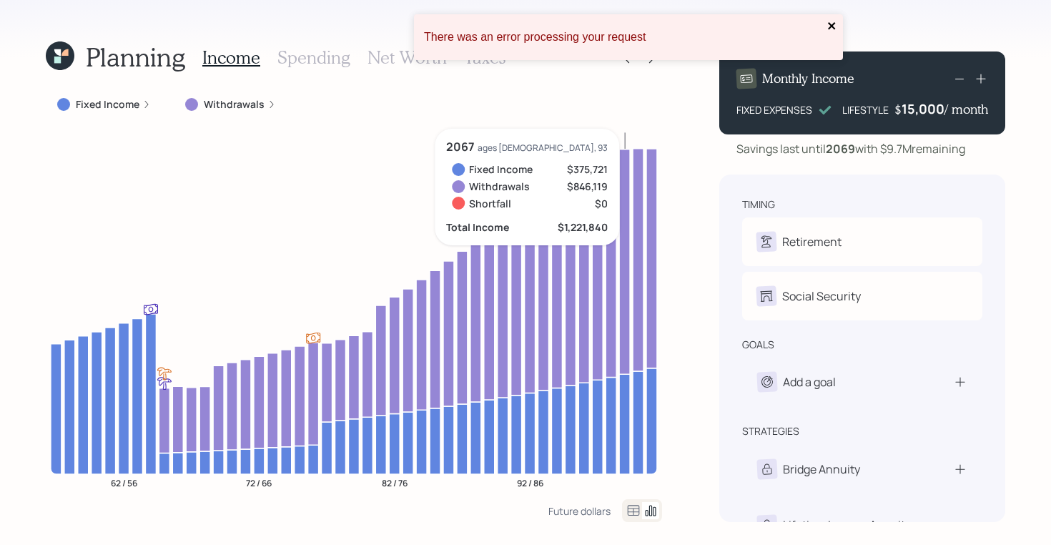
click at [831, 24] on icon "close" at bounding box center [832, 25] width 10 height 11
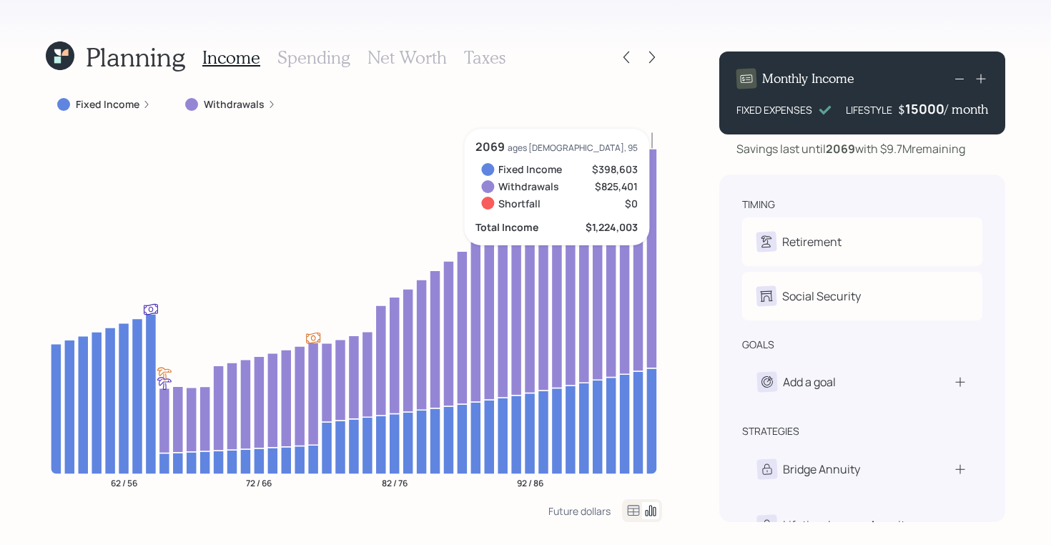
click at [919, 105] on div "15000" at bounding box center [924, 108] width 39 height 17
click at [1015, 117] on div "Planning Income Spending Net Worth Taxes Fixed Income Withdrawals 62 / 56 72 / …" at bounding box center [525, 272] width 1051 height 545
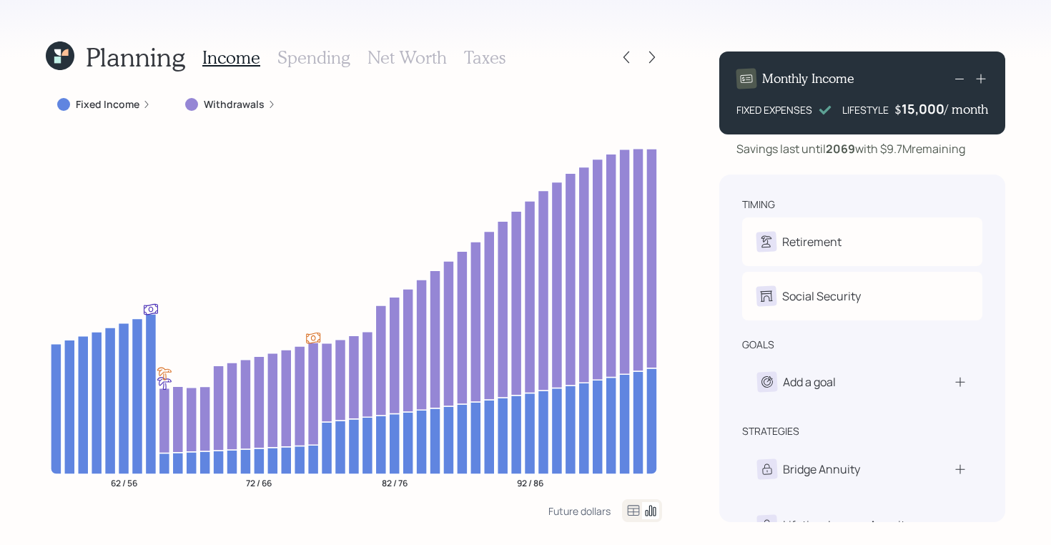
click at [913, 109] on div "15,000" at bounding box center [922, 108] width 43 height 17
click at [913, 109] on div "15000" at bounding box center [924, 108] width 39 height 17
click at [1028, 104] on div "Planning Income Spending Net Worth Taxes Fixed Income Withdrawals 62 / 56 72 / …" at bounding box center [525, 272] width 1051 height 545
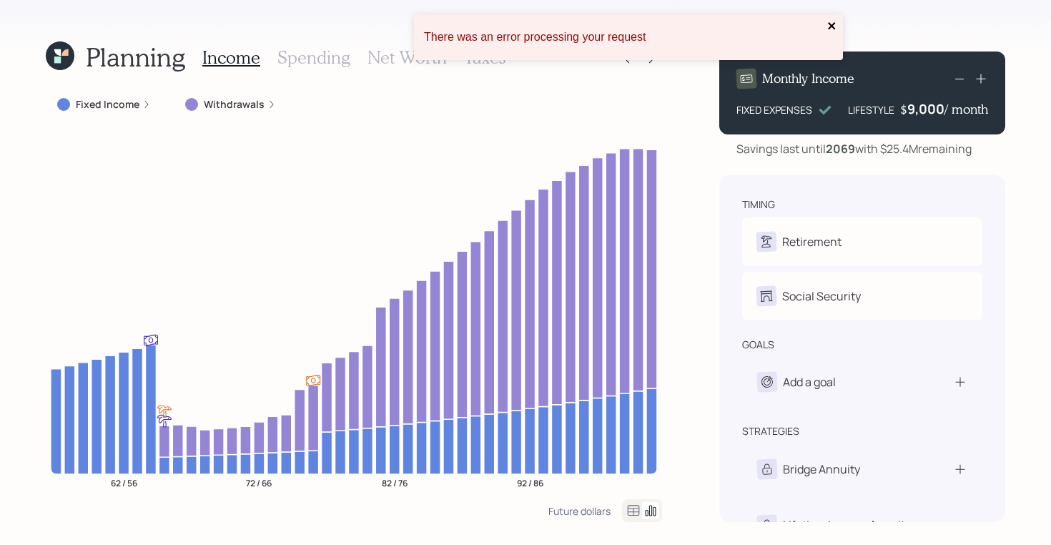
click at [831, 21] on icon "close" at bounding box center [832, 25] width 10 height 11
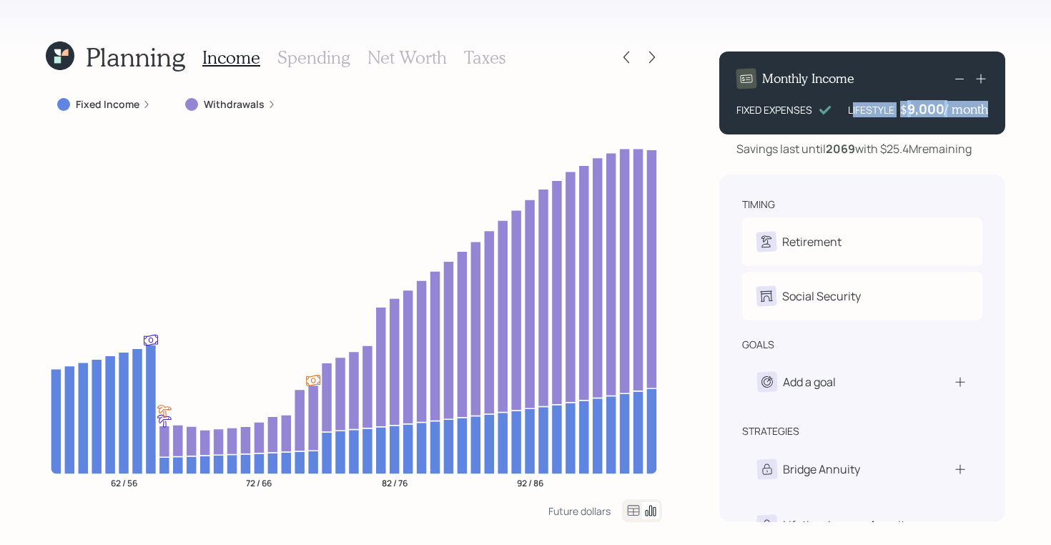
drag, startPoint x: 850, startPoint y: 112, endPoint x: 983, endPoint y: 111, distance: 132.2
click at [983, 111] on div "LIFESTYLE $ 9,000 / month" at bounding box center [918, 108] width 140 height 17
click at [307, 48] on h3 "Spending" at bounding box center [313, 57] width 73 height 21
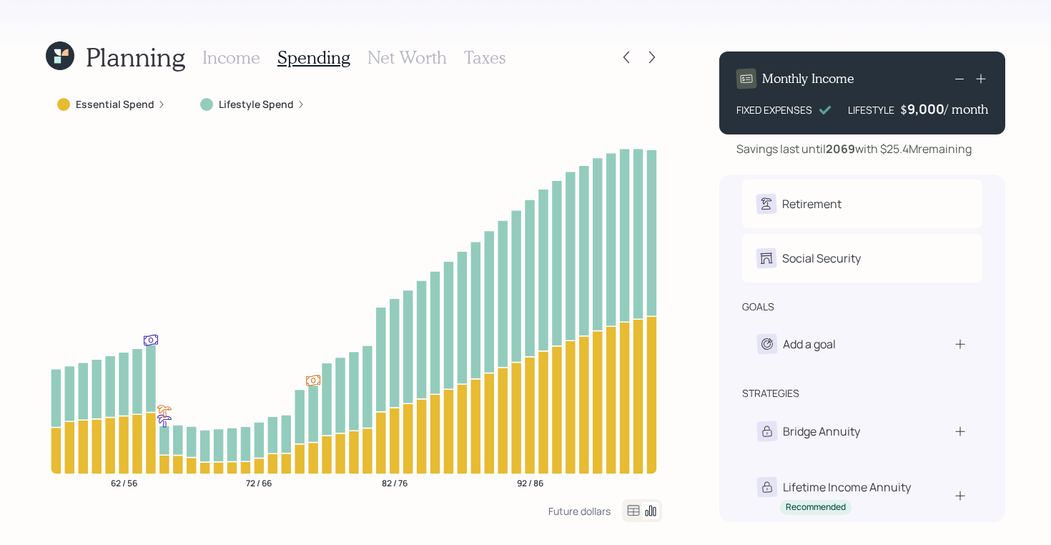
scroll to position [54, 0]
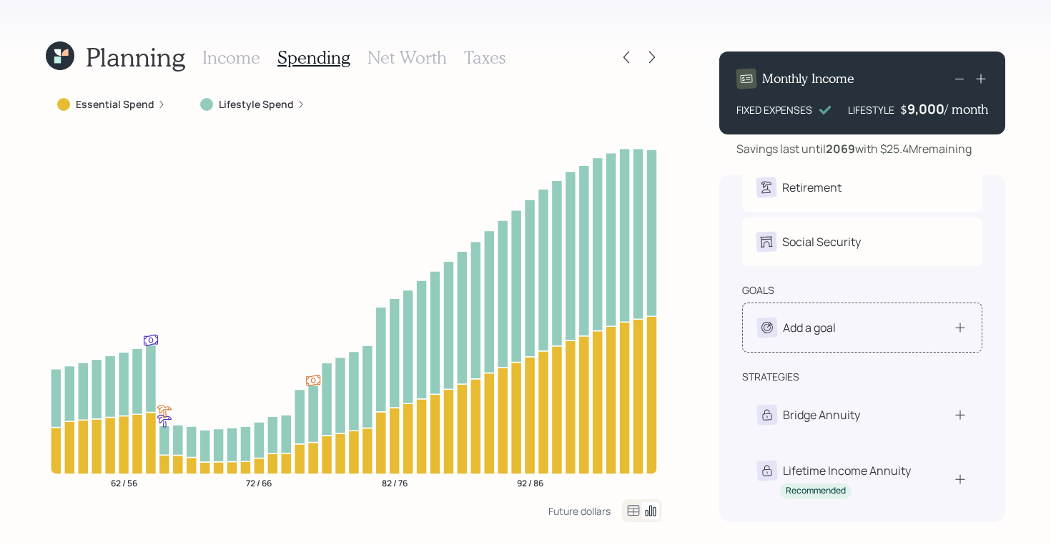
click at [829, 316] on div "Add a goal" at bounding box center [862, 327] width 240 height 50
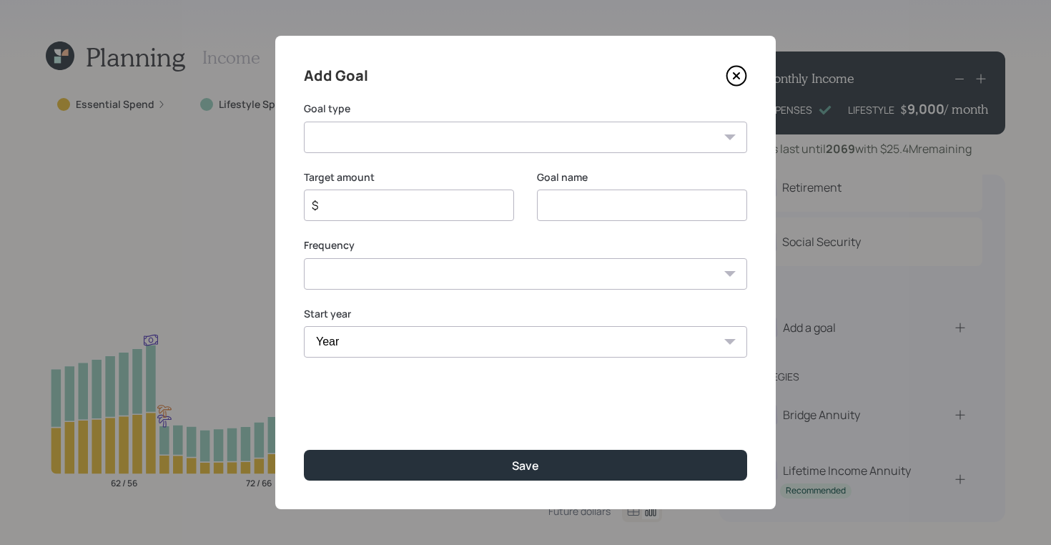
click at [470, 137] on select "Create an emergency fund Donate to charity Purchase a home Make a purchase Supp…" at bounding box center [525, 136] width 443 height 31
select select "other"
click at [304, 121] on select "Create an emergency fund Donate to charity Purchase a home Make a purchase Supp…" at bounding box center [525, 136] width 443 height 31
click at [572, 199] on input "Other" at bounding box center [642, 204] width 210 height 31
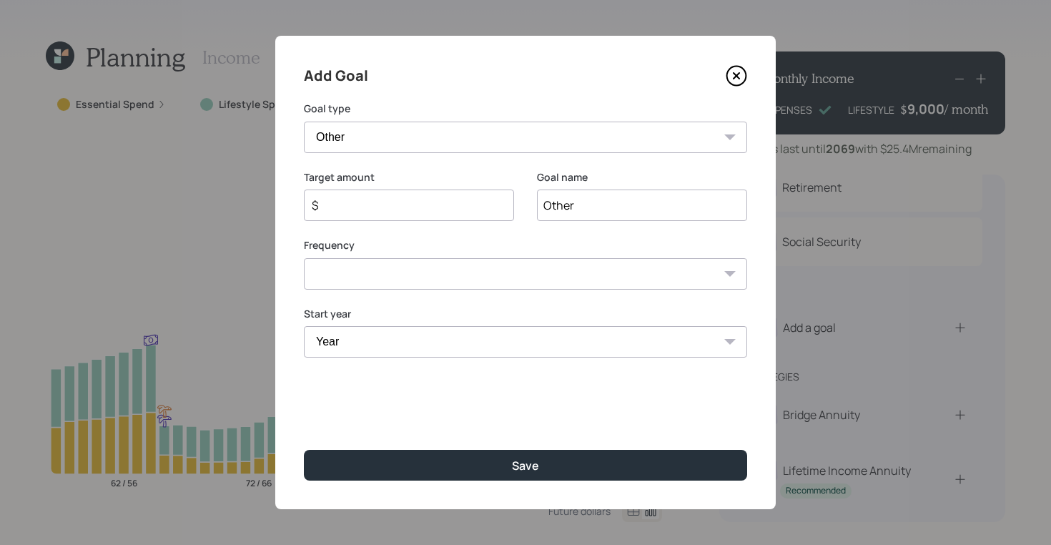
click at [572, 199] on input "Other" at bounding box center [642, 204] width 210 height 31
type input "Helping Kids"
click at [356, 272] on select "One time Every 1 year Every 2 years Every 3 years Every 4 years Every 5 years E…" at bounding box center [525, 273] width 443 height 31
select select "1"
click at [304, 258] on select "One time Every 1 year Every 2 years Every 3 years Every 4 years Every 5 years E…" at bounding box center [525, 273] width 443 height 31
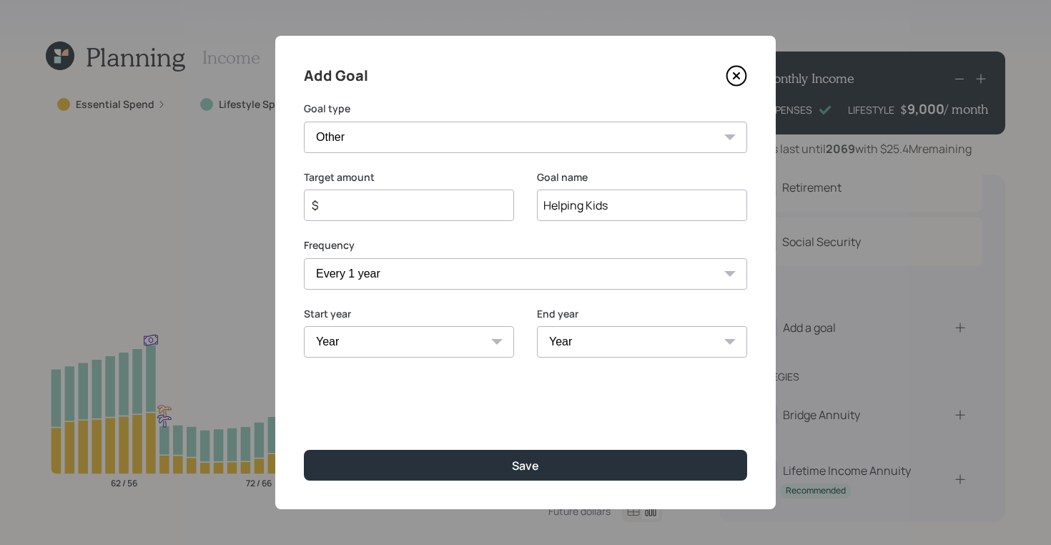
click at [363, 349] on select "Year 2025 2026 2027 2028 2029 2030 2031 2032 2033 2034 2035 2036 2037 2038 2039…" at bounding box center [409, 341] width 210 height 31
select select "2025"
click at [304, 326] on select "Year 2025 2026 2027 2028 2029 2030 2031 2032 2033 2034 2035 2036 2037 2038 2039…" at bounding box center [409, 341] width 210 height 31
click at [585, 332] on select "Year 2025 2026 2027 2028 2029 2030 2031 2032 2033 2034 2035 2036 2037 2038 2039…" at bounding box center [642, 341] width 210 height 31
select select "2030"
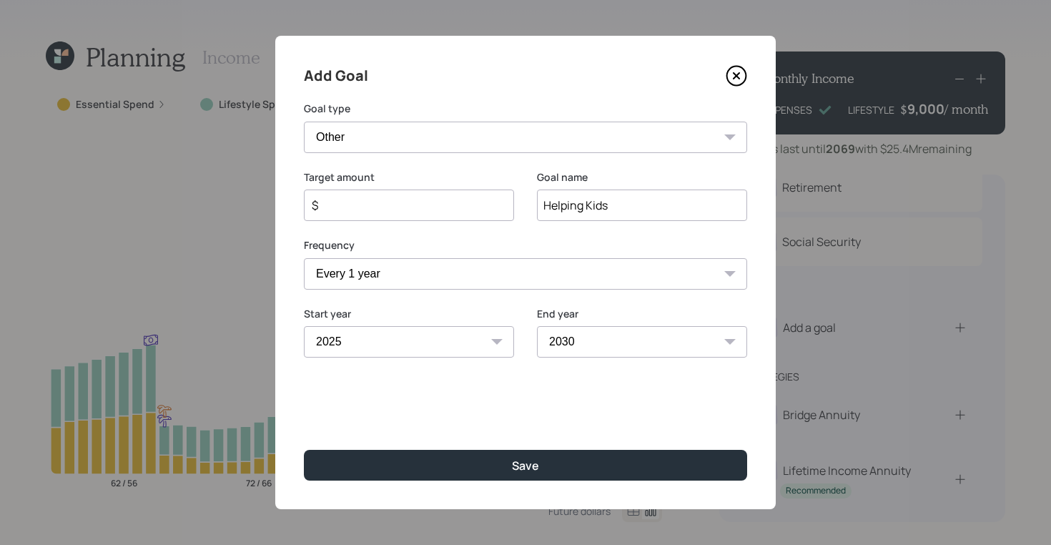
click at [537, 326] on select "Year 2025 2026 2027 2028 2029 2030 2031 2032 2033 2034 2035 2036 2037 2038 2039…" at bounding box center [642, 341] width 210 height 31
click at [375, 205] on input "$" at bounding box center [403, 205] width 186 height 17
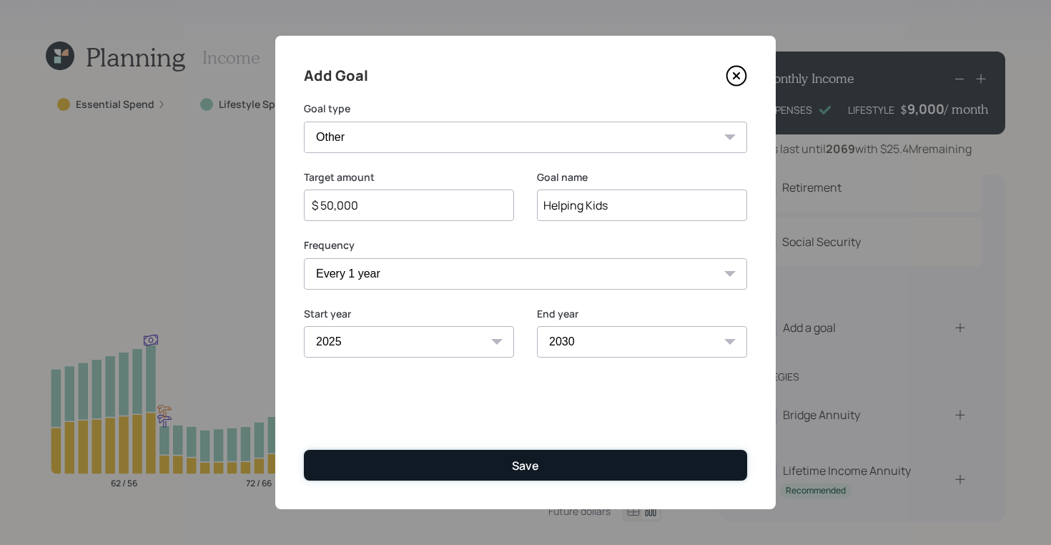
click at [437, 460] on button "Save" at bounding box center [525, 465] width 443 height 31
type input "$"
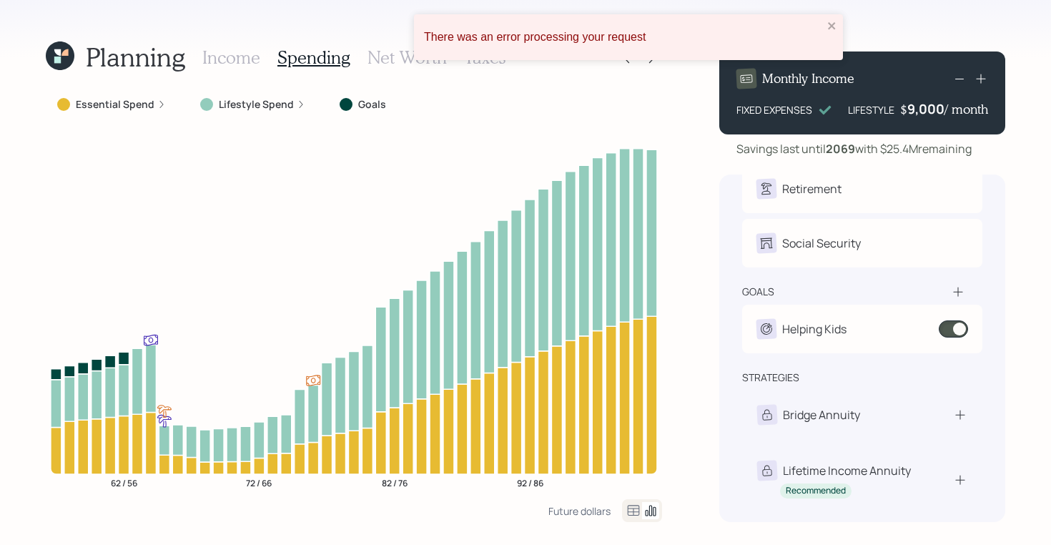
scroll to position [53, 0]
click at [630, 505] on icon at bounding box center [634, 510] width 12 height 11
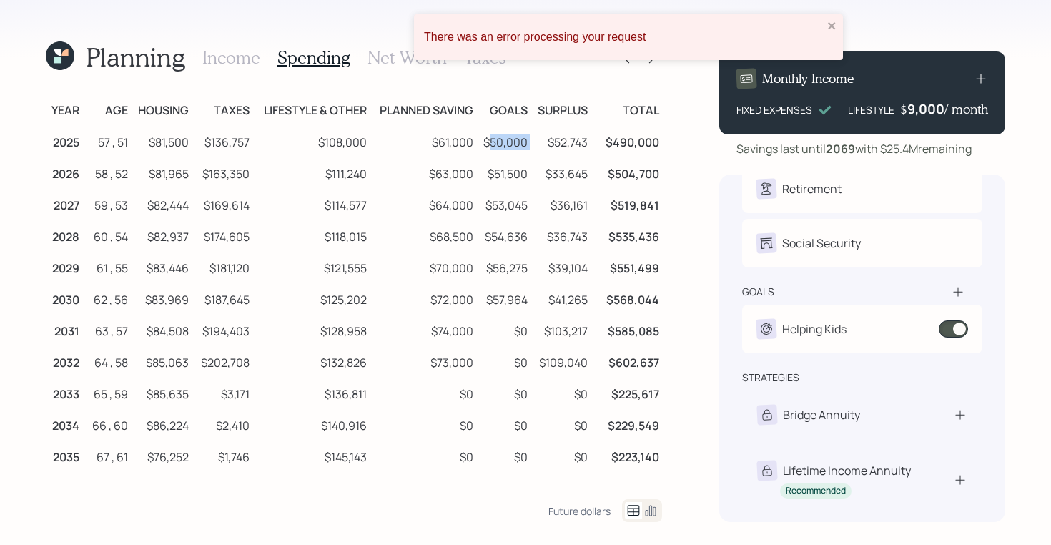
drag, startPoint x: 487, startPoint y: 145, endPoint x: 536, endPoint y: 145, distance: 48.6
click at [536, 145] on tr "2025 57 , 51 $81,500 $136,757 $108,000 $61,000 $50,000 $52,743 $490,000" at bounding box center [354, 140] width 616 height 32
drag, startPoint x: 494, startPoint y: 111, endPoint x: 527, endPoint y: 112, distance: 32.9
click at [527, 112] on td "Goals" at bounding box center [503, 108] width 54 height 32
drag, startPoint x: 549, startPoint y: 144, endPoint x: 602, endPoint y: 146, distance: 53.6
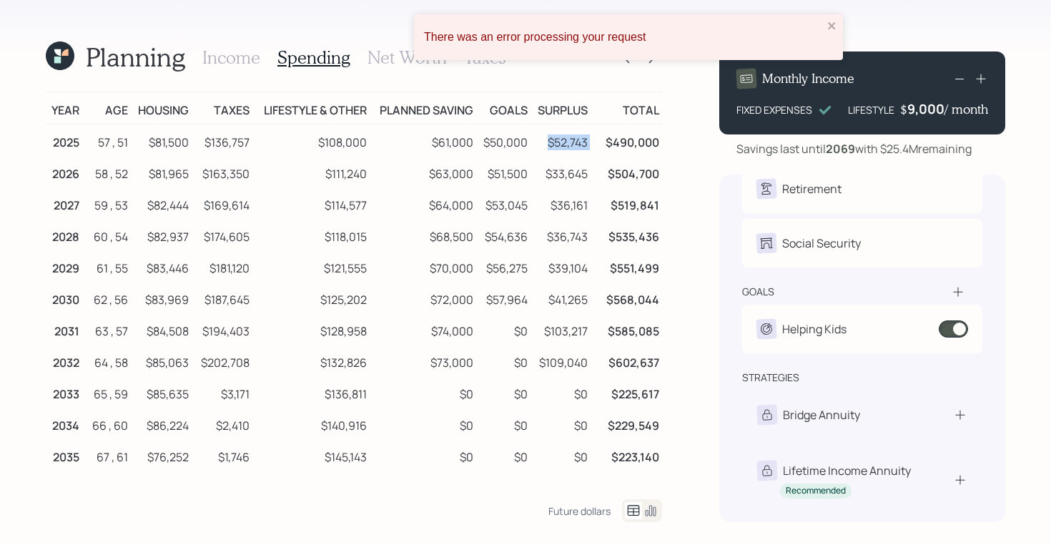
click at [602, 146] on tr "2025 57 , 51 $81,500 $136,757 $108,000 $61,000 $50,000 $52,743 $490,000" at bounding box center [354, 140] width 616 height 32
drag, startPoint x: 531, startPoint y: 142, endPoint x: 482, endPoint y: 142, distance: 48.6
click at [482, 142] on tr "2025 57 , 51 $81,500 $136,757 $108,000 $61,000 $50,000 $52,743 $490,000" at bounding box center [354, 140] width 616 height 32
drag, startPoint x: 505, startPoint y: 327, endPoint x: 530, endPoint y: 329, distance: 25.1
click at [530, 329] on td "$0" at bounding box center [503, 328] width 54 height 31
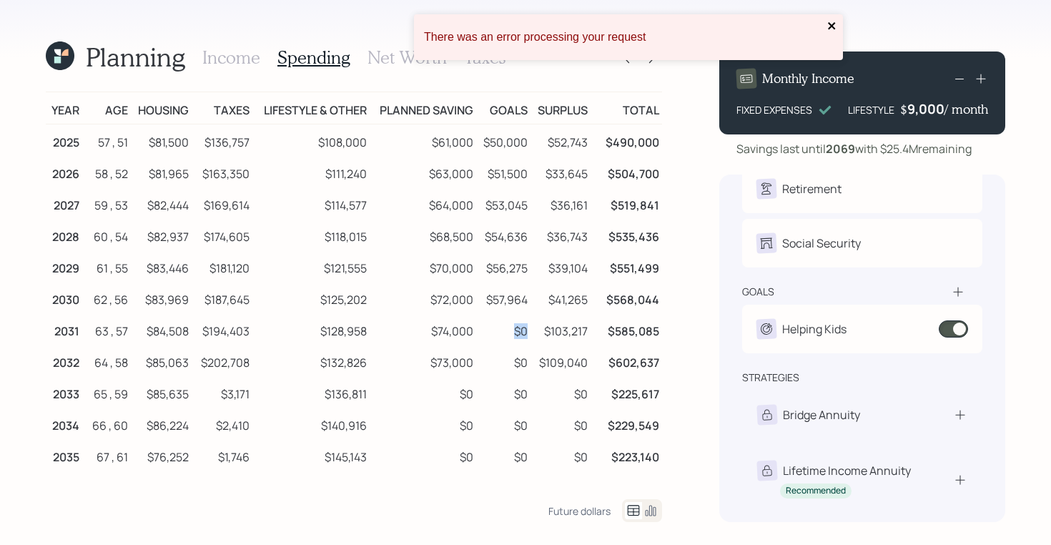
click at [828, 25] on icon "close" at bounding box center [832, 25] width 10 height 11
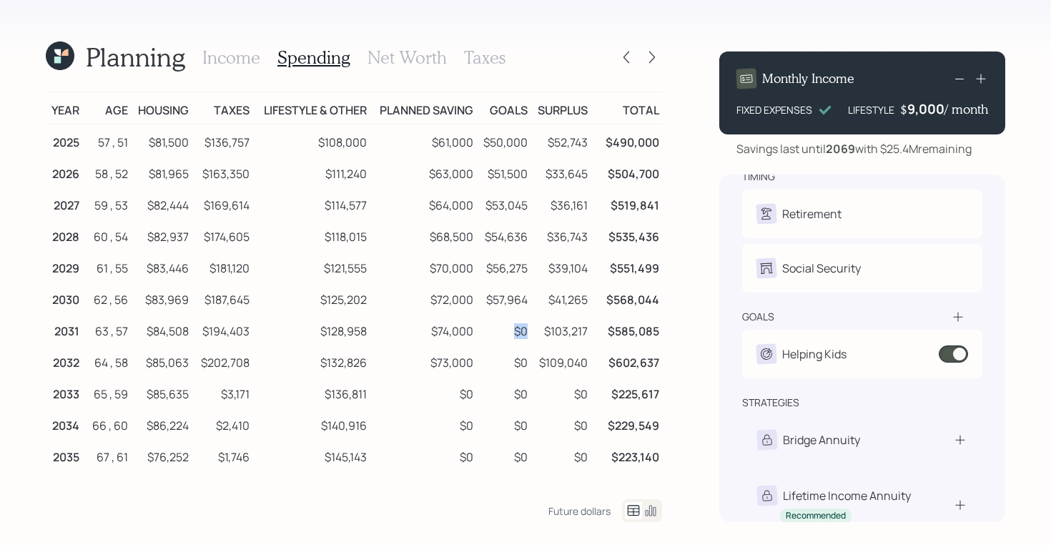
scroll to position [0, 0]
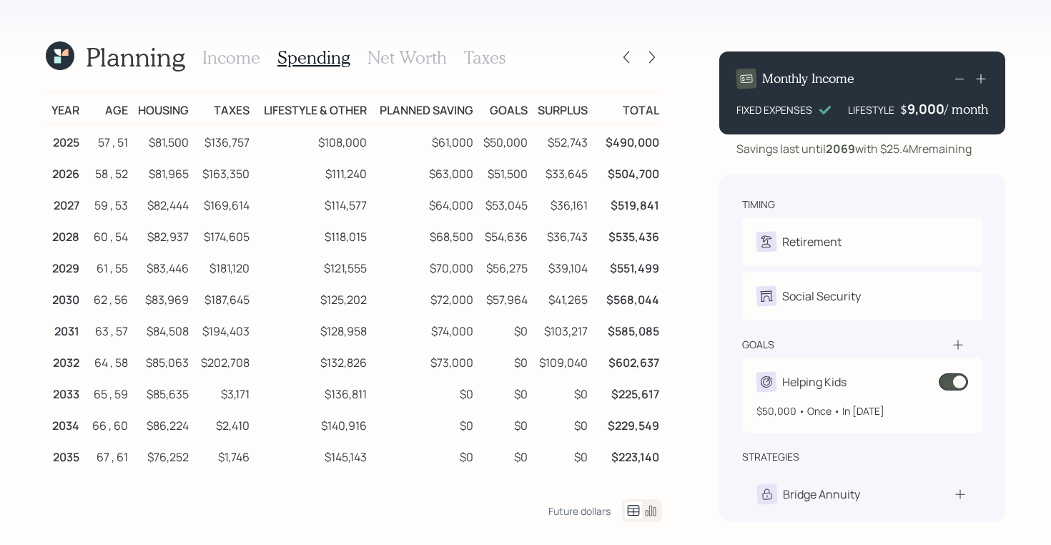
click at [796, 398] on div "$50,000 • Once • In 2025" at bounding box center [862, 405] width 212 height 26
select select "1"
select select "2030"
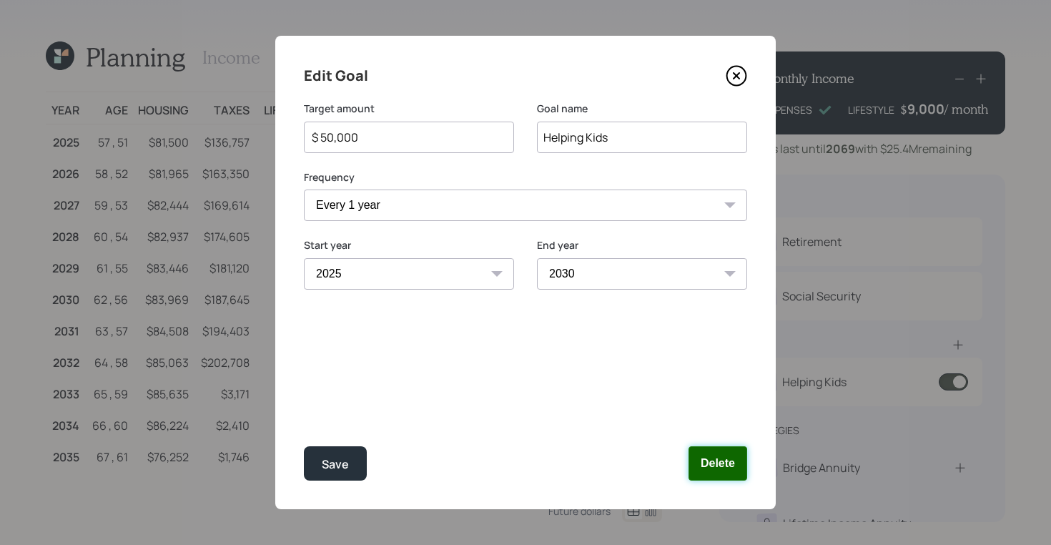
click at [720, 460] on button "Delete" at bounding box center [717, 463] width 59 height 34
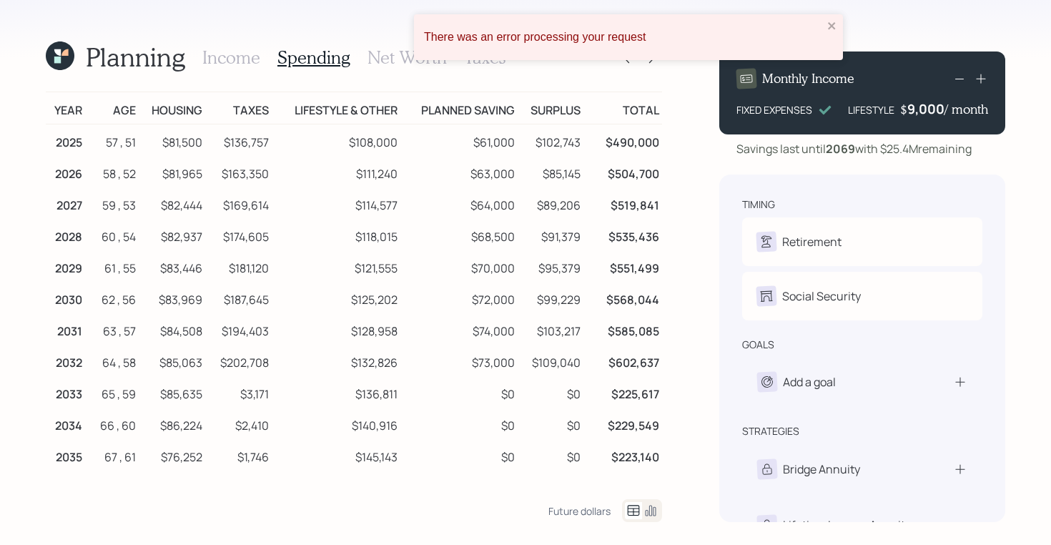
click at [59, 56] on icon at bounding box center [57, 52] width 9 height 9
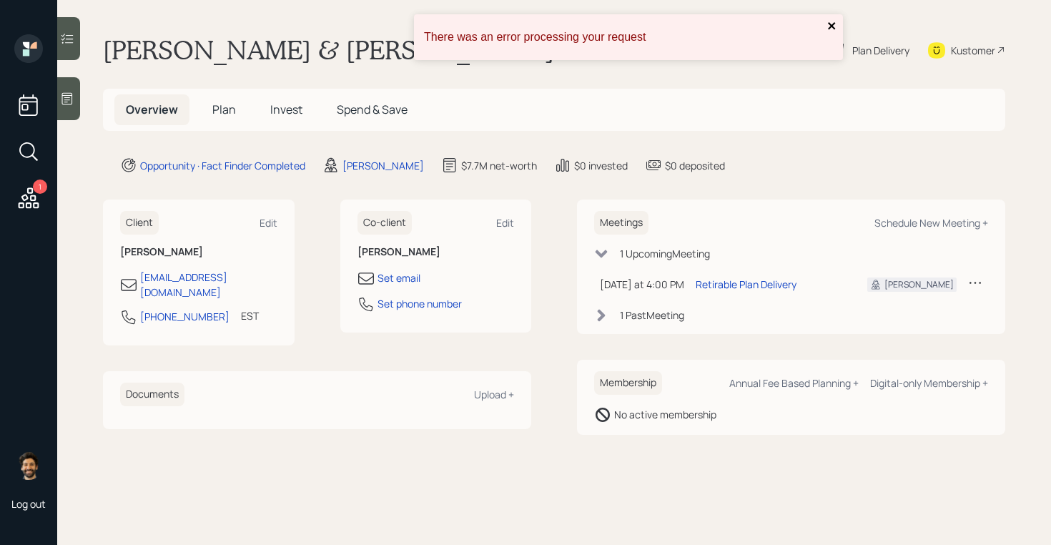
click at [830, 25] on icon "close" at bounding box center [831, 25] width 7 height 7
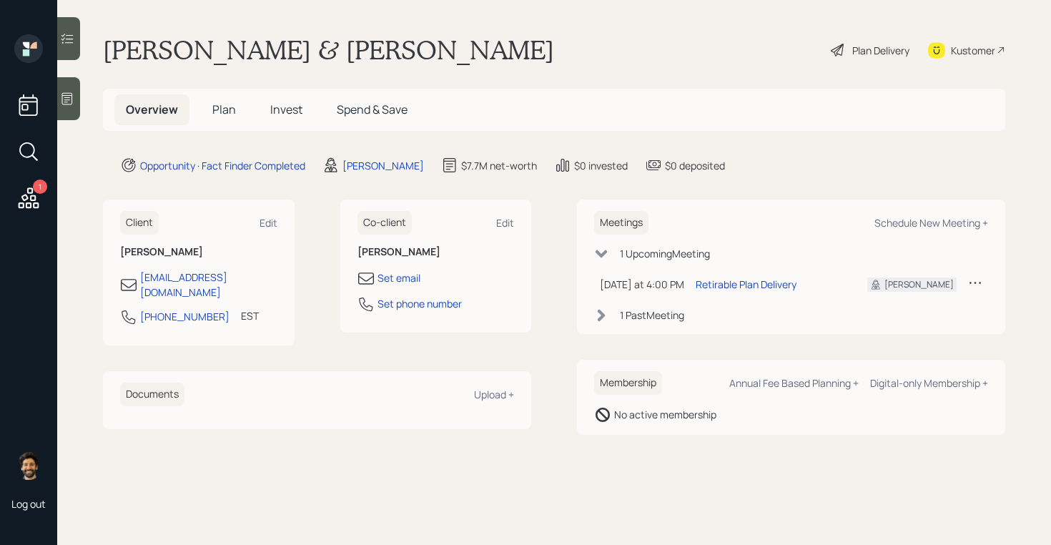
click at [216, 120] on h5 "Plan" at bounding box center [224, 109] width 46 height 31
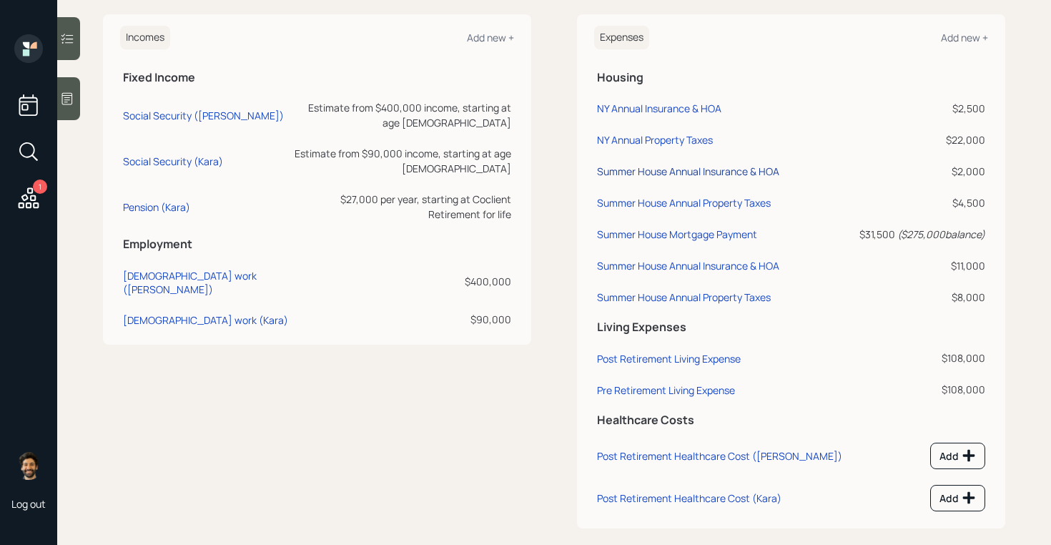
scroll to position [789, 0]
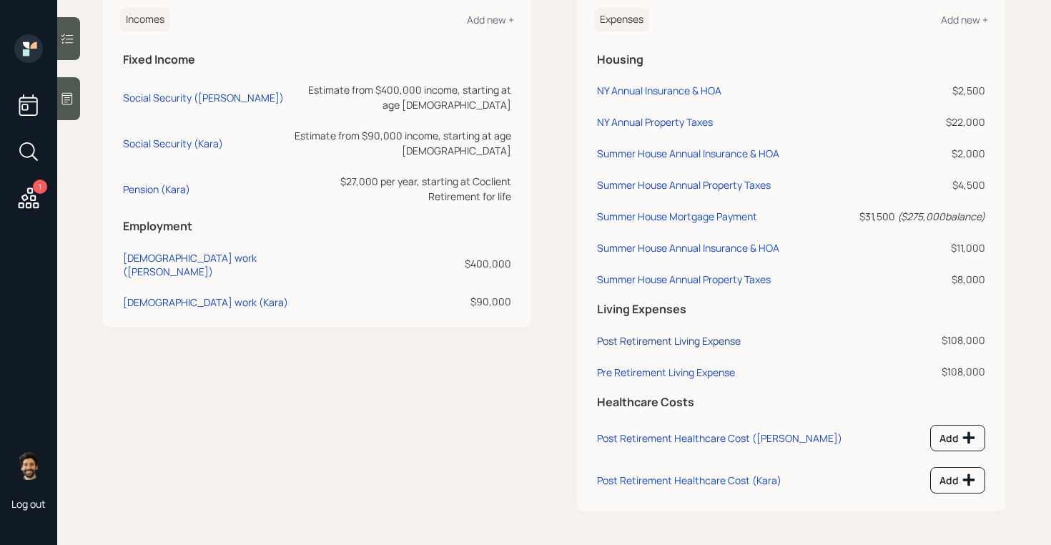
click at [659, 338] on div "Post Retirement Living Expense" at bounding box center [669, 341] width 144 height 14
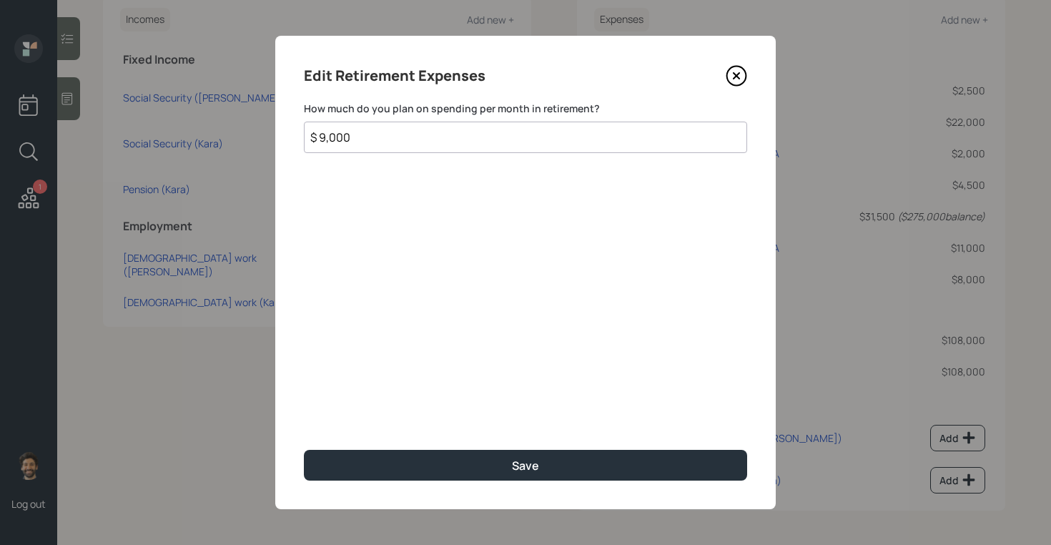
click at [375, 137] on input "$ 9,000" at bounding box center [525, 136] width 443 height 31
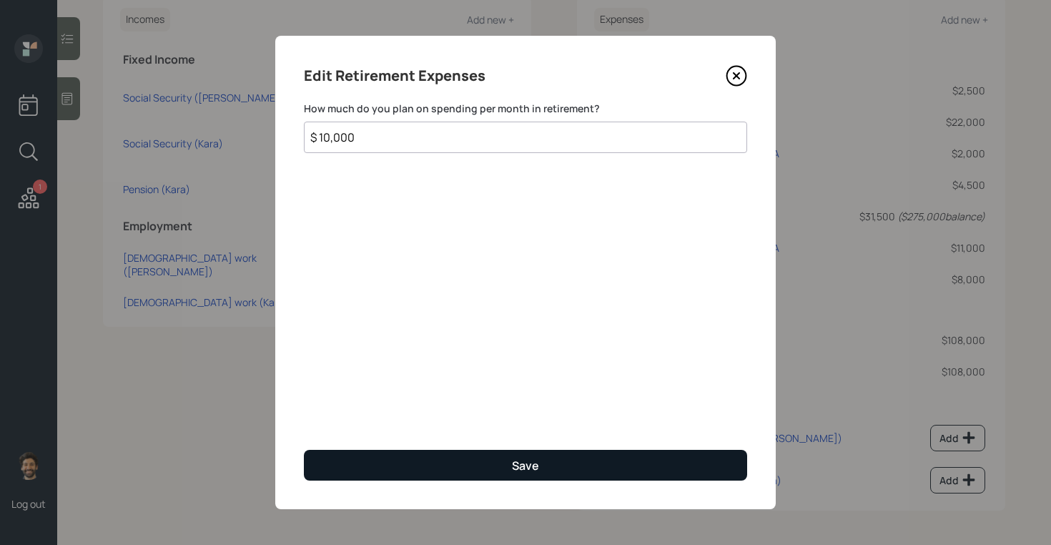
type input "$ 10,000"
click at [420, 469] on button "Save" at bounding box center [525, 465] width 443 height 31
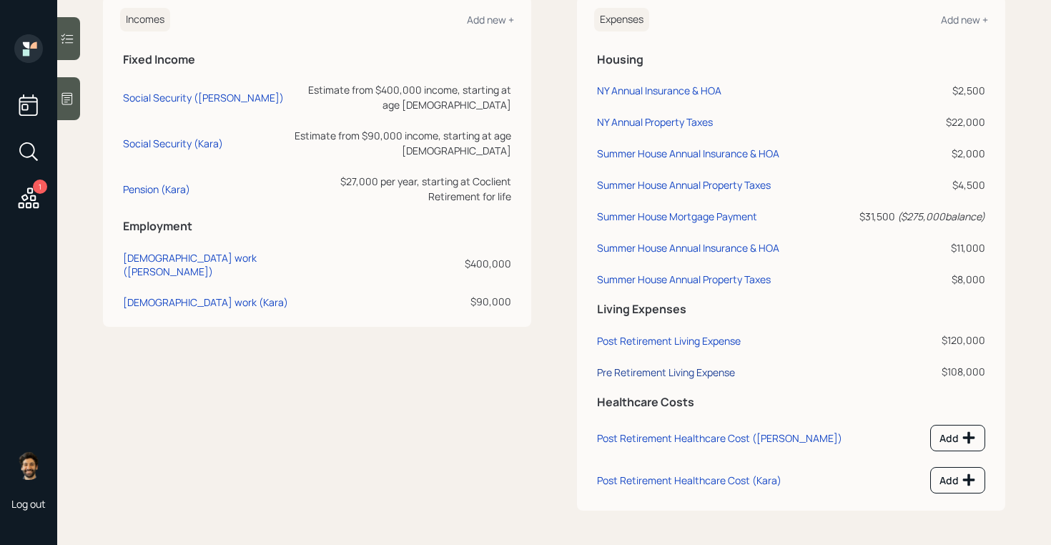
click at [681, 375] on div "Pre Retirement Living Expense" at bounding box center [666, 372] width 138 height 14
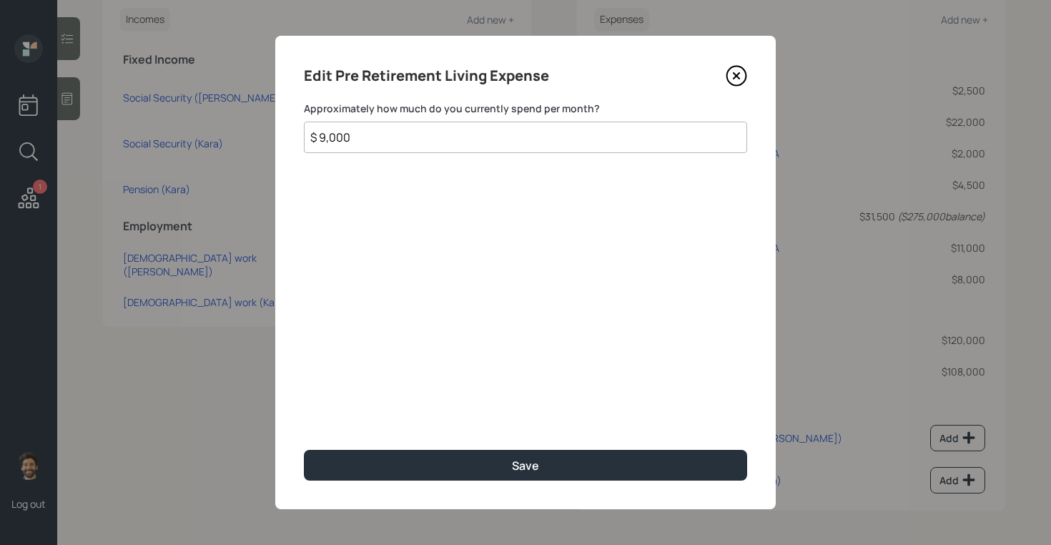
click at [329, 135] on input "$ 9,000" at bounding box center [525, 136] width 443 height 31
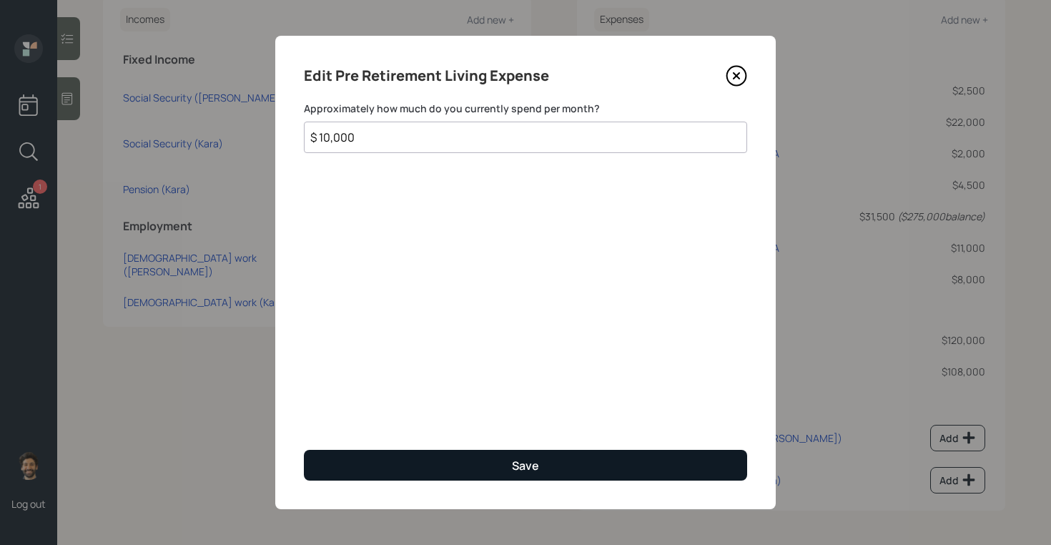
type input "$ 10,000"
click at [445, 466] on button "Save" at bounding box center [525, 465] width 443 height 31
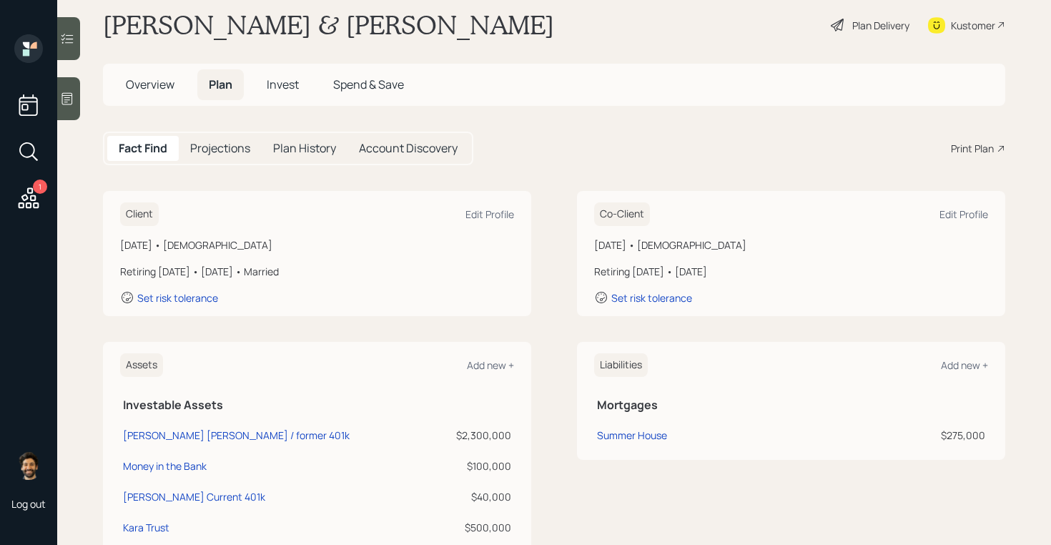
scroll to position [11, 0]
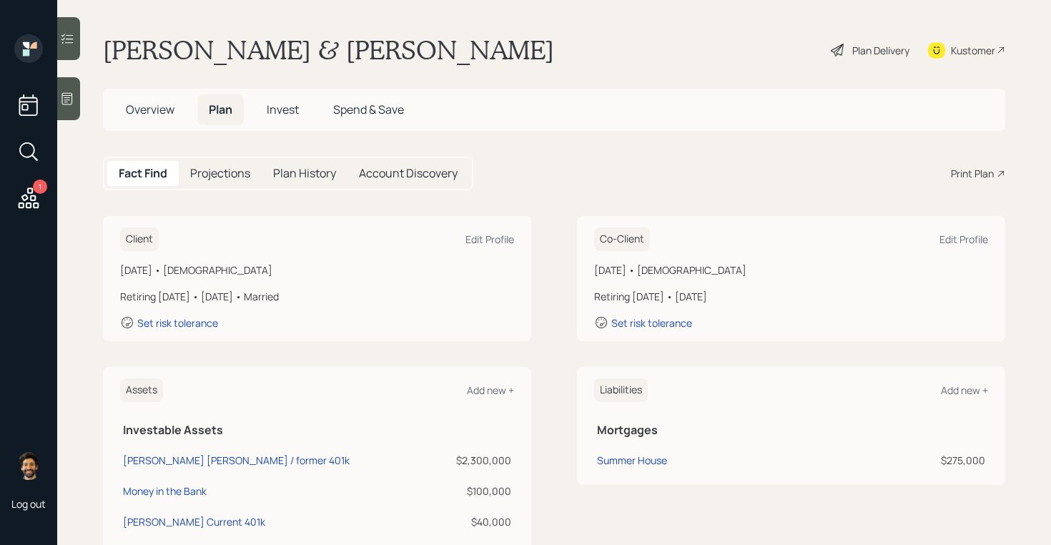
click at [163, 112] on span "Overview" at bounding box center [150, 109] width 49 height 16
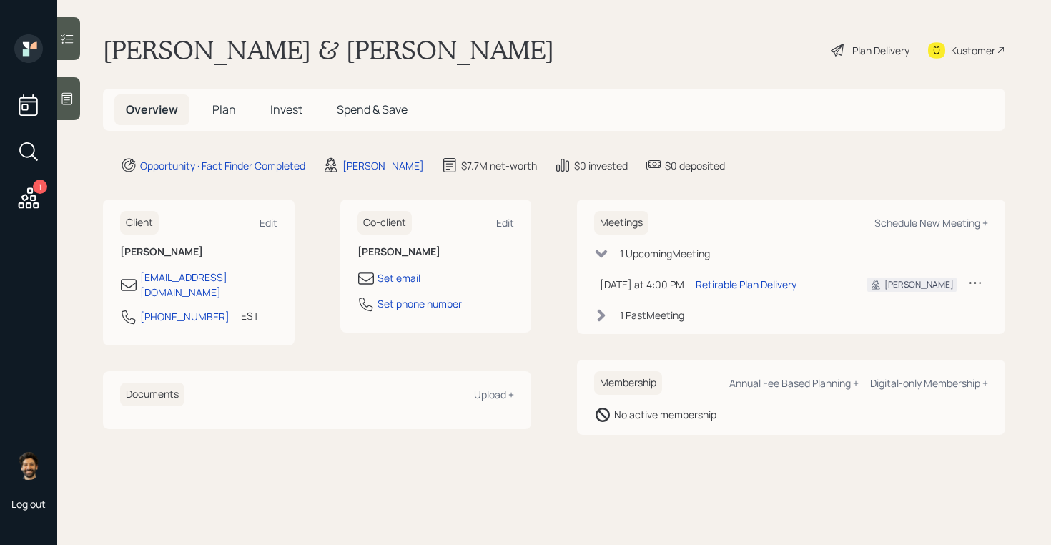
click at [225, 104] on span "Plan" at bounding box center [224, 109] width 24 height 16
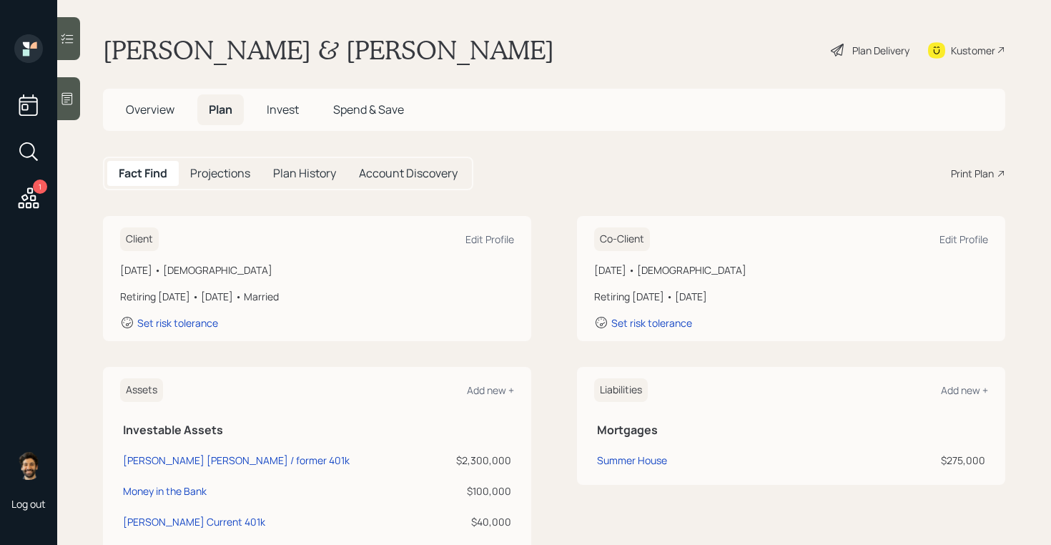
click at [231, 164] on div "Projections" at bounding box center [220, 173] width 83 height 25
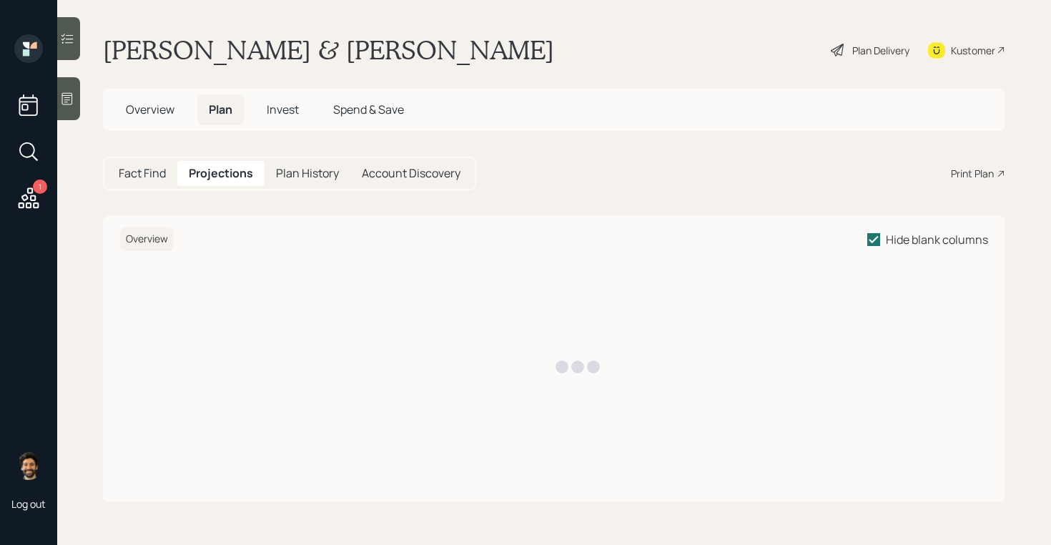
click at [170, 168] on div "Fact Find" at bounding box center [142, 173] width 70 height 25
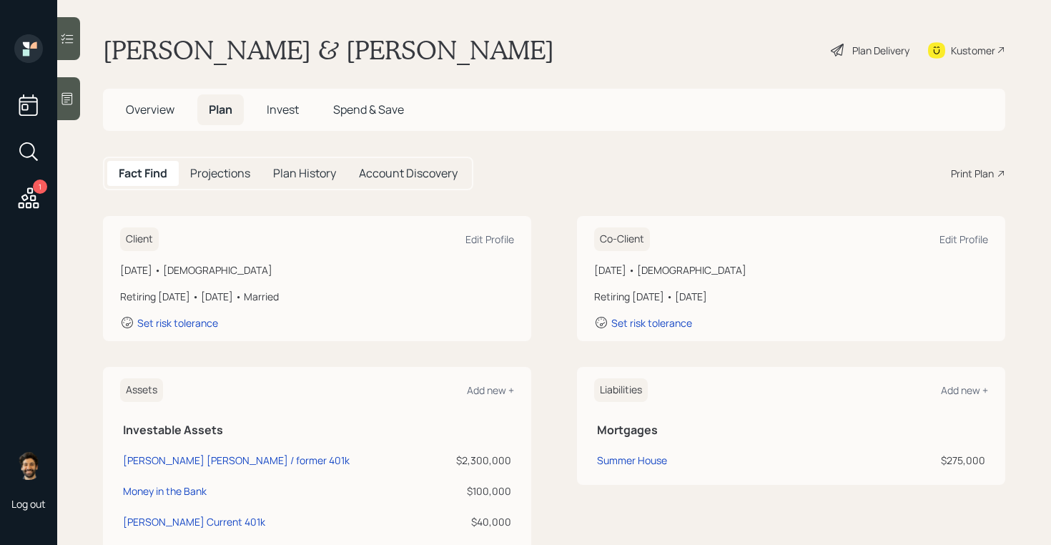
click at [19, 197] on icon at bounding box center [29, 198] width 26 height 26
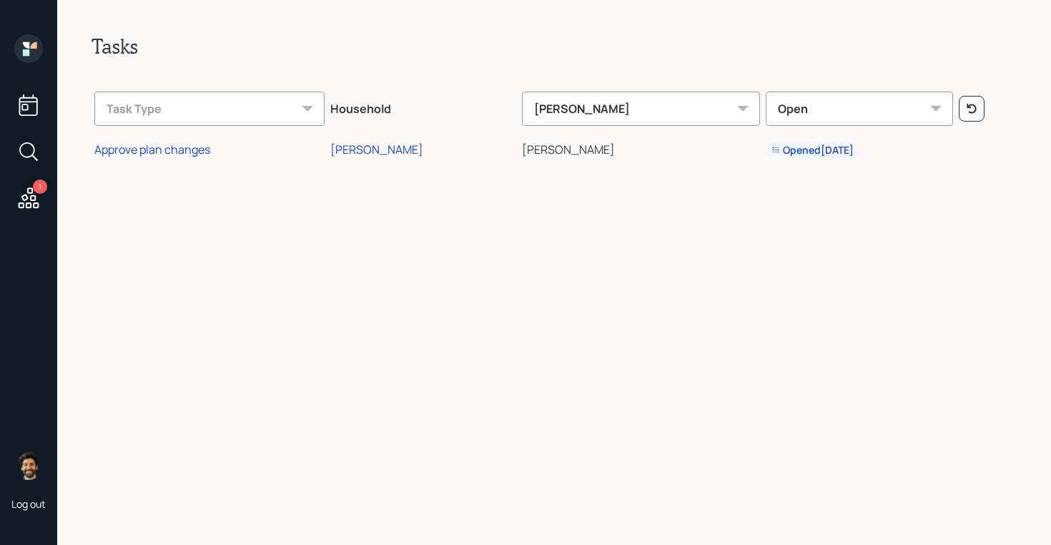
click at [31, 56] on icon at bounding box center [28, 48] width 29 height 29
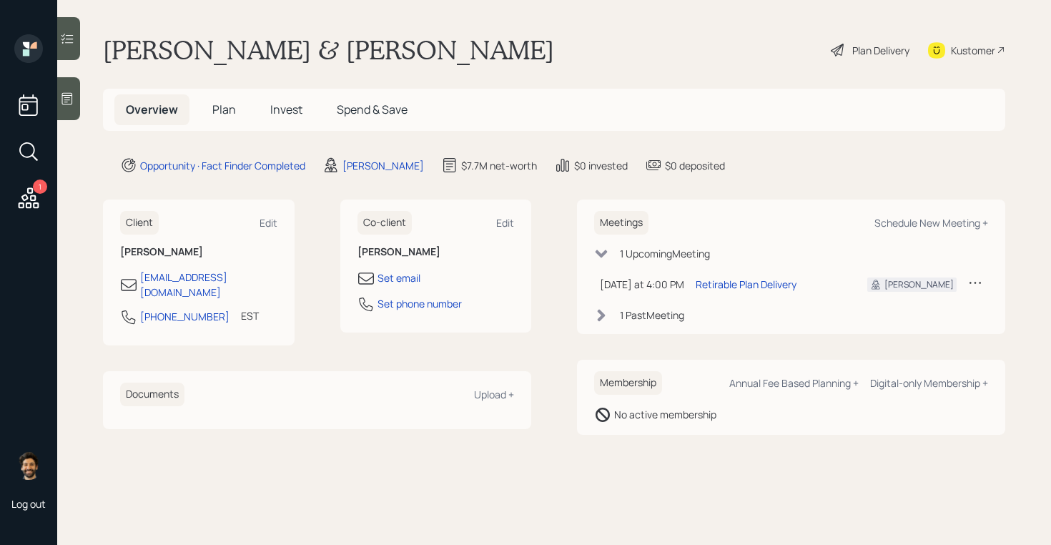
click at [224, 113] on span "Plan" at bounding box center [224, 109] width 24 height 16
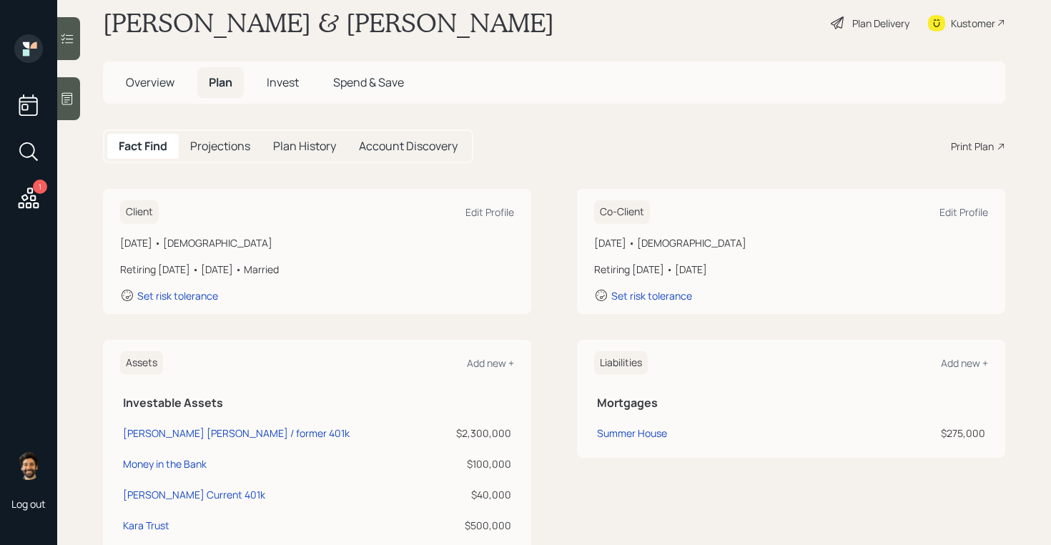
scroll to position [14, 0]
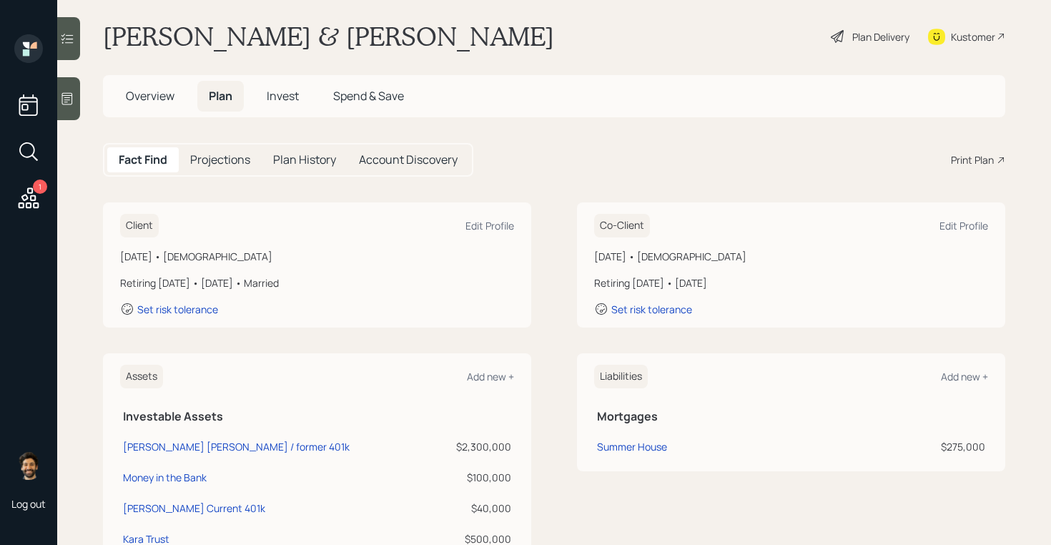
click at [254, 282] on div "Retiring [DATE] • [DATE] • Married" at bounding box center [317, 282] width 394 height 15
click at [169, 307] on div "Set risk tolerance" at bounding box center [177, 309] width 81 height 14
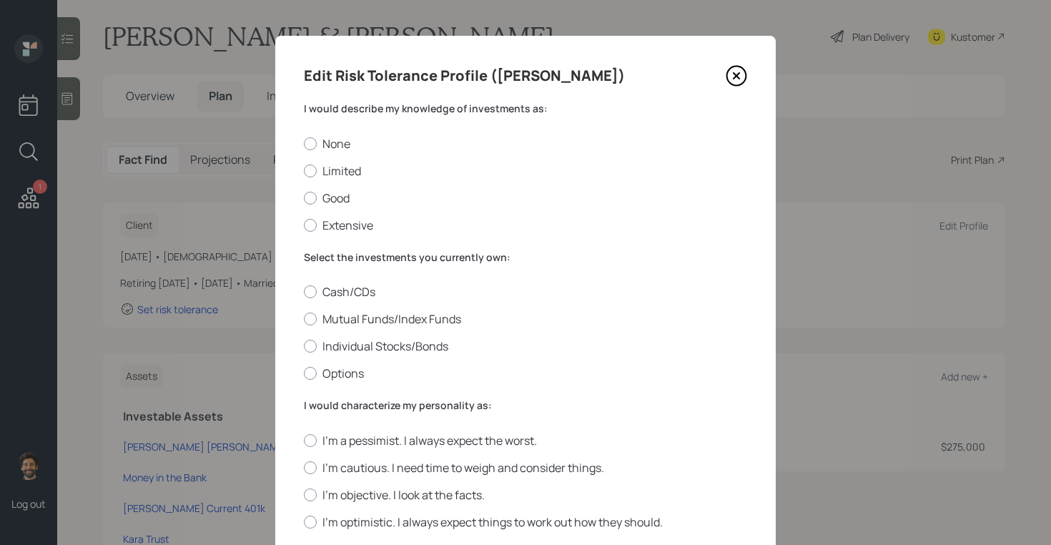
click at [380, 111] on label "I would describe my knowledge of investments as:" at bounding box center [525, 108] width 443 height 14
click at [338, 197] on label "Good" at bounding box center [525, 198] width 443 height 16
click at [304, 197] on input "Good" at bounding box center [303, 197] width 1 height 1
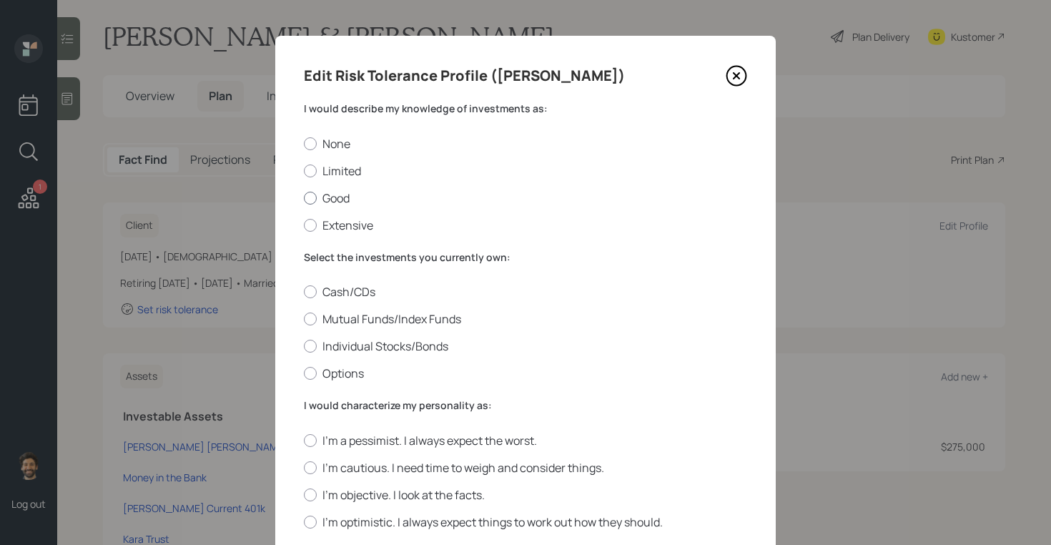
radio input "true"
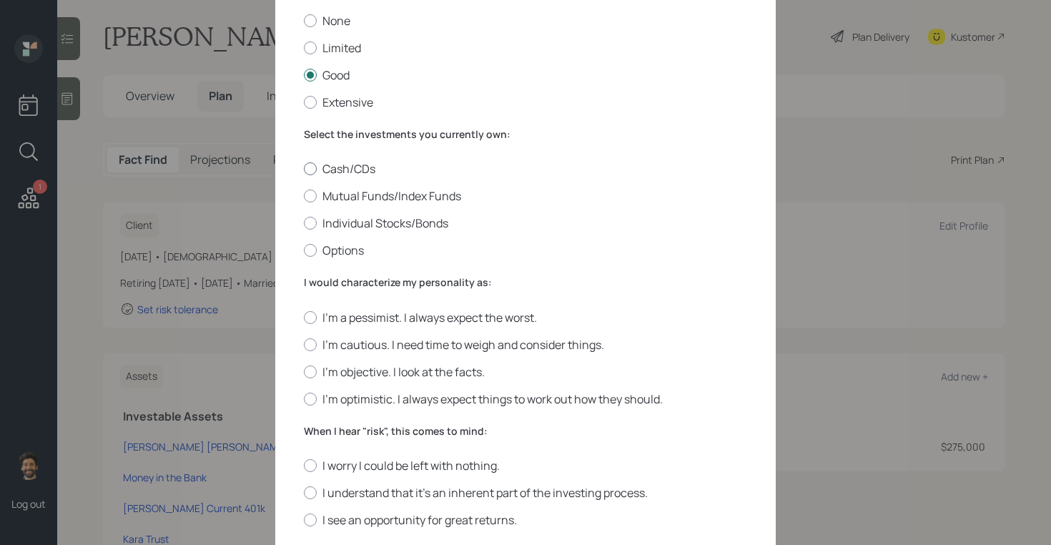
scroll to position [136, 0]
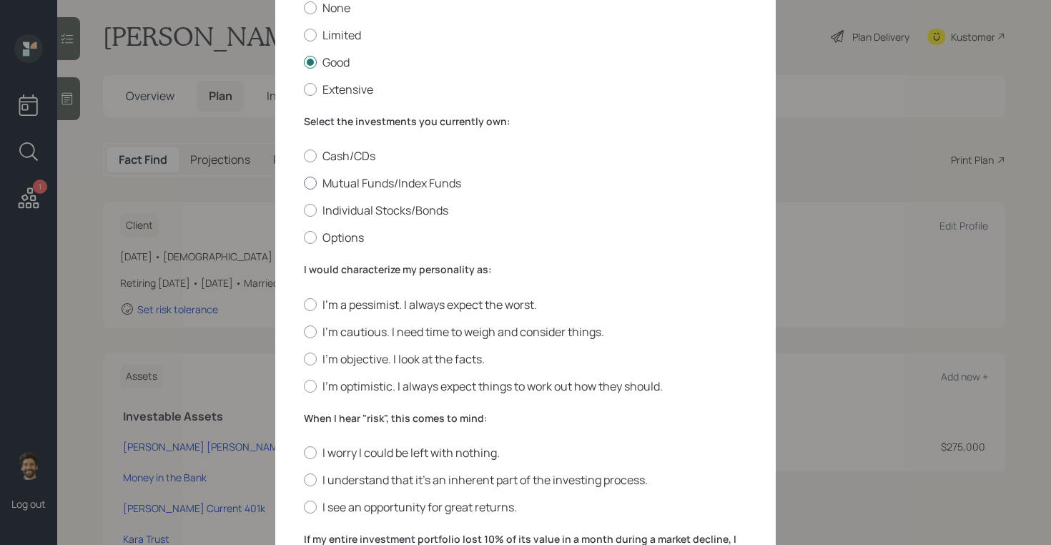
click at [320, 179] on label "Mutual Funds/Index Funds" at bounding box center [525, 183] width 443 height 16
click at [304, 183] on input "Mutual Funds/Index Funds" at bounding box center [303, 183] width 1 height 1
radio input "true"
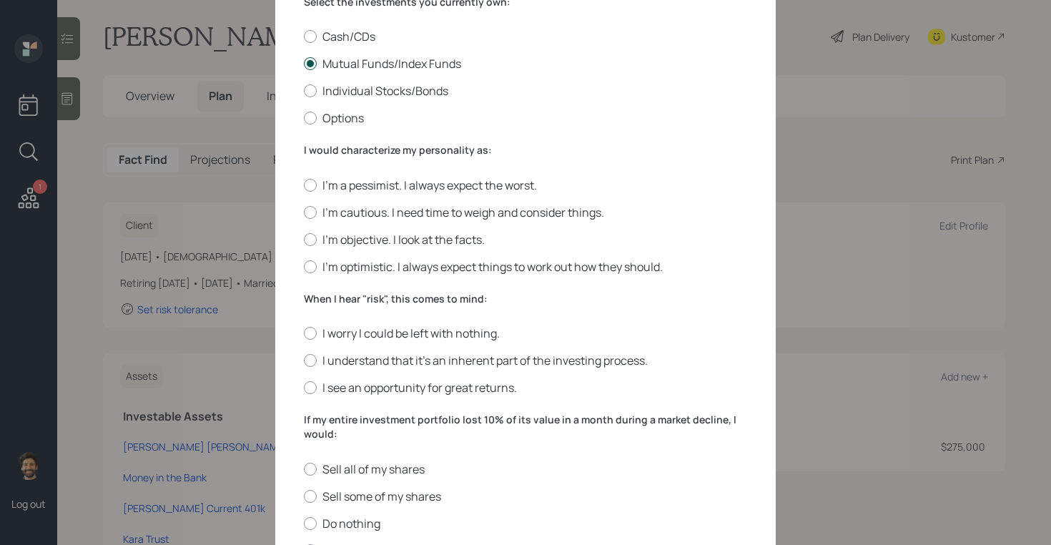
scroll to position [276, 0]
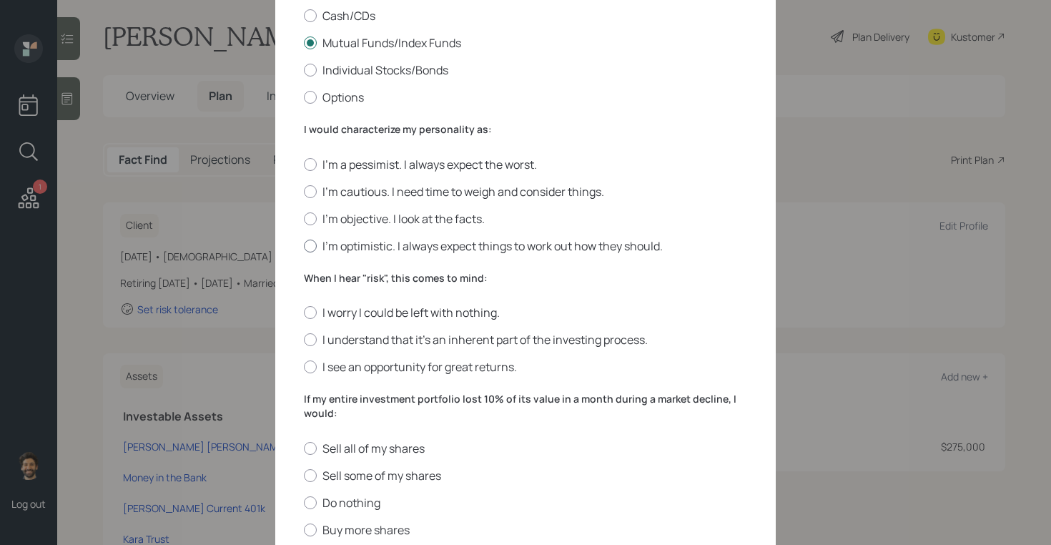
click at [337, 249] on label "I'm optimistic. I always expect things to work out how they should." at bounding box center [525, 246] width 443 height 16
click at [304, 246] on input "I'm optimistic. I always expect things to work out how they should." at bounding box center [303, 245] width 1 height 1
radio input "true"
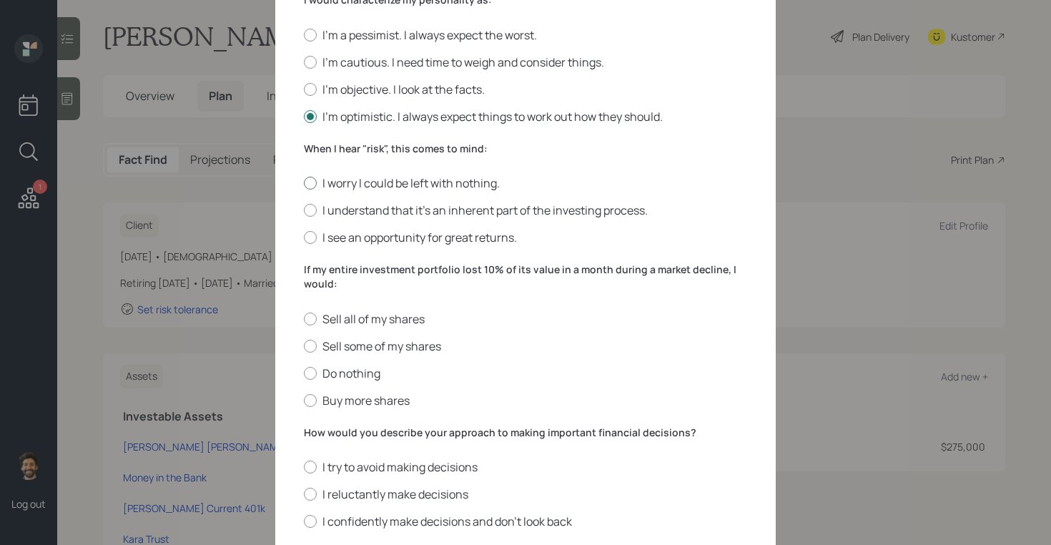
scroll to position [409, 0]
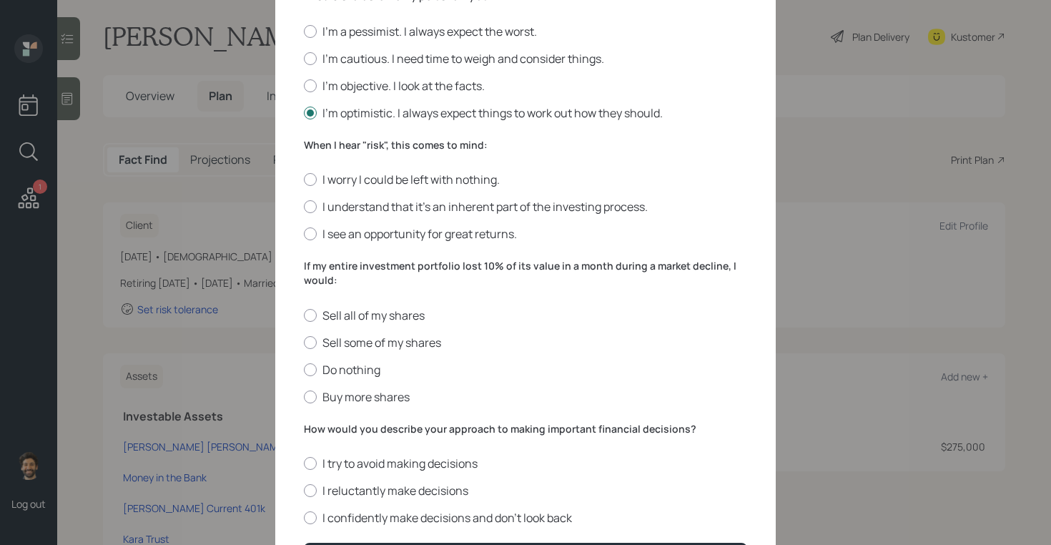
click at [333, 148] on label "When I hear "risk", this comes to mind:" at bounding box center [525, 145] width 443 height 14
click at [324, 234] on label "I see an opportunity for great returns." at bounding box center [525, 234] width 443 height 16
click at [304, 234] on input "I see an opportunity for great returns." at bounding box center [303, 234] width 1 height 1
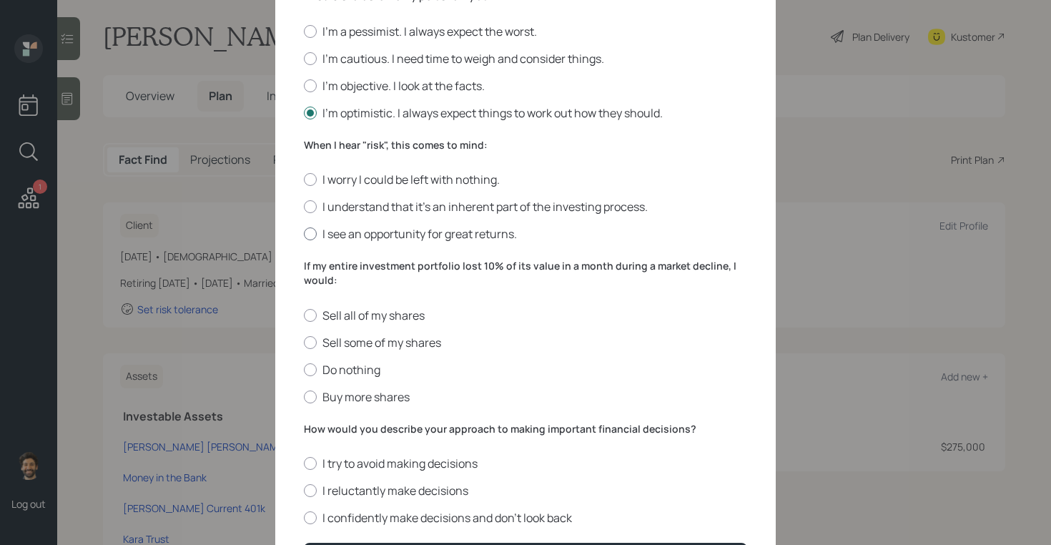
radio input "true"
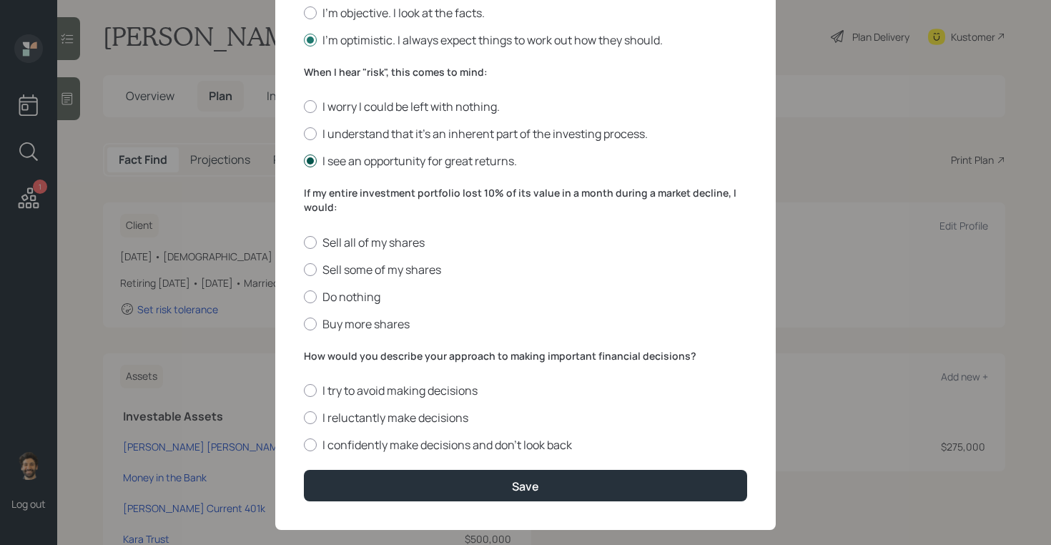
scroll to position [502, 0]
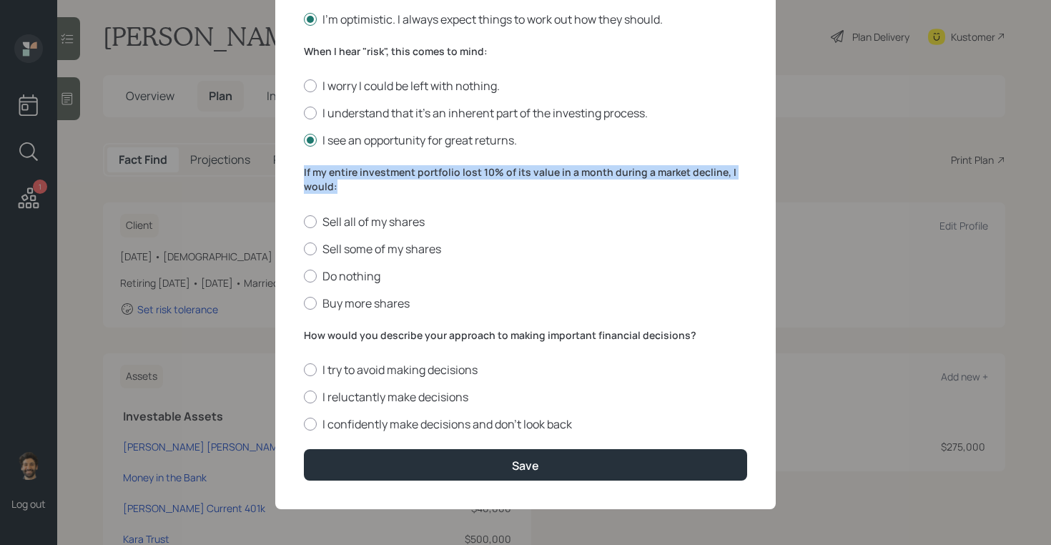
drag, startPoint x: 340, startPoint y: 183, endPoint x: 301, endPoint y: 164, distance: 43.8
click at [301, 164] on div "Edit Risk Tolerance Profile (Peter) I would describe my knowledge of investment…" at bounding box center [525, 21] width 500 height 976
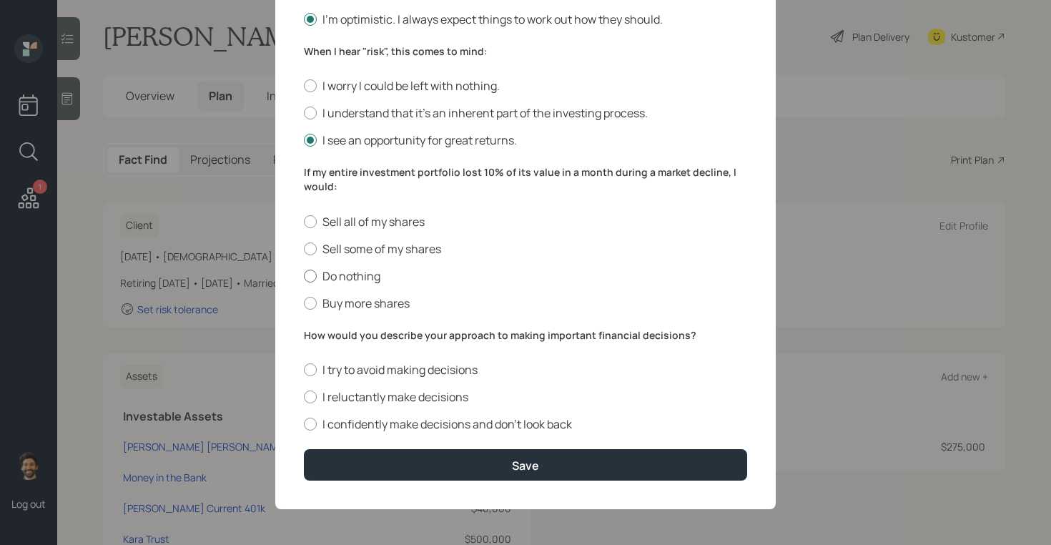
click at [332, 276] on label "Do nothing" at bounding box center [525, 276] width 443 height 16
click at [304, 276] on input "Do nothing" at bounding box center [303, 275] width 1 height 1
radio input "true"
click at [332, 331] on label "How would you describe your approach to making important financial decisions?" at bounding box center [525, 335] width 443 height 14
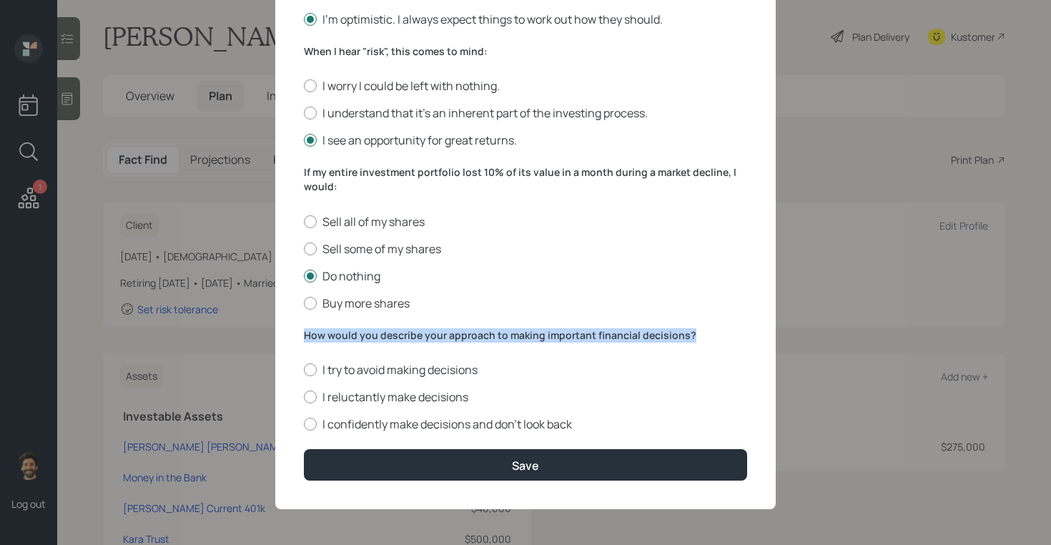
click at [332, 331] on label "How would you describe your approach to making important financial decisions?" at bounding box center [525, 335] width 443 height 14
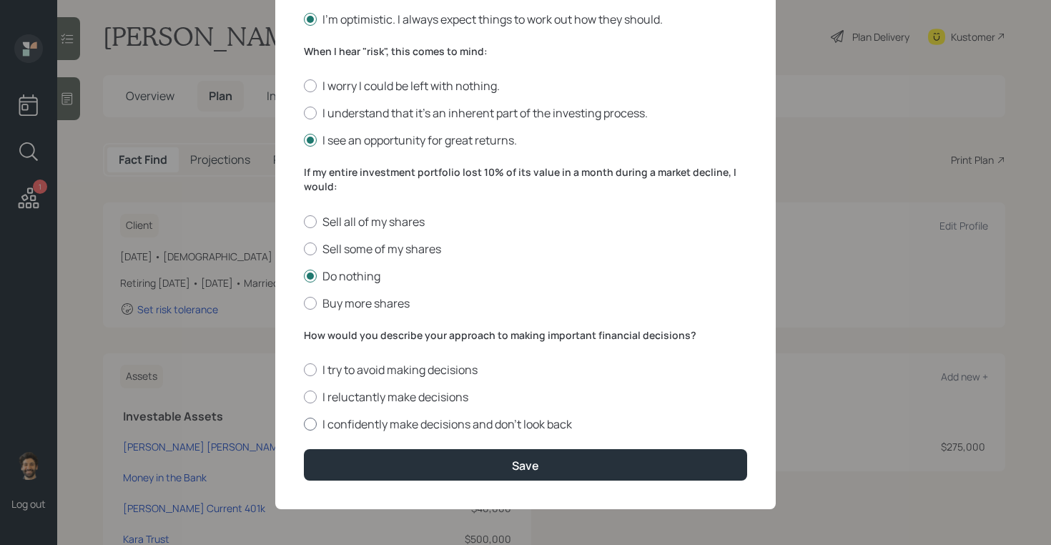
click at [324, 422] on label "I confidently make decisions and don’t look back" at bounding box center [525, 424] width 443 height 16
click at [304, 424] on input "I confidently make decisions and don’t look back" at bounding box center [303, 424] width 1 height 1
radio input "true"
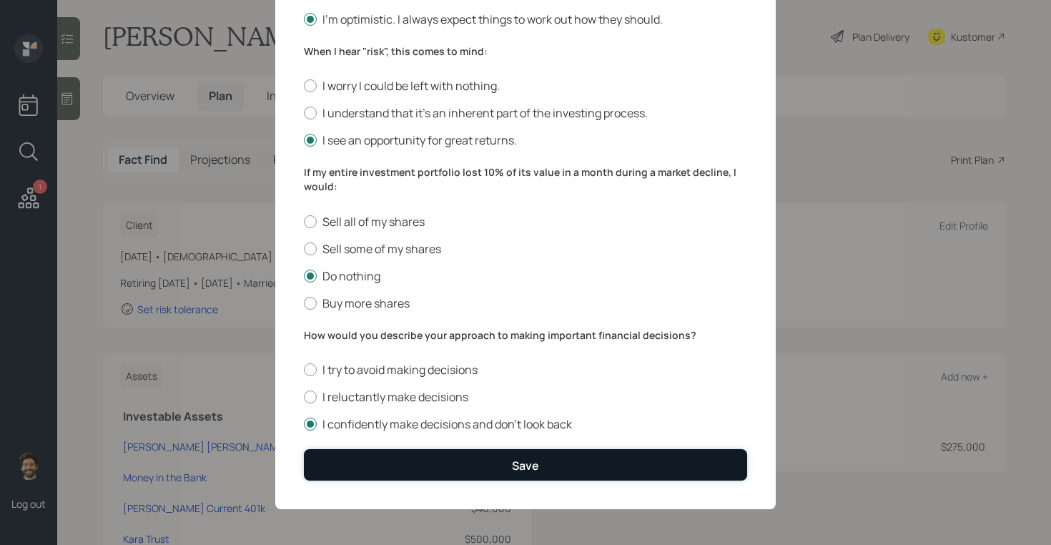
click at [344, 464] on button "Save" at bounding box center [525, 464] width 443 height 31
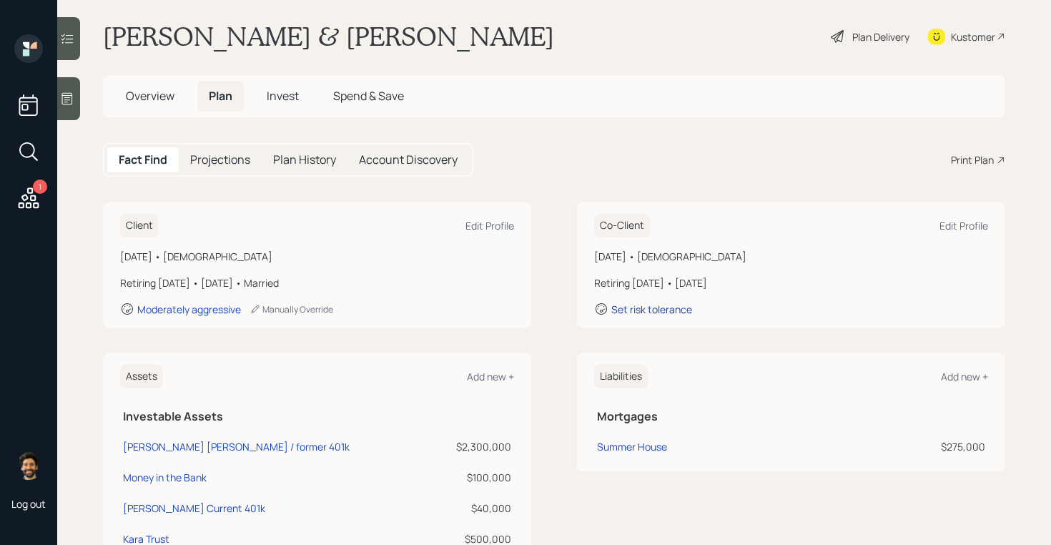
click at [648, 307] on div "Set risk tolerance" at bounding box center [651, 309] width 81 height 14
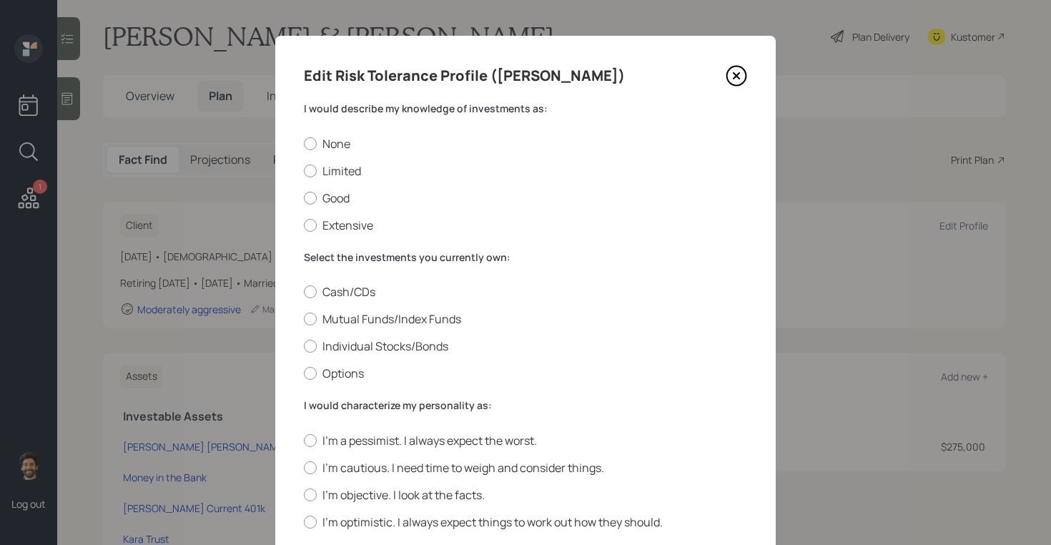
click at [352, 111] on label "I would describe my knowledge of investments as:" at bounding box center [525, 108] width 443 height 14
click at [322, 318] on label "Mutual Funds/Index Funds" at bounding box center [525, 319] width 443 height 16
click at [304, 319] on input "Mutual Funds/Index Funds" at bounding box center [303, 319] width 1 height 1
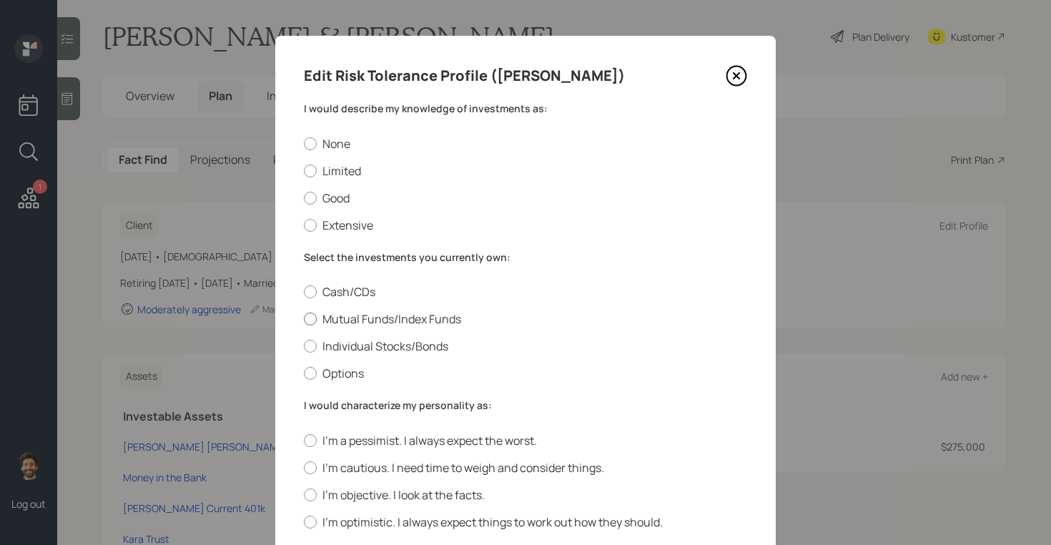
radio input "true"
click at [326, 172] on label "Limited" at bounding box center [525, 171] width 443 height 16
click at [304, 171] on input "Limited" at bounding box center [303, 170] width 1 height 1
radio input "true"
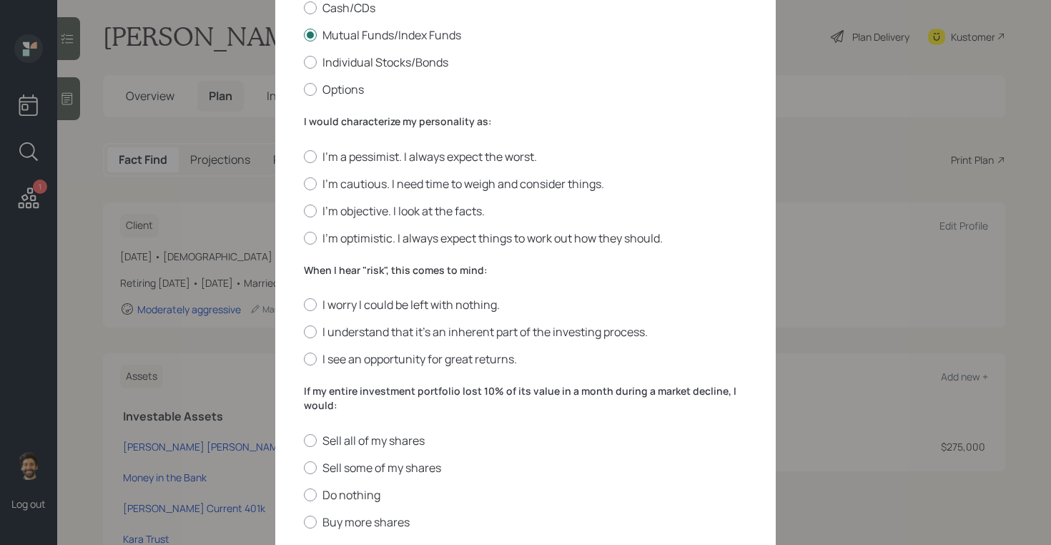
scroll to position [295, 0]
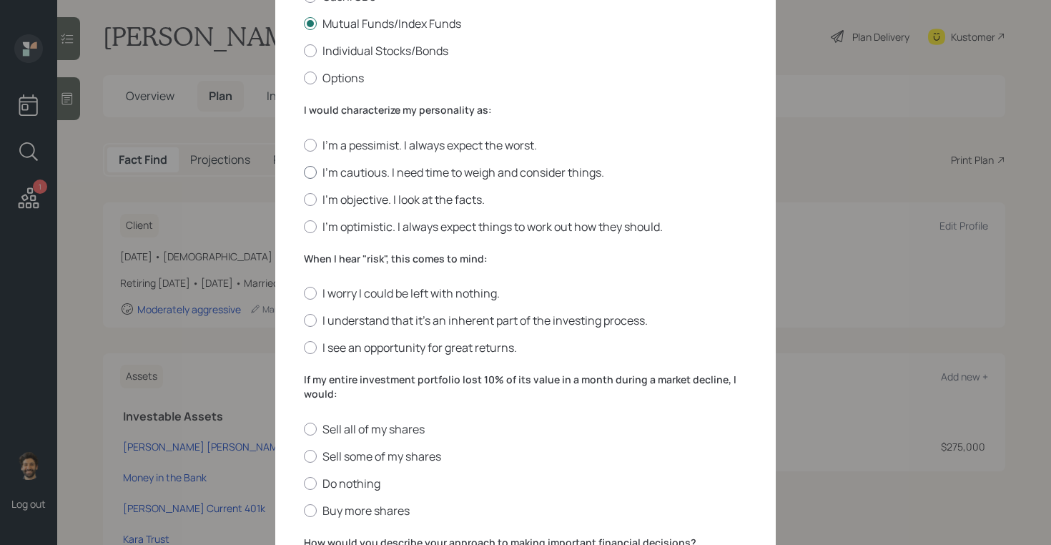
click at [313, 171] on div at bounding box center [310, 172] width 13 height 13
click at [304, 172] on input "I'm cautious. I need time to weigh and consider things." at bounding box center [303, 172] width 1 height 1
radio input "true"
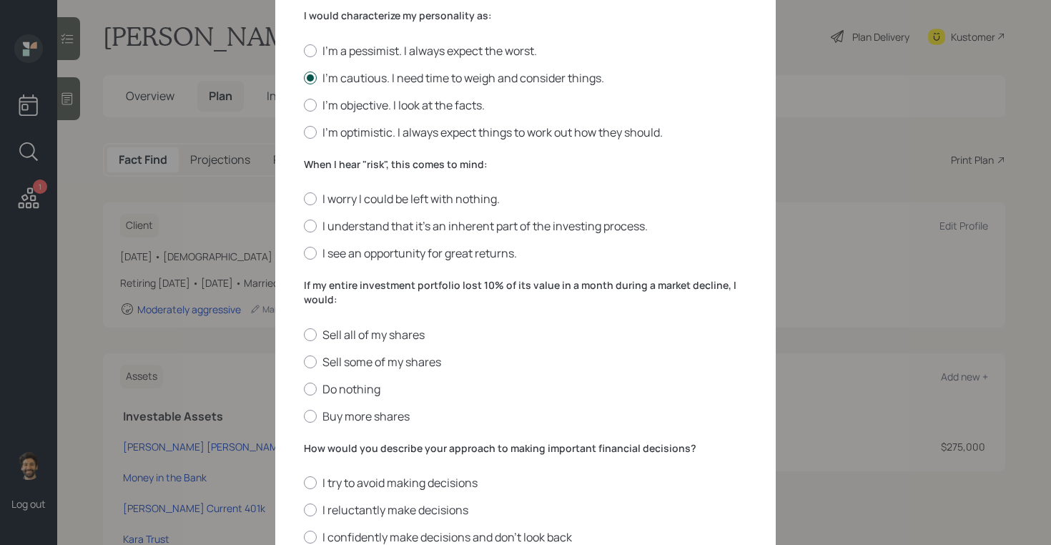
scroll to position [420, 0]
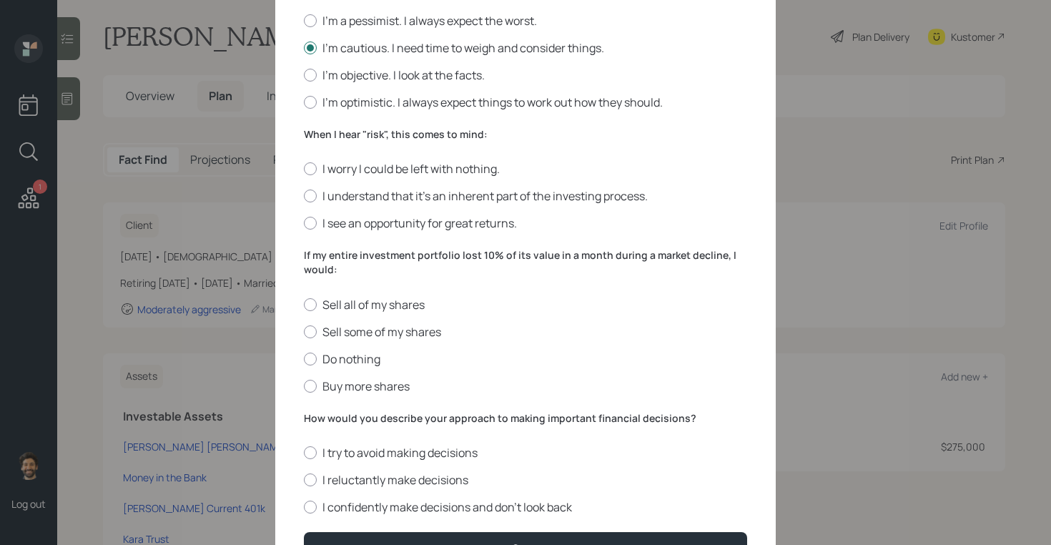
click at [329, 134] on label "When I hear "risk", this comes to mind:" at bounding box center [525, 134] width 443 height 14
click at [325, 201] on label "I understand that it’s an inherent part of the investing process." at bounding box center [525, 196] width 443 height 16
click at [304, 197] on input "I understand that it’s an inherent part of the investing process." at bounding box center [303, 196] width 1 height 1
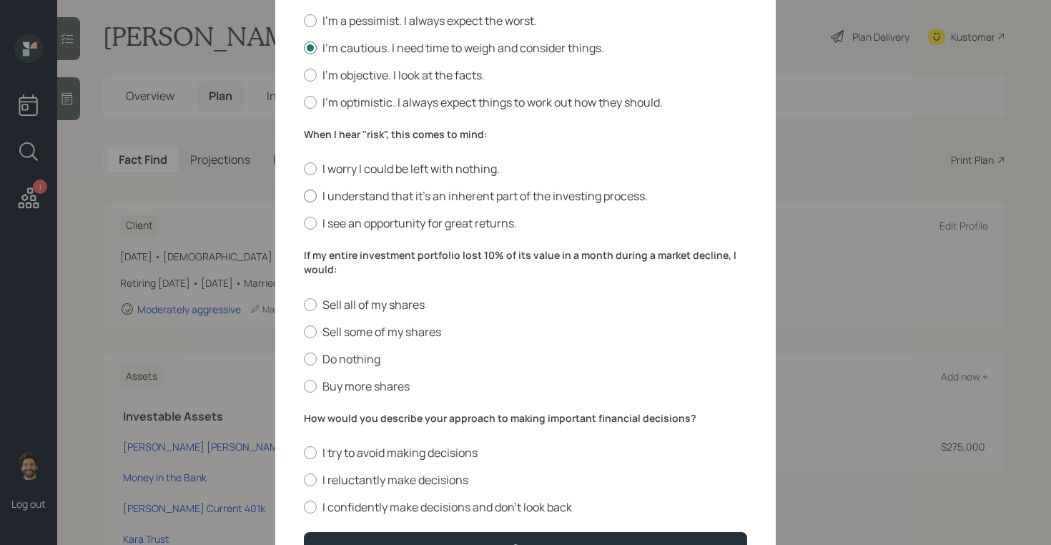
radio input "true"
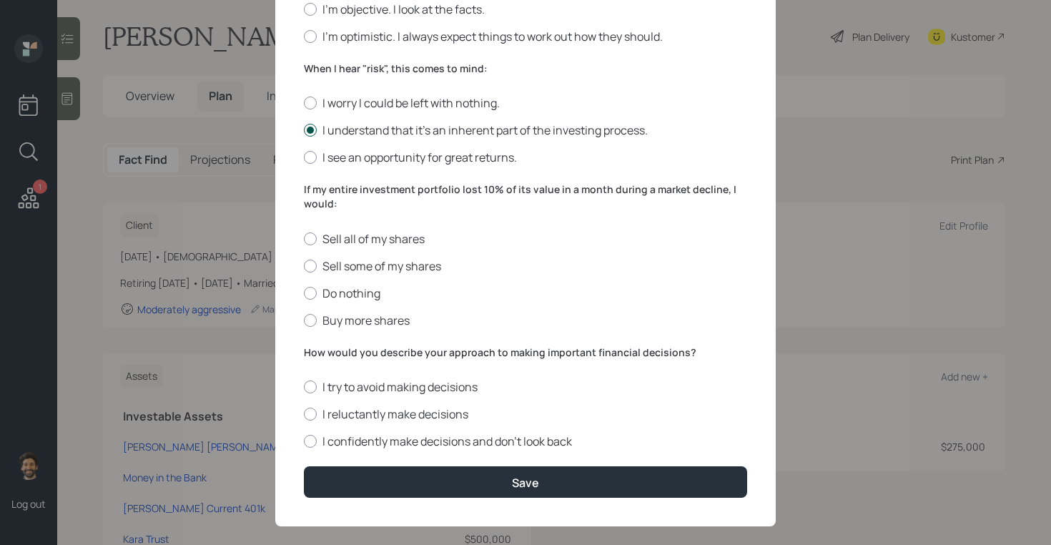
scroll to position [502, 0]
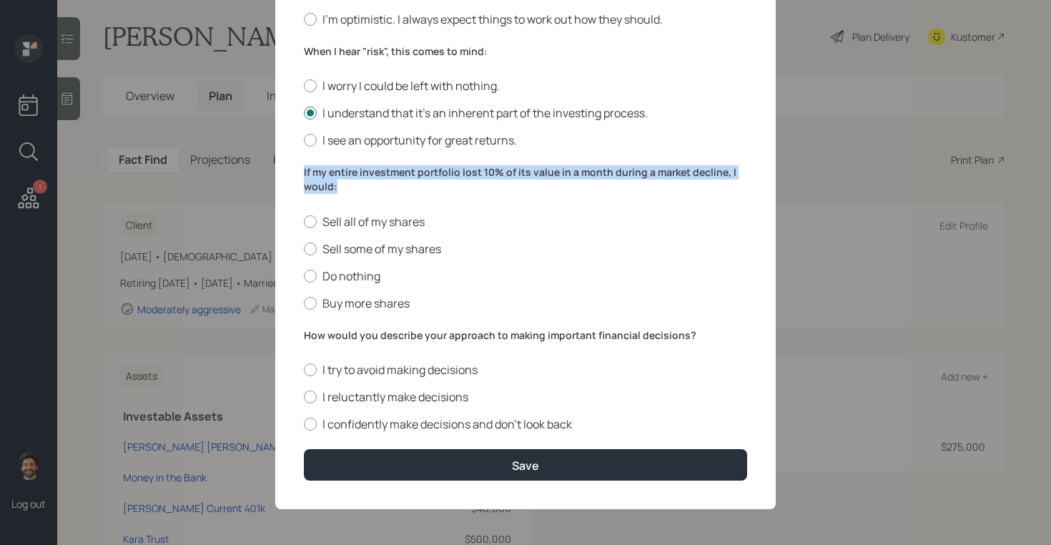
drag, startPoint x: 337, startPoint y: 186, endPoint x: 292, endPoint y: 159, distance: 52.2
click at [292, 159] on div "Edit Risk Tolerance Profile (Kara) I would describe my knowledge of investments…" at bounding box center [525, 21] width 500 height 976
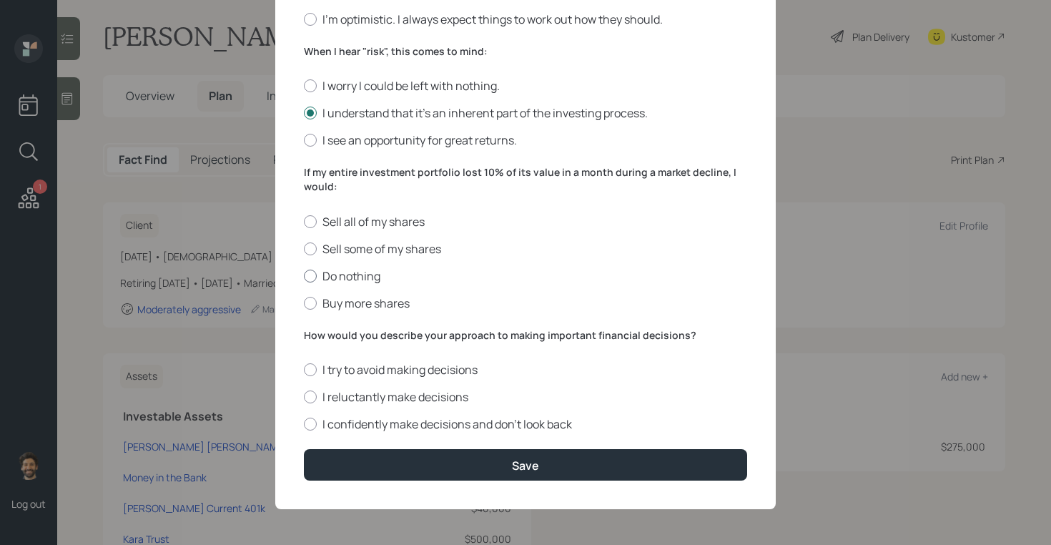
click at [308, 274] on div at bounding box center [310, 275] width 13 height 13
click at [304, 275] on input "Do nothing" at bounding box center [303, 275] width 1 height 1
radio input "true"
click at [335, 334] on label "How would you describe your approach to making important financial decisions?" at bounding box center [525, 335] width 443 height 14
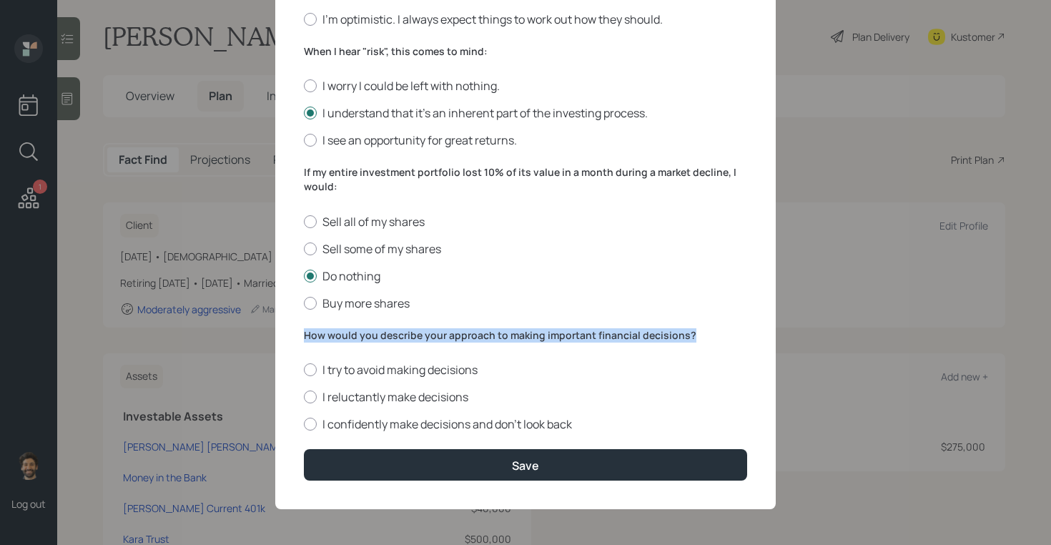
click at [335, 334] on label "How would you describe your approach to making important financial decisions?" at bounding box center [525, 335] width 443 height 14
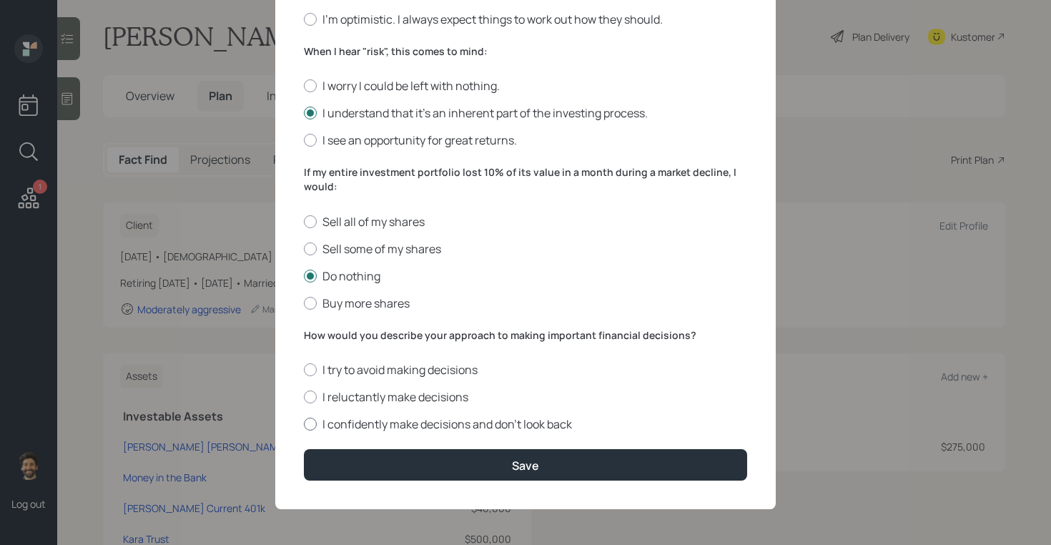
click at [350, 430] on label "I confidently make decisions and don’t look back" at bounding box center [525, 424] width 443 height 16
click at [304, 425] on input "I confidently make decisions and don’t look back" at bounding box center [303, 424] width 1 height 1
radio input "true"
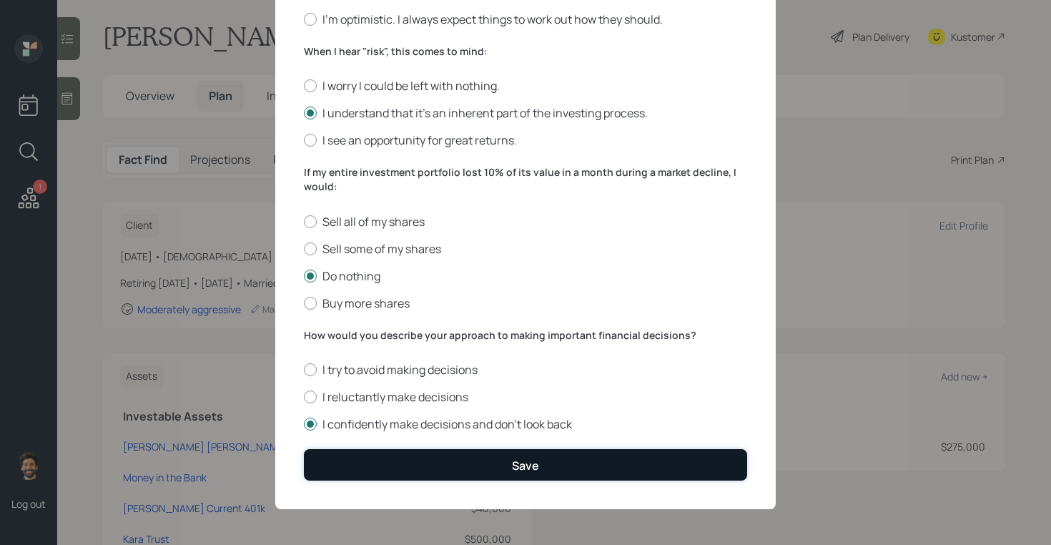
click at [368, 475] on button "Save" at bounding box center [525, 464] width 443 height 31
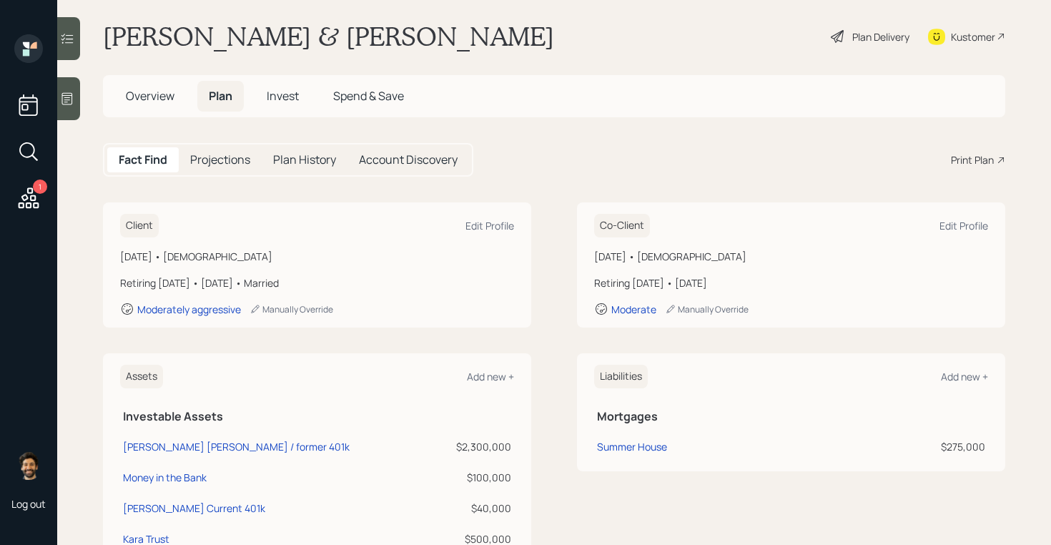
click at [264, 89] on h5 "Invest" at bounding box center [282, 96] width 55 height 31
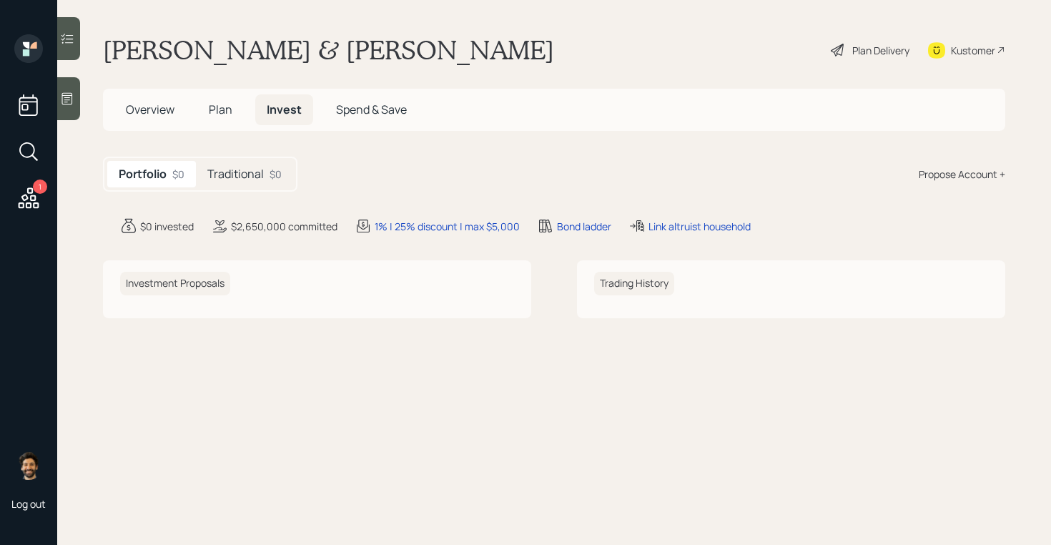
click at [257, 179] on h5 "Traditional" at bounding box center [235, 174] width 56 height 14
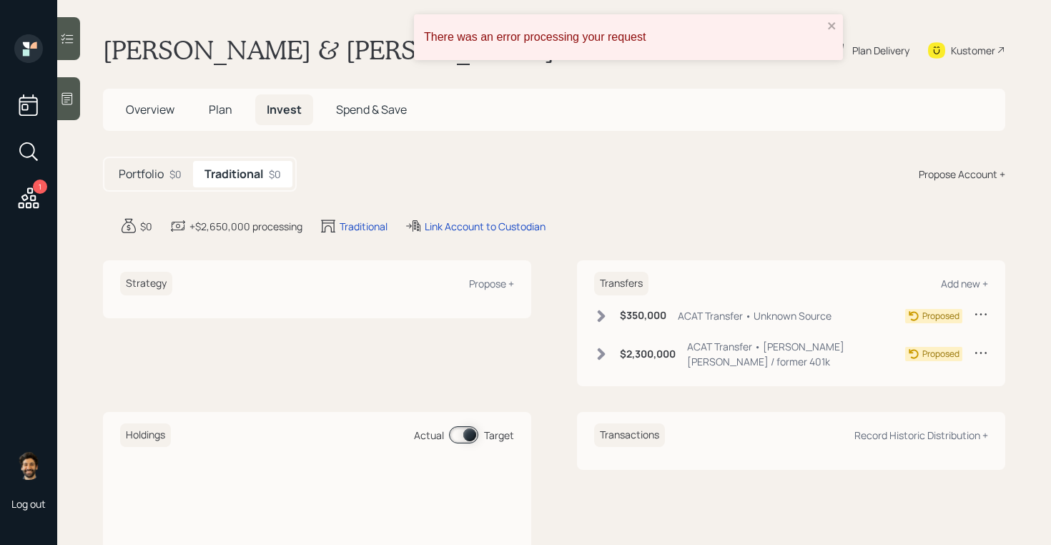
click at [495, 291] on div "Strategy Propose +" at bounding box center [317, 284] width 394 height 24
click at [482, 281] on div "Propose +" at bounding box center [491, 284] width 45 height 14
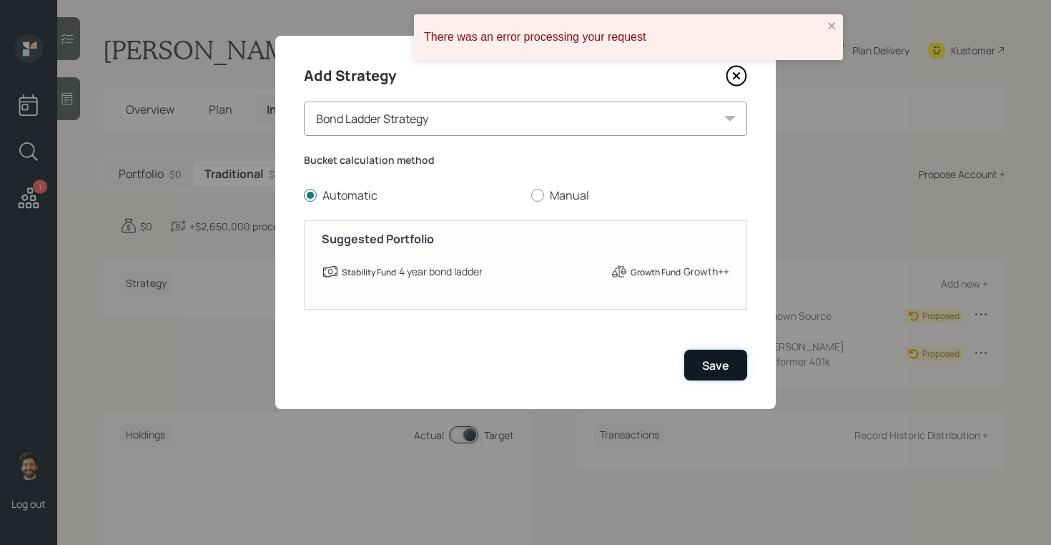
click at [711, 367] on div "Save" at bounding box center [715, 365] width 27 height 16
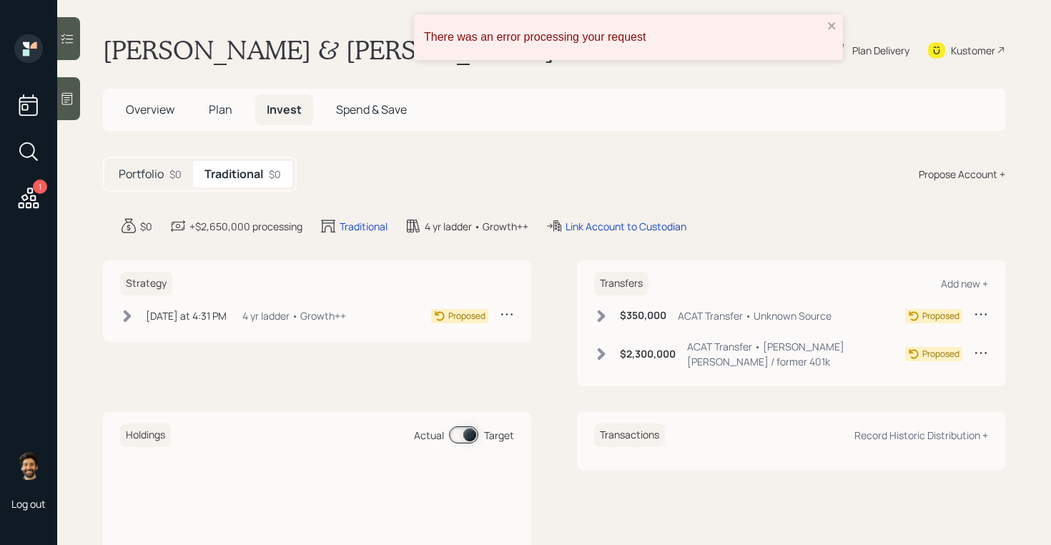
click at [973, 174] on div "Propose Account +" at bounding box center [961, 174] width 86 height 15
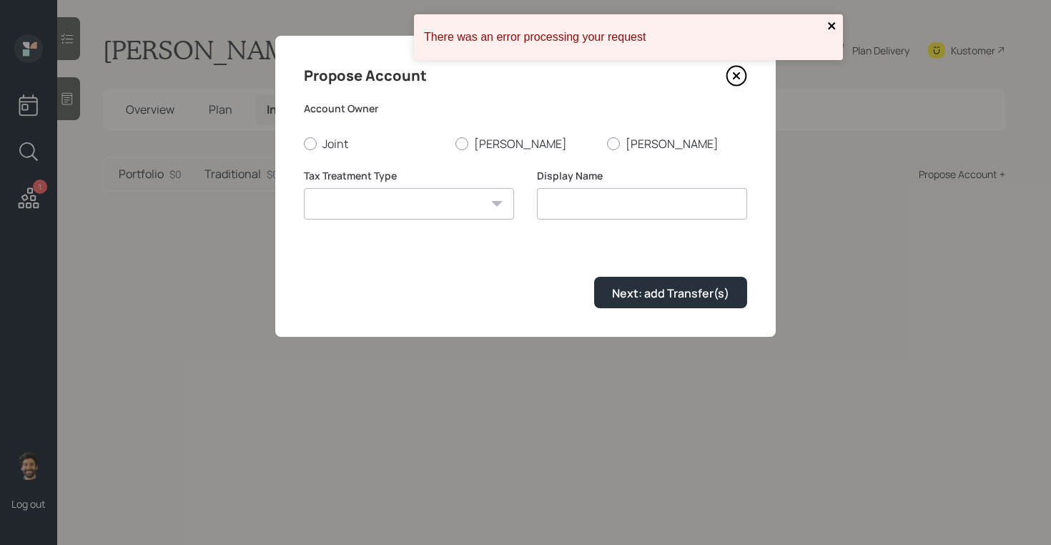
click at [835, 28] on icon "close" at bounding box center [832, 25] width 10 height 11
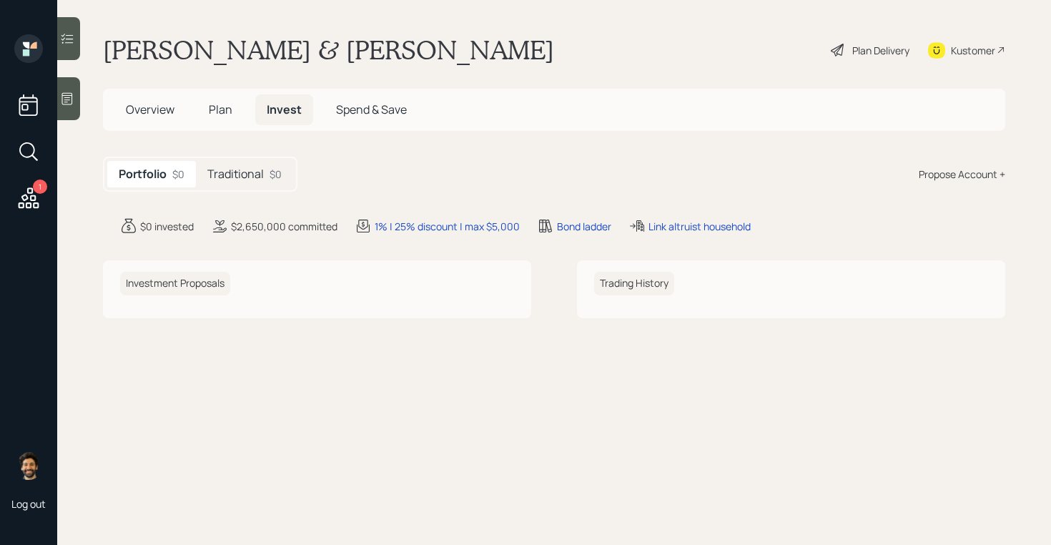
click at [974, 179] on div "Propose Account +" at bounding box center [961, 174] width 86 height 15
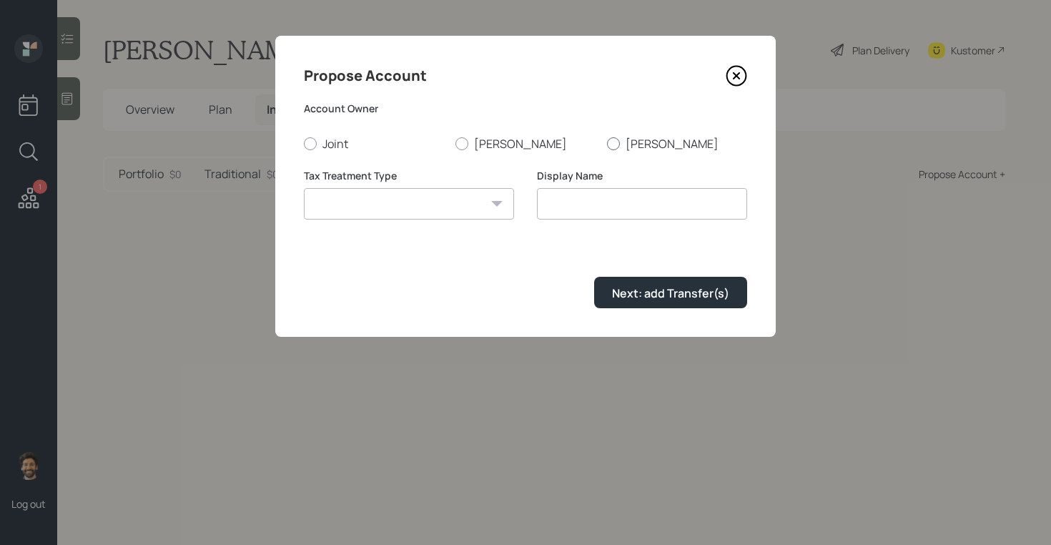
click at [623, 141] on label "Kara" at bounding box center [677, 144] width 140 height 16
click at [607, 143] on input "Kara" at bounding box center [606, 143] width 1 height 1
radio input "true"
click at [452, 195] on select "Roth Taxable Traditional" at bounding box center [409, 203] width 210 height 31
select select "traditional"
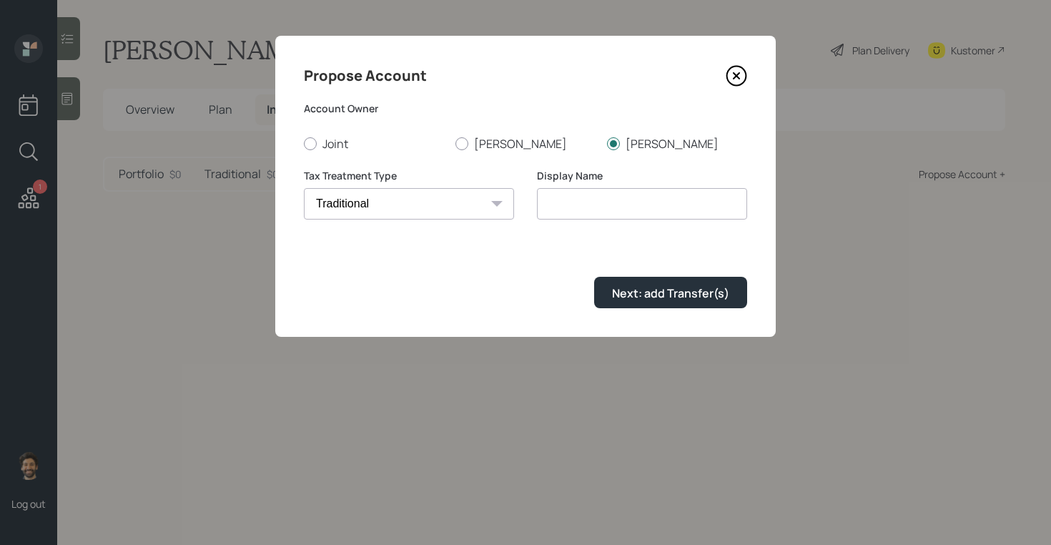
click at [304, 188] on select "Roth Taxable Traditional" at bounding box center [409, 203] width 210 height 31
type input "Traditional"
click at [650, 301] on button "Next: add Transfer(s)" at bounding box center [670, 292] width 153 height 31
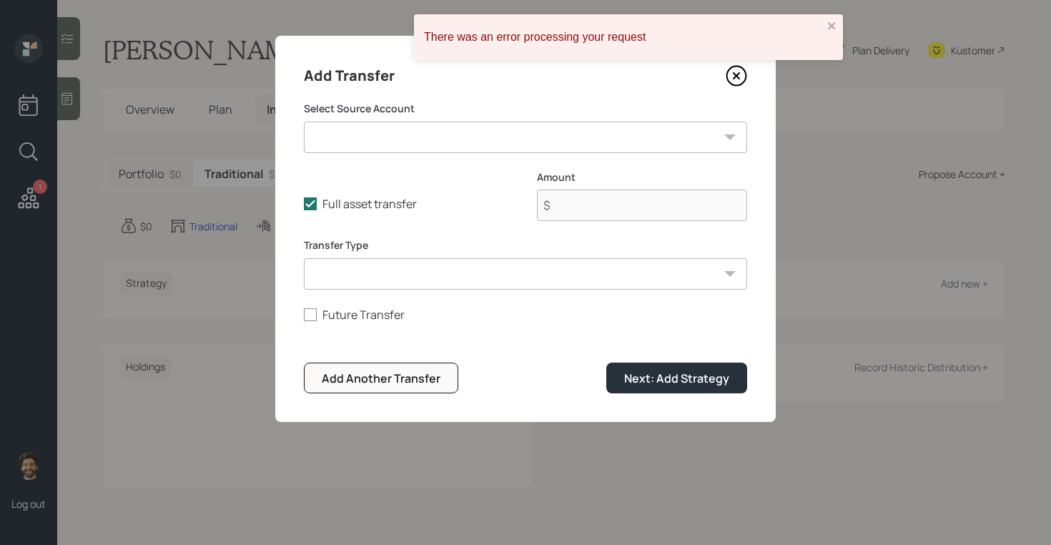
click at [377, 132] on select "Peter IRA / former 401k ($2,300,000 | IRA) Money in the Bank ($100,000 | Emerge…" at bounding box center [525, 136] width 443 height 31
select select "a374099e-9ee3-48e3-b8fe-dd7e53ff3d64"
click at [304, 121] on select "Peter IRA / former 401k ($2,300,000 | IRA) Money in the Bank ($100,000 | Emerge…" at bounding box center [525, 136] width 443 height 31
type input "$ 700,000"
click at [412, 284] on select "ACAT Transfer Non ACAT Transfer Capitalize Rollover Rollover Deposit" at bounding box center [525, 273] width 443 height 31
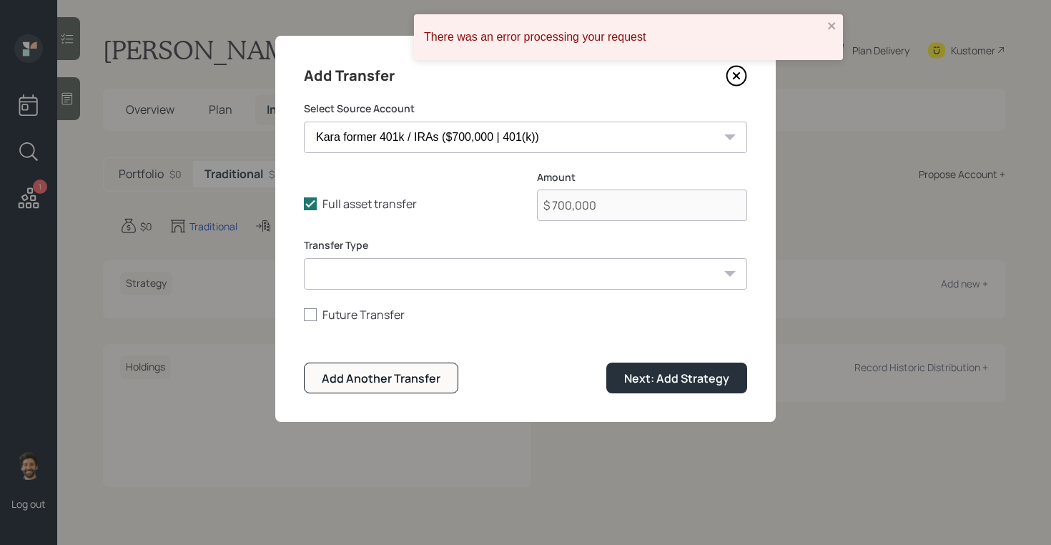
select select "acat_transfer"
click at [304, 258] on select "ACAT Transfer Non ACAT Transfer Capitalize Rollover Rollover Deposit" at bounding box center [525, 273] width 443 height 31
click at [685, 382] on div "Next: Add Strategy" at bounding box center [676, 378] width 105 height 16
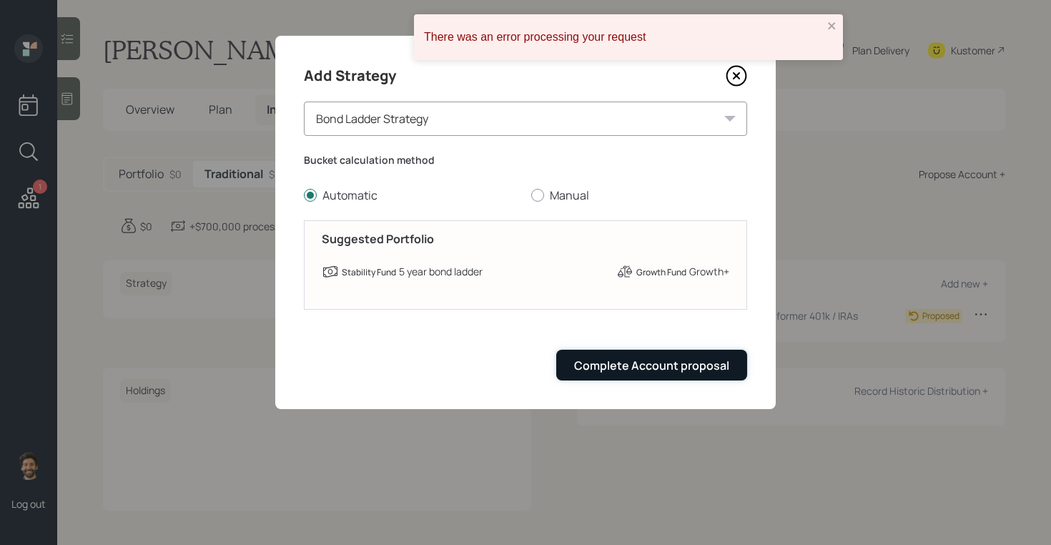
click at [678, 356] on button "Complete Account proposal" at bounding box center [651, 364] width 191 height 31
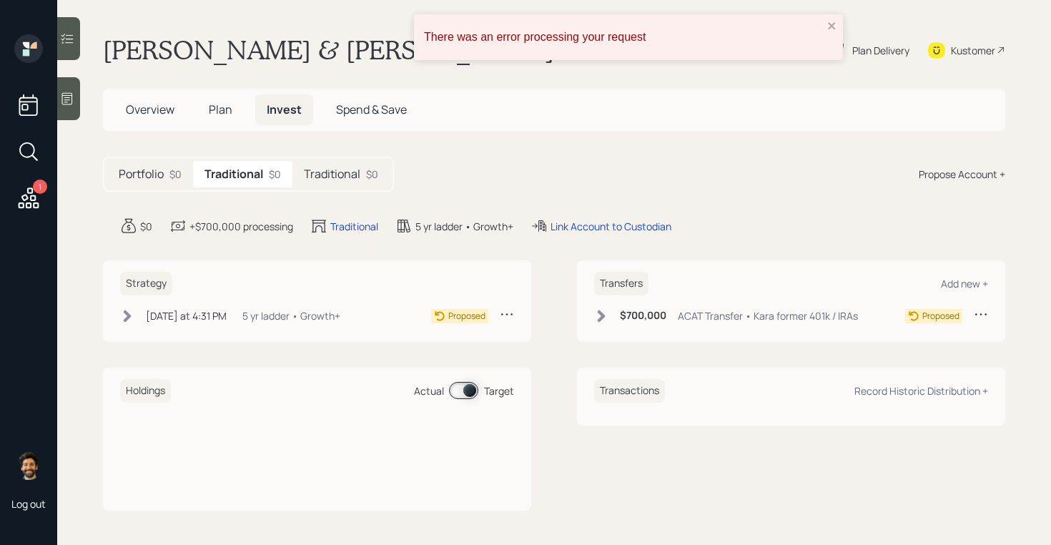
click at [775, 31] on div "There was an error processing your request" at bounding box center [623, 37] width 399 height 13
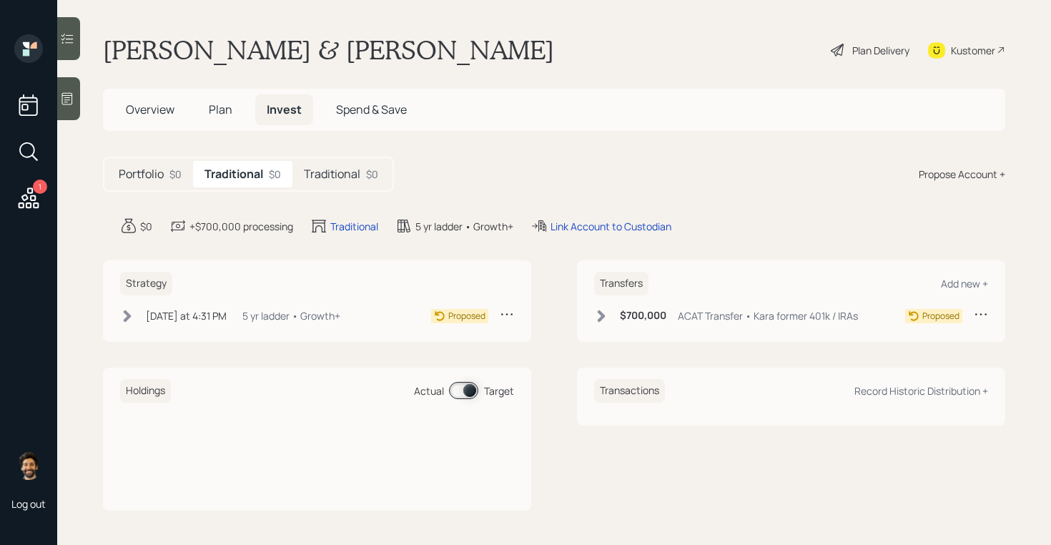
click at [206, 113] on h5 "Plan" at bounding box center [220, 109] width 46 height 31
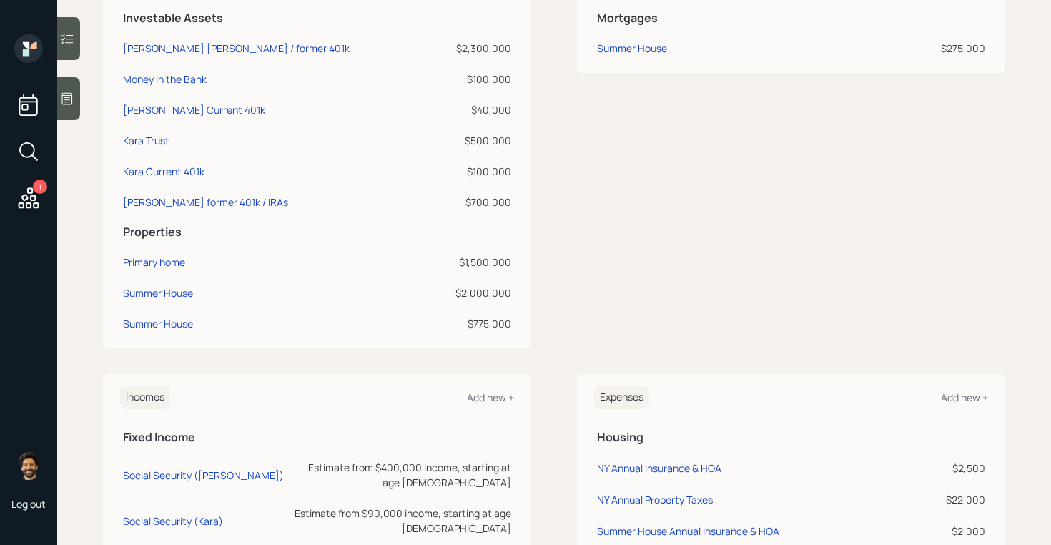
scroll to position [555, 0]
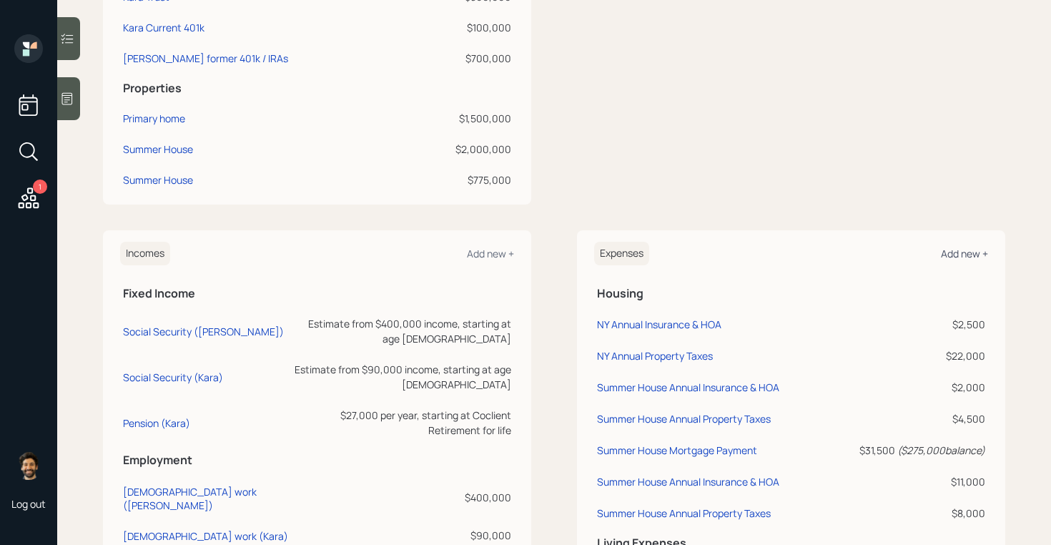
click at [949, 257] on div "Add new +" at bounding box center [964, 254] width 47 height 14
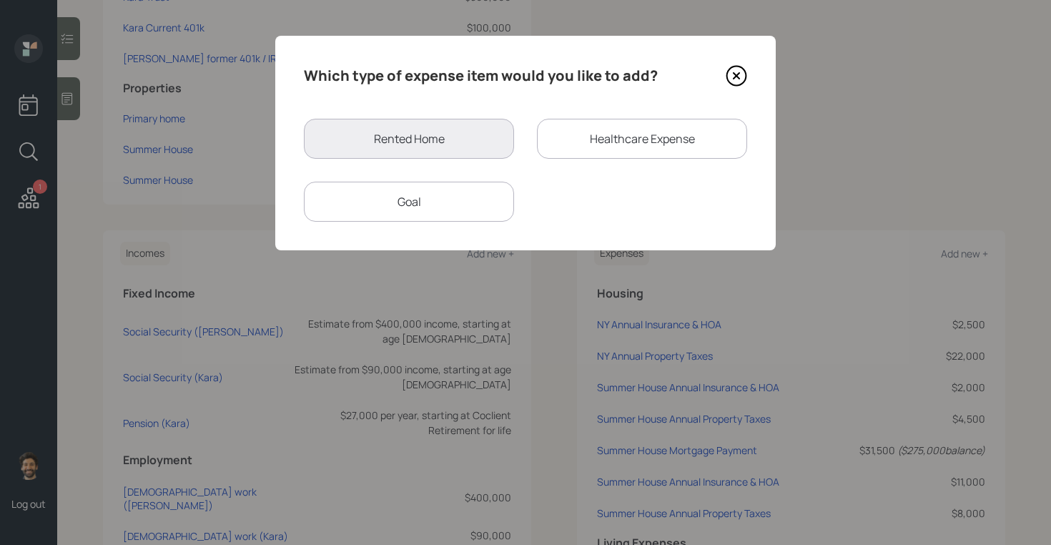
click at [415, 204] on div "Goal" at bounding box center [409, 202] width 210 height 40
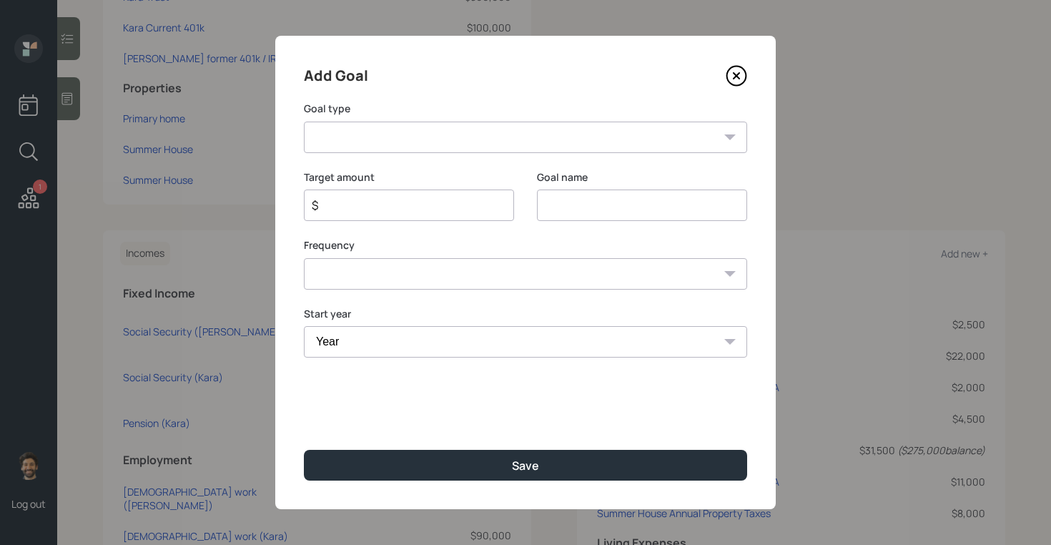
click at [374, 142] on select "Create an emergency fund Donate to charity Purchase a home Make a purchase Supp…" at bounding box center [525, 136] width 443 height 31
select select "other"
click at [304, 121] on select "Create an emergency fund Donate to charity Purchase a home Make a purchase Supp…" at bounding box center [525, 136] width 443 height 31
click at [577, 197] on input "Other" at bounding box center [642, 204] width 210 height 31
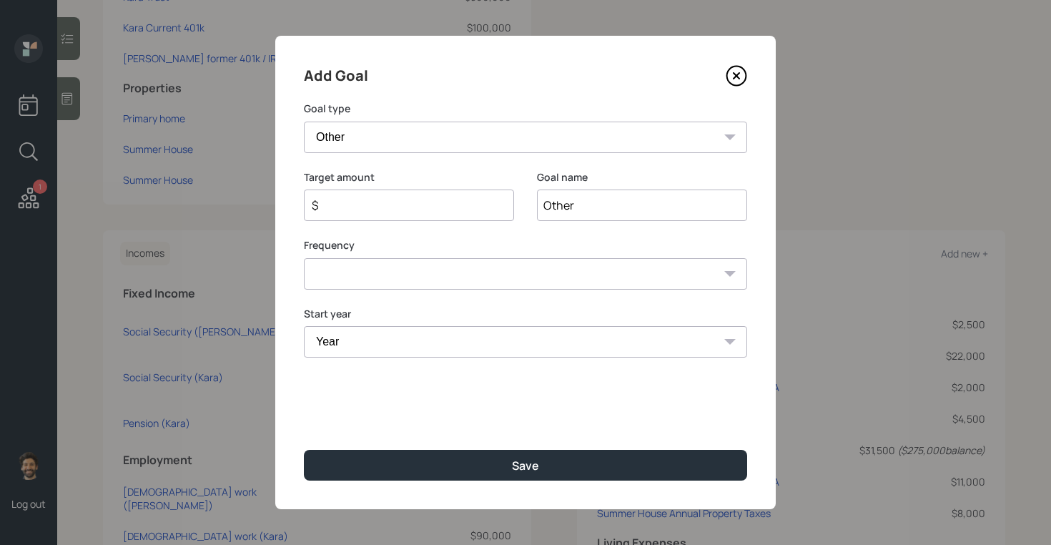
click at [577, 197] on input "Other" at bounding box center [642, 204] width 210 height 31
type input "Renovation"
click at [402, 200] on input "$" at bounding box center [403, 205] width 186 height 17
type input "$ 1,000,000"
click at [372, 273] on select "One time Every 1 year Every 2 years Every 3 years Every 4 years Every 5 years E…" at bounding box center [525, 273] width 443 height 31
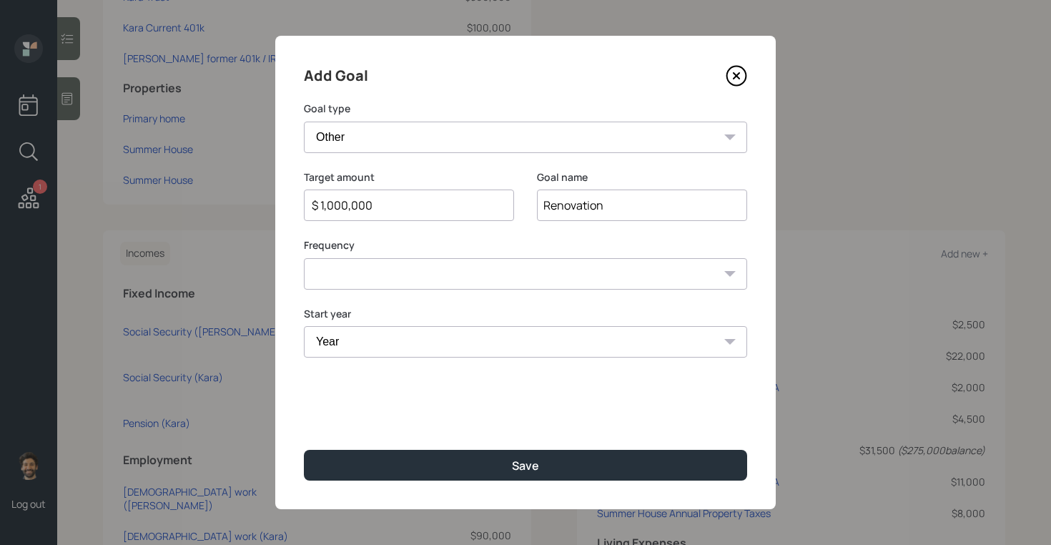
select select "0"
click at [304, 258] on select "One time Every 1 year Every 2 years Every 3 years Every 4 years Every 5 years E…" at bounding box center [525, 273] width 443 height 31
click at [372, 334] on select "Year 2025 2026 2027 2028 2029 2030 2031 2032 2033 2034 2035 2036 2037 2038 2039…" at bounding box center [525, 341] width 443 height 31
click at [353, 204] on input "$ 1,000,000" at bounding box center [403, 205] width 186 height 17
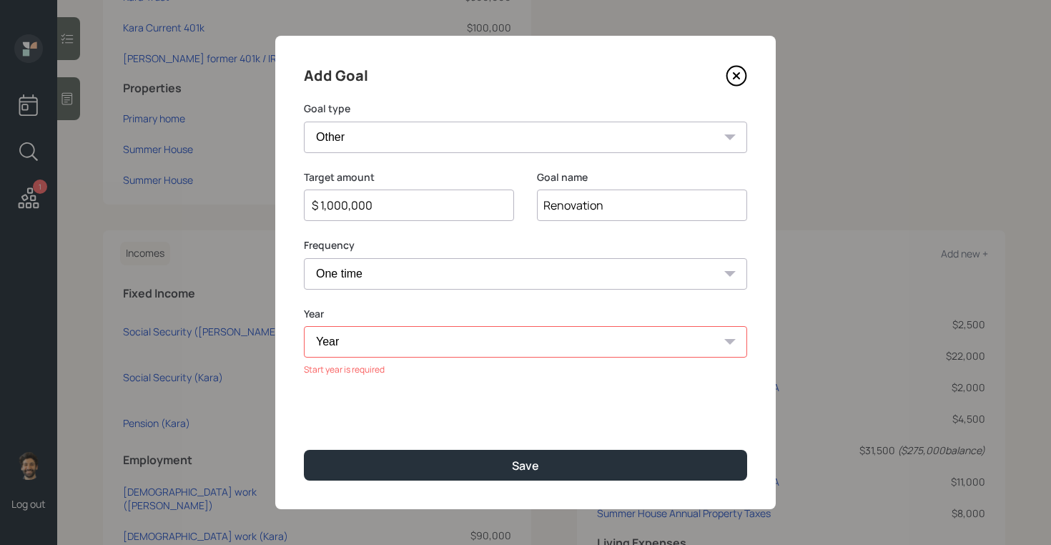
click at [353, 204] on input "$ 1,000,000" at bounding box center [403, 205] width 186 height 17
type input "$ 1,500,000"
click at [351, 345] on select "Year 2025 2026 2027 2028 2029 2030 2031 2032 2033 2034 2035 2036 2037 2038 2039…" at bounding box center [525, 341] width 443 height 31
select select "2029"
click at [304, 326] on select "Year 2025 2026 2027 2028 2029 2030 2031 2032 2033 2034 2035 2036 2037 2038 2039…" at bounding box center [525, 341] width 443 height 31
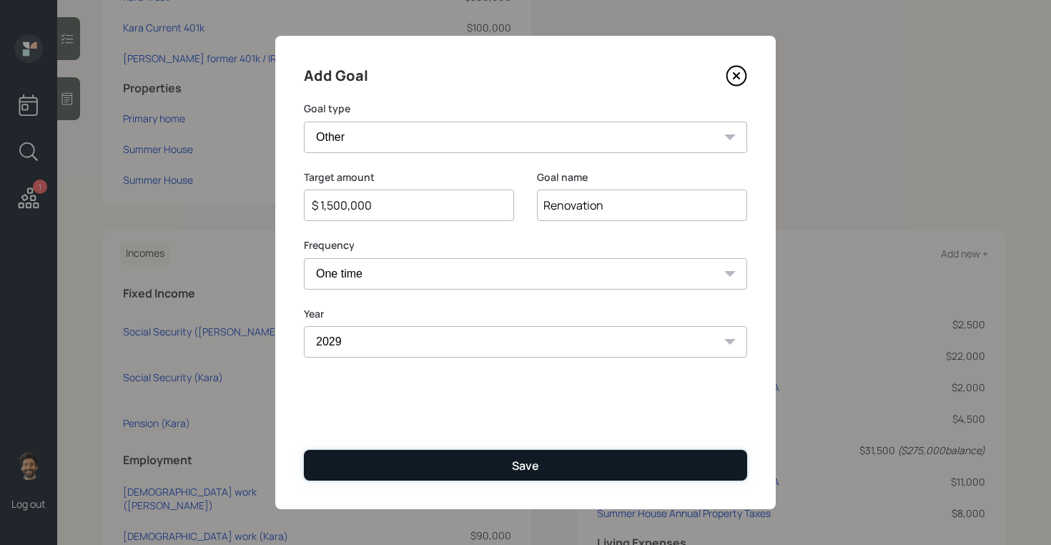
click at [390, 460] on button "Save" at bounding box center [525, 465] width 443 height 31
type input "$"
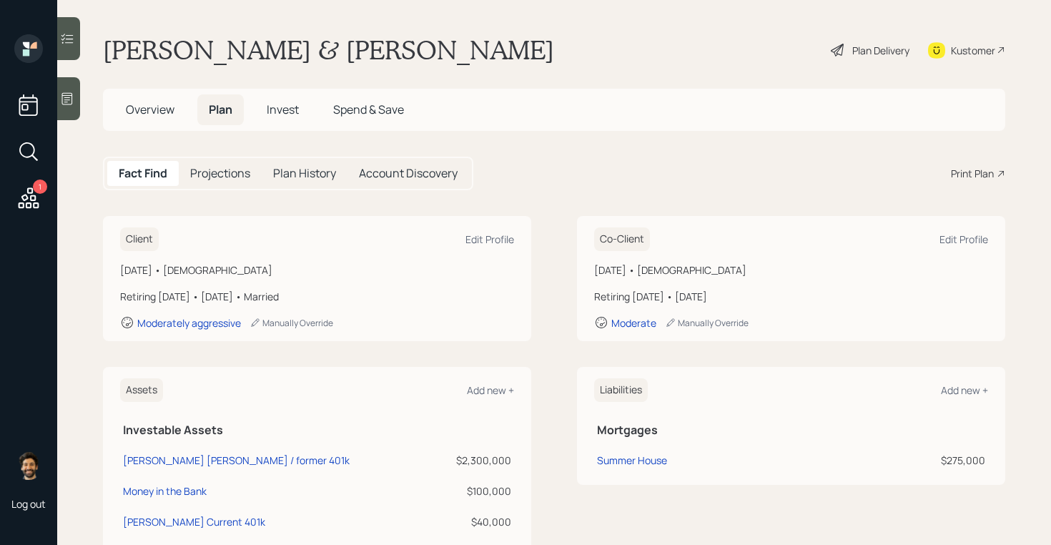
click at [868, 51] on div "Plan Delivery" at bounding box center [880, 50] width 57 height 15
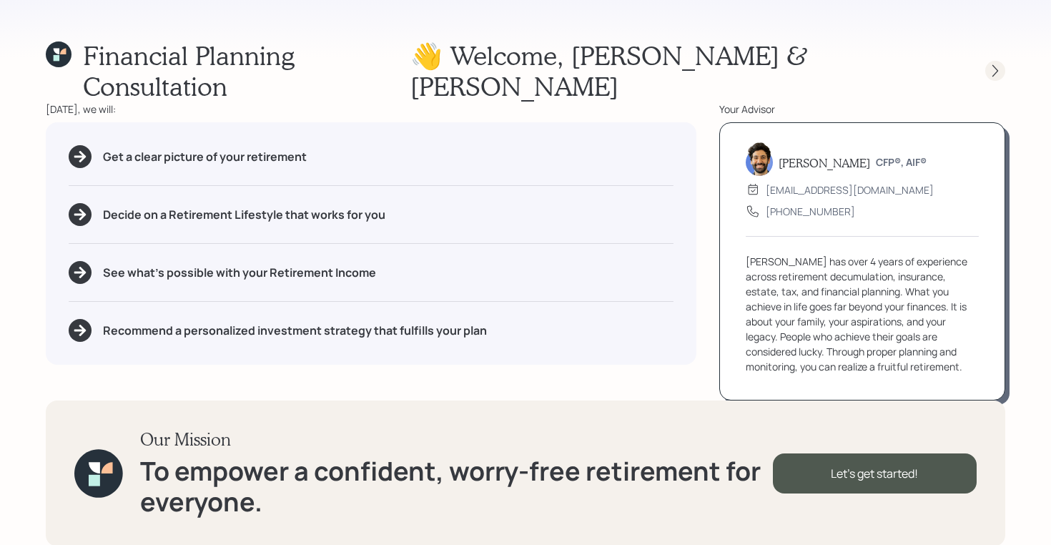
click at [999, 64] on icon at bounding box center [995, 71] width 14 height 14
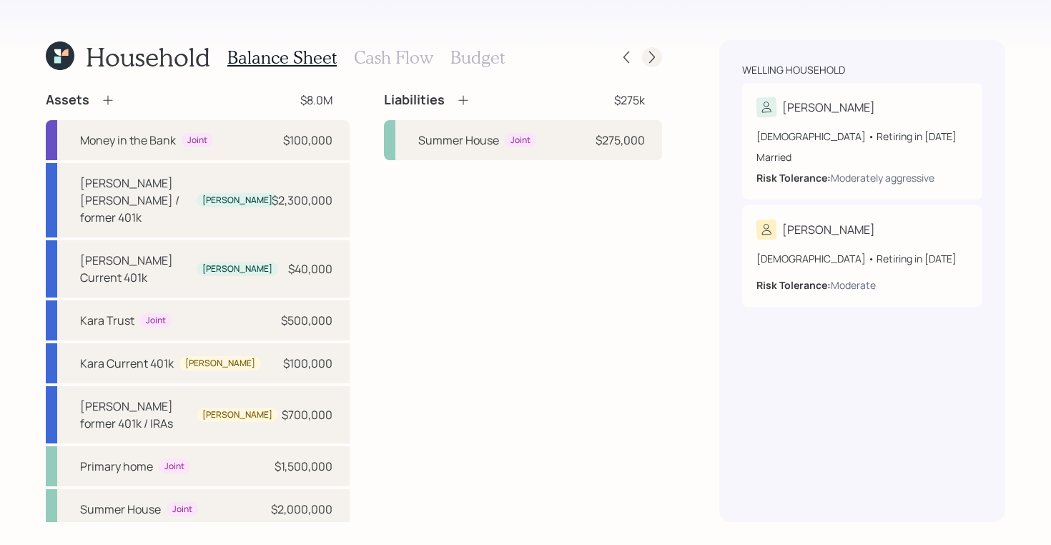
click at [648, 57] on icon at bounding box center [652, 57] width 14 height 14
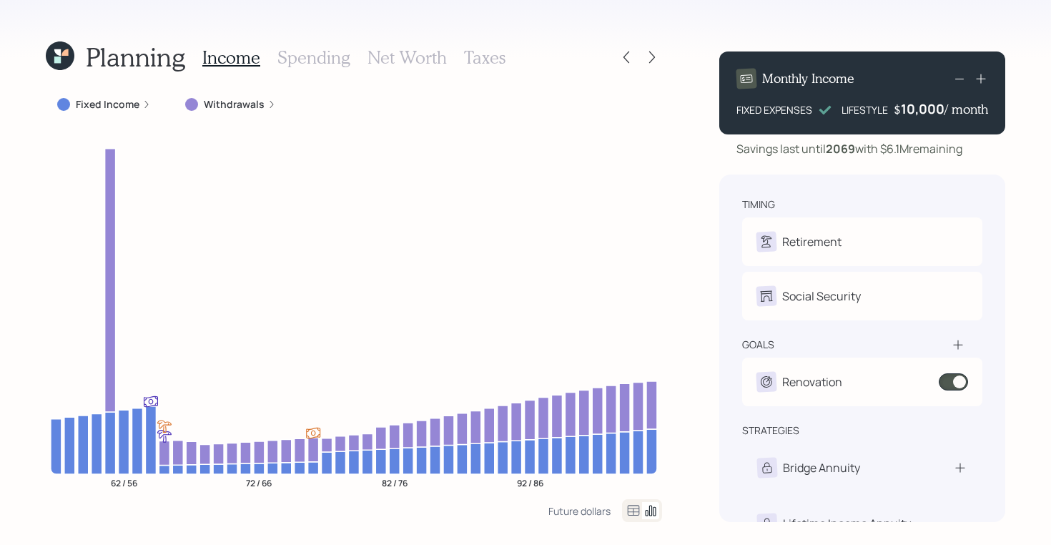
click at [302, 52] on h3 "Spending" at bounding box center [313, 57] width 73 height 21
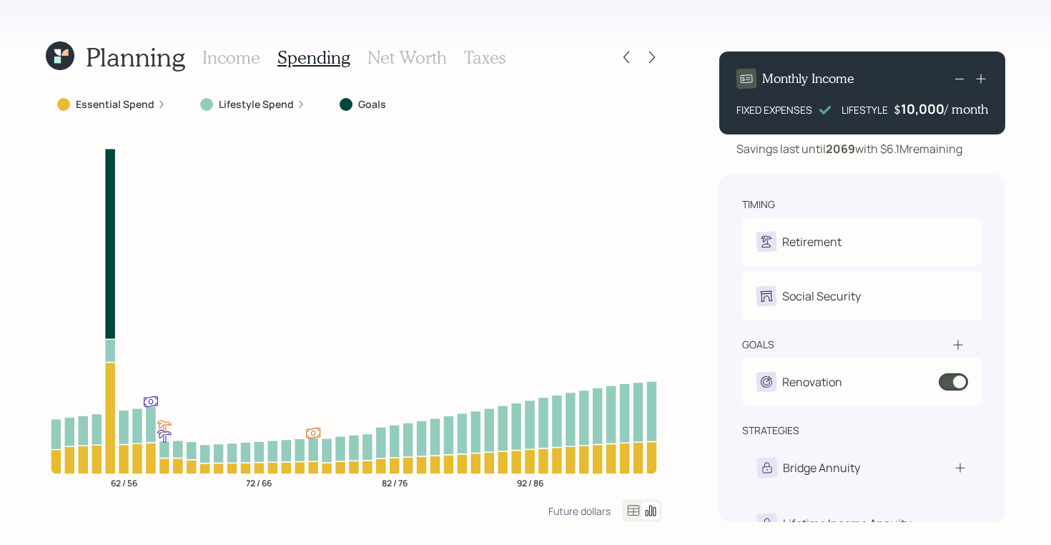
click at [631, 511] on icon at bounding box center [634, 510] width 12 height 11
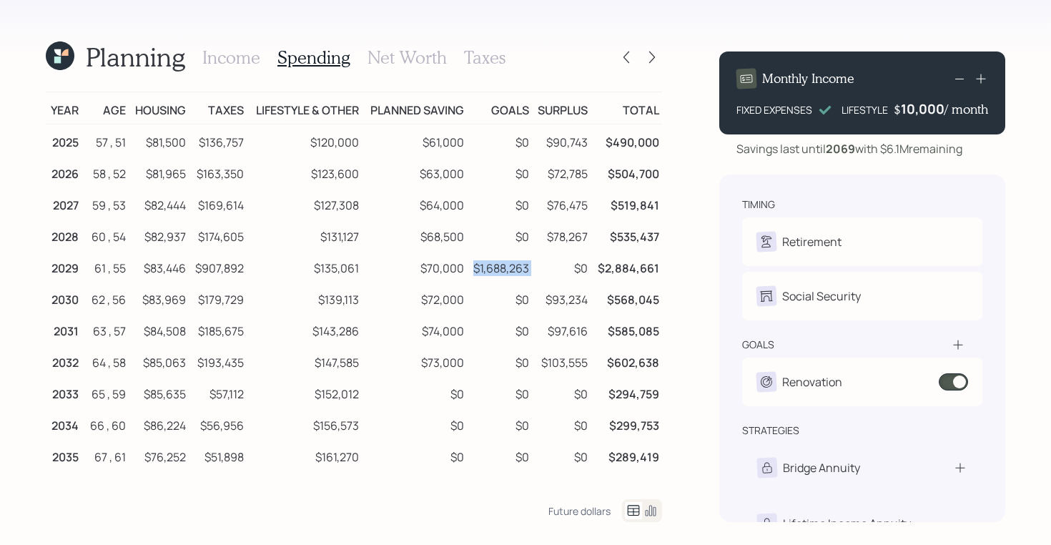
drag, startPoint x: 475, startPoint y: 263, endPoint x: 538, endPoint y: 268, distance: 63.1
click at [538, 268] on tr "2029 61 , 55 $83,446 $907,892 $135,061 $70,000 $1,688,263 $0 $2,884,661" at bounding box center [354, 265] width 616 height 31
click at [472, 272] on td "$1,688,263" at bounding box center [499, 265] width 65 height 31
drag, startPoint x: 476, startPoint y: 271, endPoint x: 529, endPoint y: 272, distance: 52.9
click at [529, 272] on td "$1,688,263" at bounding box center [499, 265] width 65 height 31
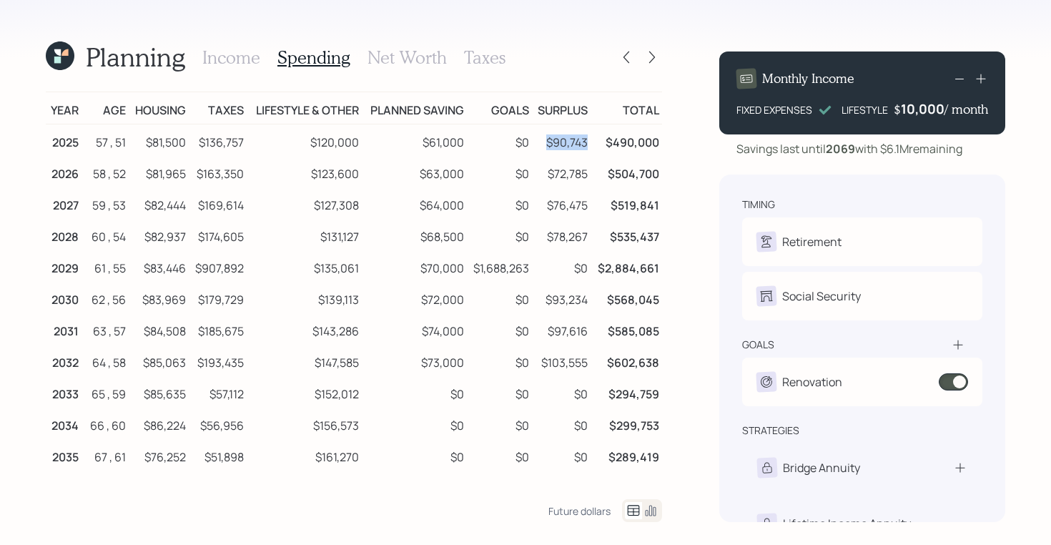
drag, startPoint x: 549, startPoint y: 142, endPoint x: 590, endPoint y: 142, distance: 40.7
click at [590, 142] on td "$90,743" at bounding box center [561, 140] width 59 height 32
drag, startPoint x: 472, startPoint y: 274, endPoint x: 530, endPoint y: 274, distance: 57.9
click at [530, 274] on td "$1,688,263" at bounding box center [499, 265] width 65 height 31
drag, startPoint x: 550, startPoint y: 142, endPoint x: 595, endPoint y: 144, distance: 45.8
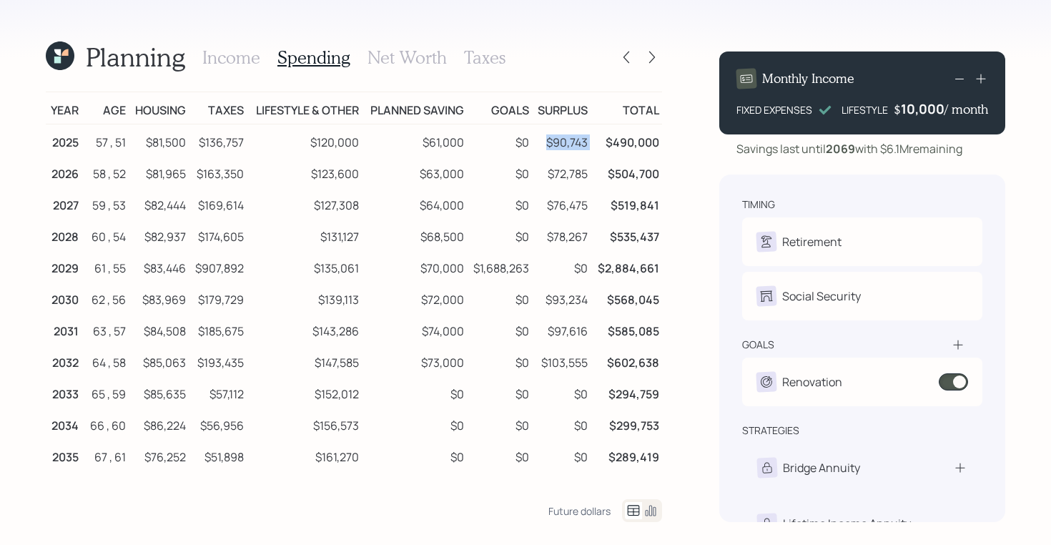
click at [595, 144] on tr "2025 57 , 51 $81,500 $136,757 $120,000 $61,000 $0 $90,743 $490,000" at bounding box center [354, 140] width 616 height 32
click at [71, 57] on icon at bounding box center [60, 55] width 29 height 29
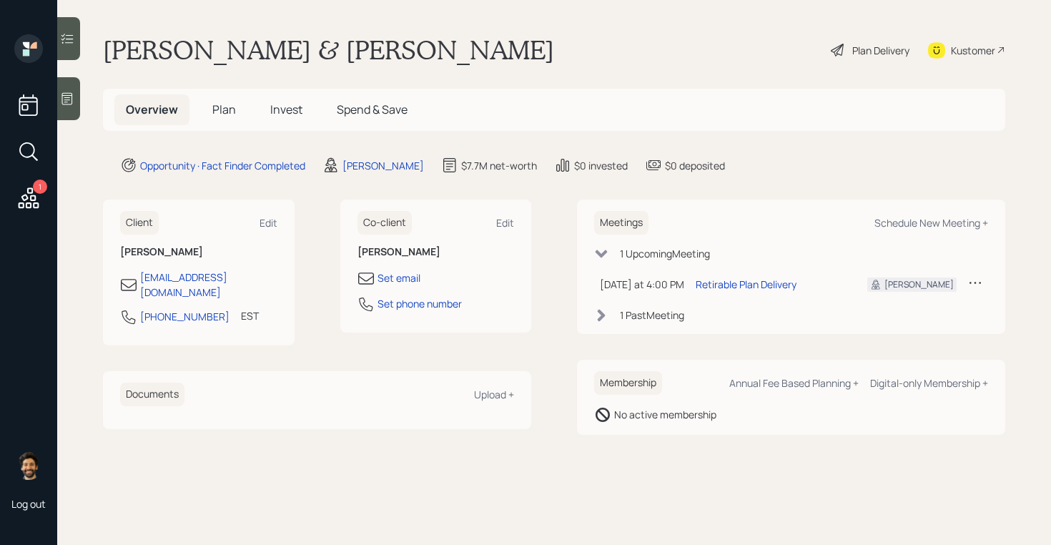
click at [224, 110] on span "Plan" at bounding box center [224, 109] width 24 height 16
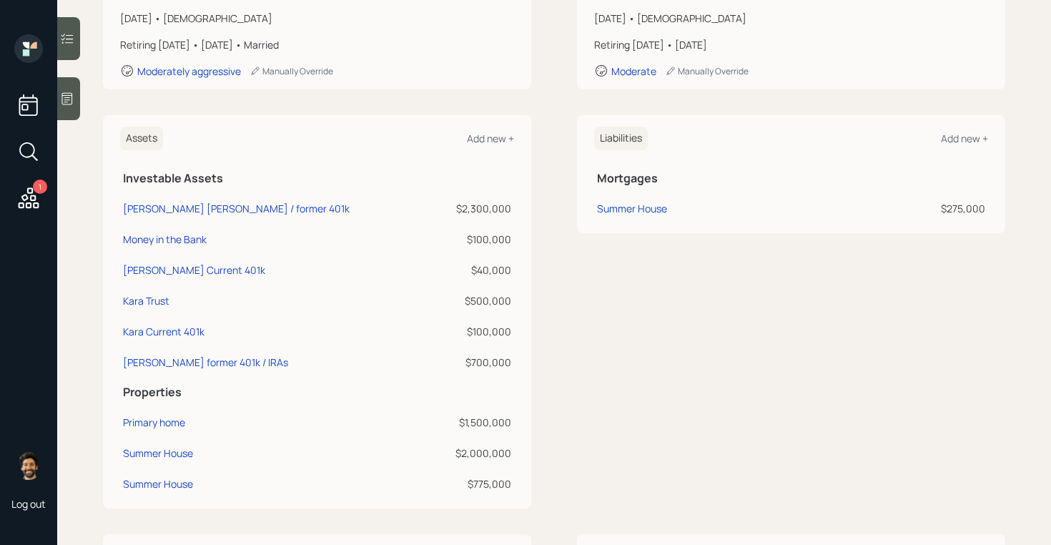
scroll to position [252, 0]
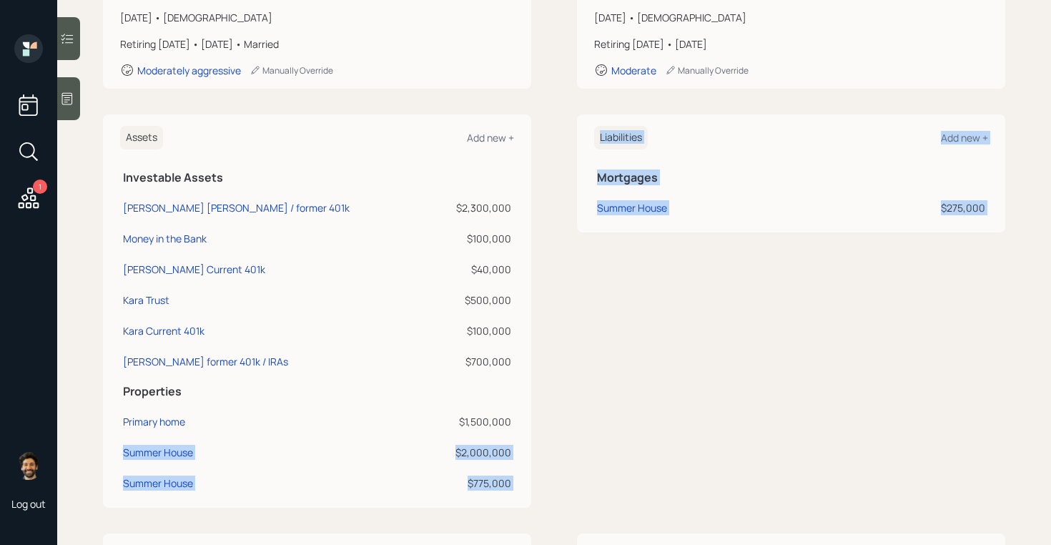
drag, startPoint x: 366, startPoint y: 520, endPoint x: 177, endPoint y: 442, distance: 204.8
click at [177, 442] on div "Client Edit Profile [DATE] • [DEMOGRAPHIC_DATA] Retiring [DATE] • [DATE] • Marr…" at bounding box center [554, 536] width 902 height 1144
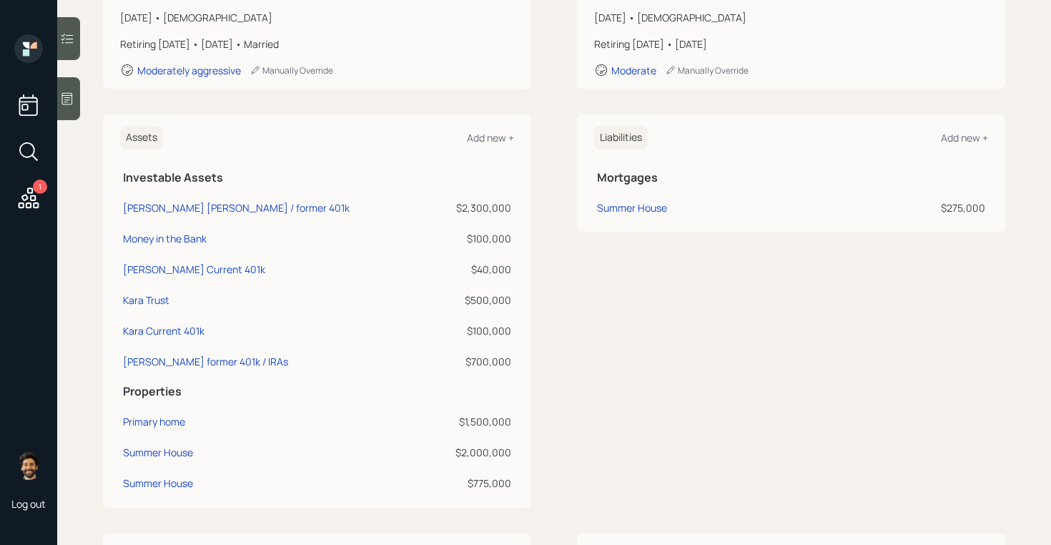
click at [479, 297] on div "$500,000" at bounding box center [473, 299] width 76 height 15
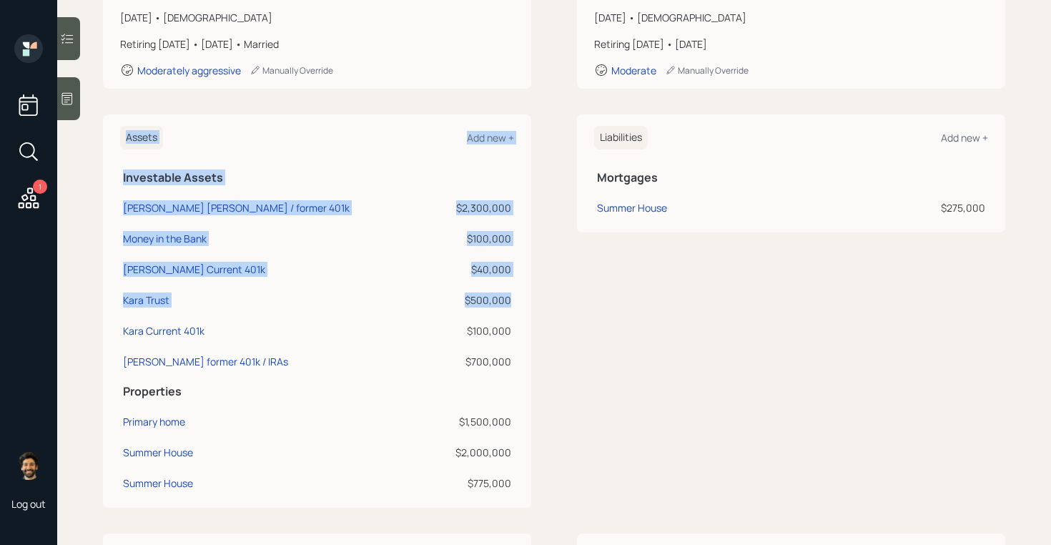
drag, startPoint x: 510, startPoint y: 302, endPoint x: 120, endPoint y: 299, distance: 389.5
click at [120, 299] on div "Assets Add new + Investable Assets Peter IRA / former 401k $2,300,000 Money in …" at bounding box center [317, 310] width 428 height 393
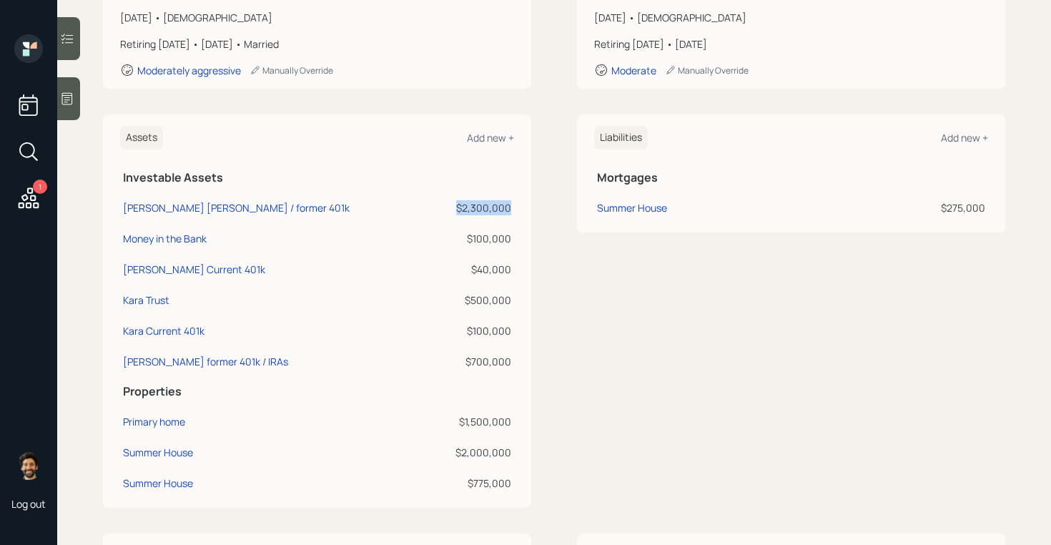
drag, startPoint x: 514, startPoint y: 204, endPoint x: 456, endPoint y: 206, distance: 57.9
click at [456, 206] on td "$2,300,000" at bounding box center [473, 205] width 82 height 31
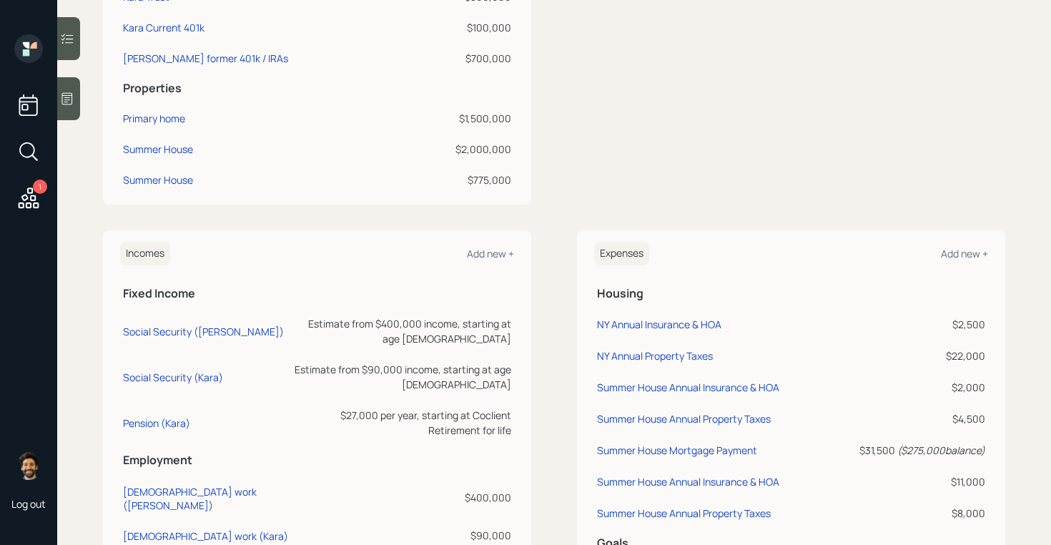
scroll to position [620, 0]
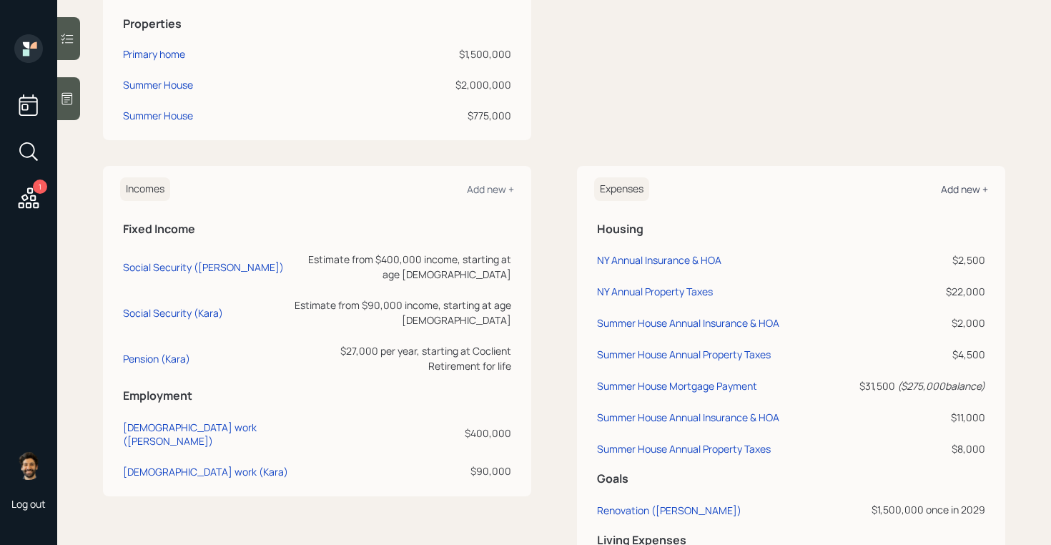
click at [959, 191] on div "Add new +" at bounding box center [964, 189] width 47 height 14
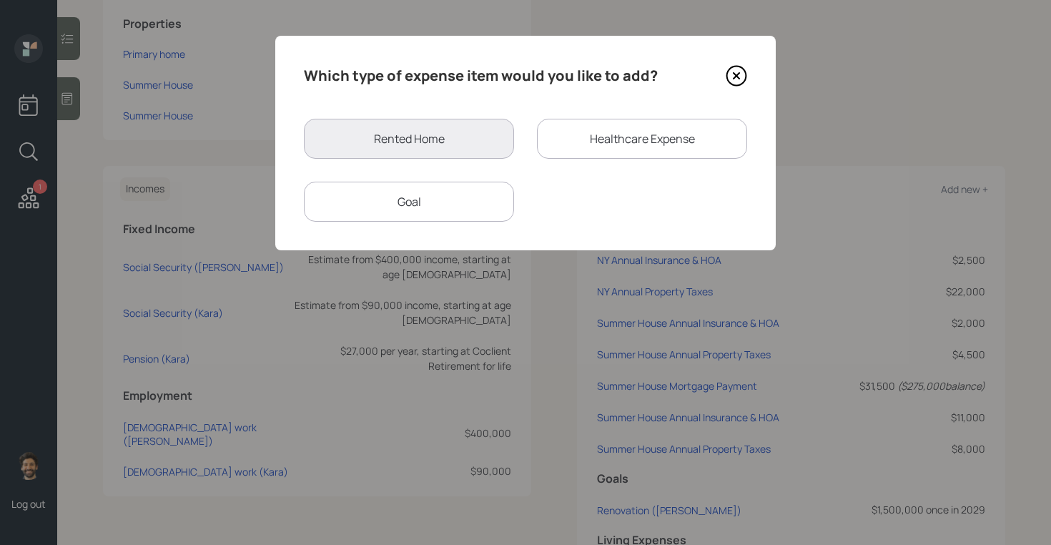
click at [415, 205] on div "Goal" at bounding box center [409, 202] width 210 height 40
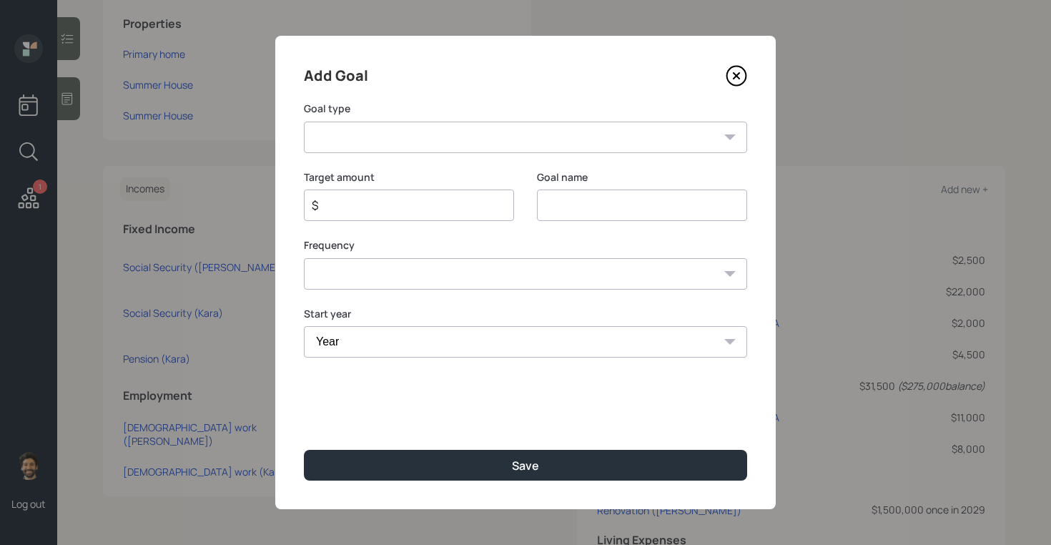
click at [465, 132] on select "Create an emergency fund Donate to charity Purchase a home Make a purchase Supp…" at bounding box center [525, 136] width 443 height 31
select select "other"
click at [304, 121] on select "Create an emergency fund Donate to charity Purchase a home Make a purchase Supp…" at bounding box center [525, 136] width 443 height 31
click at [560, 215] on input "Other" at bounding box center [642, 204] width 210 height 31
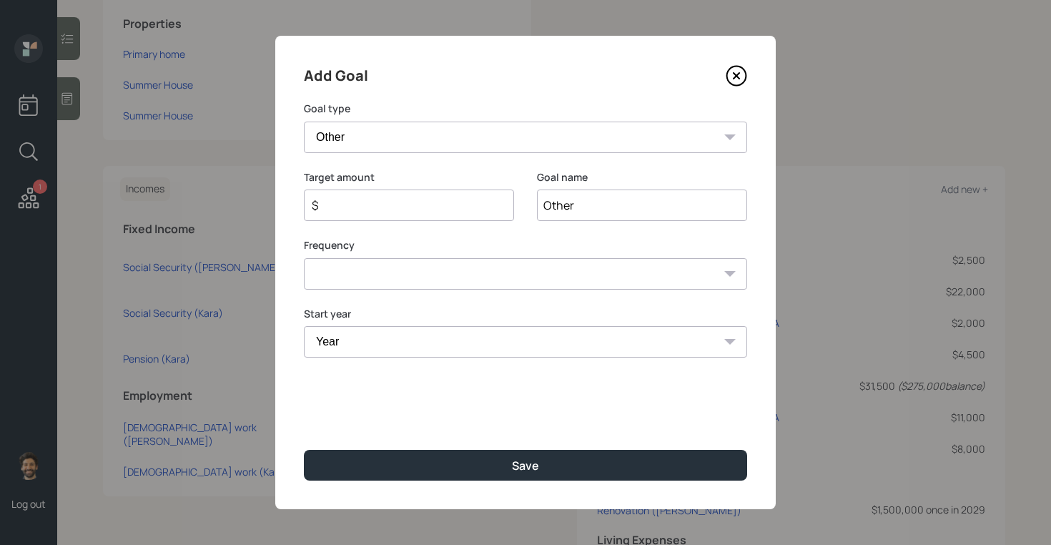
click at [560, 215] on input "Other" at bounding box center [642, 204] width 210 height 31
type input "Boat"
click at [329, 202] on input "$" at bounding box center [403, 205] width 186 height 17
type input "$ 300,000"
click at [339, 276] on select "One time Every 1 year Every 2 years Every 3 years Every 4 years Every 5 years E…" at bounding box center [525, 273] width 443 height 31
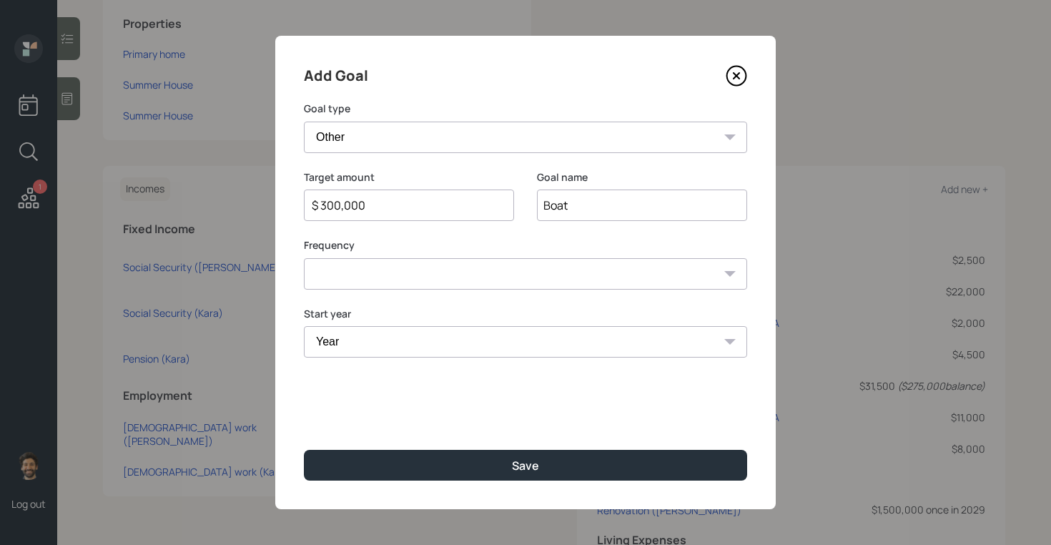
select select "0"
click at [304, 258] on select "One time Every 1 year Every 2 years Every 3 years Every 4 years Every 5 years E…" at bounding box center [525, 273] width 443 height 31
click at [378, 336] on select "Year 2025 2026 2027 2028 2029 2030 2031 2032 2033 2034 2035 2036 2037 2038 2039…" at bounding box center [525, 341] width 443 height 31
select select "2031"
click at [304, 326] on select "Year 2025 2026 2027 2028 2029 2030 2031 2032 2033 2034 2035 2036 2037 2038 2039…" at bounding box center [525, 341] width 443 height 31
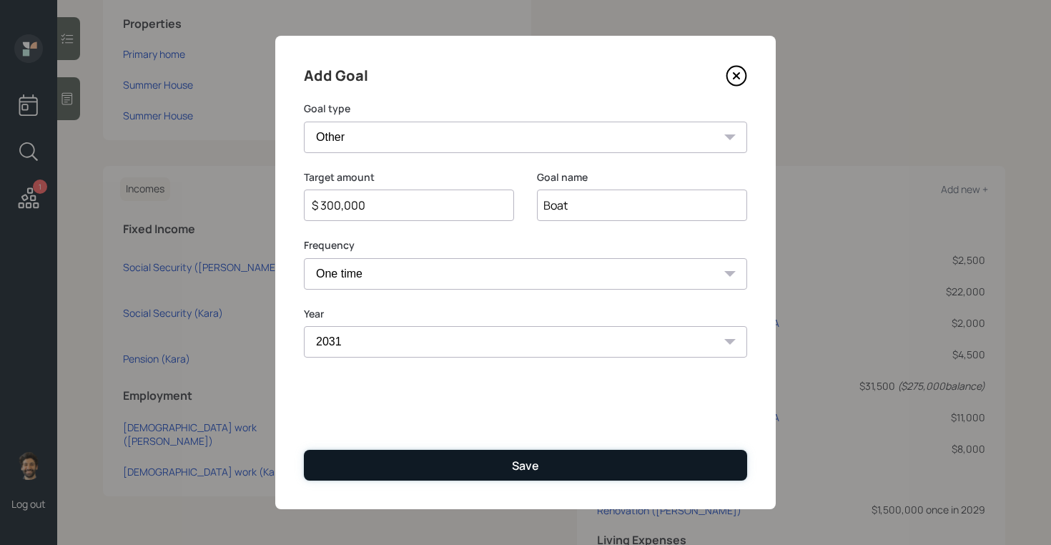
click at [360, 462] on button "Save" at bounding box center [525, 465] width 443 height 31
type input "$"
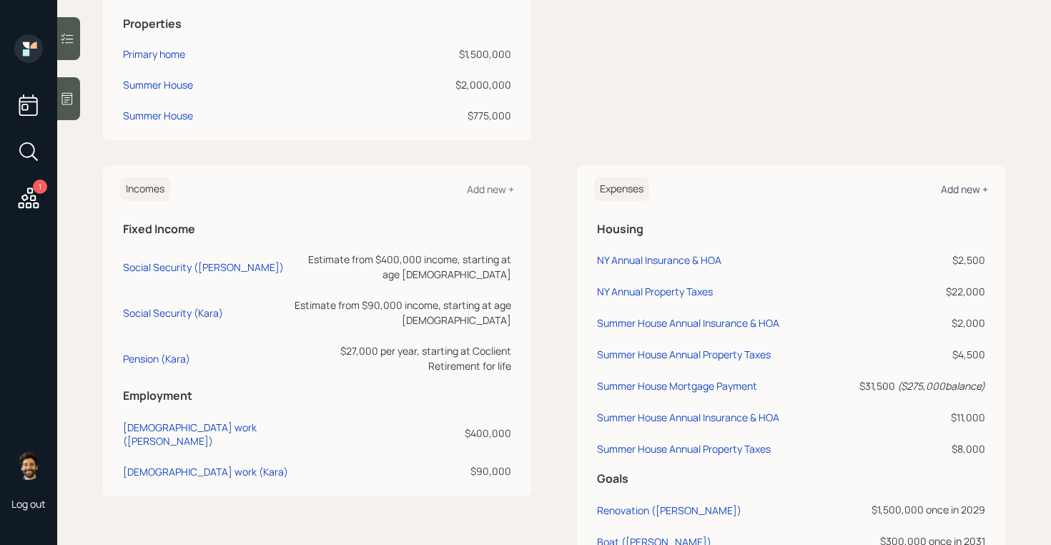
click at [968, 190] on div "Add new +" at bounding box center [964, 189] width 47 height 14
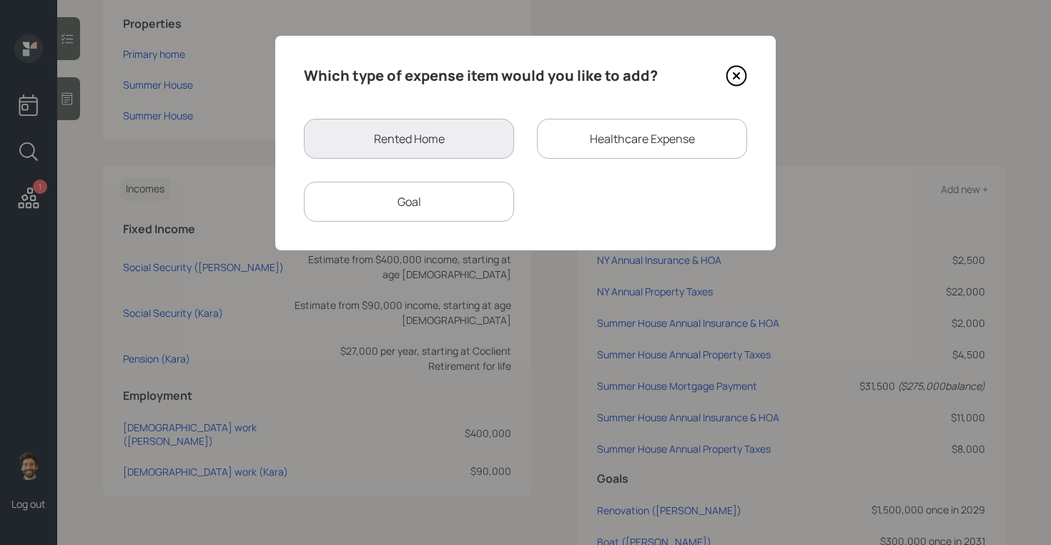
click at [456, 202] on div "Goal" at bounding box center [409, 202] width 210 height 40
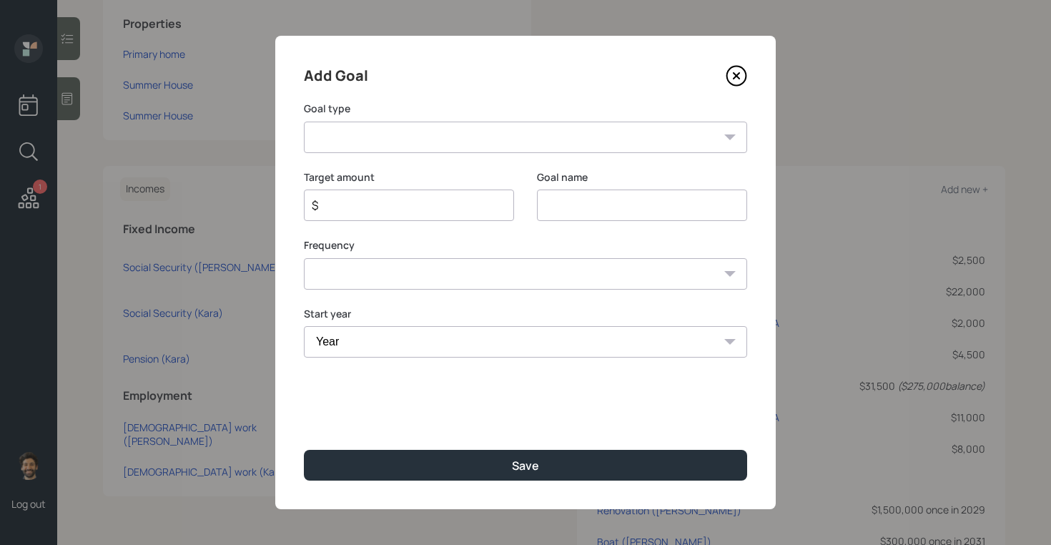
click at [399, 140] on select "Create an emergency fund Donate to charity Purchase a home Make a purchase Supp…" at bounding box center [525, 136] width 443 height 31
select select "other"
click at [304, 121] on select "Create an emergency fund Donate to charity Purchase a home Make a purchase Supp…" at bounding box center [525, 136] width 443 height 31
click at [576, 207] on input "Other" at bounding box center [642, 204] width 210 height 31
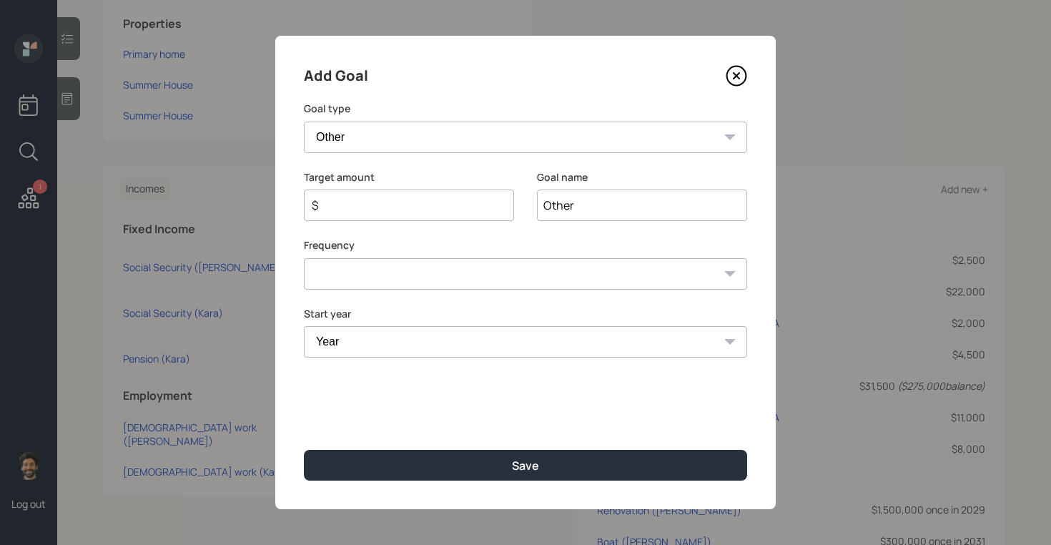
click at [576, 207] on input "Other" at bounding box center [642, 204] width 210 height 31
type input "Boat Upkeep"
click at [415, 198] on input "$" at bounding box center [403, 205] width 186 height 17
type input "$ 25,000"
click at [367, 278] on select "One time Every 1 year Every 2 years Every 3 years Every 4 years Every 5 years E…" at bounding box center [525, 273] width 443 height 31
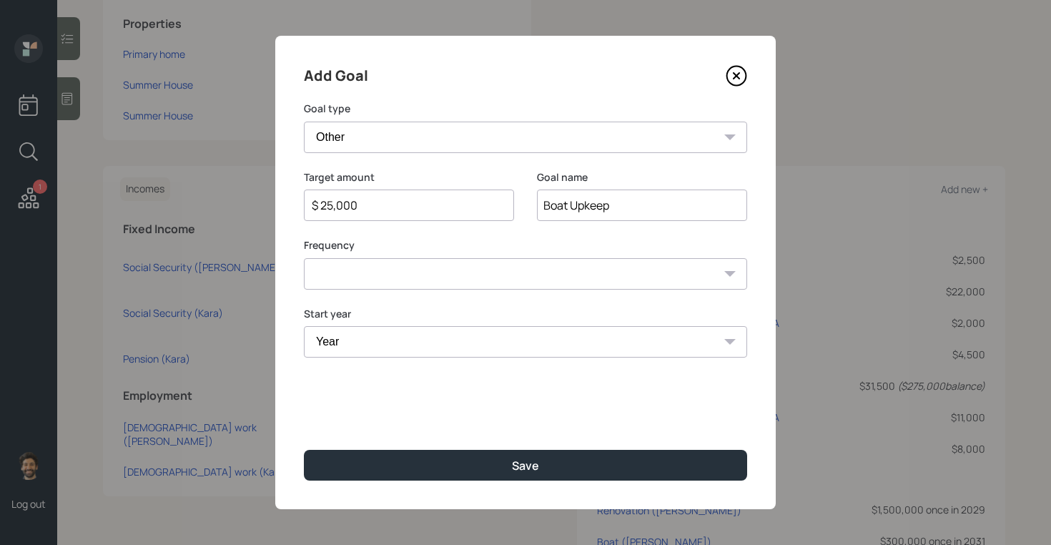
select select "1"
click at [304, 258] on select "One time Every 1 year Every 2 years Every 3 years Every 4 years Every 5 years E…" at bounding box center [525, 273] width 443 height 31
click at [367, 352] on select "Year 2025 2026 2027 2028 2029 2030 2031 2032 2033 2034 2035 2036 2037 2038 2039…" at bounding box center [409, 341] width 210 height 31
select select "2031"
click at [304, 326] on select "Year 2025 2026 2027 2028 2029 2030 2031 2032 2033 2034 2035 2036 2037 2038 2039…" at bounding box center [409, 341] width 210 height 31
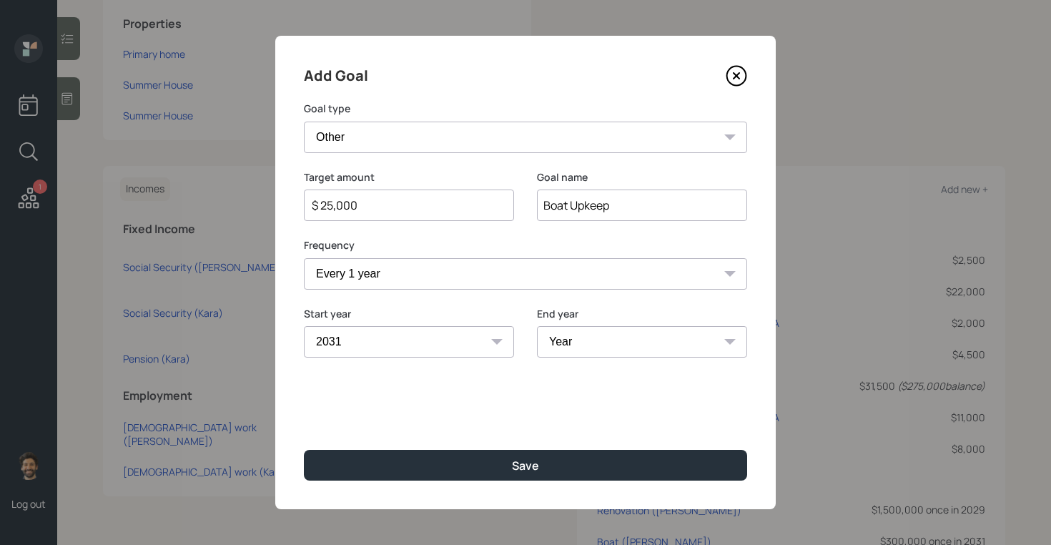
click at [587, 337] on select "Year 2031 2032 2033 2034 2035 2036 2037 2038 2039 2040 2041 2042 2043 2044 2045…" at bounding box center [642, 341] width 210 height 31
select select "2045"
click at [537, 326] on select "Year 2031 2032 2033 2034 2035 2036 2037 2038 2039 2040 2041 2042 2043 2044 2045…" at bounding box center [642, 341] width 210 height 31
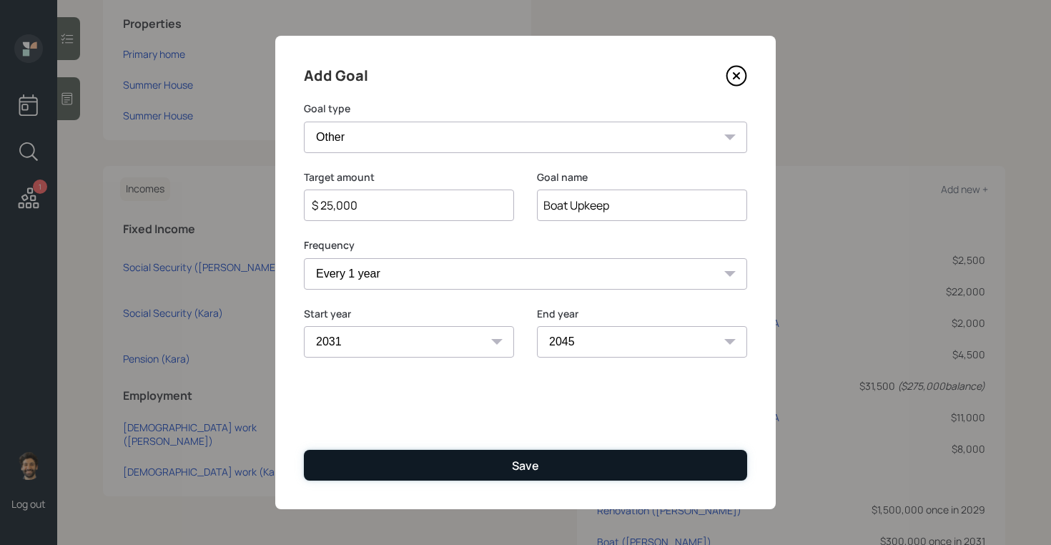
click at [527, 457] on div "Save" at bounding box center [525, 465] width 27 height 16
type input "$"
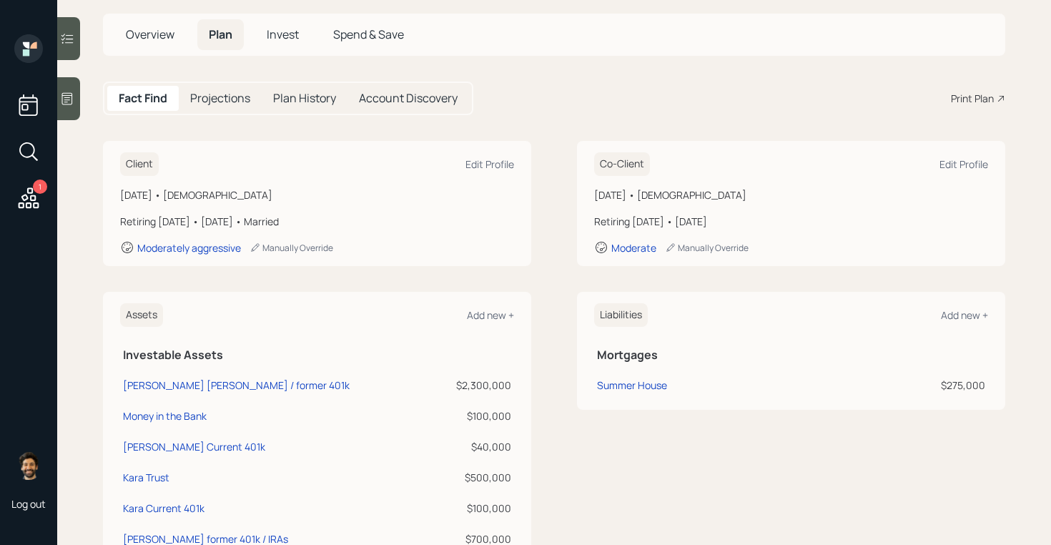
scroll to position [858, 0]
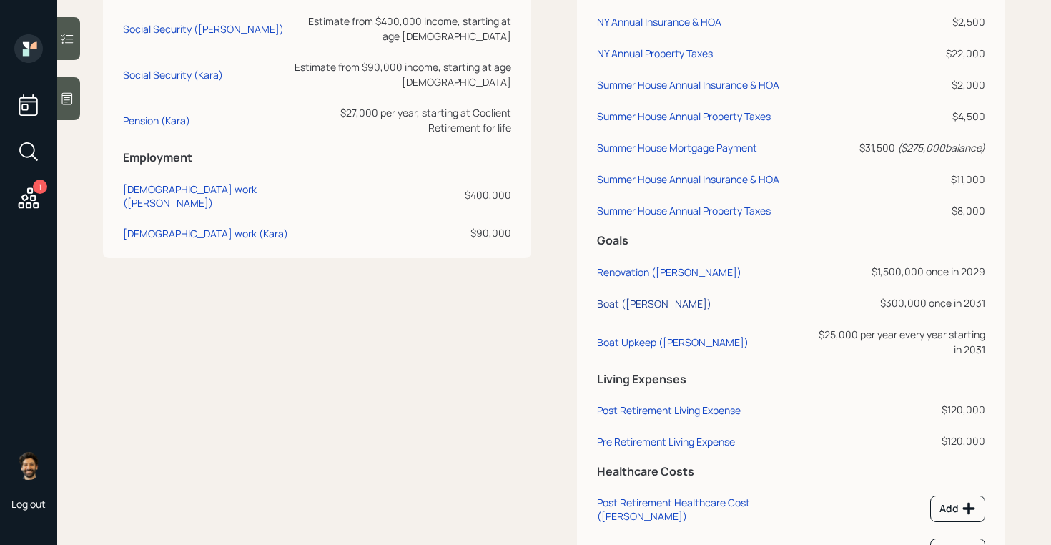
click at [616, 302] on div "Boat ([PERSON_NAME])" at bounding box center [654, 304] width 114 height 14
select select "0"
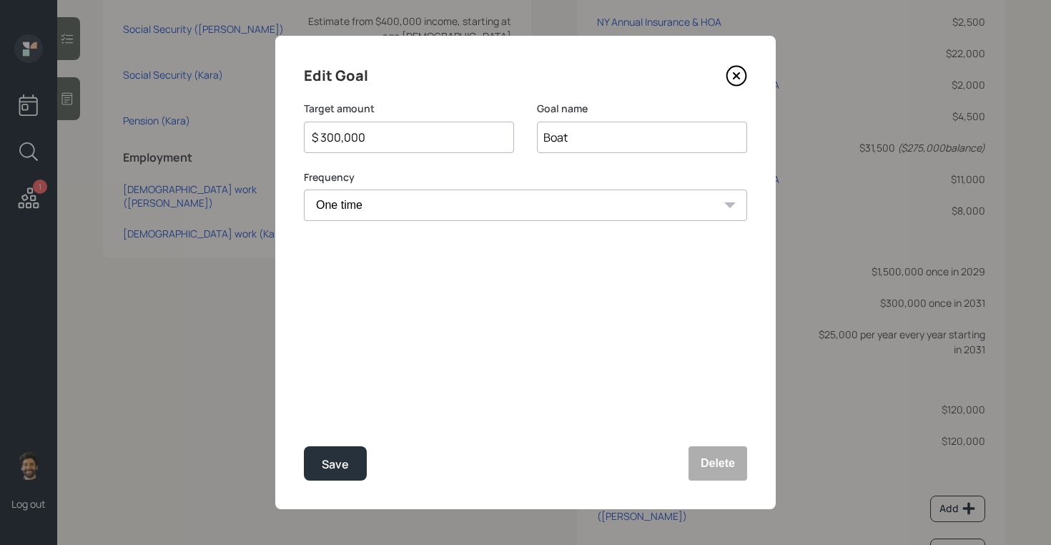
select select "2031"
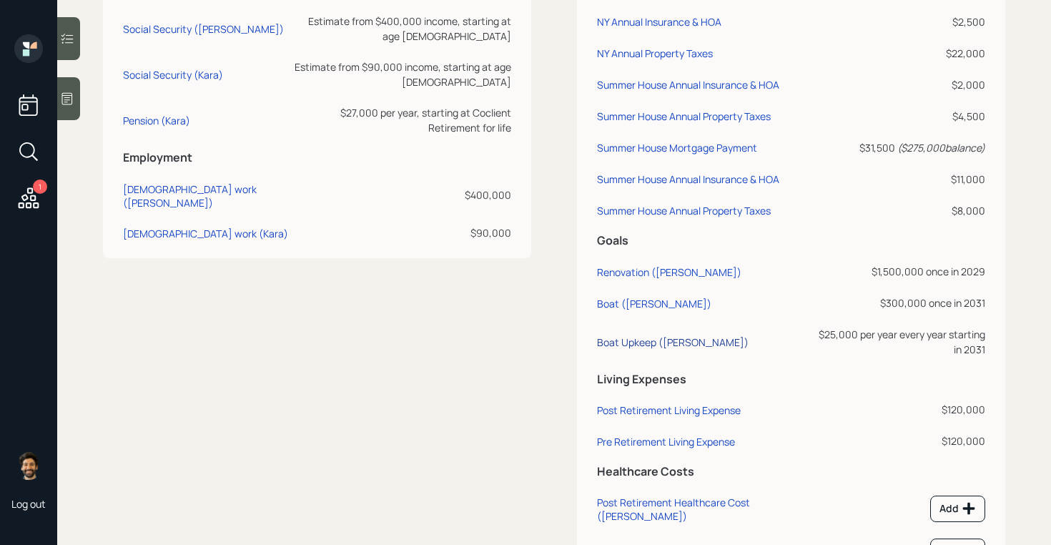
click at [655, 342] on div "Boat Upkeep ([PERSON_NAME])" at bounding box center [673, 342] width 152 height 14
select select "1"
select select "2031"
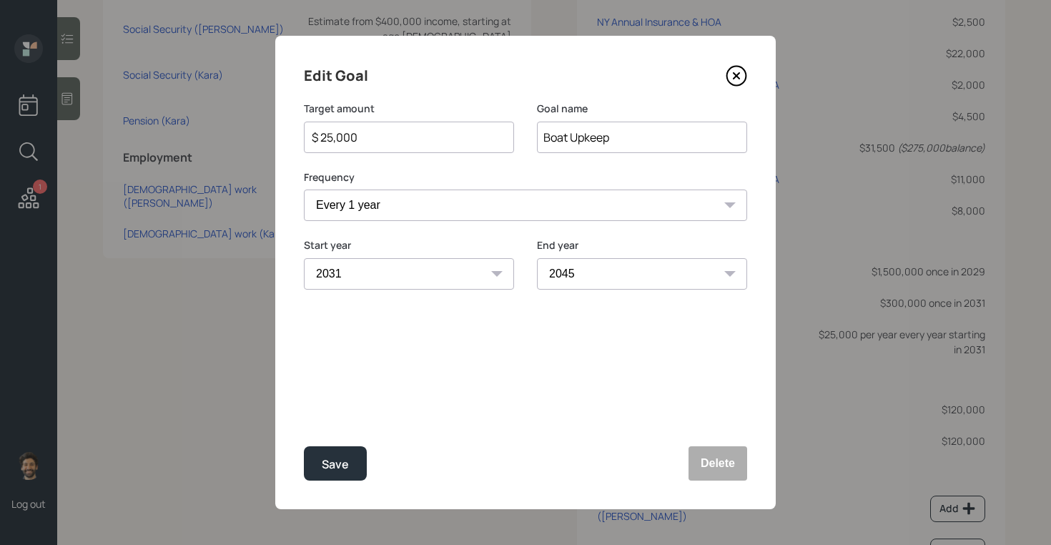
click at [601, 268] on select "2031 2032 2033 2034 2035 2036 2037 2038 2039 2040 2041 2042 2043 2044 2045 2046…" at bounding box center [642, 273] width 210 height 31
click at [537, 258] on select "2031 2032 2033 2034 2035 2036 2037 2038 2039 2040 2041 2042 2043 2044 2045 2046…" at bounding box center [642, 273] width 210 height 31
click at [337, 472] on div "Save" at bounding box center [335, 464] width 27 height 19
select select "2045"
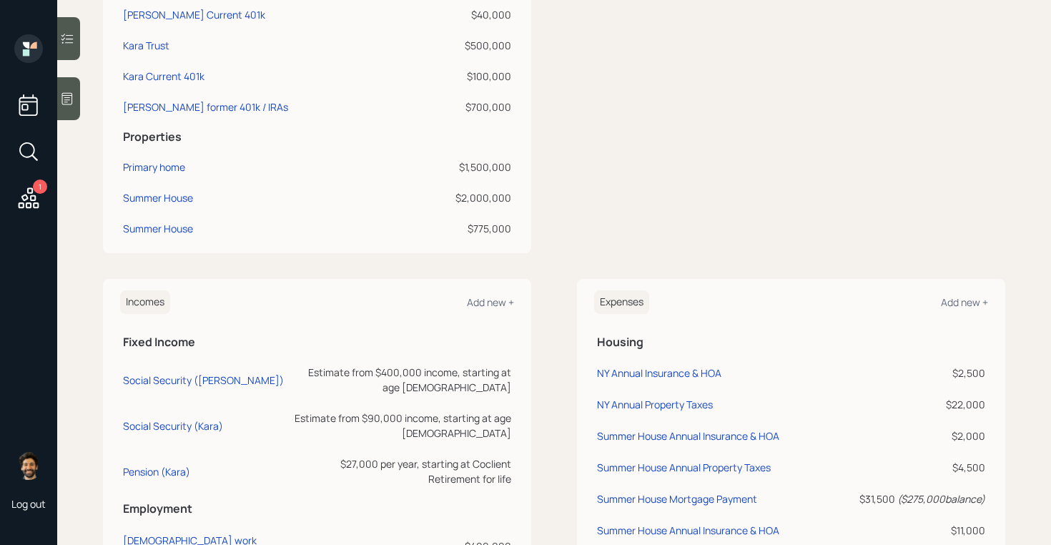
scroll to position [202, 0]
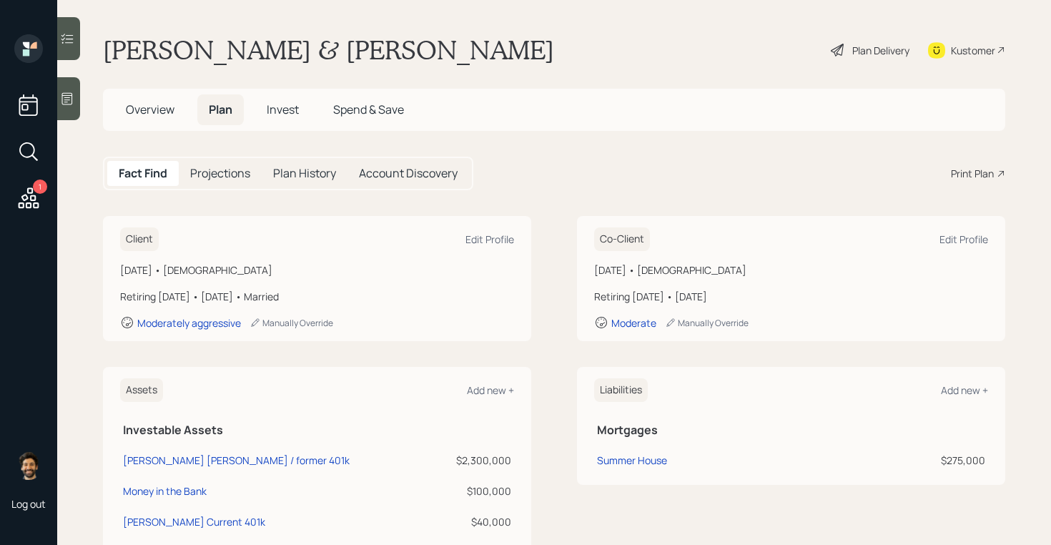
click at [897, 48] on div "Plan Delivery" at bounding box center [880, 50] width 57 height 15
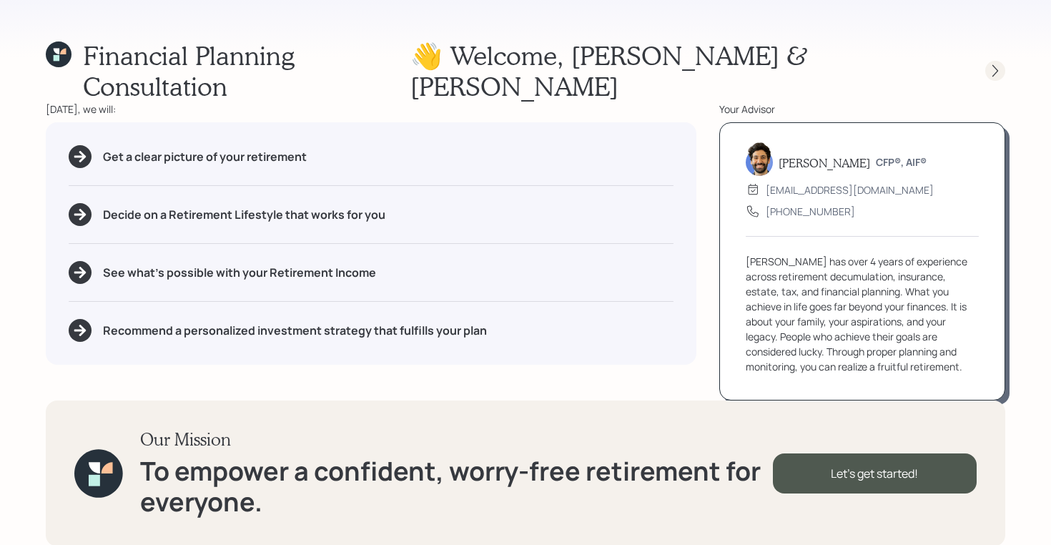
click at [998, 64] on icon at bounding box center [995, 71] width 14 height 14
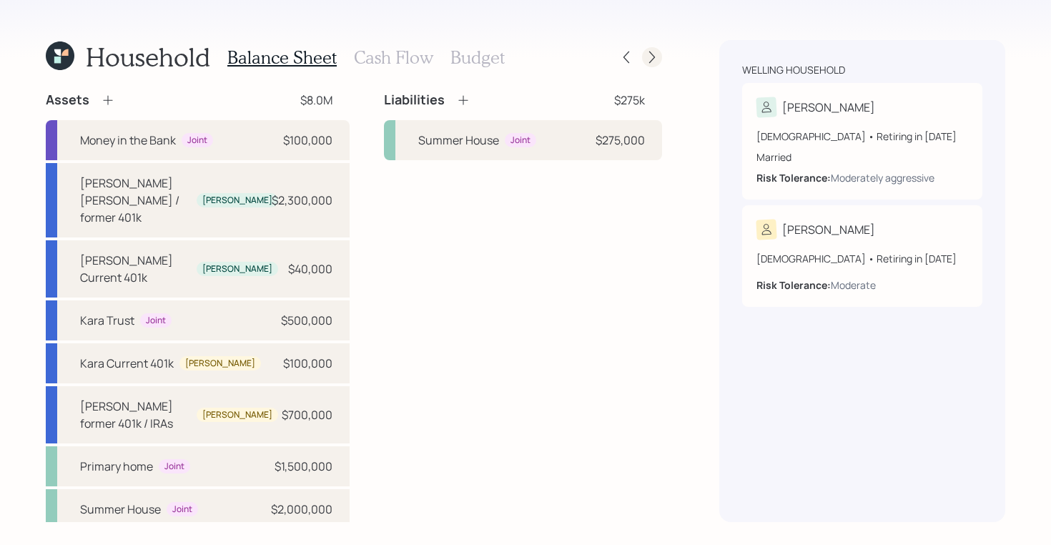
click at [658, 58] on icon at bounding box center [652, 57] width 14 height 14
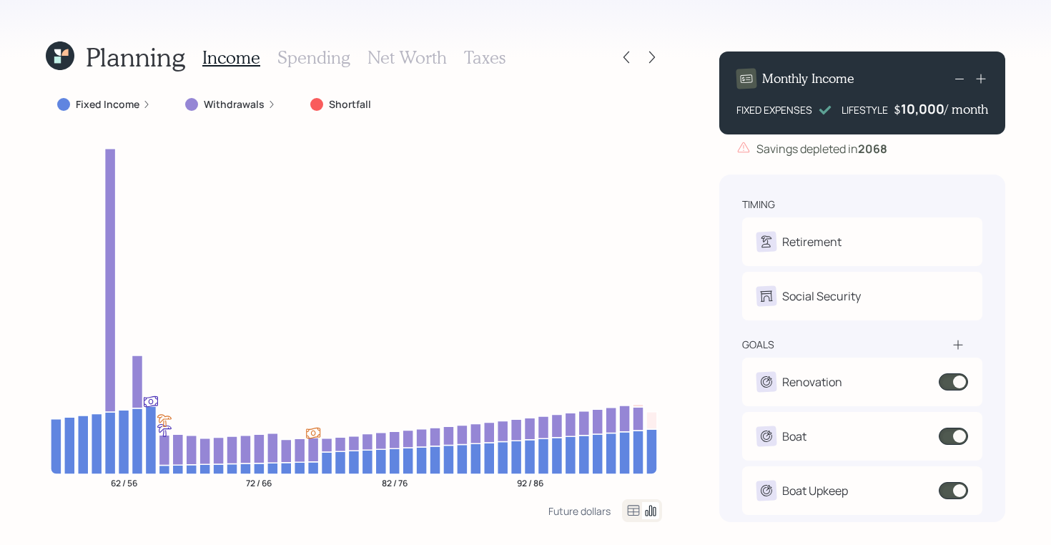
click at [60, 64] on icon at bounding box center [60, 55] width 29 height 29
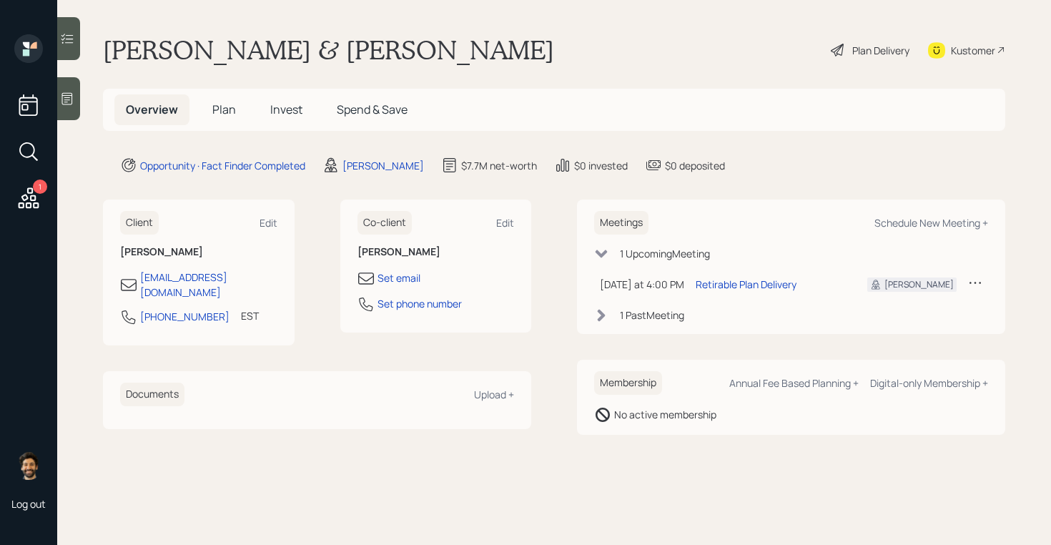
click at [219, 113] on span "Plan" at bounding box center [224, 109] width 24 height 16
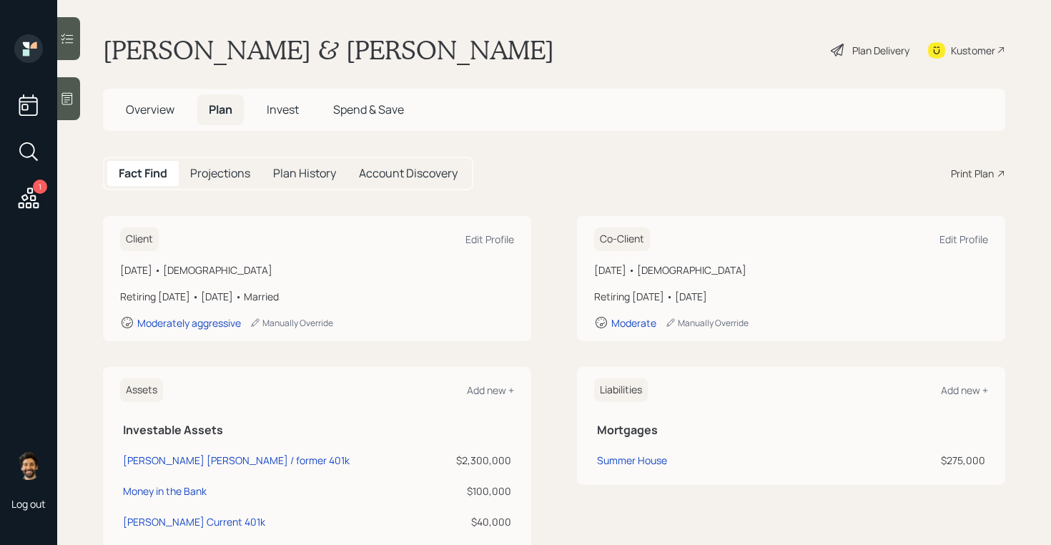
click at [881, 49] on div "Plan Delivery" at bounding box center [880, 50] width 57 height 15
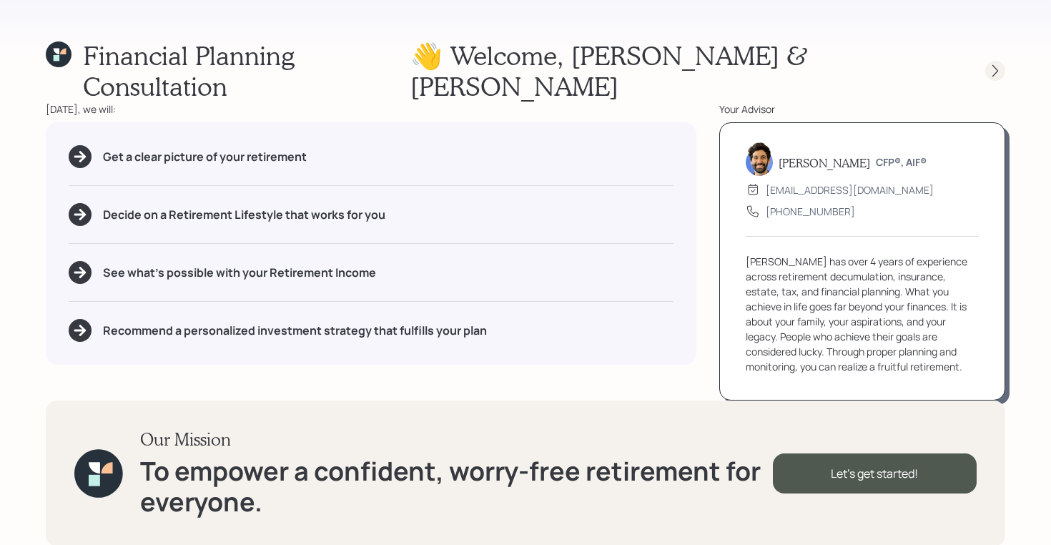
click at [996, 64] on icon at bounding box center [995, 71] width 14 height 14
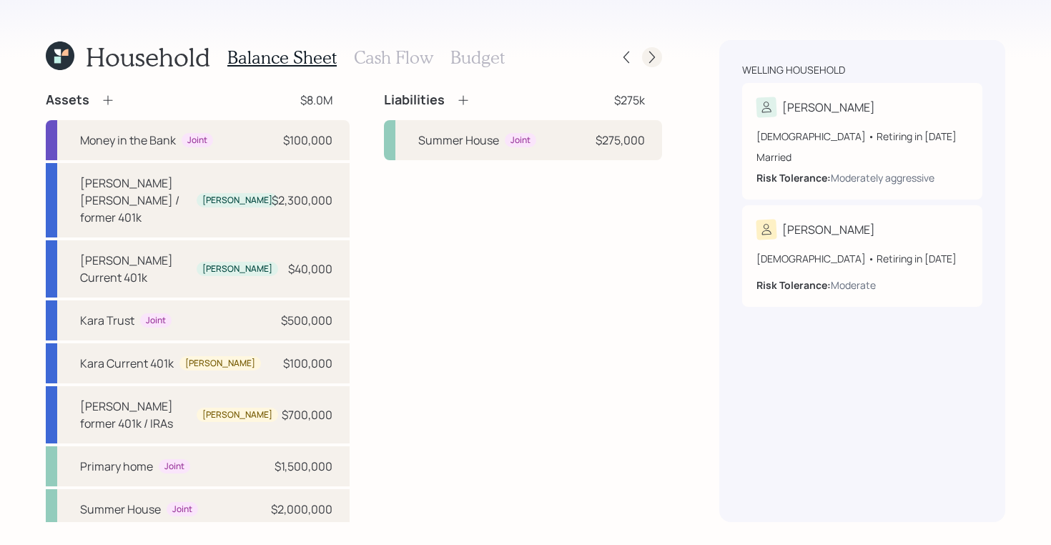
click at [659, 59] on div at bounding box center [652, 57] width 20 height 20
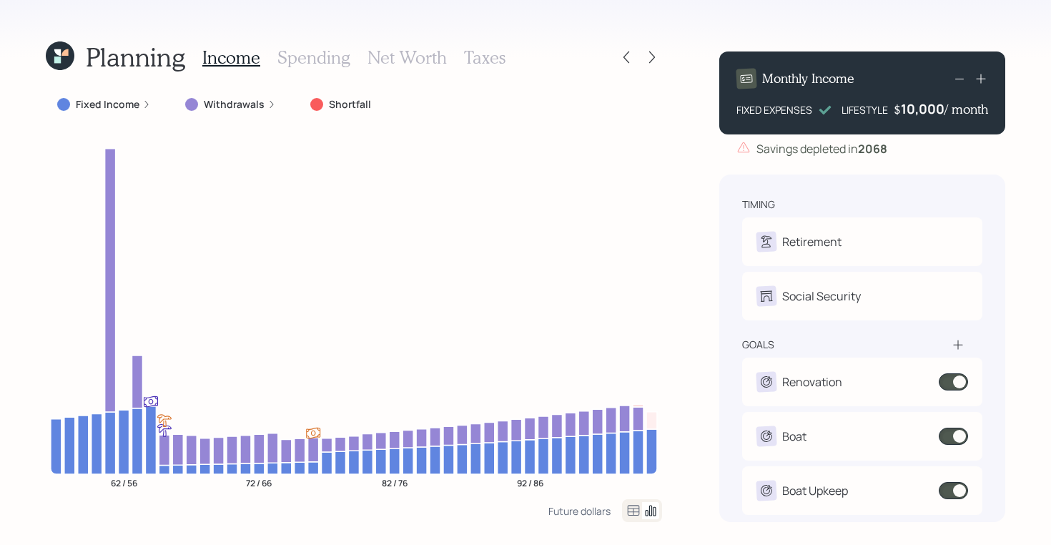
click at [426, 58] on h3 "Net Worth" at bounding box center [406, 57] width 79 height 21
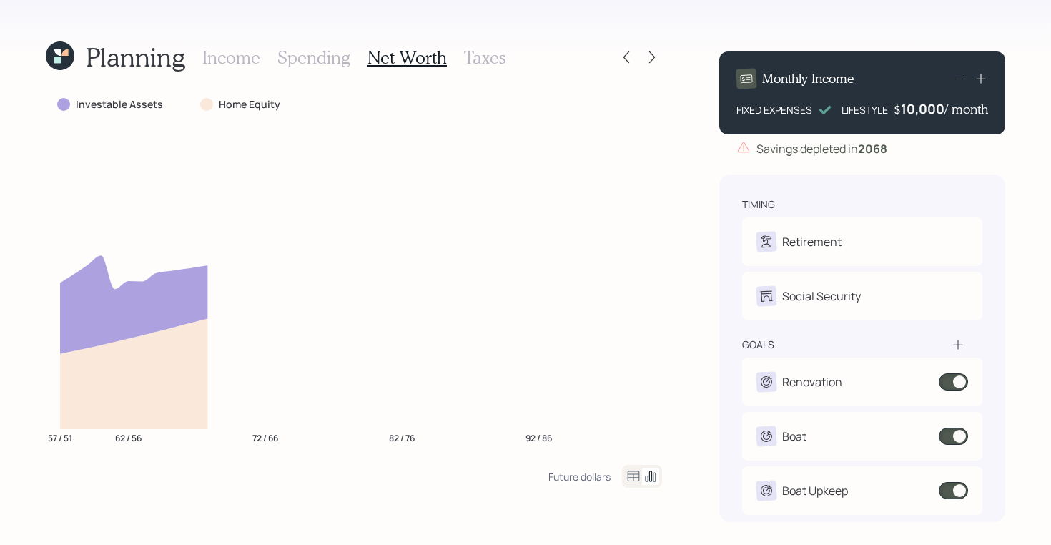
click at [485, 74] on div "Income Spending Net Worth Taxes" at bounding box center [353, 57] width 303 height 34
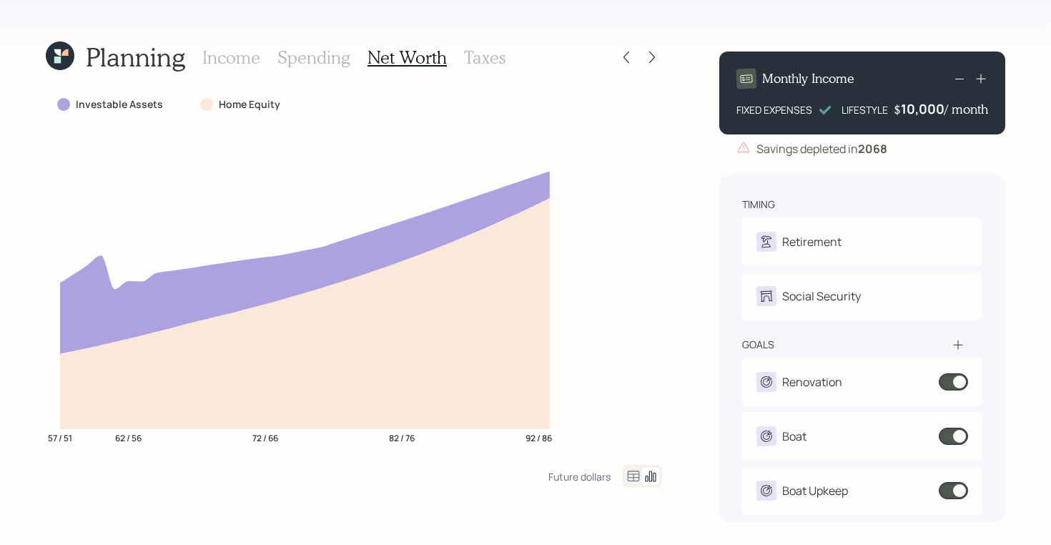
click at [494, 58] on h3 "Taxes" at bounding box center [484, 57] width 41 height 21
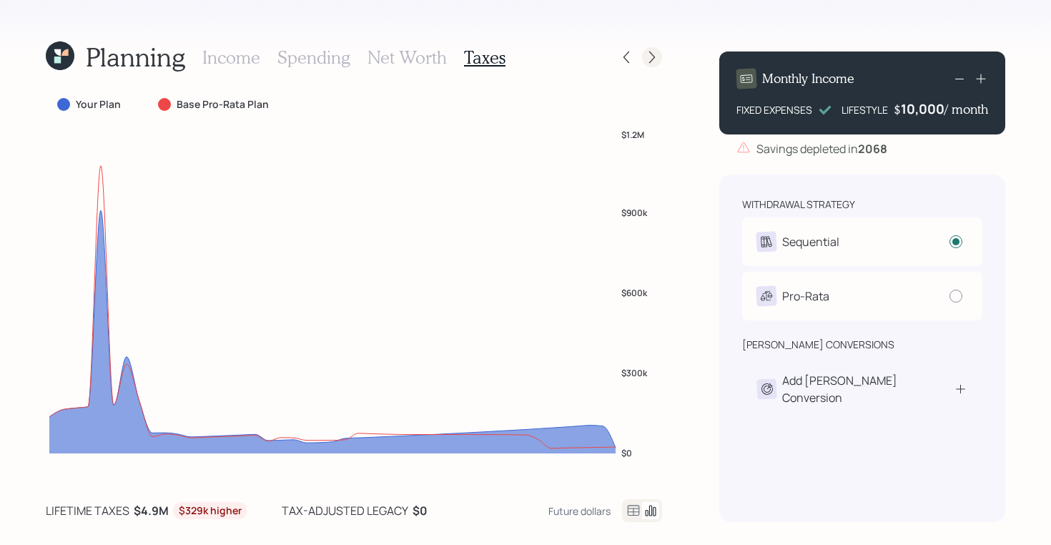
click at [657, 54] on icon at bounding box center [652, 57] width 14 height 14
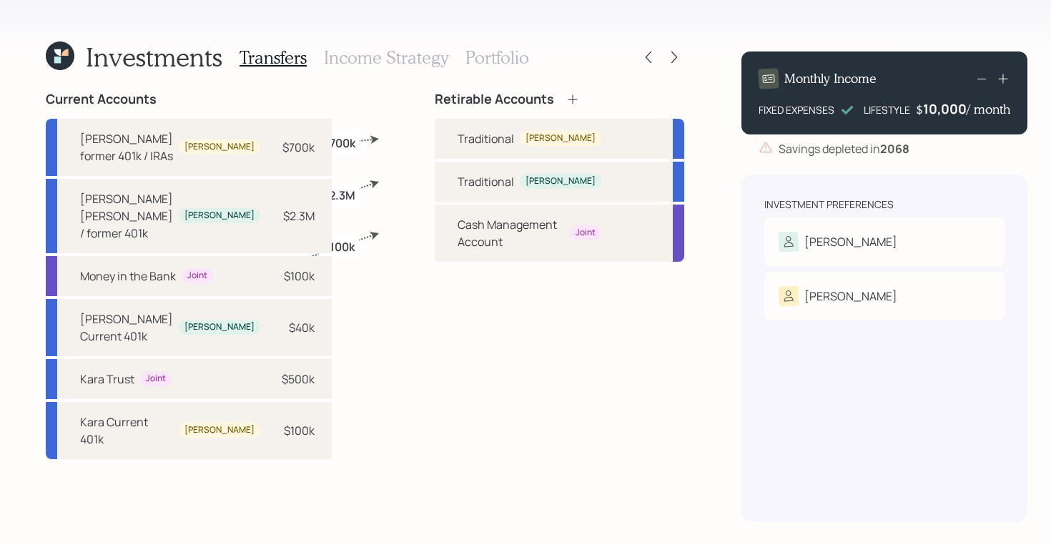
click at [477, 62] on h3 "Portfolio" at bounding box center [497, 57] width 64 height 21
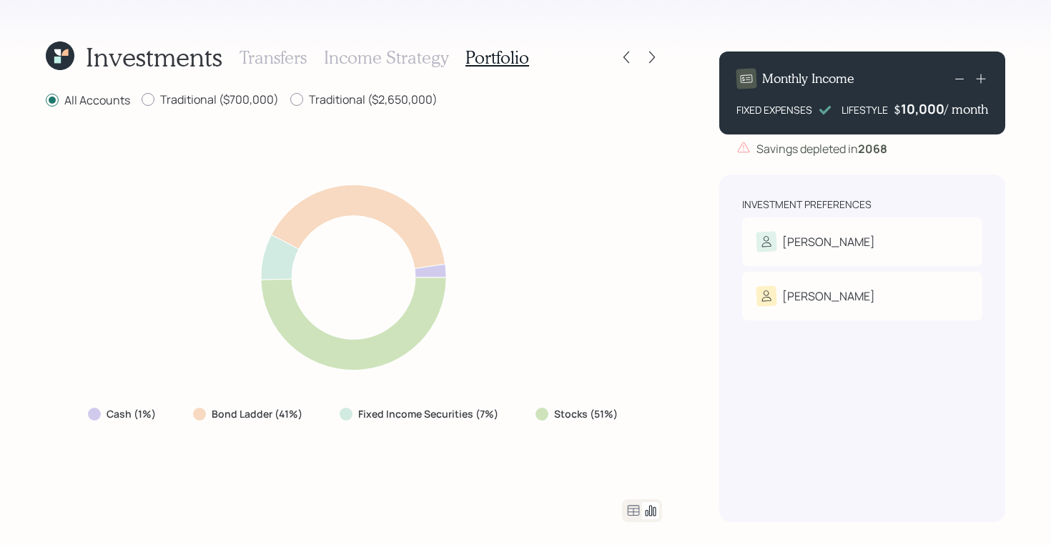
click at [69, 64] on icon at bounding box center [60, 55] width 29 height 29
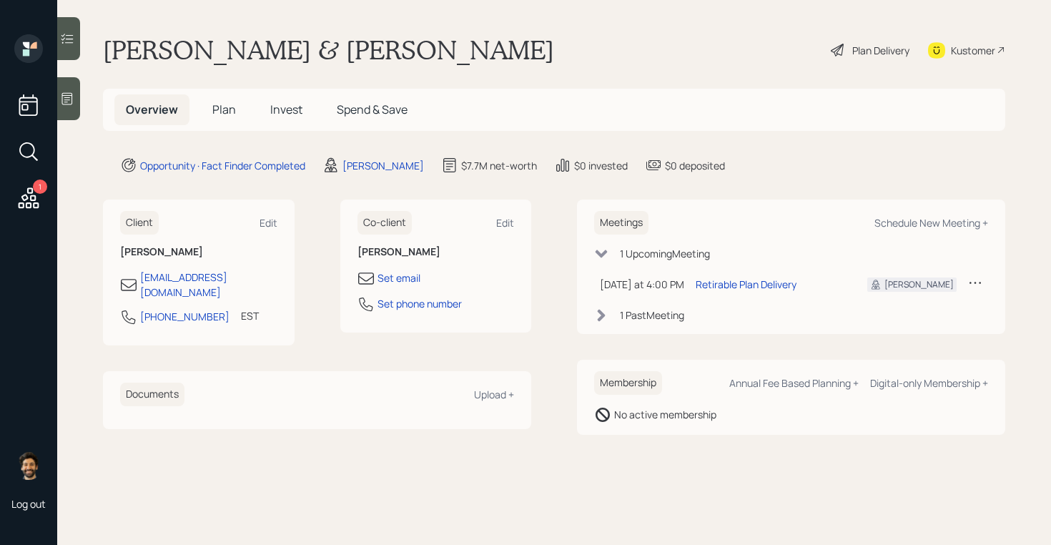
click at [223, 111] on span "Plan" at bounding box center [224, 109] width 24 height 16
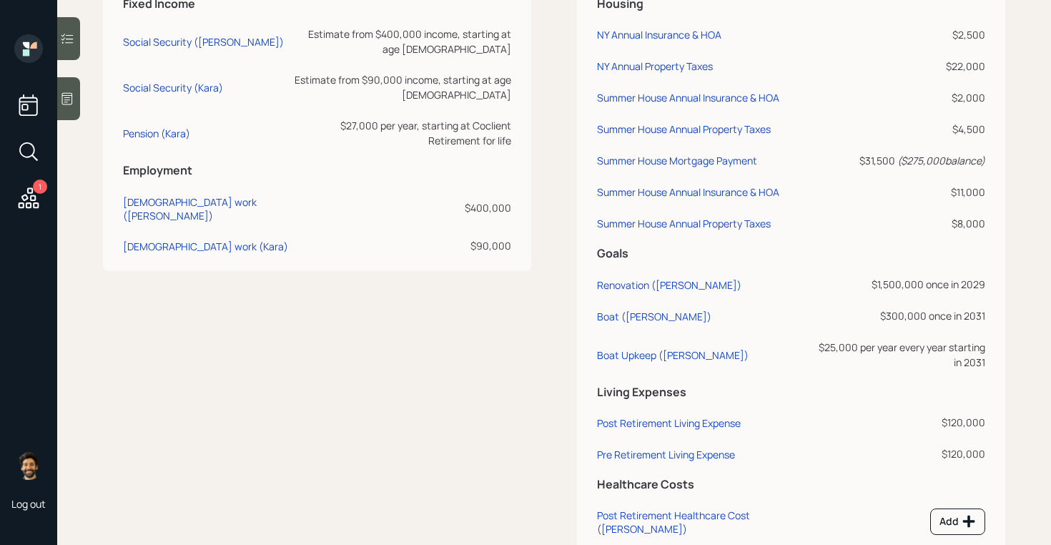
scroll to position [841, 0]
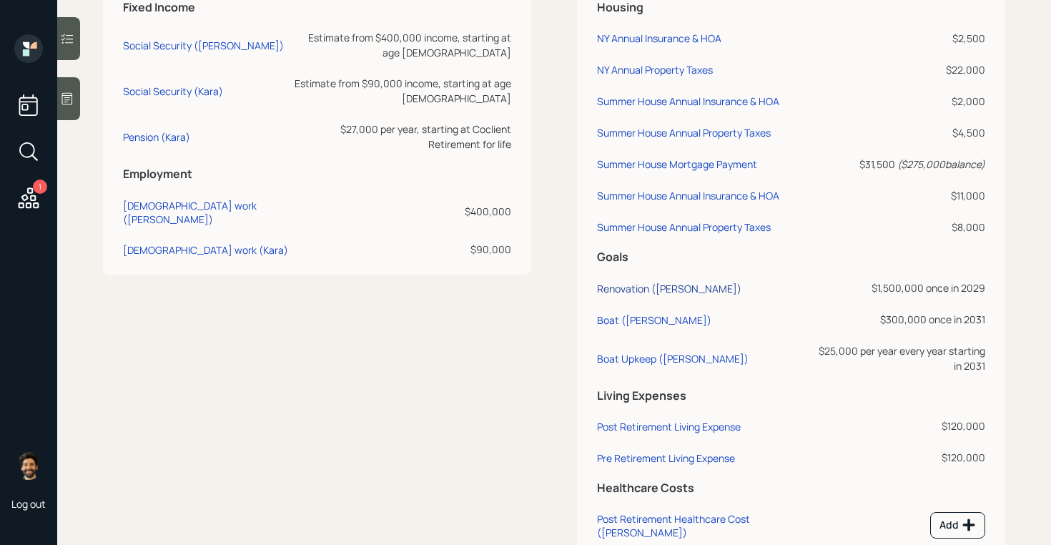
click at [630, 287] on div "Renovation ([PERSON_NAME])" at bounding box center [669, 289] width 144 height 14
select select "0"
select select "2029"
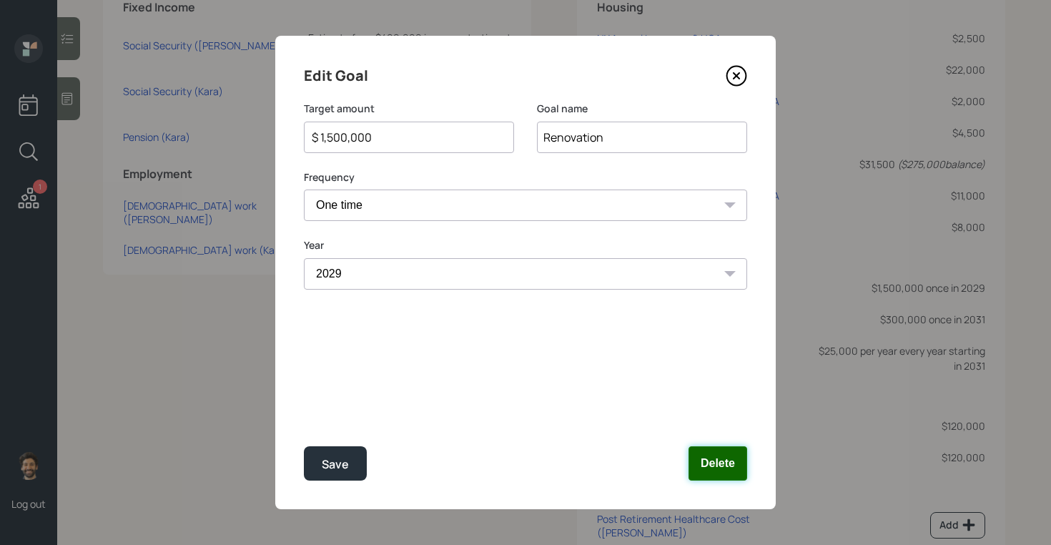
click at [715, 453] on button "Delete" at bounding box center [717, 463] width 59 height 34
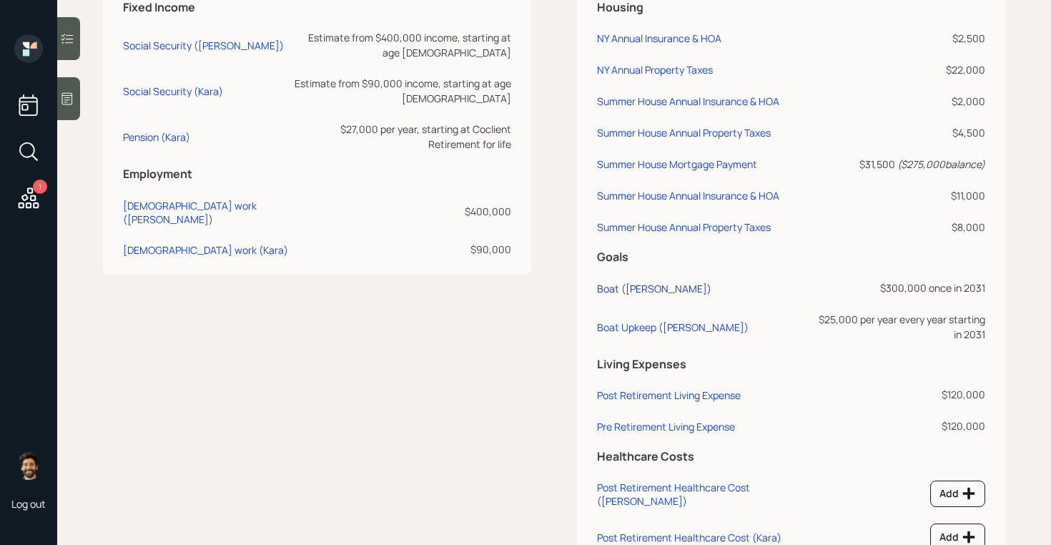
click at [633, 291] on div "Boat ([PERSON_NAME])" at bounding box center [654, 289] width 114 height 14
select select "0"
select select "2031"
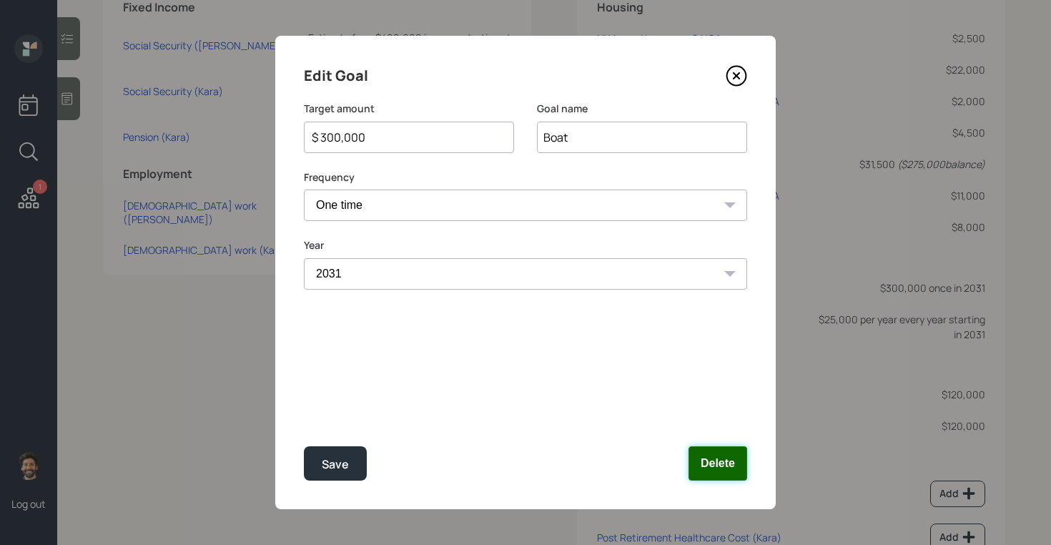
click at [720, 476] on button "Delete" at bounding box center [717, 463] width 59 height 34
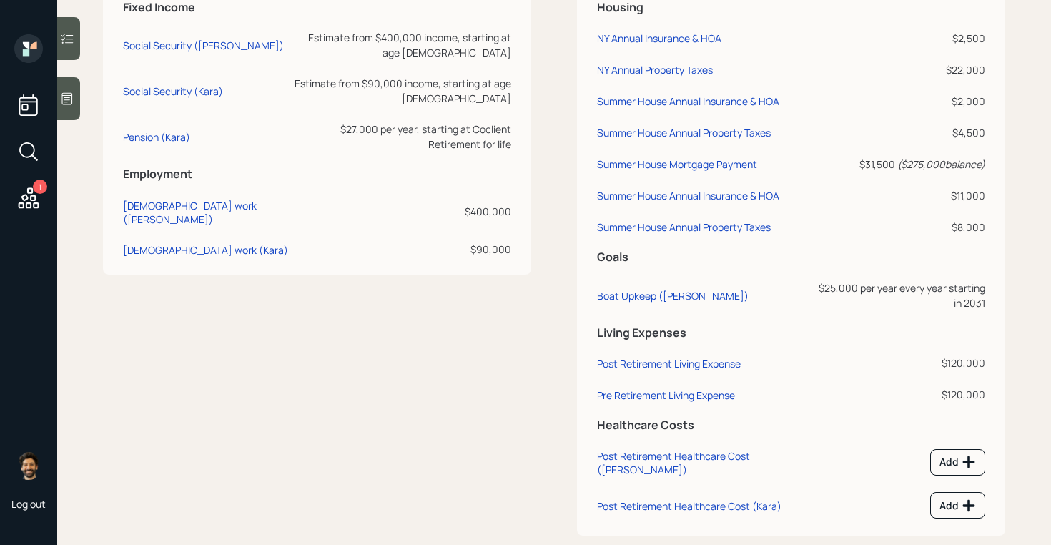
click at [659, 287] on td "Boat Upkeep ([PERSON_NAME])" at bounding box center [701, 293] width 214 height 46
click at [659, 296] on div "Boat Upkeep ([PERSON_NAME])" at bounding box center [673, 296] width 152 height 14
select select "1"
select select "2031"
select select "2041"
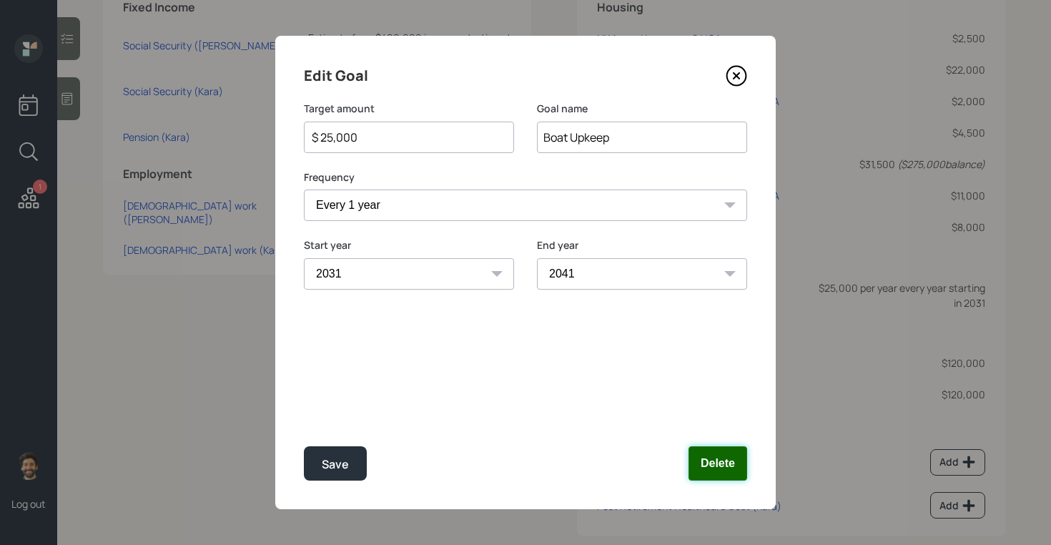
click at [725, 460] on button "Delete" at bounding box center [717, 463] width 59 height 34
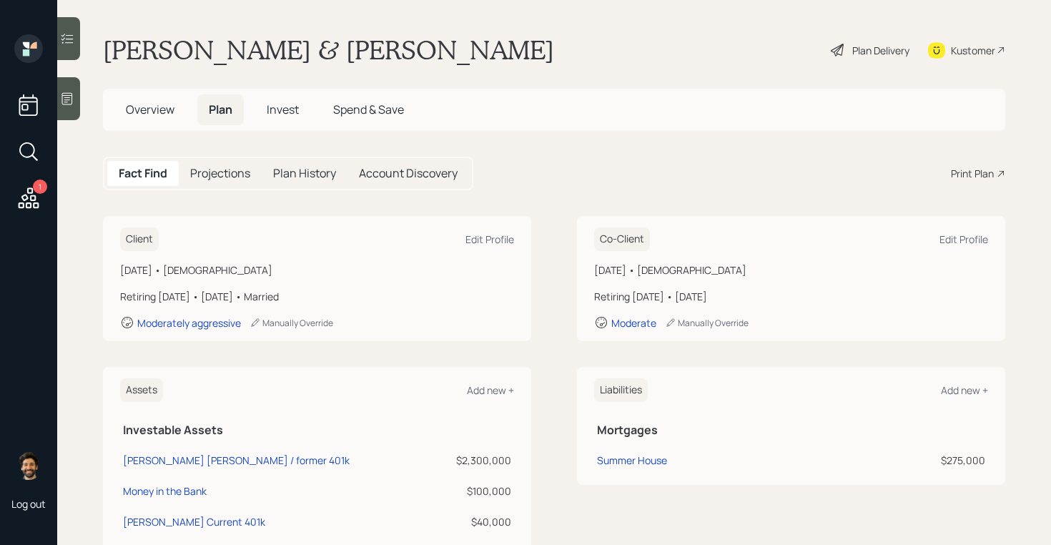
click at [871, 51] on div "Plan Delivery" at bounding box center [880, 50] width 57 height 15
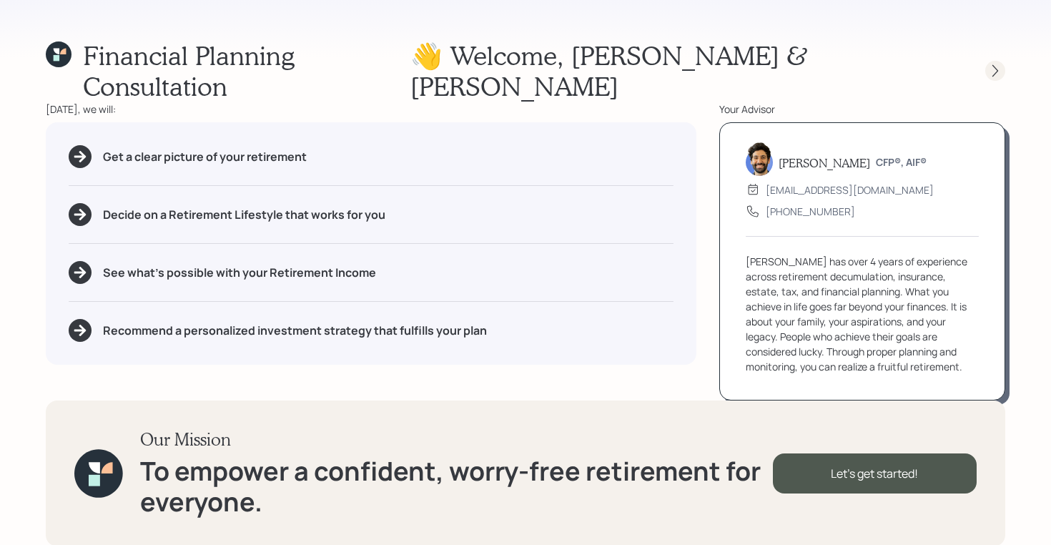
click at [993, 64] on icon at bounding box center [995, 71] width 14 height 14
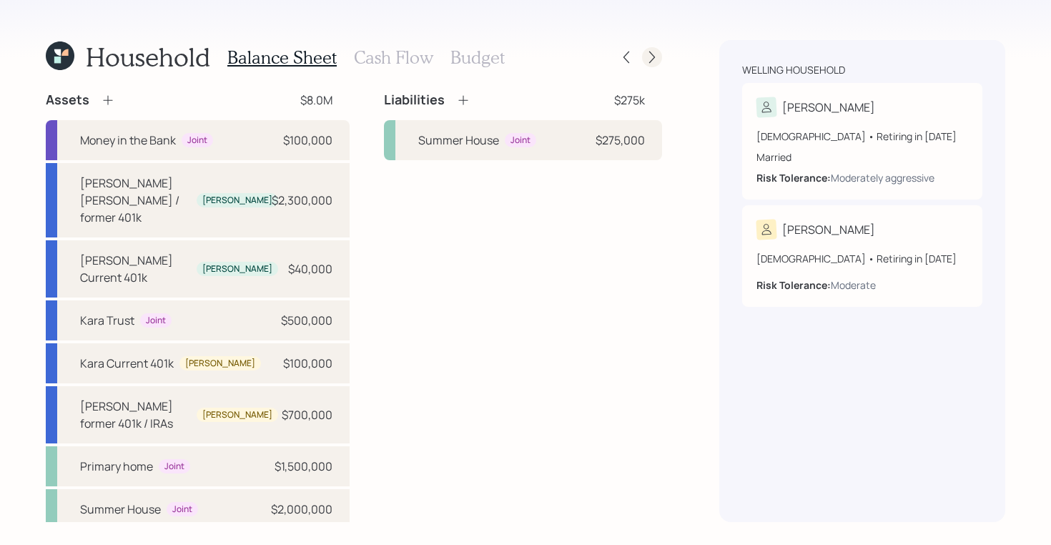
click at [655, 57] on icon at bounding box center [652, 57] width 14 height 14
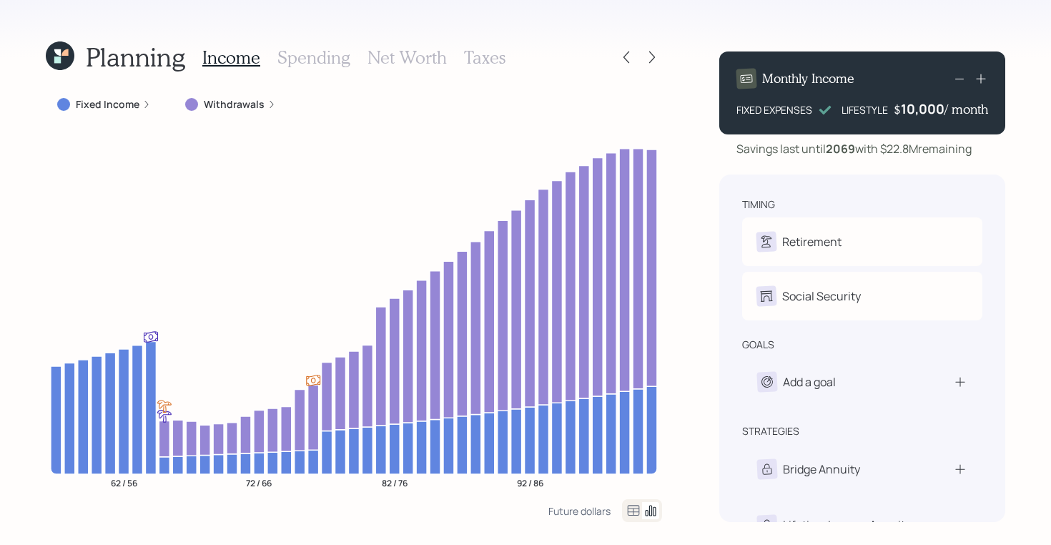
click at [319, 57] on h3 "Spending" at bounding box center [313, 57] width 73 height 21
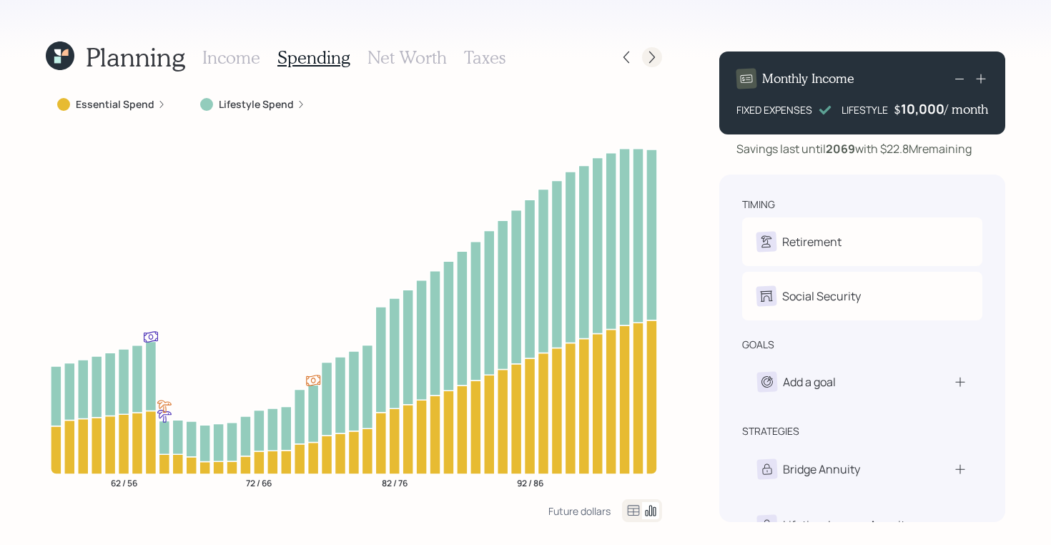
click at [661, 55] on div at bounding box center [639, 57] width 46 height 20
click at [426, 52] on h3 "Net Worth" at bounding box center [406, 57] width 79 height 21
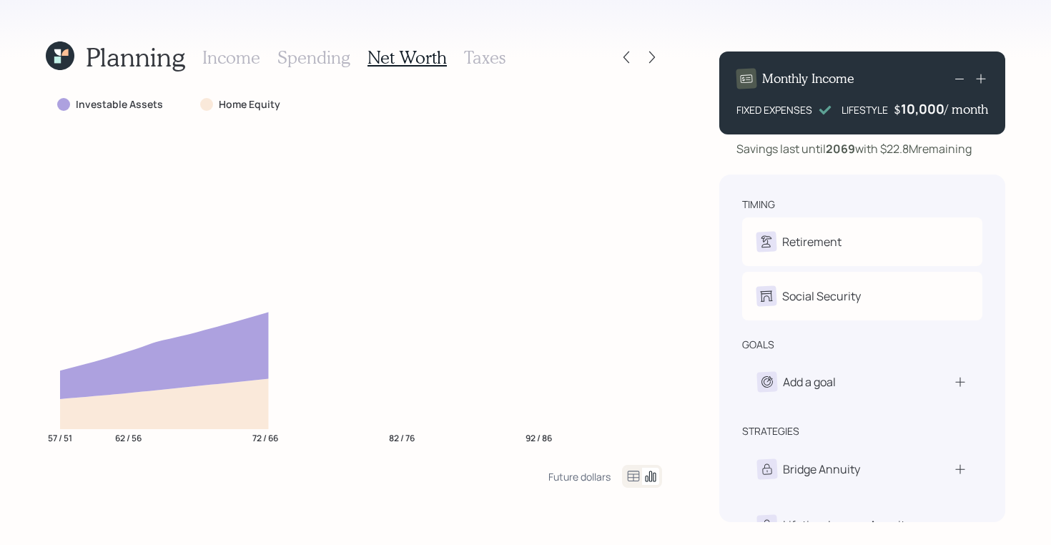
click at [478, 60] on h3 "Taxes" at bounding box center [484, 57] width 41 height 21
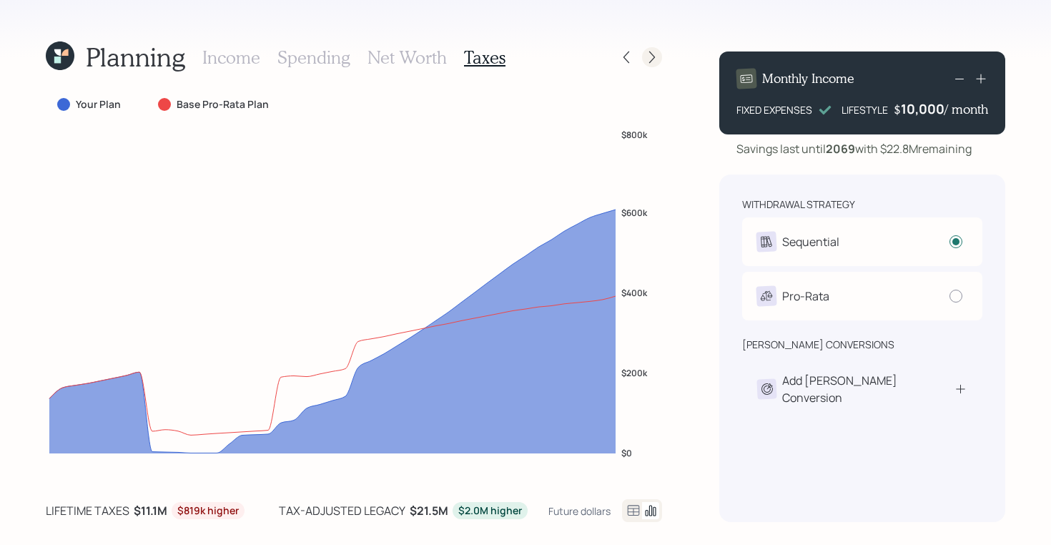
click at [648, 53] on icon at bounding box center [652, 57] width 14 height 14
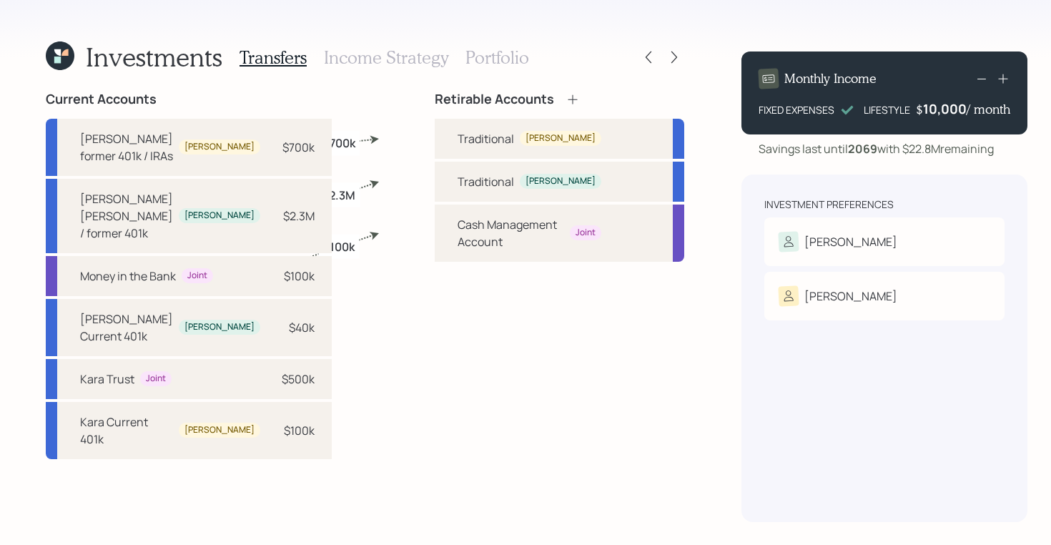
click at [362, 63] on h3 "Income Strategy" at bounding box center [386, 57] width 124 height 21
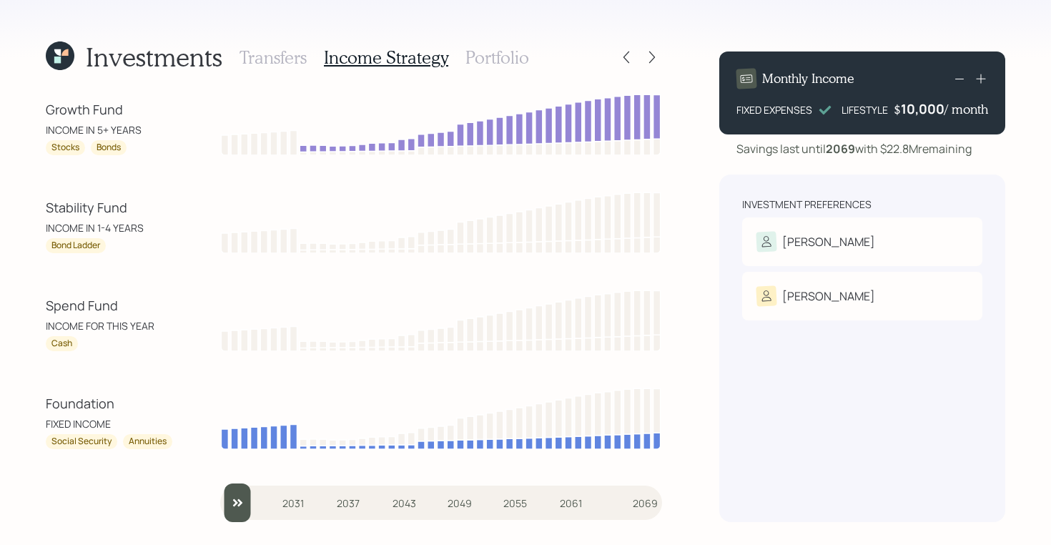
click at [486, 61] on h3 "Portfolio" at bounding box center [497, 57] width 64 height 21
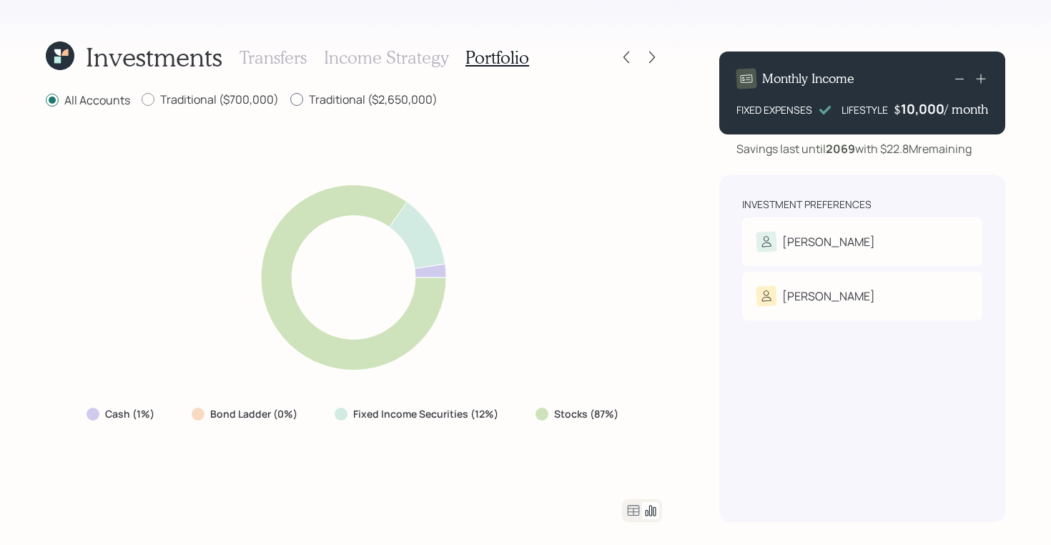
click at [344, 98] on label "Traditional ($2,650,000)" at bounding box center [363, 99] width 147 height 16
click at [290, 99] on input "Traditional ($2,650,000)" at bounding box center [289, 99] width 1 height 1
radio input "true"
click at [86, 96] on label "All Accounts" at bounding box center [88, 99] width 84 height 16
click at [46, 99] on input "All Accounts" at bounding box center [45, 99] width 1 height 1
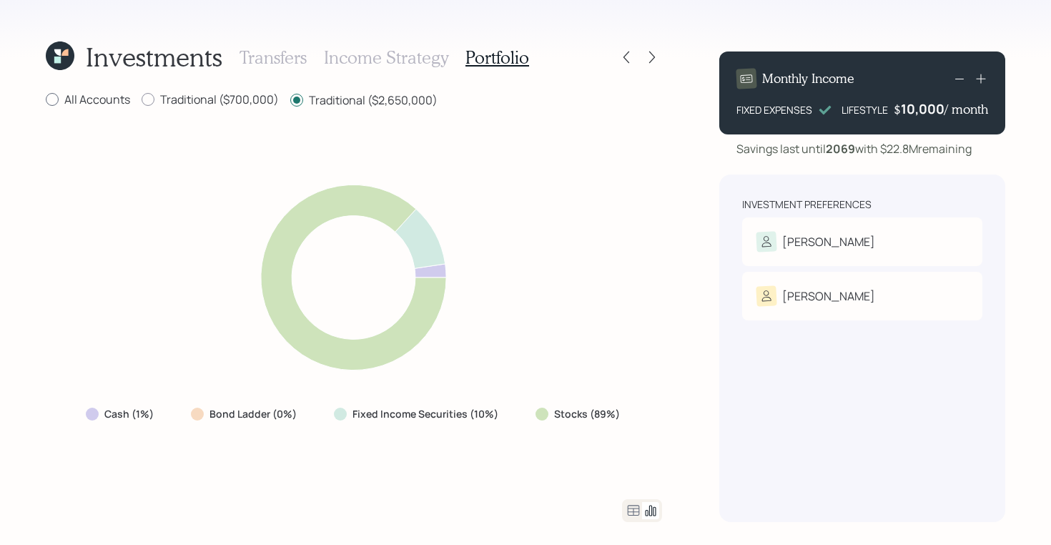
radio input "true"
drag, startPoint x: 622, startPoint y: 414, endPoint x: 540, endPoint y: 410, distance: 81.6
click at [540, 410] on div "Stocks (87%)" at bounding box center [578, 414] width 109 height 26
click at [329, 99] on label "Traditional ($2,650,000)" at bounding box center [363, 99] width 147 height 16
click at [290, 99] on input "Traditional ($2,650,000)" at bounding box center [289, 99] width 1 height 1
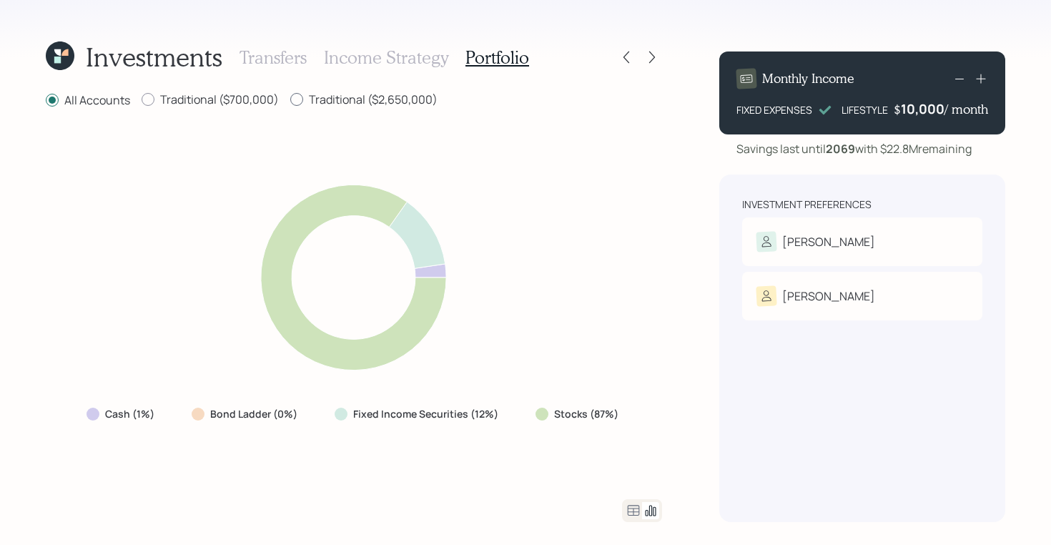
radio input "true"
radio input "false"
drag, startPoint x: 619, startPoint y: 413, endPoint x: 525, endPoint y: 413, distance: 93.6
click at [525, 413] on div "Stocks (89%)" at bounding box center [579, 414] width 110 height 26
click at [217, 95] on label "Traditional ($700,000)" at bounding box center [210, 99] width 137 height 16
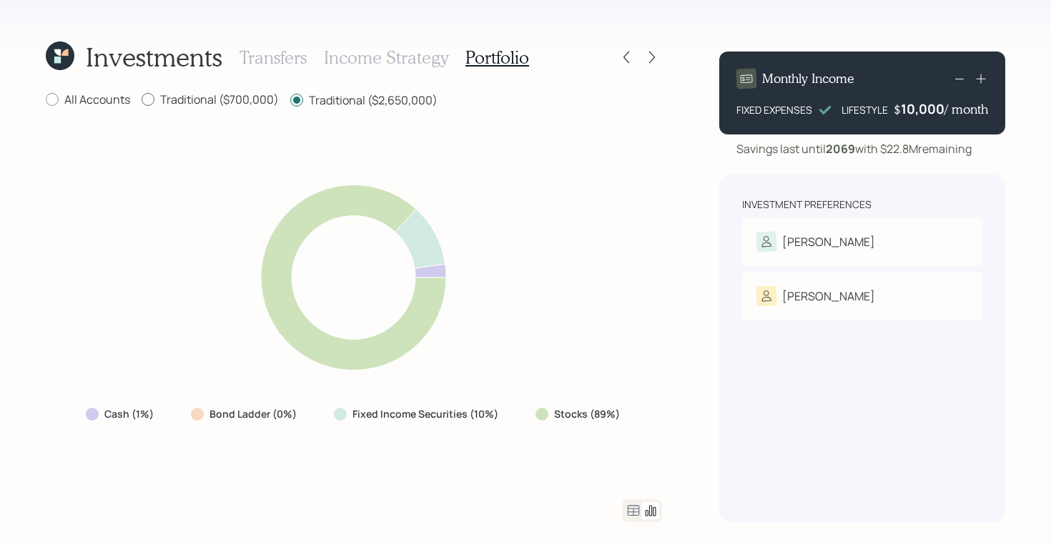
click at [142, 99] on input "Traditional ($700,000)" at bounding box center [141, 99] width 1 height 1
radio input "true"
radio input "false"
drag, startPoint x: 620, startPoint y: 417, endPoint x: 510, endPoint y: 409, distance: 111.1
click at [510, 409] on div "Cash (1%) Bond Ladder (0%) Fixed Income Securities (20%) Stocks (79%)" at bounding box center [354, 414] width 560 height 26
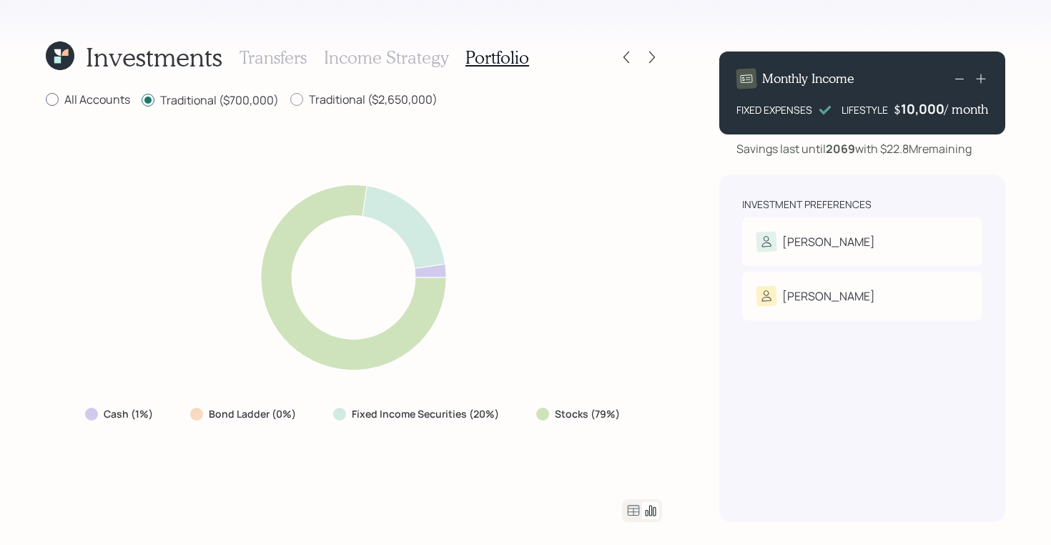
click at [105, 102] on label "All Accounts" at bounding box center [88, 99] width 84 height 16
click at [46, 100] on input "All Accounts" at bounding box center [45, 99] width 1 height 1
radio input "true"
radio input "false"
drag, startPoint x: 624, startPoint y: 423, endPoint x: 518, endPoint y: 424, distance: 105.8
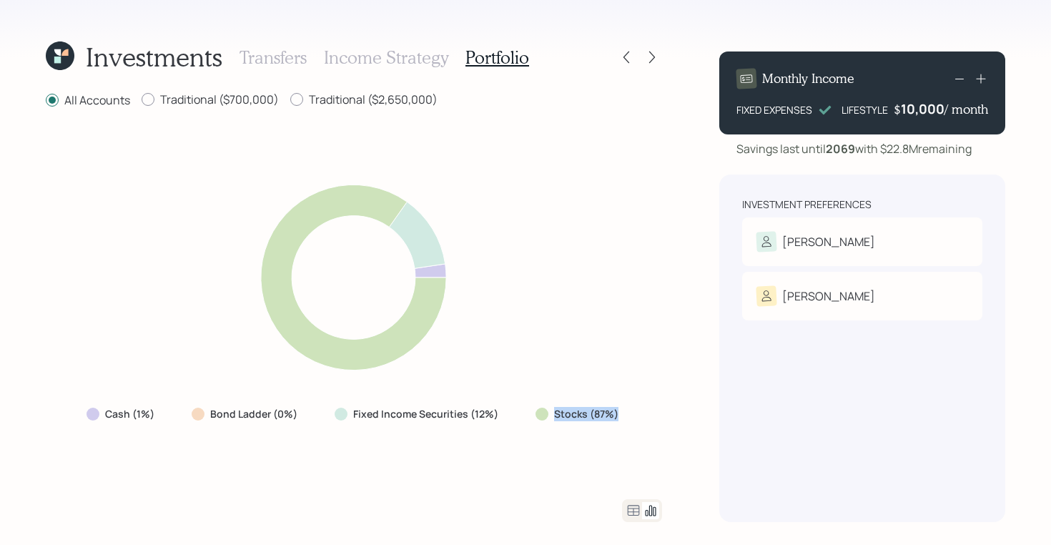
click at [518, 424] on div "Cash (1%) Bond Ladder (0%) Fixed Income Securities (12%) Stocks (87%)" at bounding box center [353, 414] width 557 height 26
drag, startPoint x: 501, startPoint y: 415, endPoint x: 352, endPoint y: 414, distance: 149.4
click at [352, 414] on div "Fixed Income Securities (12%)" at bounding box center [417, 414] width 189 height 26
click at [631, 508] on icon at bounding box center [634, 510] width 12 height 11
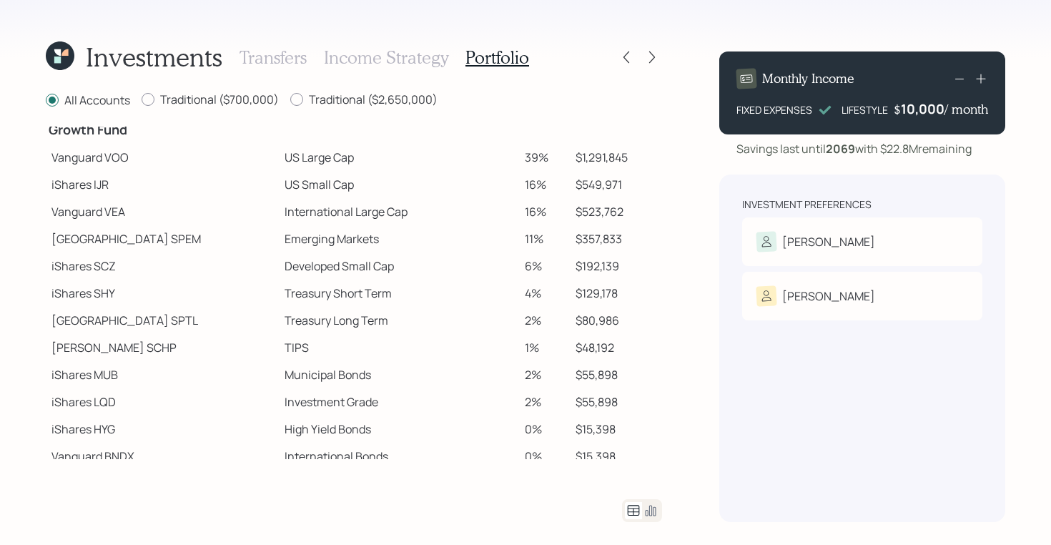
scroll to position [236, 0]
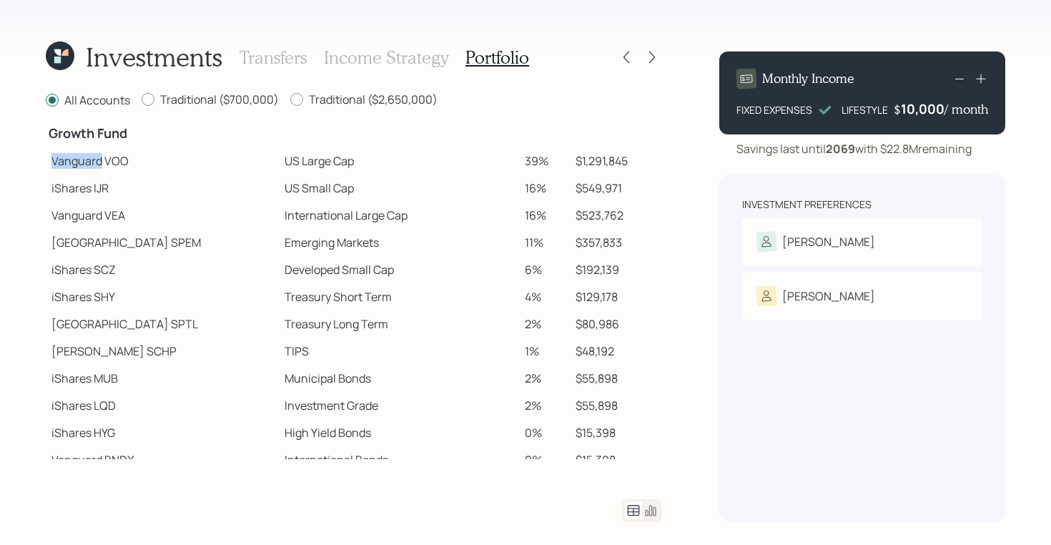
drag, startPoint x: 52, startPoint y: 159, endPoint x: 101, endPoint y: 164, distance: 48.9
click at [101, 164] on td "Vanguard VOO" at bounding box center [162, 160] width 233 height 27
drag, startPoint x: 51, startPoint y: 159, endPoint x: 98, endPoint y: 170, distance: 47.7
click at [98, 170] on td "Vanguard VOO" at bounding box center [162, 160] width 233 height 27
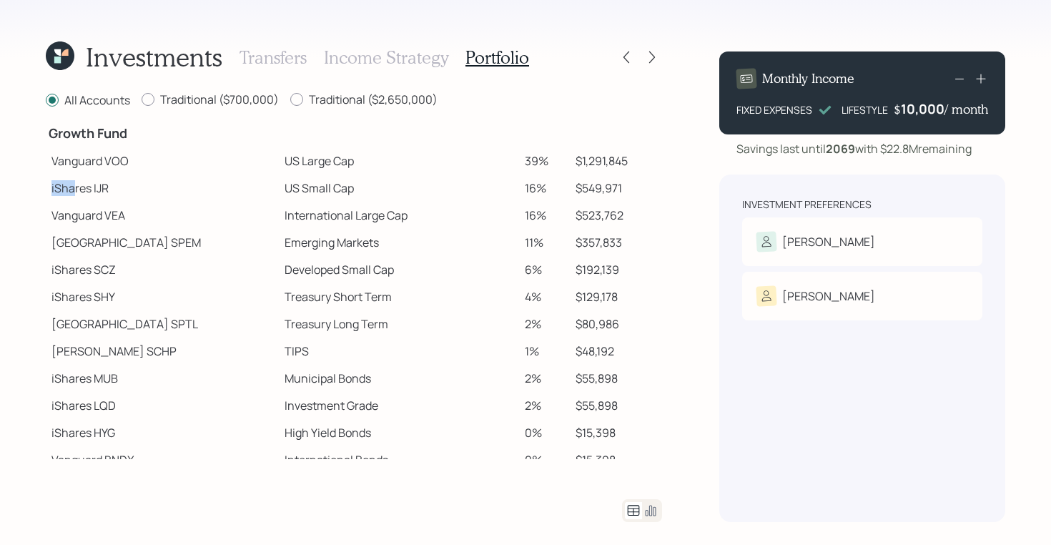
drag, startPoint x: 46, startPoint y: 191, endPoint x: 76, endPoint y: 191, distance: 30.7
click at [76, 191] on td "iShares IJR" at bounding box center [162, 187] width 233 height 27
drag, startPoint x: 47, startPoint y: 243, endPoint x: 124, endPoint y: 244, distance: 76.5
click at [124, 244] on td "[GEOGRAPHIC_DATA]" at bounding box center [162, 242] width 233 height 27
drag, startPoint x: 53, startPoint y: 348, endPoint x: 101, endPoint y: 349, distance: 48.6
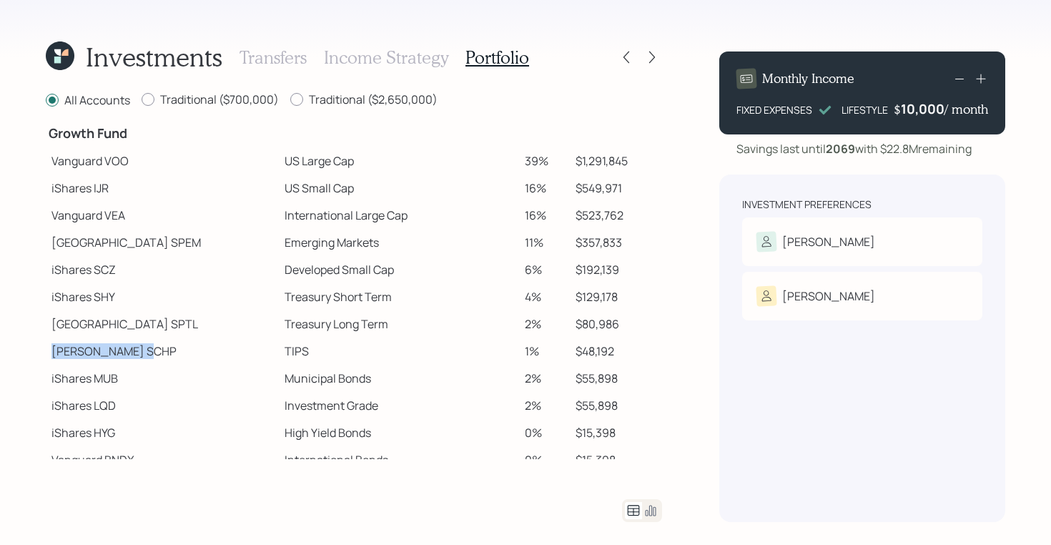
click at [101, 349] on td "[PERSON_NAME] SCHP" at bounding box center [162, 350] width 233 height 27
drag, startPoint x: 50, startPoint y: 161, endPoint x: 315, endPoint y: 167, distance: 265.2
click at [315, 167] on tr "Vanguard VOO US Large Cap 39% $1,291,845" at bounding box center [354, 160] width 616 height 27
click at [315, 167] on td "US Large Cap" at bounding box center [399, 160] width 240 height 27
drag, startPoint x: 231, startPoint y: 162, endPoint x: 300, endPoint y: 162, distance: 69.3
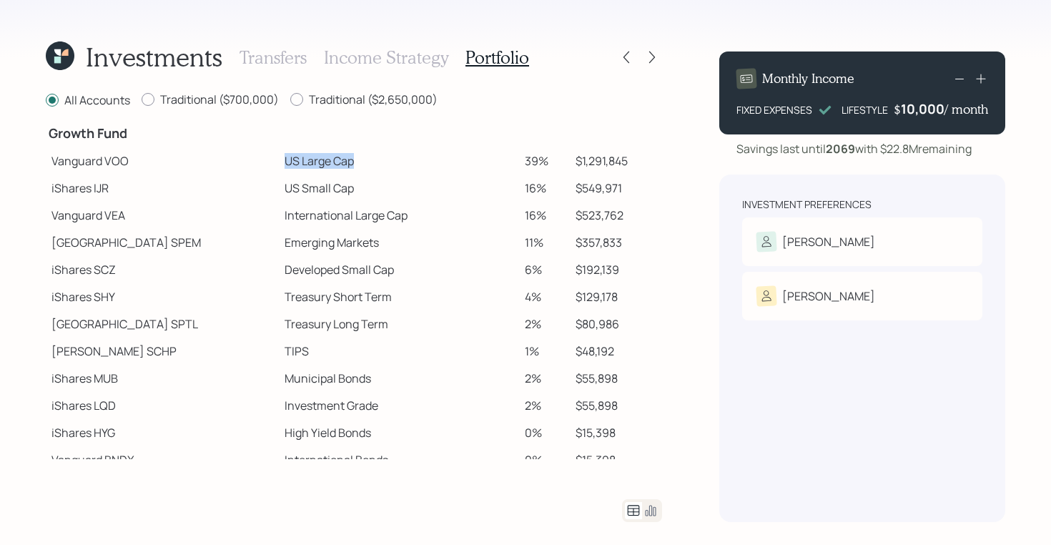
click at [300, 162] on td "US Large Cap" at bounding box center [399, 160] width 240 height 27
click at [279, 162] on td "US Large Cap" at bounding box center [399, 160] width 240 height 27
drag, startPoint x: 240, startPoint y: 159, endPoint x: 319, endPoint y: 160, distance: 78.6
click at [319, 160] on td "US Large Cap" at bounding box center [399, 160] width 240 height 27
drag, startPoint x: 229, startPoint y: 183, endPoint x: 313, endPoint y: 192, distance: 84.1
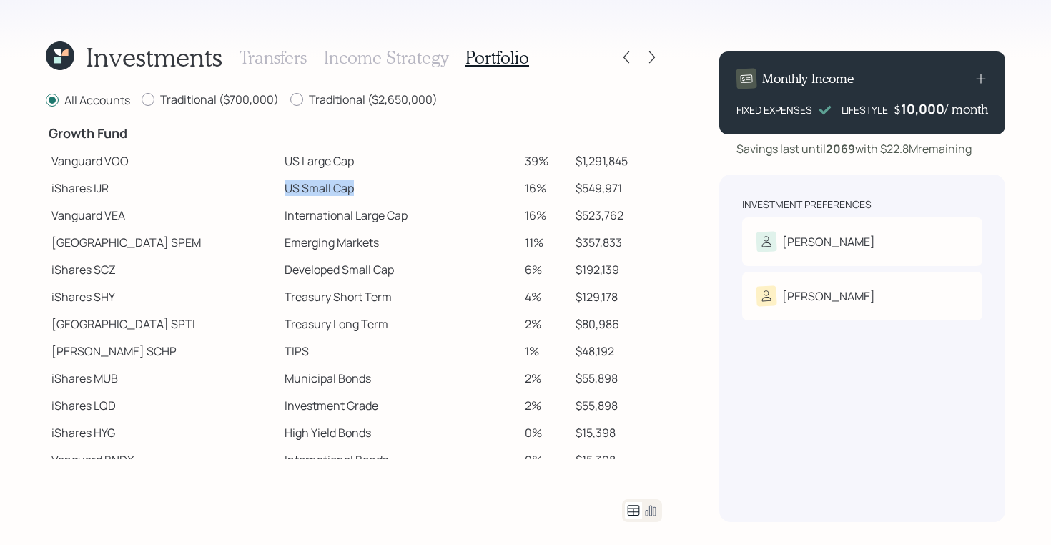
click at [313, 192] on td "US Small Cap" at bounding box center [399, 187] width 240 height 27
click at [654, 512] on icon at bounding box center [650, 510] width 17 height 17
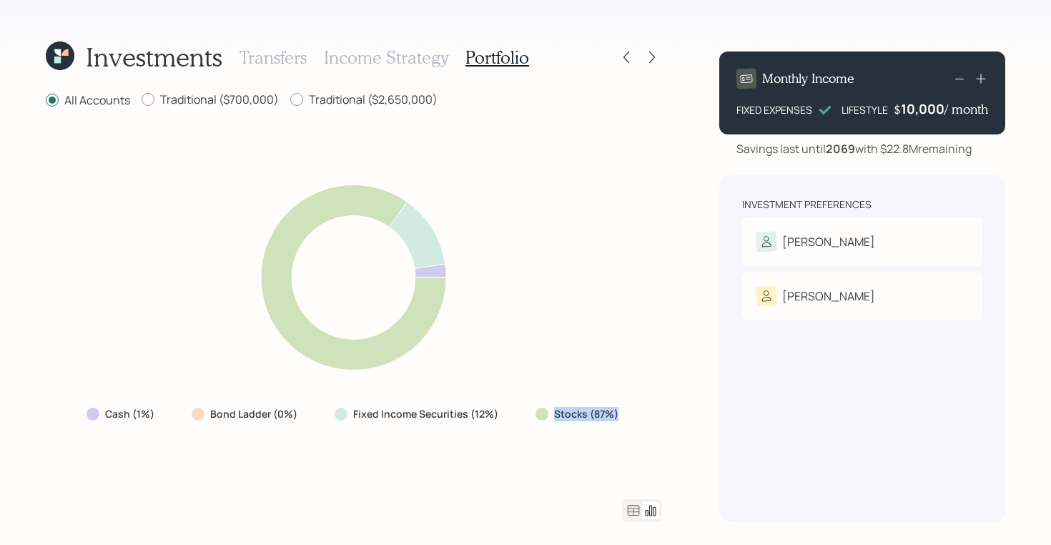
drag, startPoint x: 621, startPoint y: 413, endPoint x: 499, endPoint y: 408, distance: 122.3
click at [499, 408] on div "Cash (1%) Bond Ladder (0%) Fixed Income Securities (12%) Stocks (87%)" at bounding box center [353, 414] width 557 height 26
click at [627, 408] on div "Stocks (87%)" at bounding box center [578, 414] width 109 height 26
drag, startPoint x: 618, startPoint y: 420, endPoint x: 101, endPoint y: 418, distance: 517.4
click at [101, 418] on div "Cash (1%) Bond Ladder (0%) Fixed Income Securities (12%) Stocks (87%)" at bounding box center [353, 414] width 557 height 26
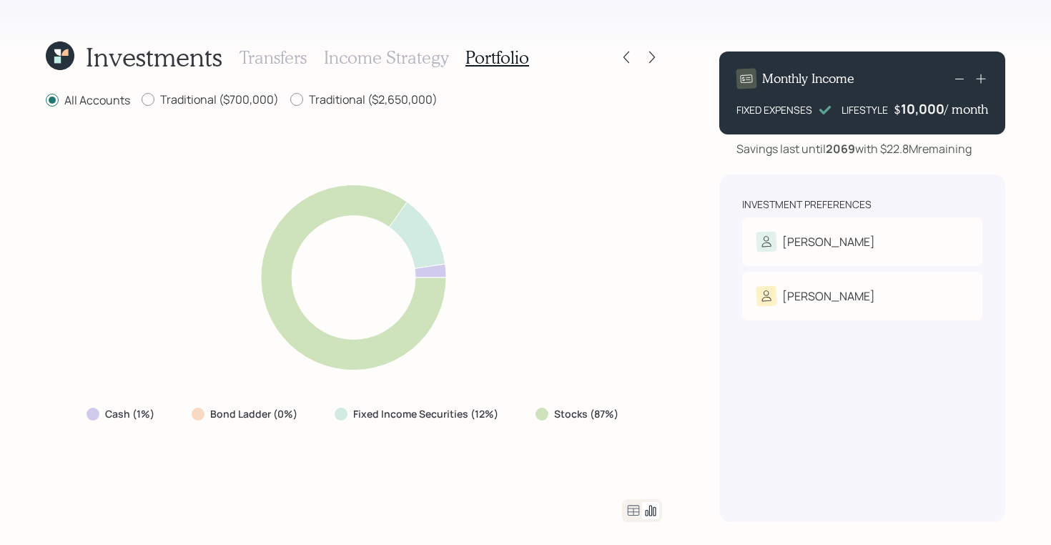
click at [49, 57] on icon at bounding box center [60, 55] width 29 height 29
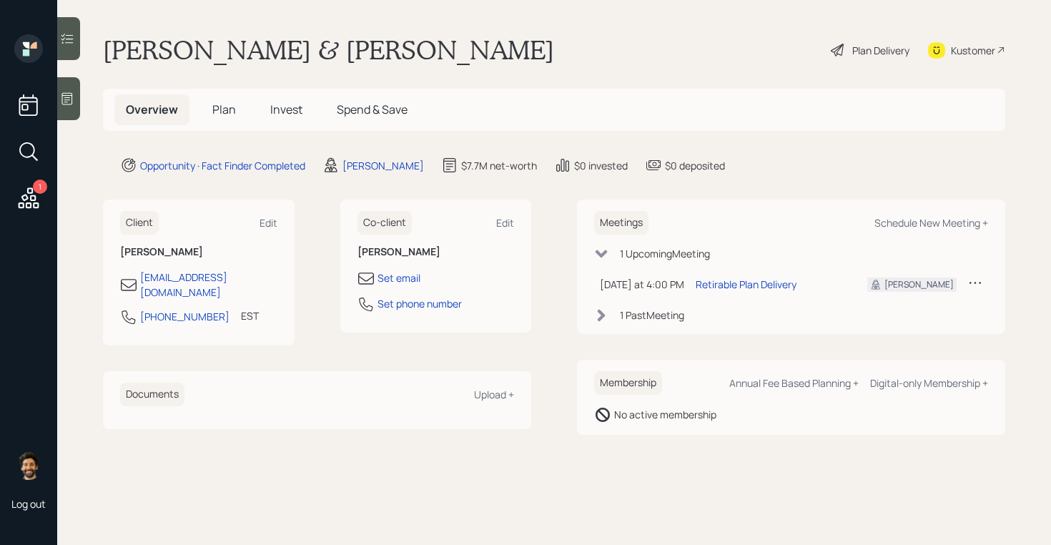
click at [216, 103] on span "Plan" at bounding box center [224, 109] width 24 height 16
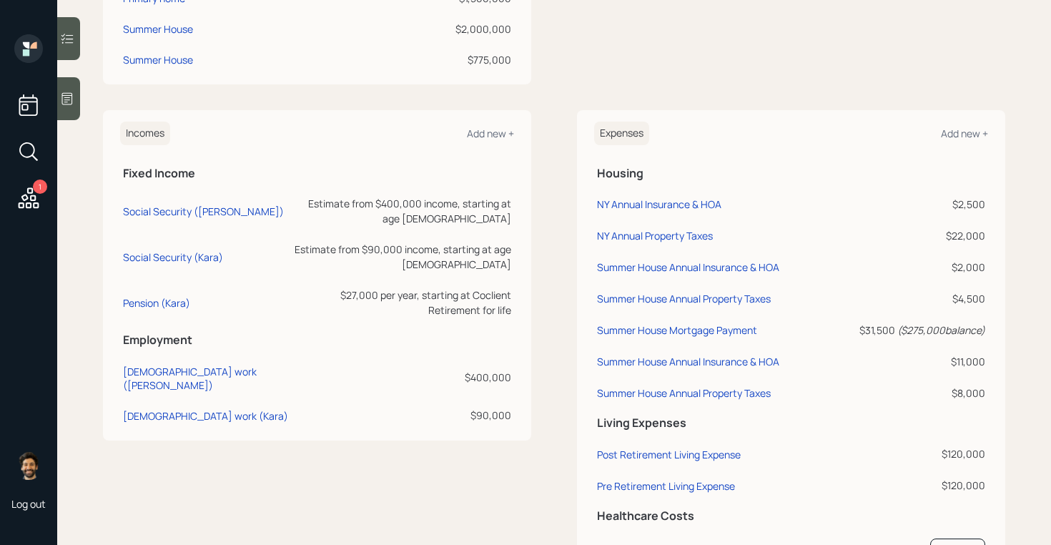
scroll to position [523, 0]
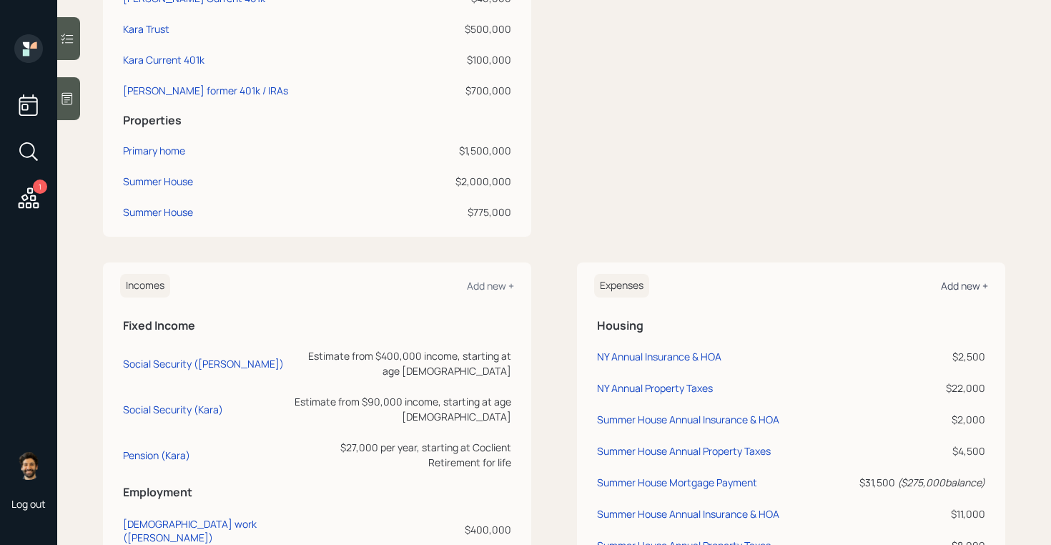
click at [960, 282] on div "Add new +" at bounding box center [964, 286] width 47 height 14
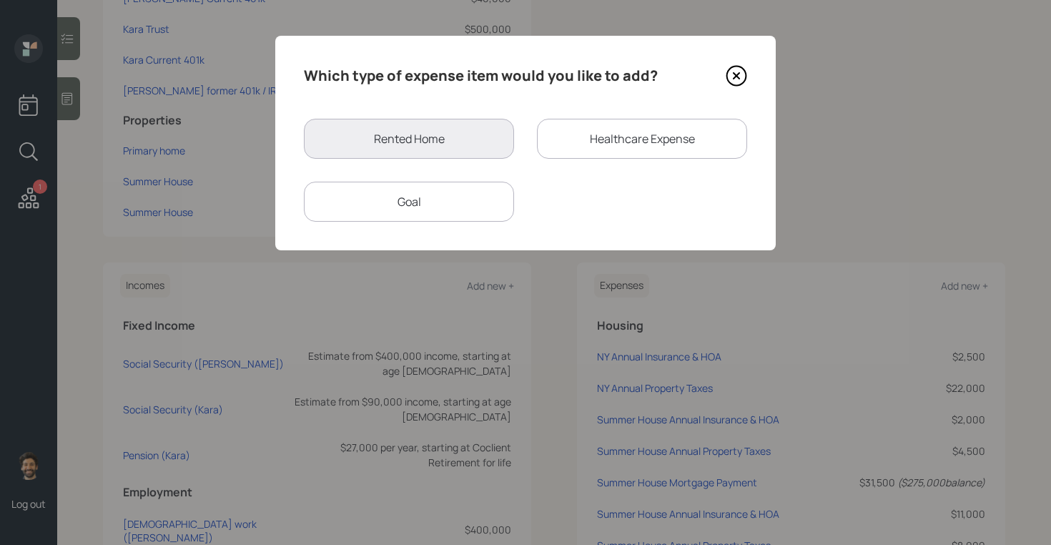
click at [437, 189] on div "Goal" at bounding box center [409, 202] width 210 height 40
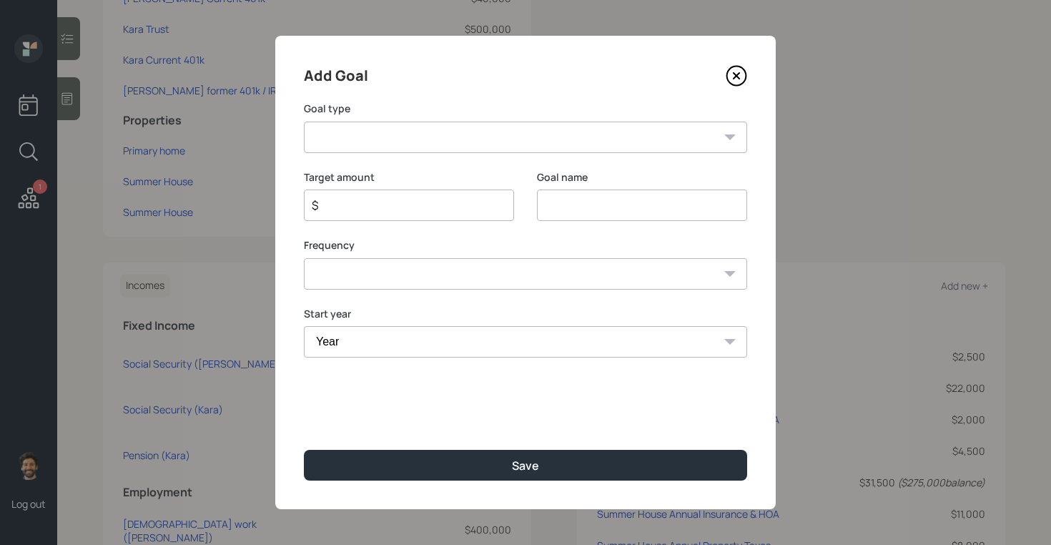
click at [354, 145] on select "Create an emergency fund Donate to charity Purchase a home Make a purchase Supp…" at bounding box center [525, 136] width 443 height 31
select select "other"
click at [304, 121] on select "Create an emergency fund Donate to charity Purchase a home Make a purchase Supp…" at bounding box center [525, 136] width 443 height 31
type input "Other"
click at [347, 204] on input "$" at bounding box center [403, 205] width 186 height 17
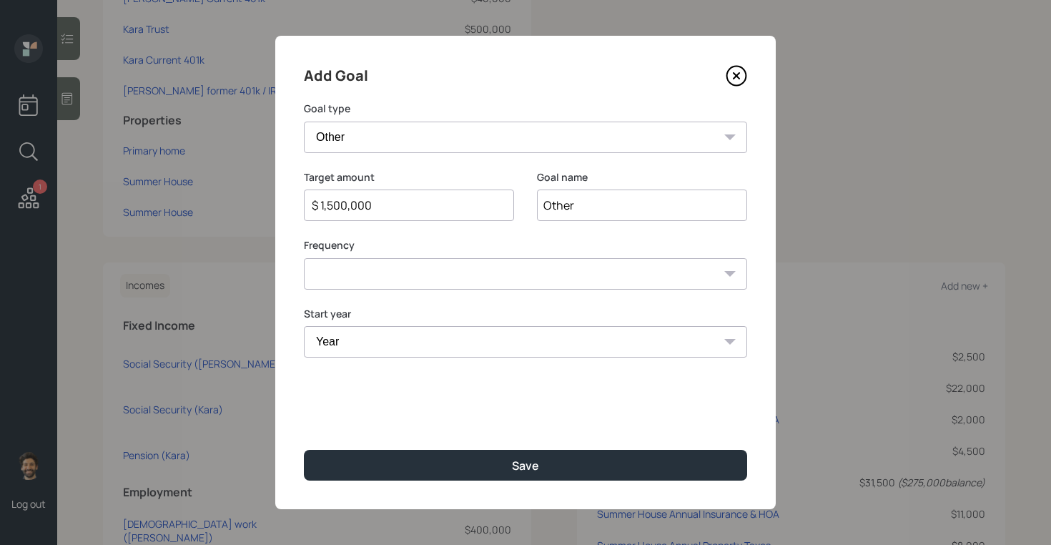
type input "$ 1,500,000"
type input "reno"
click at [382, 264] on select "One time Every 1 year Every 2 years Every 3 years Every 4 years Every 5 years E…" at bounding box center [525, 273] width 443 height 31
select select "0"
click at [304, 258] on select "One time Every 1 year Every 2 years Every 3 years Every 4 years Every 5 years E…" at bounding box center [525, 273] width 443 height 31
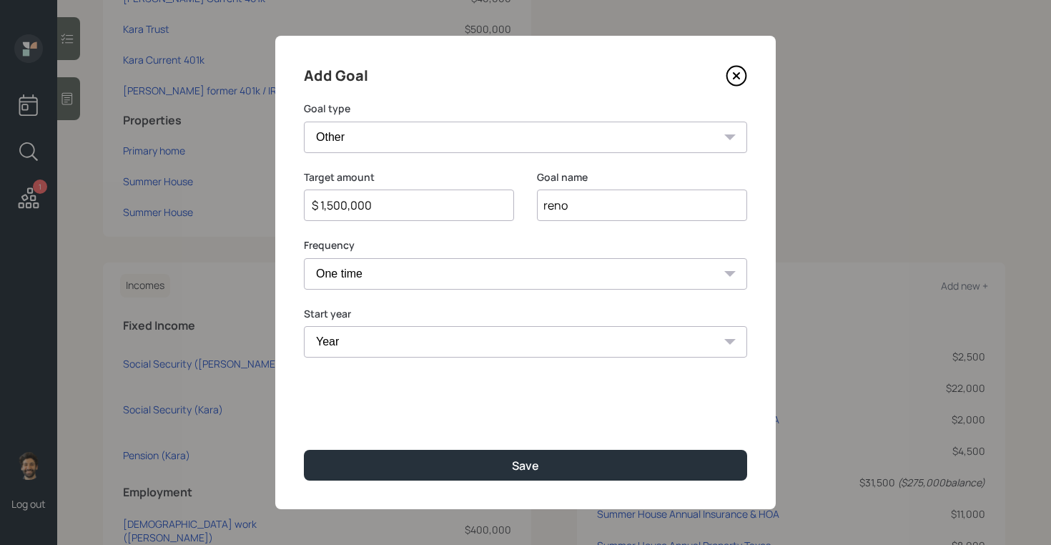
drag, startPoint x: 382, startPoint y: 264, endPoint x: 377, endPoint y: 338, distance: 73.8
click at [377, 338] on select "Year [DATE] 2026 2027 2028 2029 2030 2031 2032 2033 2034 2035 2036 2037 2038 20…" at bounding box center [525, 341] width 443 height 31
select select "2029"
click at [304, 326] on select "Year [DATE] 2026 2027 2028 2029 2030 2031 2032 2033 2034 2035 2036 2037 2038 20…" at bounding box center [525, 341] width 443 height 31
click at [397, 486] on div "Add Goal Goal type Create an emergency fund Donate to charity Purchase a home M…" at bounding box center [525, 272] width 500 height 473
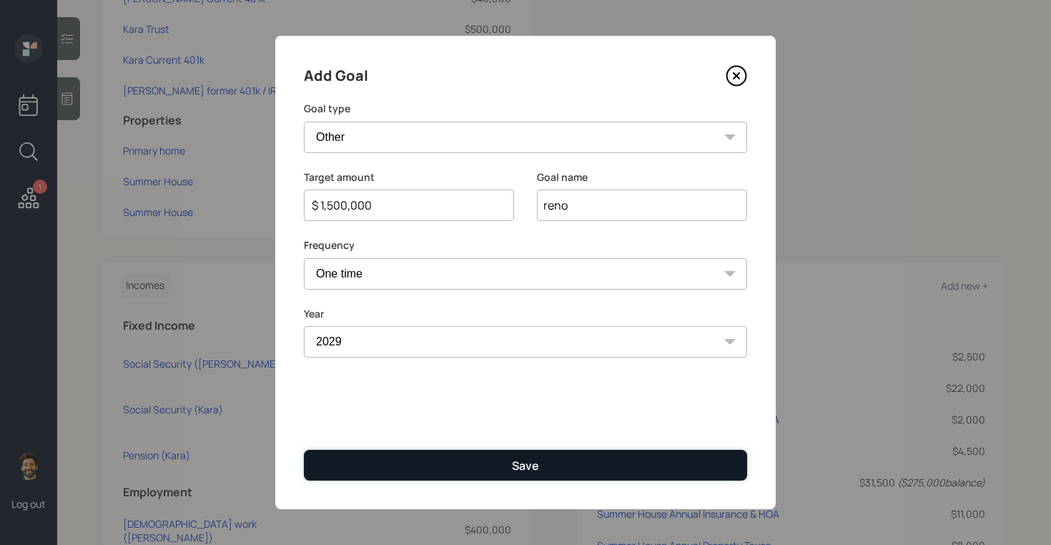
click at [384, 475] on button "Save" at bounding box center [525, 465] width 443 height 31
type input "$"
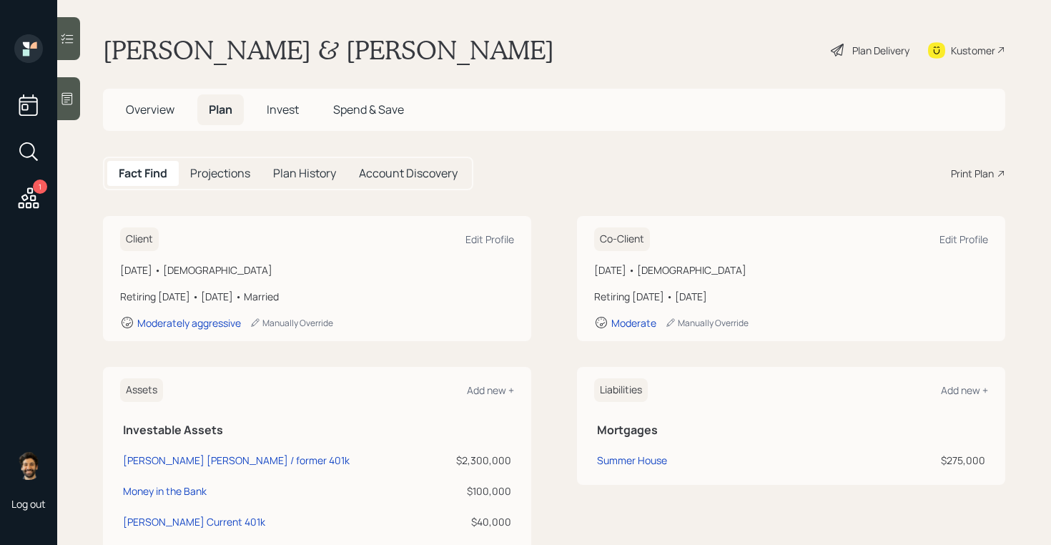
click at [876, 56] on div "Plan Delivery" at bounding box center [880, 50] width 57 height 15
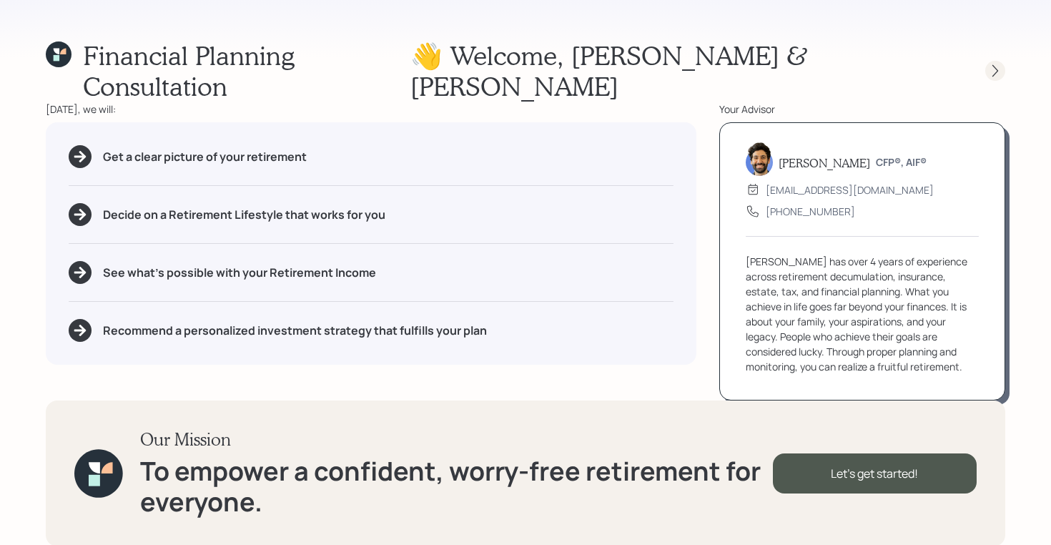
click at [996, 64] on icon at bounding box center [995, 71] width 14 height 14
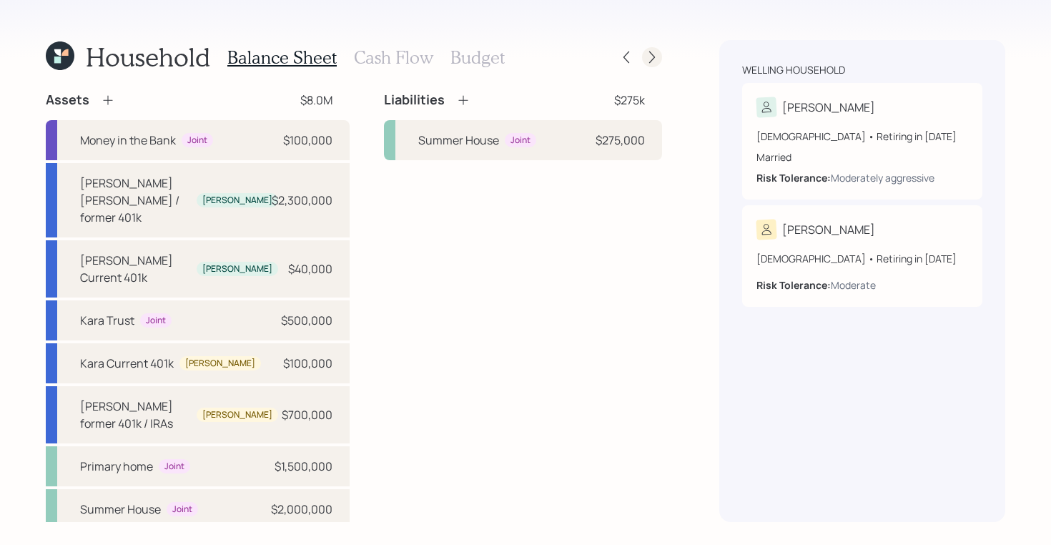
click at [651, 62] on icon at bounding box center [652, 57] width 14 height 14
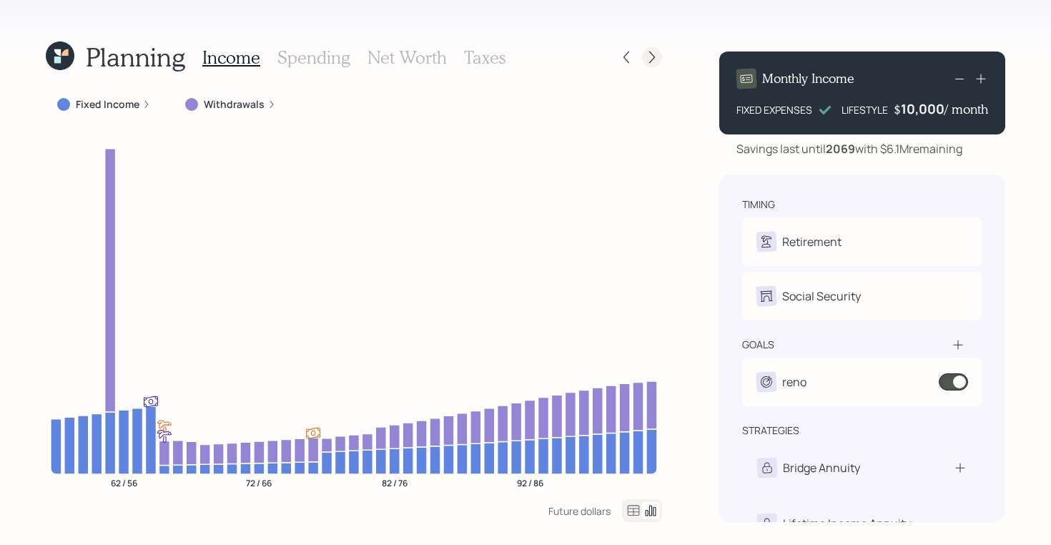
click at [654, 50] on icon at bounding box center [652, 57] width 14 height 14
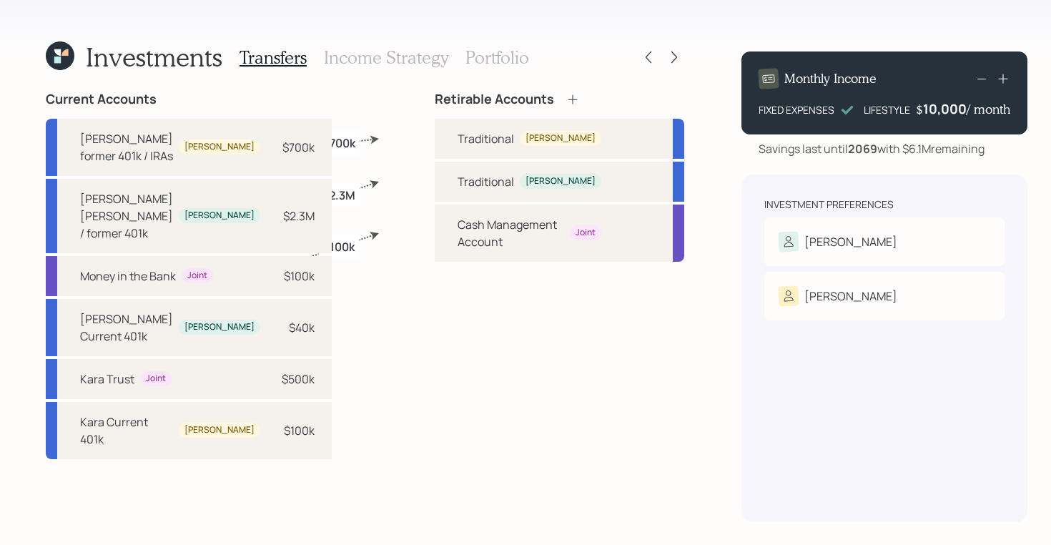
click at [408, 57] on h3 "Income Strategy" at bounding box center [386, 57] width 124 height 21
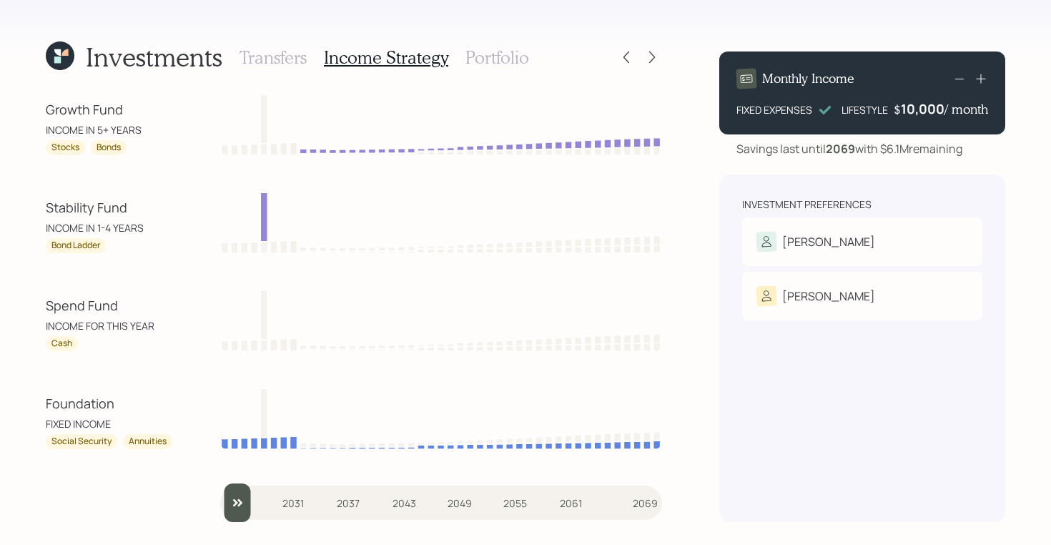
click at [489, 61] on h3 "Portfolio" at bounding box center [497, 57] width 64 height 21
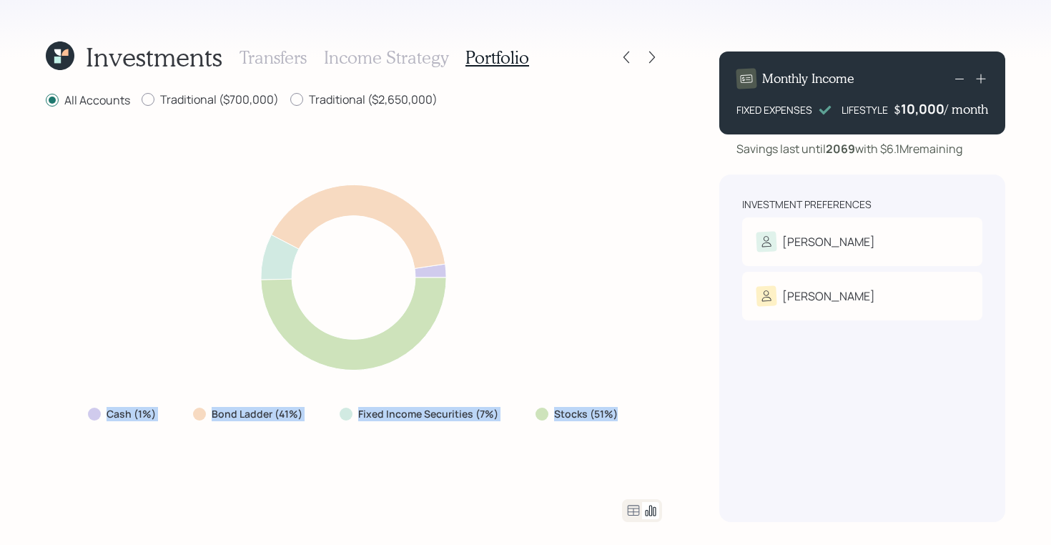
drag, startPoint x: 625, startPoint y: 416, endPoint x: 98, endPoint y: 417, distance: 526.7
click at [98, 417] on div "Cash (1%) Bond Ladder (41%) Fixed Income Securities (7%) Stocks (51%)" at bounding box center [353, 414] width 555 height 26
click at [497, 450] on div "Cash (1%) Bond Ladder (41%) Fixed Income Securities (7%) Stocks (51%)" at bounding box center [354, 304] width 616 height 355
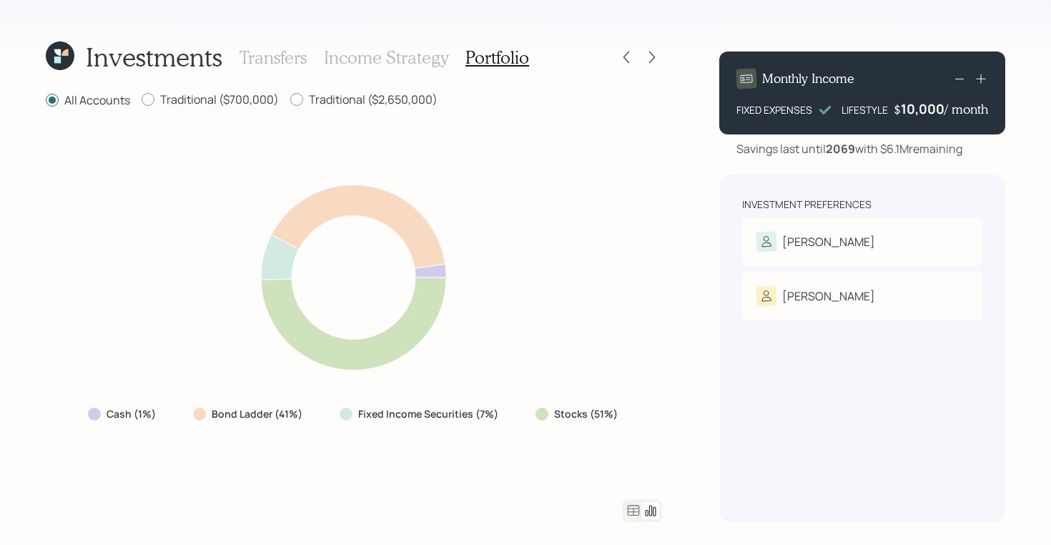
click at [56, 57] on icon at bounding box center [57, 59] width 6 height 6
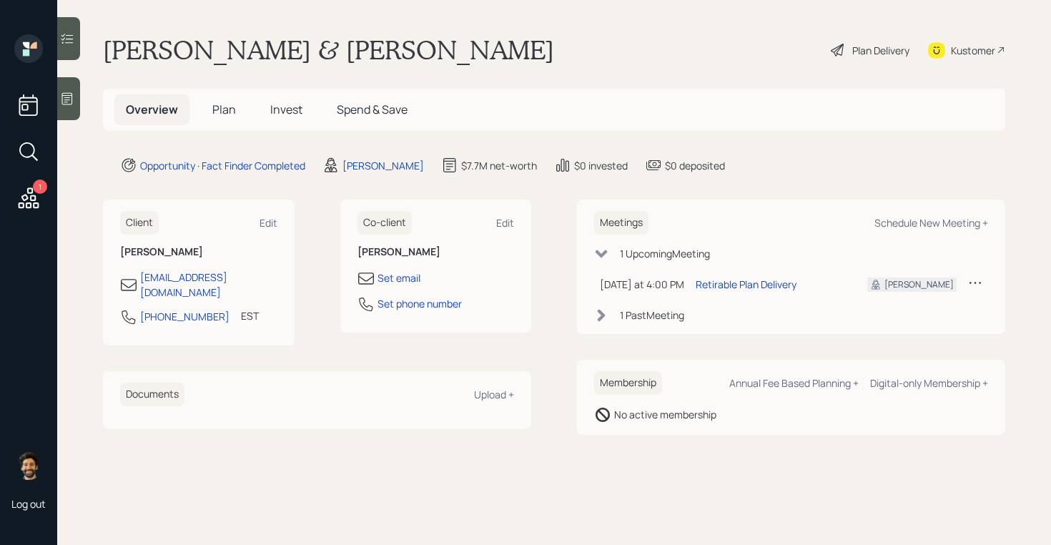
click at [226, 117] on span "Plan" at bounding box center [224, 109] width 24 height 16
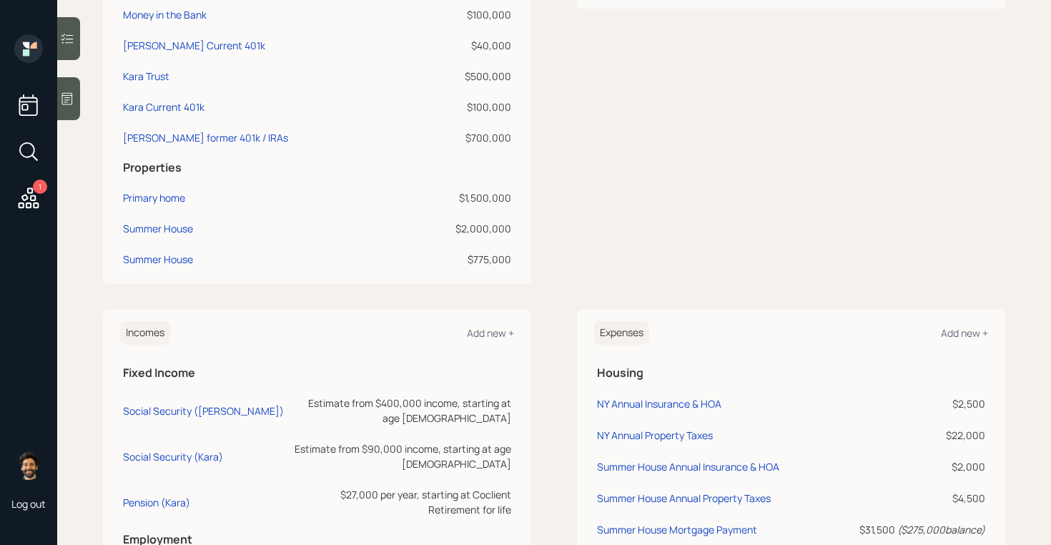
scroll to position [770, 0]
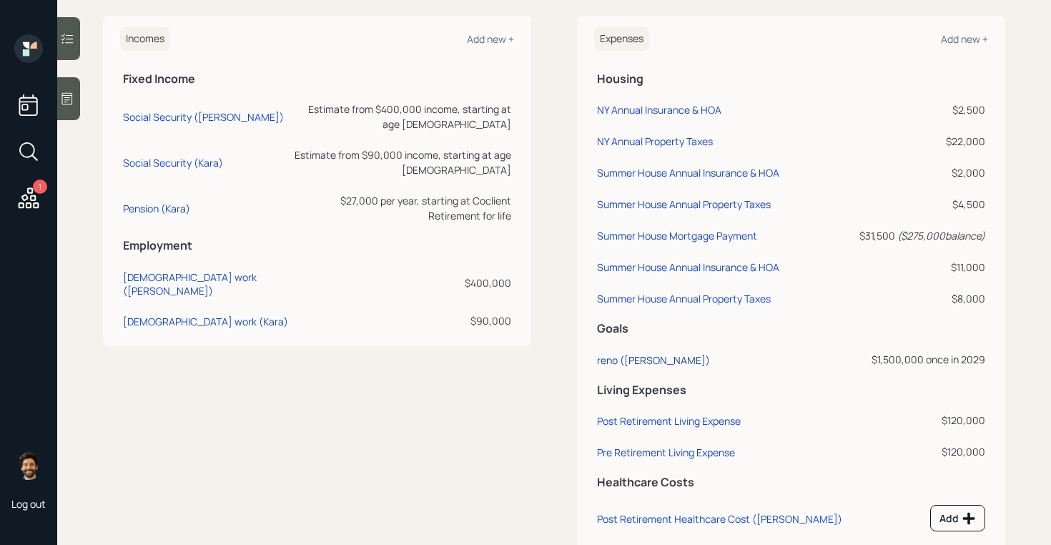
click at [623, 362] on div "reno ([PERSON_NAME])" at bounding box center [653, 360] width 113 height 14
select select "0"
select select "2029"
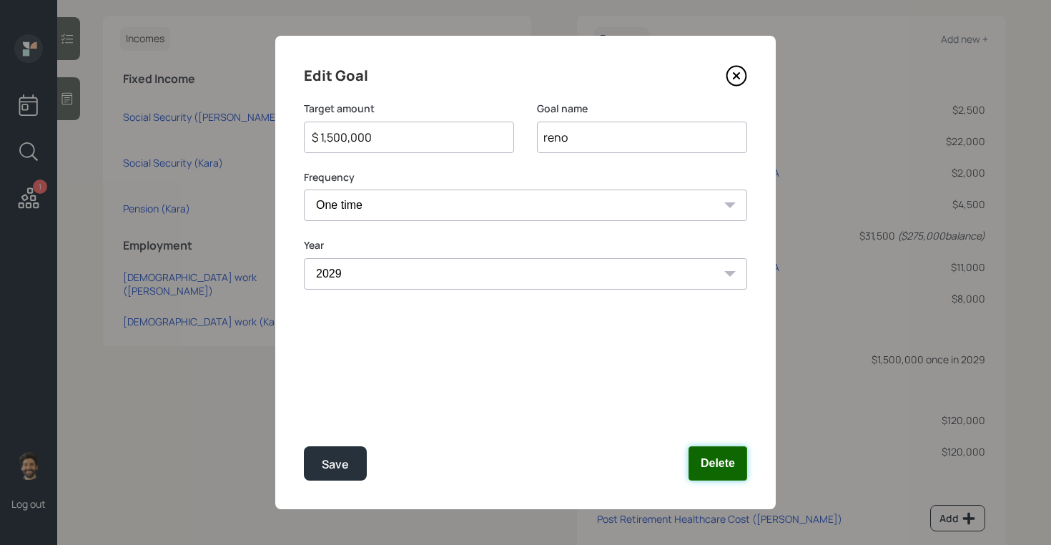
click at [732, 465] on button "Delete" at bounding box center [717, 463] width 59 height 34
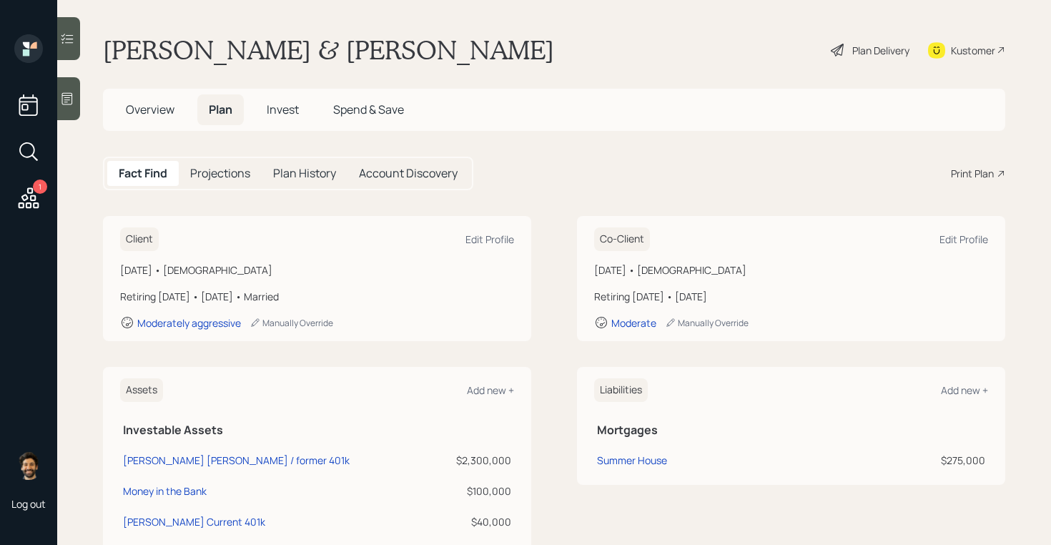
click at [873, 43] on div "Plan Delivery" at bounding box center [880, 50] width 57 height 15
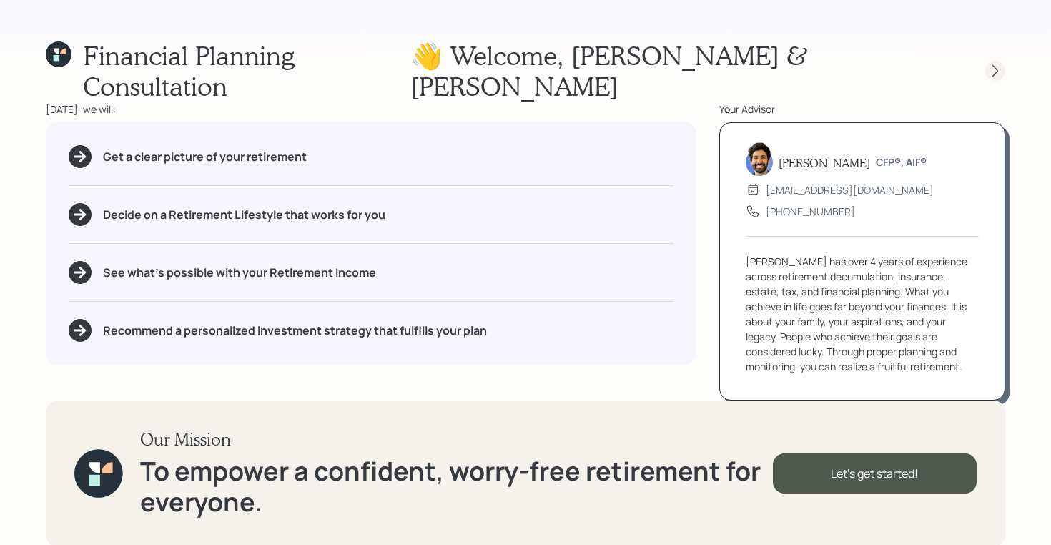
click at [1000, 64] on icon at bounding box center [995, 71] width 14 height 14
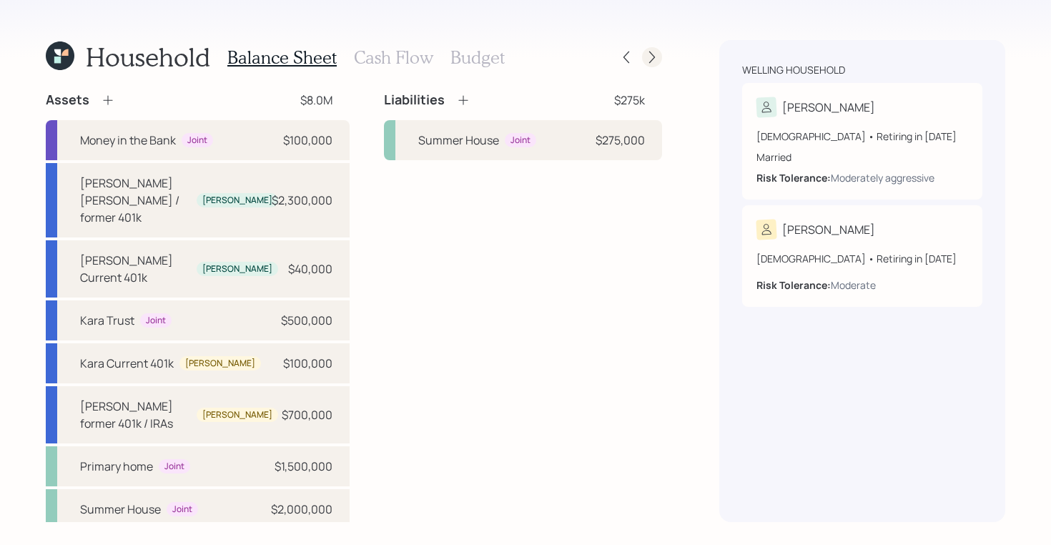
click at [653, 58] on icon at bounding box center [652, 57] width 14 height 14
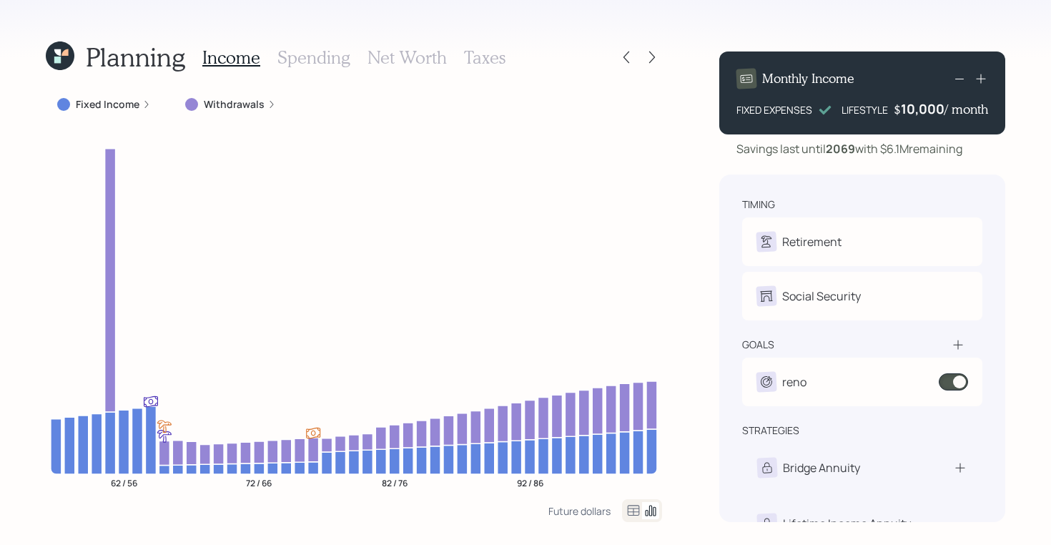
click at [477, 53] on h3 "Taxes" at bounding box center [484, 57] width 41 height 21
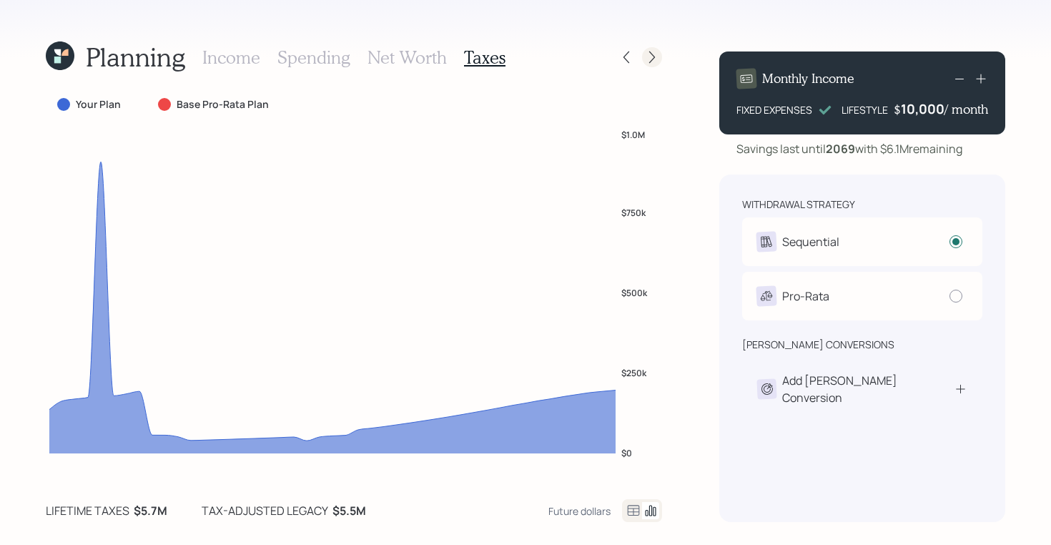
click at [649, 56] on icon at bounding box center [652, 57] width 14 height 14
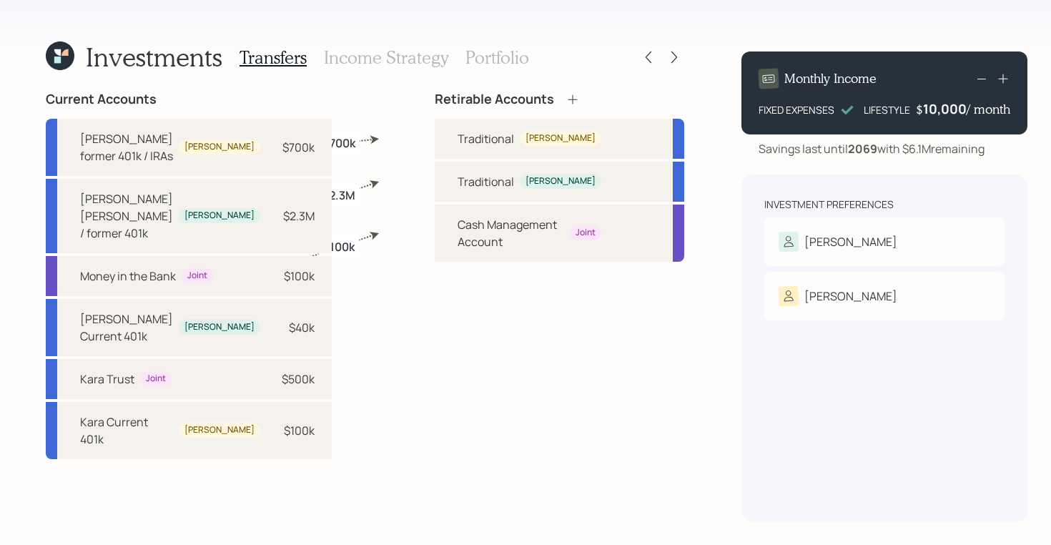
click at [460, 54] on div "Transfers Income Strategy Portfolio" at bounding box center [383, 57] width 289 height 34
click at [415, 54] on h3 "Income Strategy" at bounding box center [386, 57] width 124 height 21
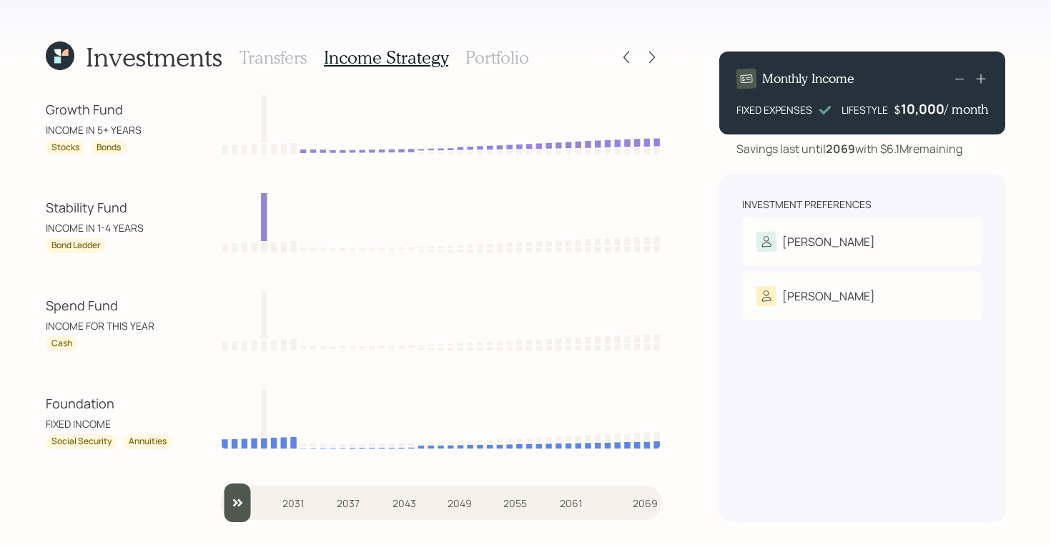
click at [483, 56] on h3 "Portfolio" at bounding box center [497, 57] width 64 height 21
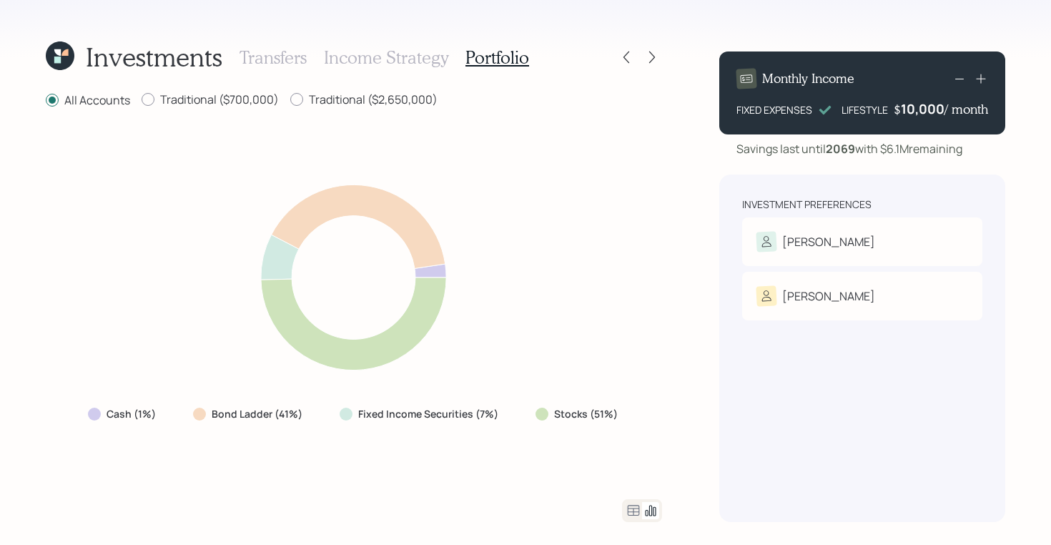
click at [56, 57] on icon at bounding box center [57, 59] width 6 height 6
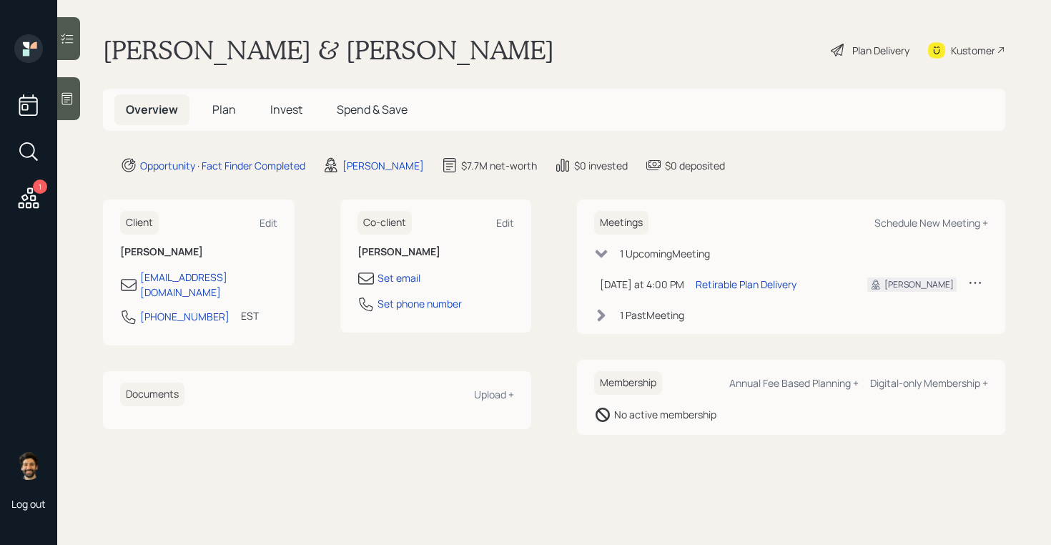
click at [221, 121] on h5 "Plan" at bounding box center [224, 109] width 46 height 31
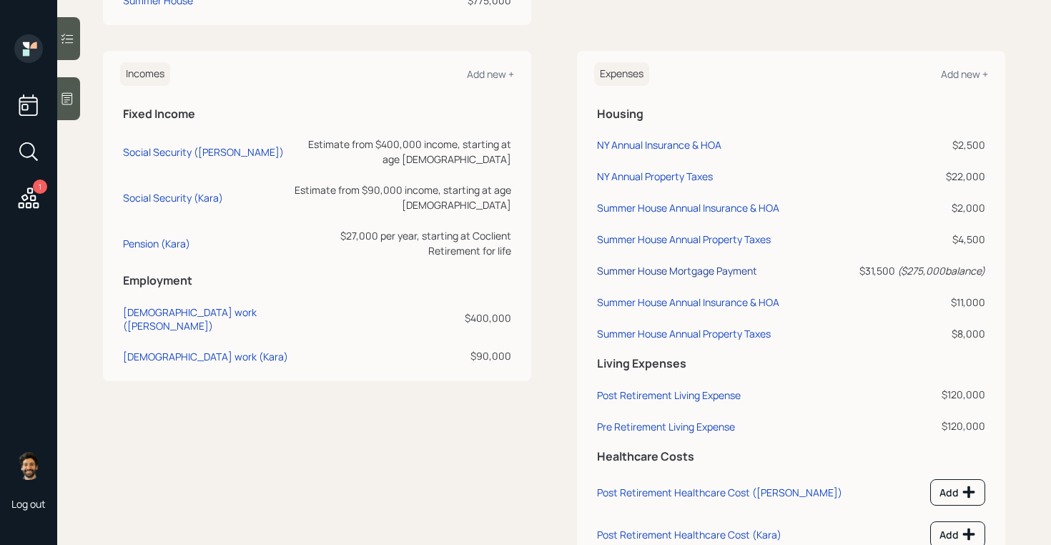
scroll to position [742, 0]
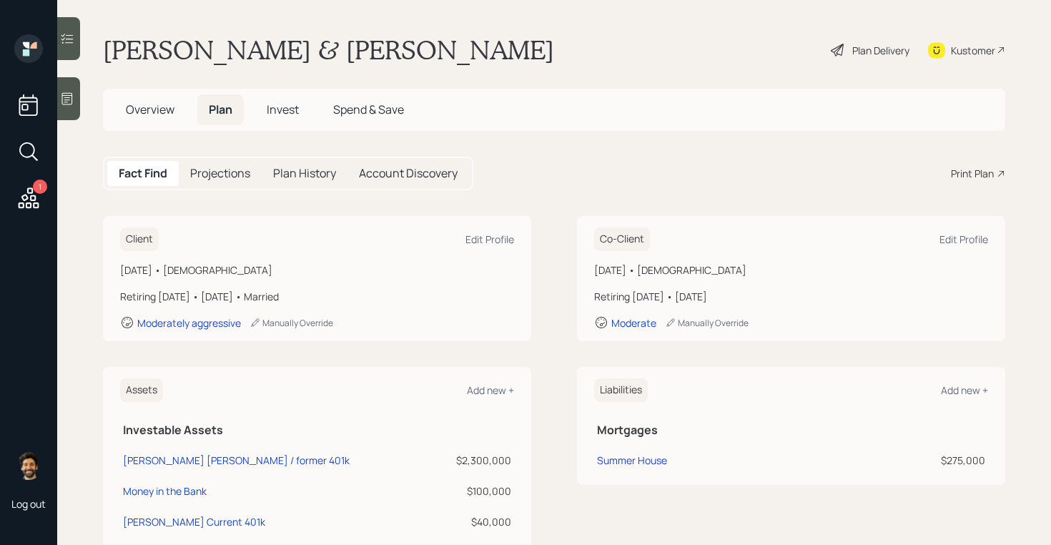
click at [866, 52] on div "Plan Delivery" at bounding box center [880, 50] width 57 height 15
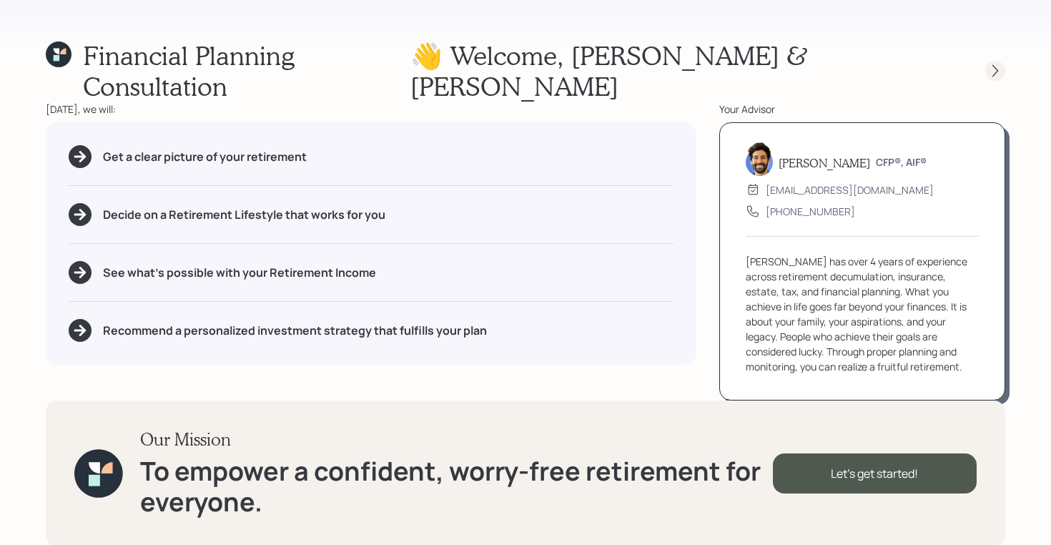
click at [996, 64] on icon at bounding box center [995, 71] width 14 height 14
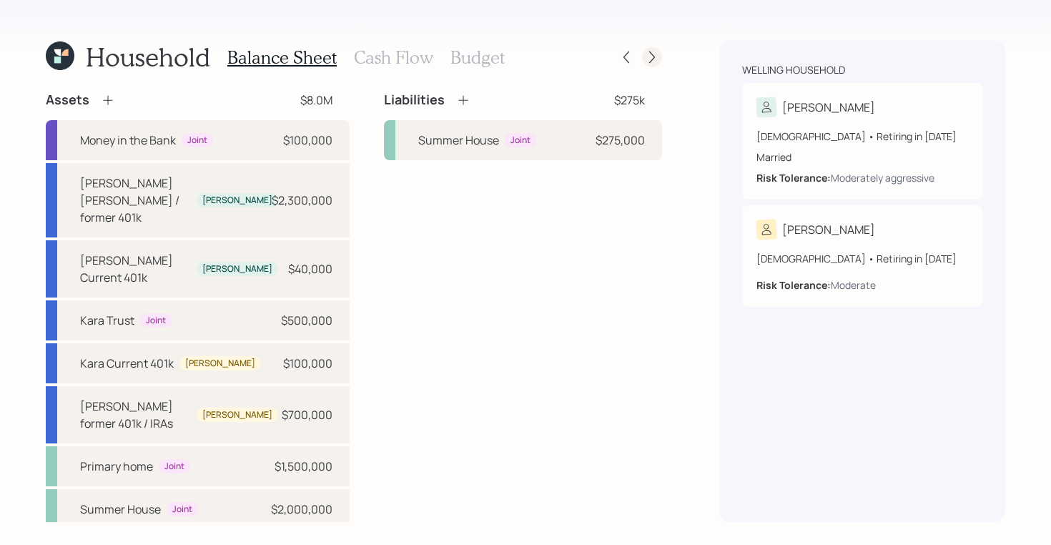
click at [645, 60] on icon at bounding box center [652, 57] width 14 height 14
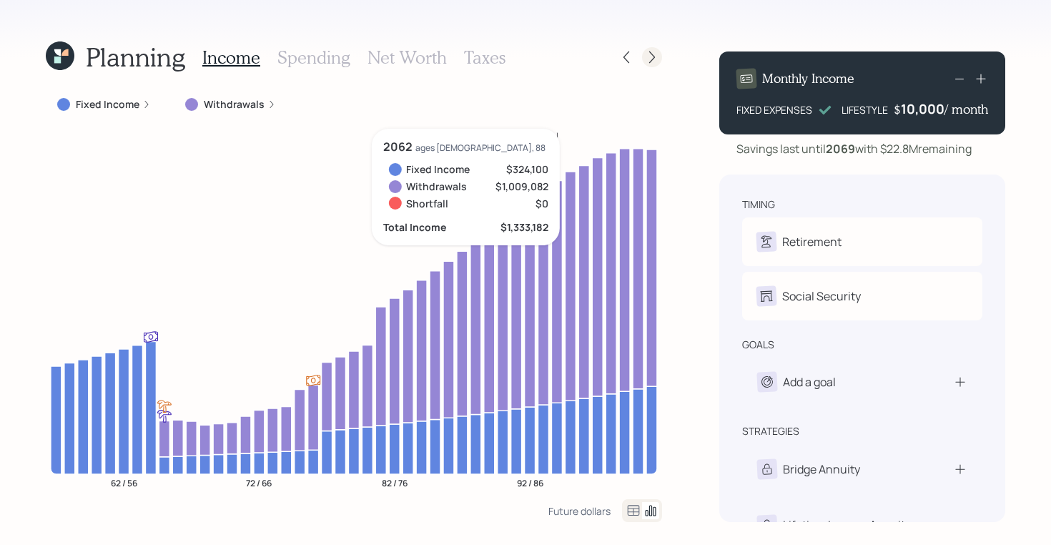
click at [657, 63] on icon at bounding box center [652, 57] width 14 height 14
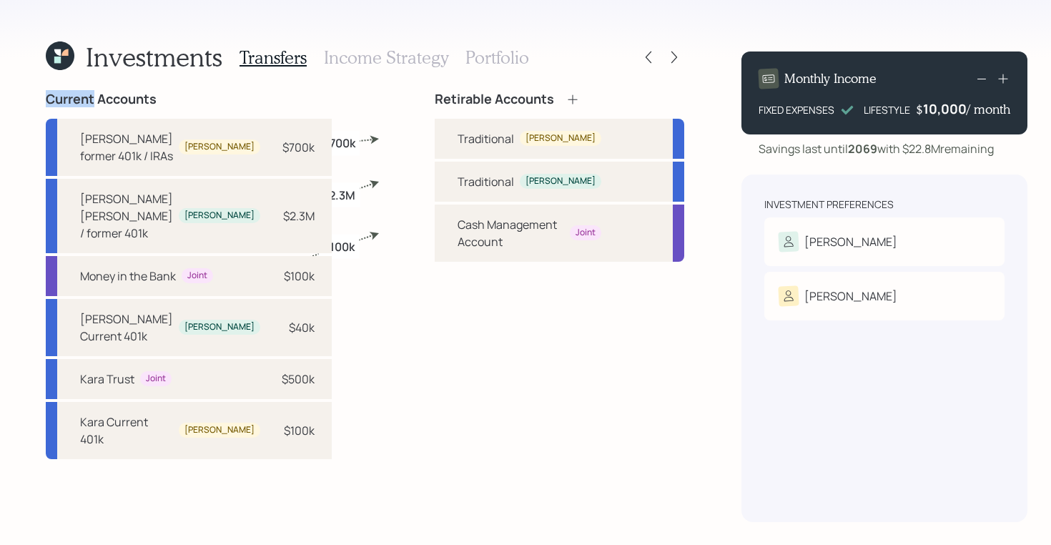
click at [667, 63] on icon at bounding box center [674, 57] width 14 height 14
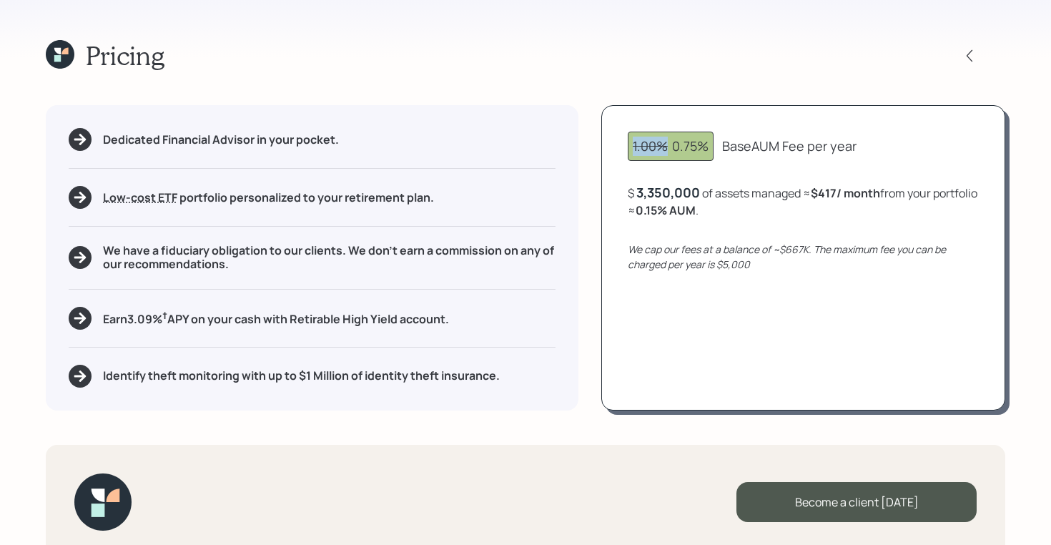
drag, startPoint x: 667, startPoint y: 149, endPoint x: 627, endPoint y: 149, distance: 40.0
click at [627, 149] on div "1.00% 0.75% Base AUM Fee per year $ 3,350,000 of assets managed ≈ $417 / month …" at bounding box center [803, 257] width 404 height 304
drag, startPoint x: 669, startPoint y: 149, endPoint x: 863, endPoint y: 154, distance: 193.8
click at [863, 154] on div "1.00% 0.75% Base AUM Fee per year" at bounding box center [803, 146] width 351 height 29
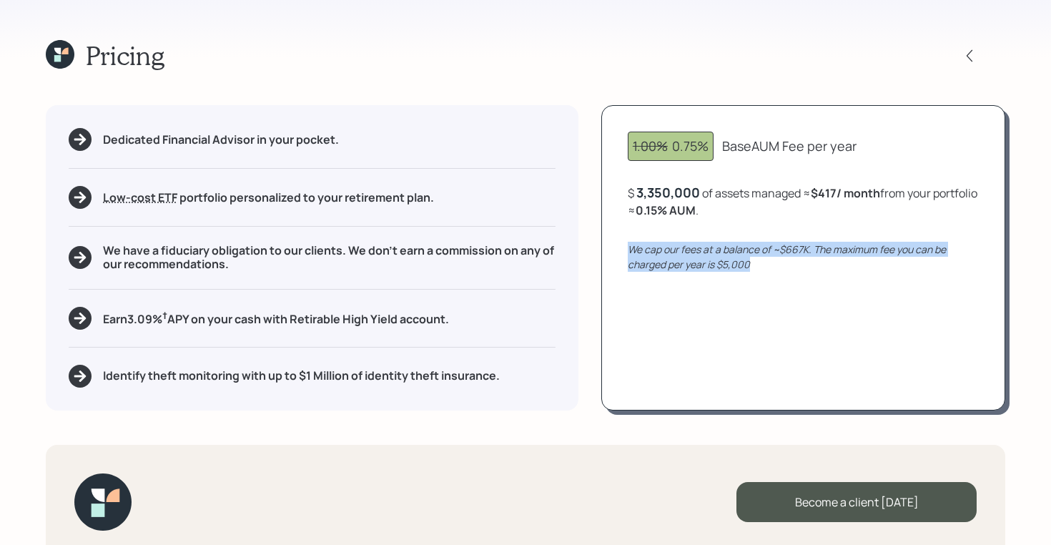
drag, startPoint x: 750, startPoint y: 262, endPoint x: 608, endPoint y: 242, distance: 143.0
click at [608, 242] on div "1.00% 0.75% Base AUM Fee per year $ 3,350,000 of assets managed ≈ $417 / month …" at bounding box center [803, 257] width 404 height 304
click at [760, 268] on div "We cap our fees at a balance of ~$667K. The maximum fee you can be charged per …" at bounding box center [803, 257] width 351 height 30
drag, startPoint x: 753, startPoint y: 262, endPoint x: 717, endPoint y: 262, distance: 35.7
click at [717, 262] on div "We cap our fees at a balance of ~$667K. The maximum fee you can be charged per …" at bounding box center [803, 257] width 351 height 30
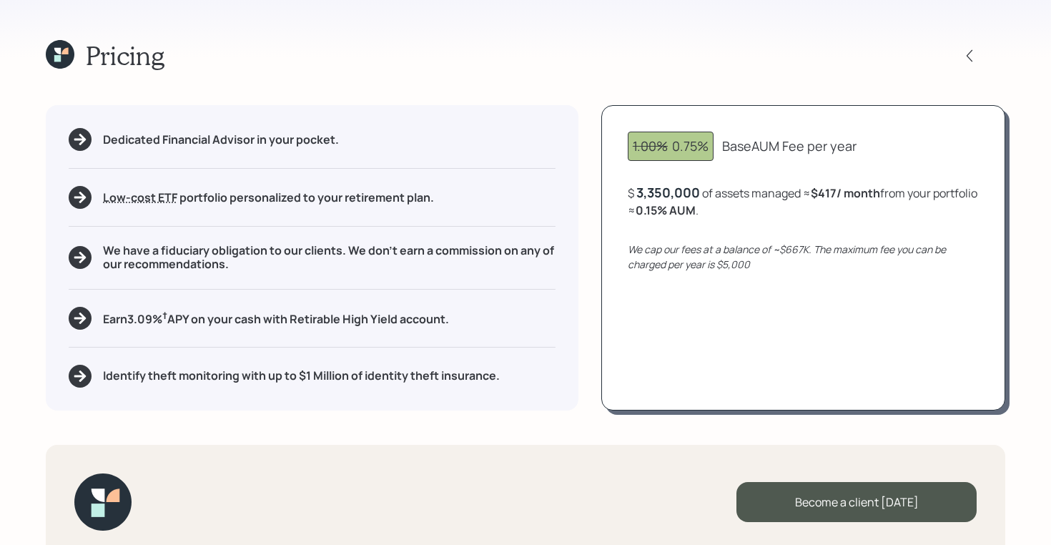
click at [676, 191] on div "3,350,000" at bounding box center [668, 192] width 64 height 17
click at [701, 203] on div "$ 3350000 of assets managed ≈ $417 / month from your portfolio ≈ 0.15 % AUM ." at bounding box center [803, 201] width 351 height 35
drag, startPoint x: 781, startPoint y: 249, endPoint x: 807, endPoint y: 249, distance: 25.7
click at [807, 249] on icon "We cap our fees at a balance of ~$667K. The maximum fee you can be charged per …" at bounding box center [787, 256] width 318 height 29
click at [748, 205] on div "$ 3,350,000 of assets managed ≈ $417 / month from your portfolio ≈ 0.15 % AUM ." at bounding box center [803, 201] width 351 height 35
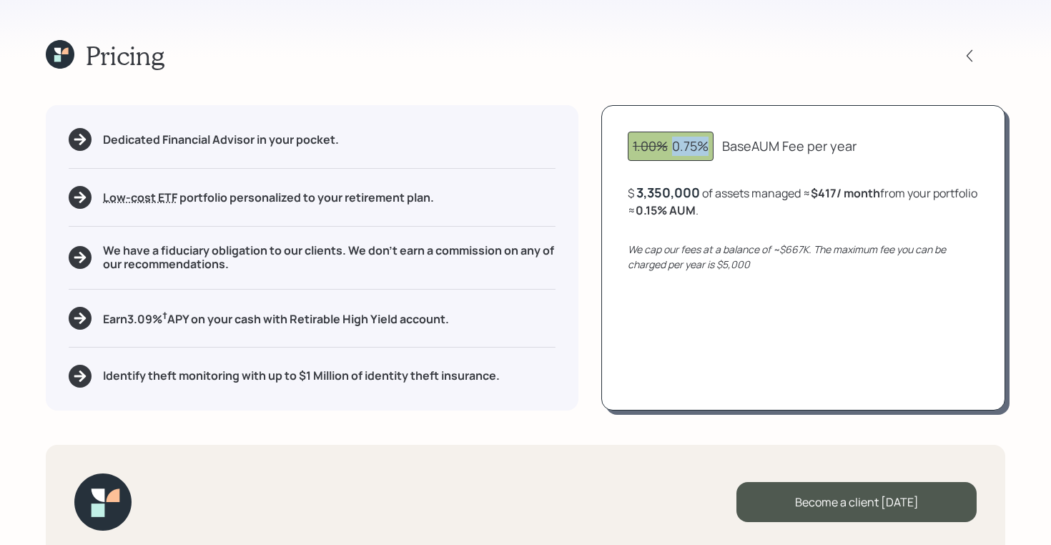
drag, startPoint x: 663, startPoint y: 145, endPoint x: 718, endPoint y: 152, distance: 55.5
click at [718, 152] on div "1.00% 0.75% Base AUM Fee per year" at bounding box center [803, 146] width 351 height 29
drag, startPoint x: 745, startPoint y: 208, endPoint x: 681, endPoint y: 209, distance: 63.6
click at [681, 209] on div "$ 3,350,000 of assets managed ≈ $417 / month from your portfolio ≈ 0.15 % AUM ." at bounding box center [803, 201] width 351 height 35
click at [669, 194] on div "3,350,000" at bounding box center [668, 192] width 64 height 17
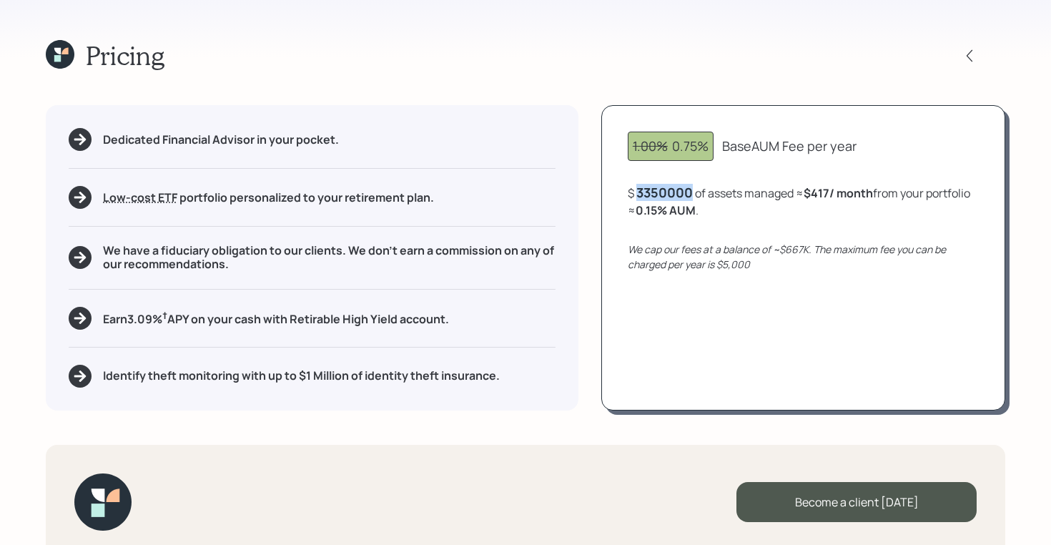
click at [669, 194] on div "3350000" at bounding box center [664, 192] width 56 height 17
click at [749, 216] on div "$ 5,000,000 of assets managed ≈ $417 / month from your portfolio ≈ 0.1 % AUM ." at bounding box center [803, 201] width 351 height 35
click at [51, 56] on icon at bounding box center [60, 54] width 29 height 29
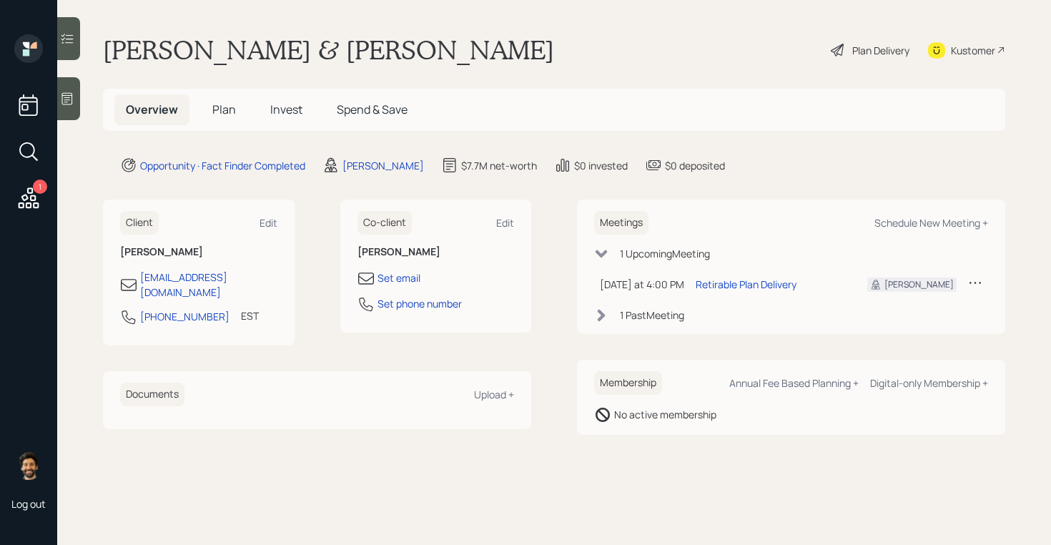
click at [871, 48] on div "Plan Delivery" at bounding box center [880, 50] width 57 height 15
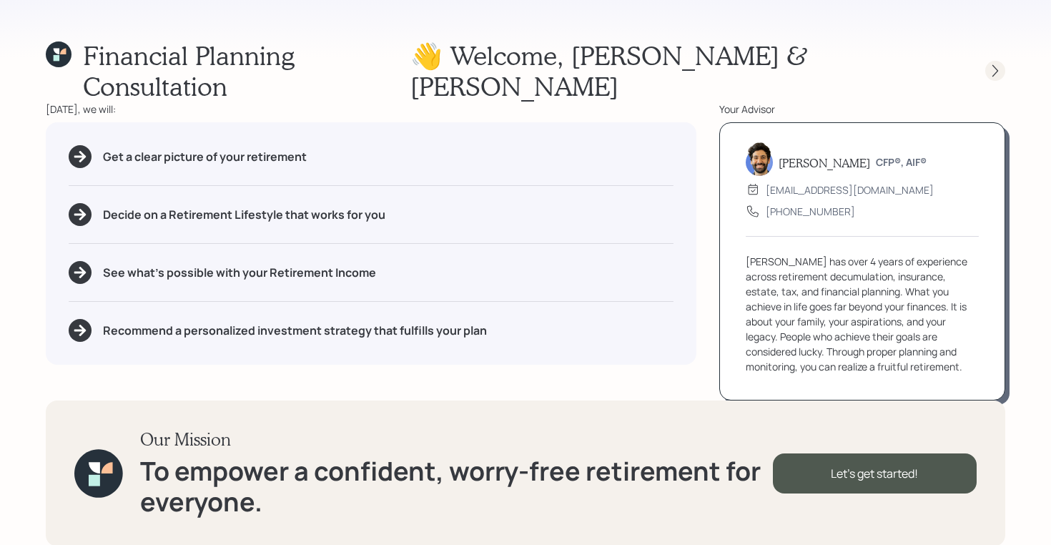
click at [995, 64] on icon at bounding box center [995, 71] width 14 height 14
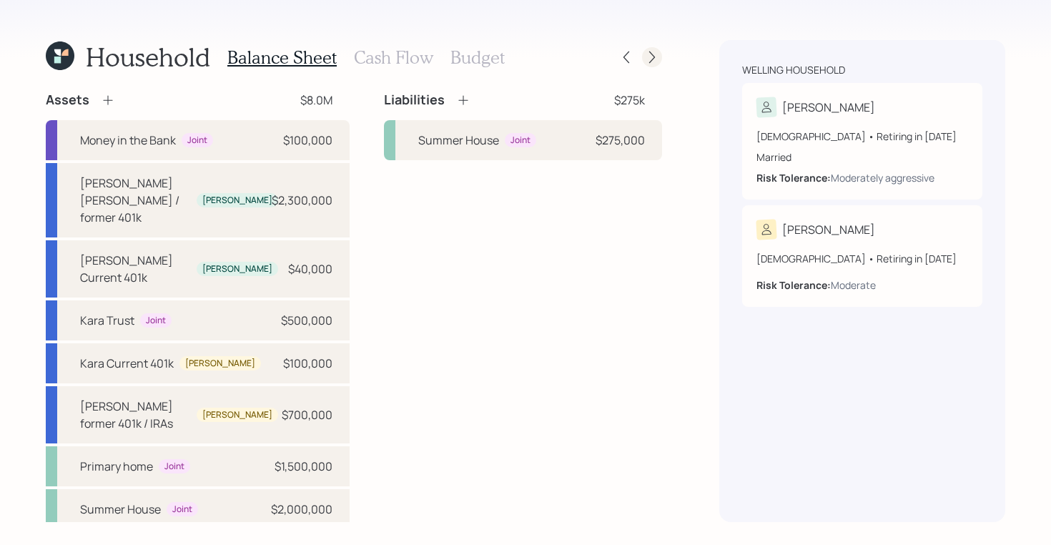
click at [651, 57] on icon at bounding box center [652, 57] width 14 height 14
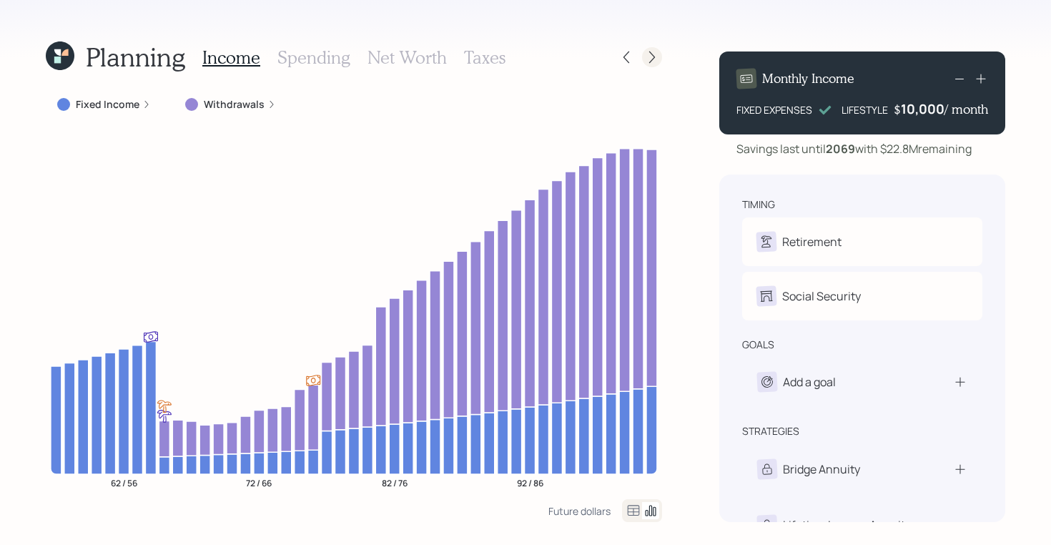
click at [645, 54] on icon at bounding box center [652, 57] width 14 height 14
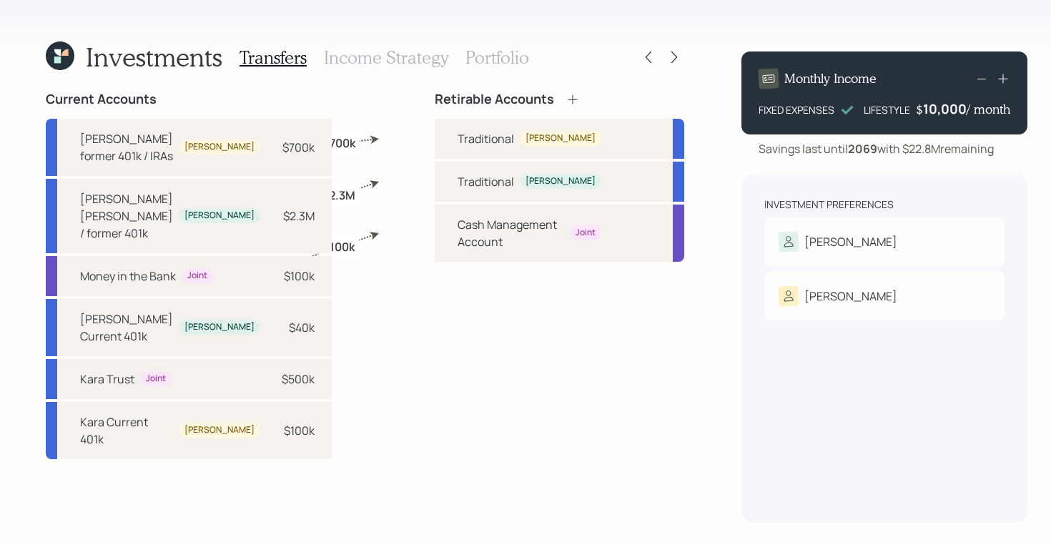
click at [667, 54] on icon at bounding box center [674, 57] width 14 height 14
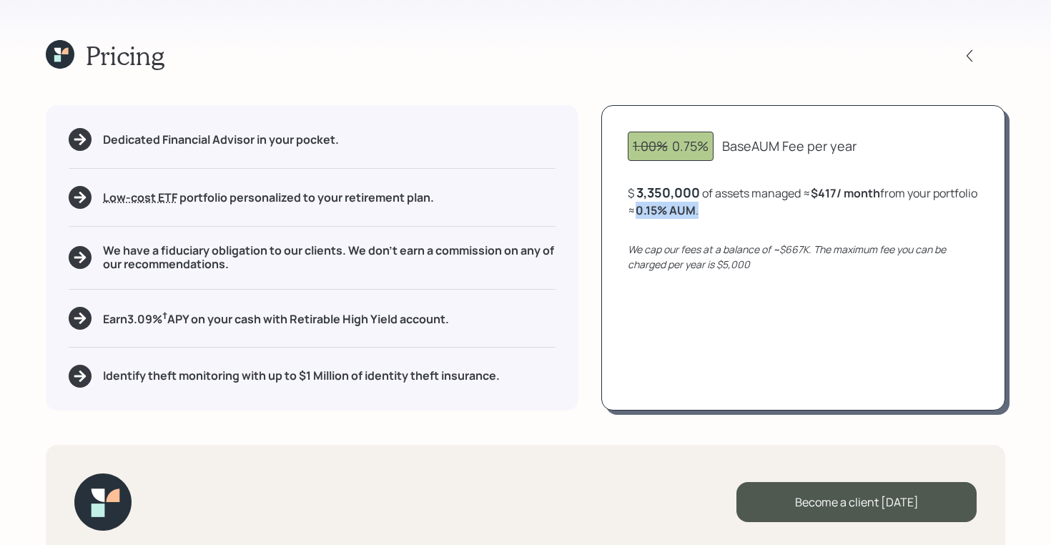
drag, startPoint x: 747, startPoint y: 208, endPoint x: 680, endPoint y: 208, distance: 66.5
click at [680, 208] on div "$ 3,350,000 of assets managed ≈ $417 / month from your portfolio ≈ 0.15 % AUM ." at bounding box center [803, 201] width 351 height 35
click at [59, 56] on icon at bounding box center [57, 58] width 6 height 6
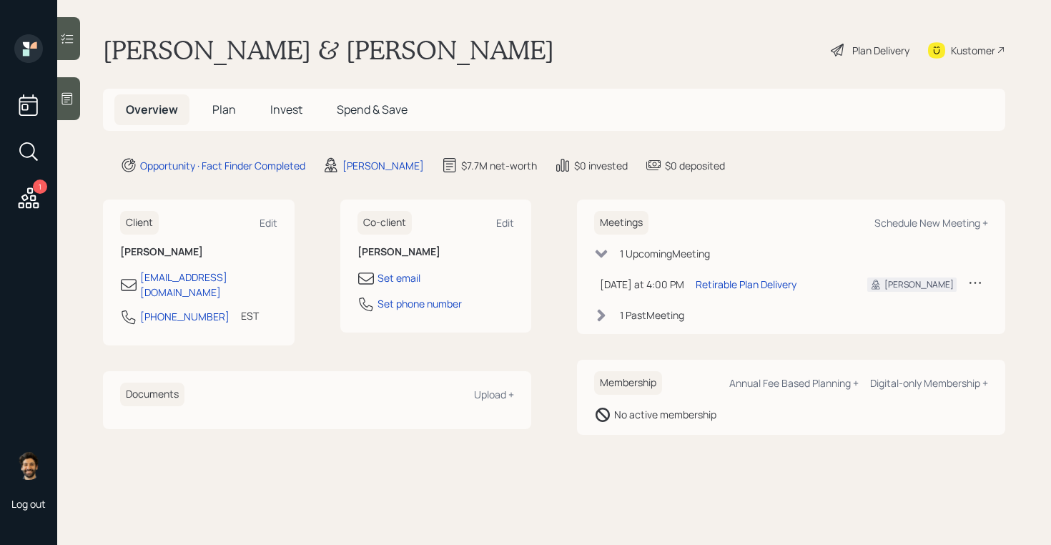
click at [224, 111] on span "Plan" at bounding box center [224, 109] width 24 height 16
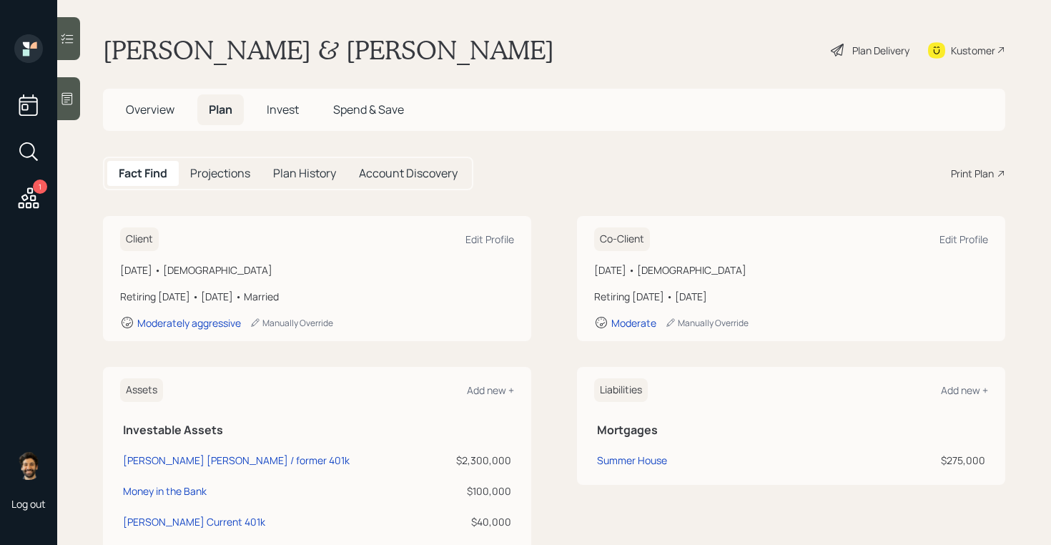
click at [147, 94] on h5 "Overview" at bounding box center [149, 109] width 71 height 31
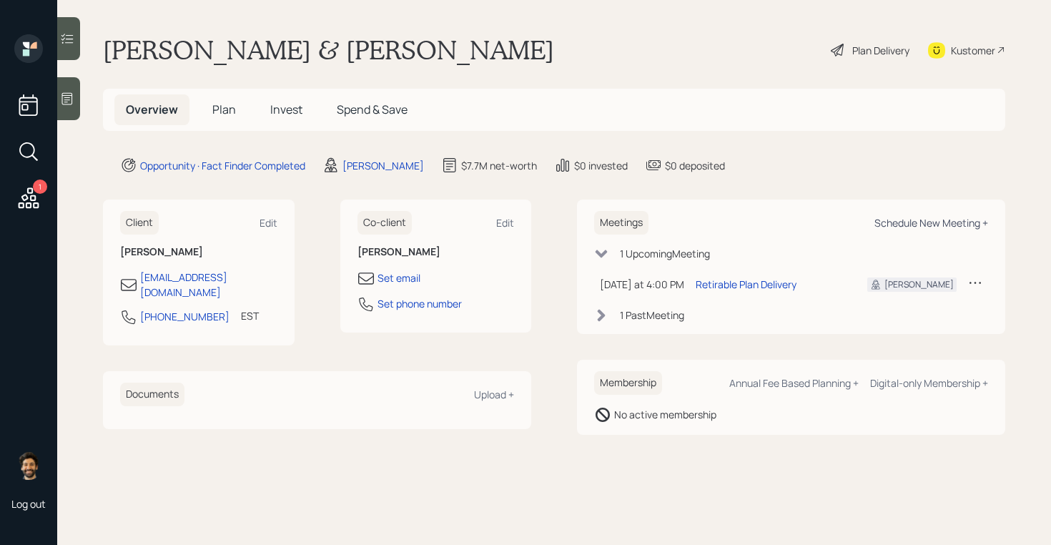
click at [923, 222] on div "Schedule New Meeting +" at bounding box center [931, 223] width 114 height 14
select select "f14b762f-c7c2-4b89-9227-8fa891345eea"
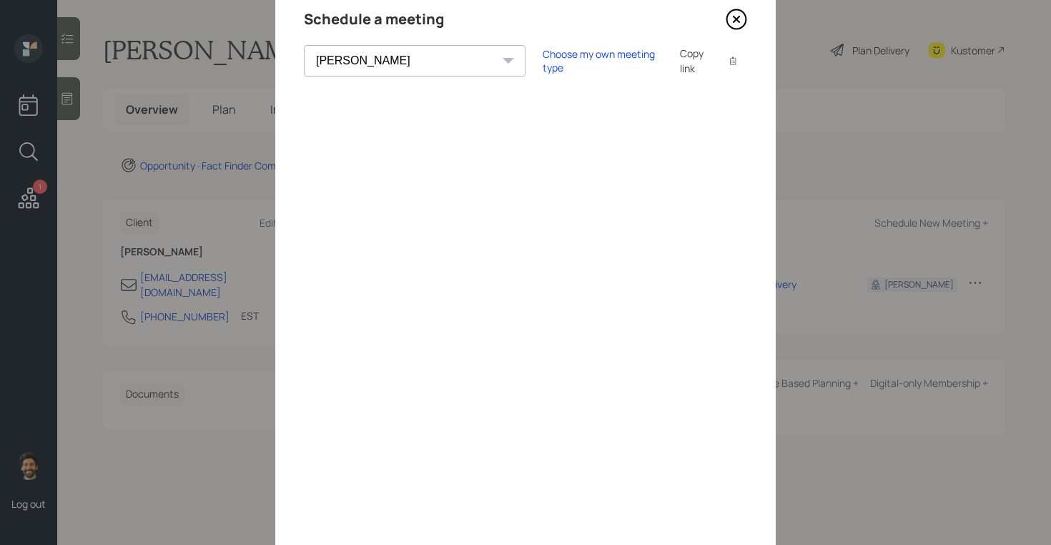
scroll to position [99, 0]
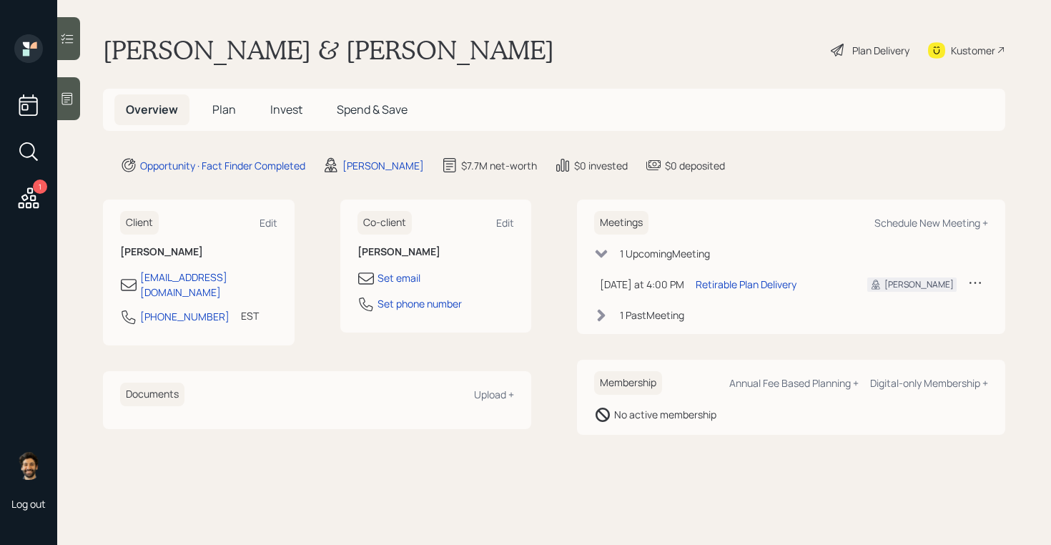
click at [224, 116] on span "Plan" at bounding box center [224, 109] width 24 height 16
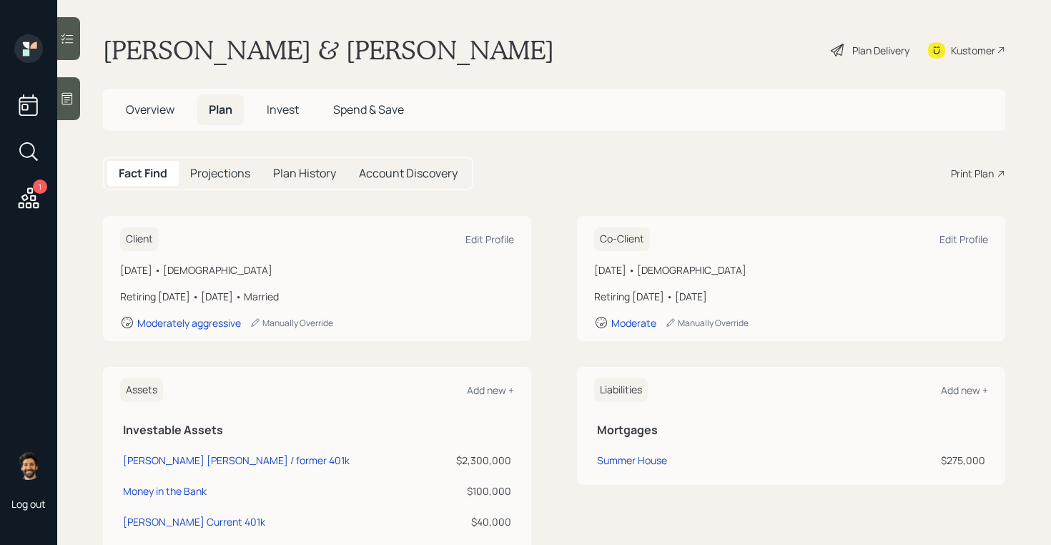
click at [968, 176] on div "Print Plan" at bounding box center [972, 173] width 43 height 15
click at [152, 106] on span "Overview" at bounding box center [150, 109] width 49 height 16
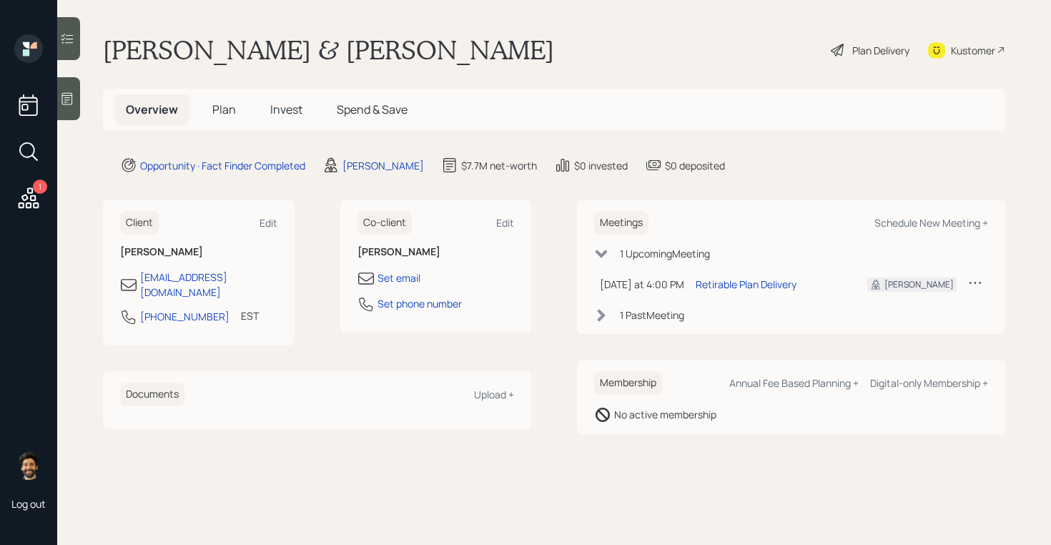
click at [216, 107] on span "Plan" at bounding box center [224, 109] width 24 height 16
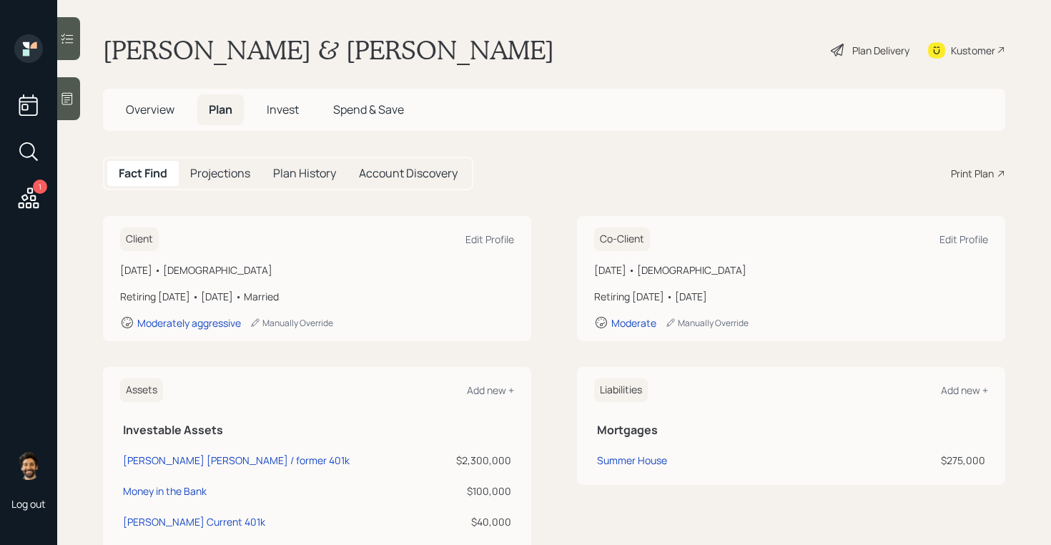
click at [152, 112] on span "Overview" at bounding box center [150, 109] width 49 height 16
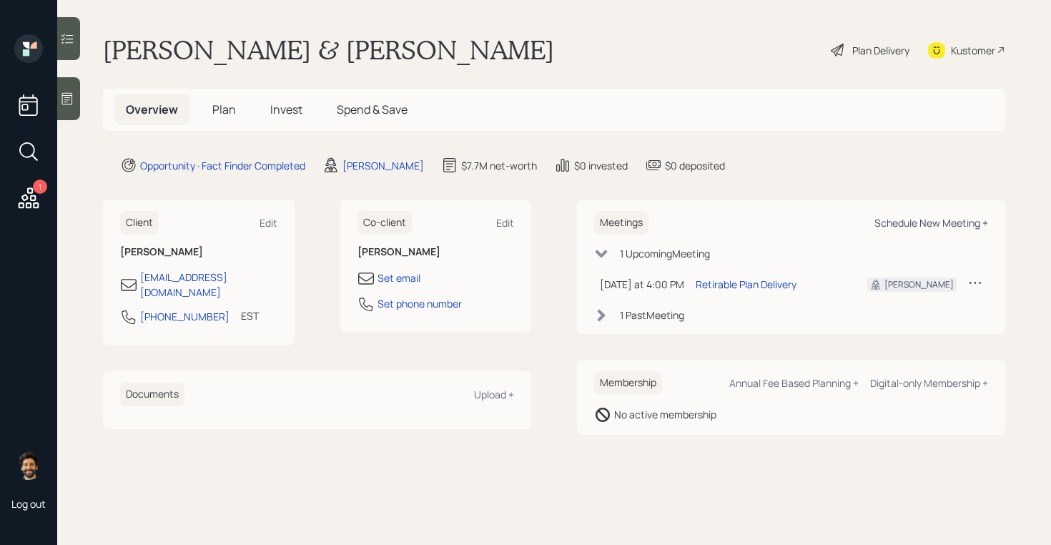
click at [963, 224] on div "Schedule New Meeting +" at bounding box center [931, 223] width 114 height 14
select select "f14b762f-c7c2-4b89-9227-8fa891345eea"
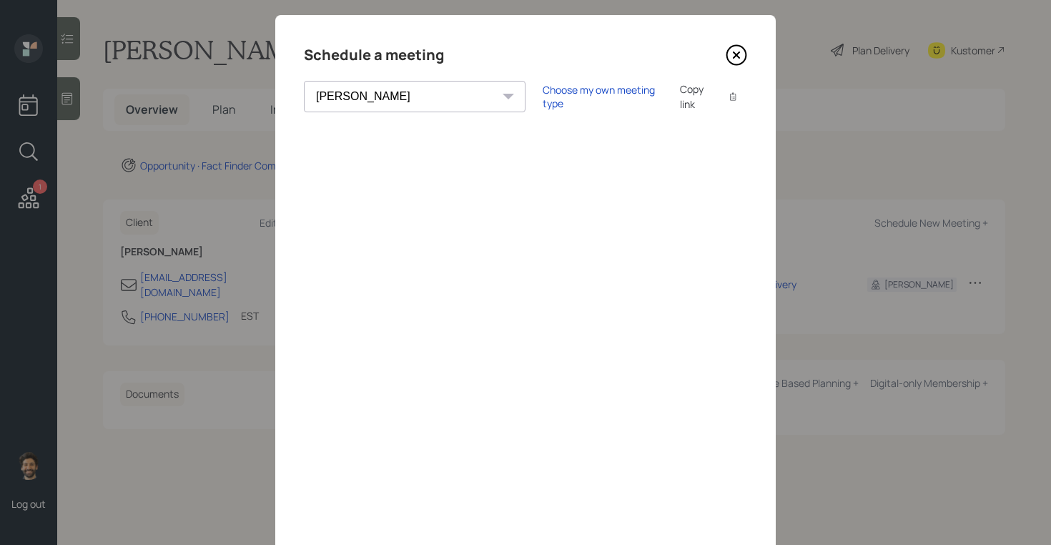
scroll to position [22, 0]
click at [733, 54] on icon at bounding box center [735, 53] width 21 height 21
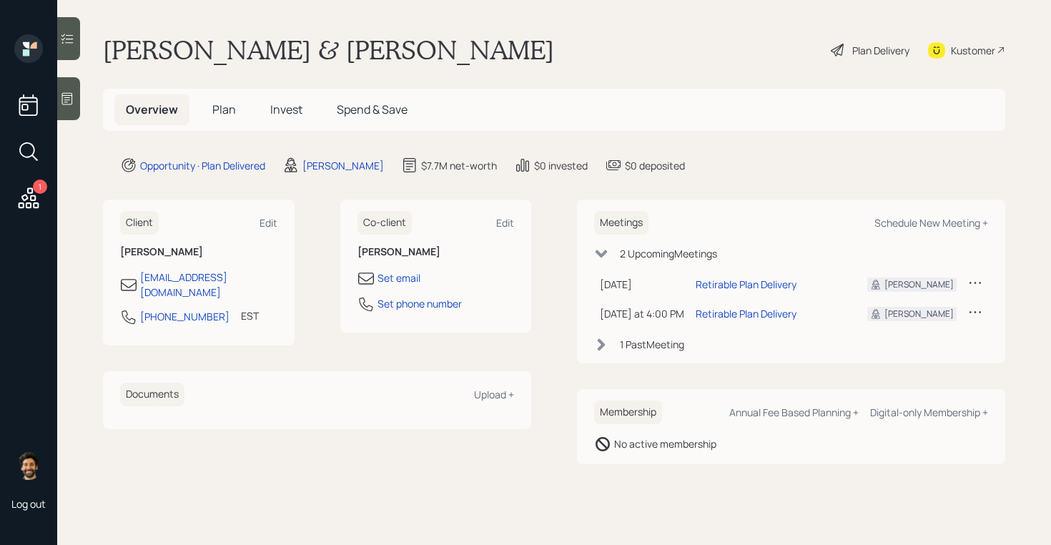
click at [285, 101] on span "Invest" at bounding box center [286, 109] width 32 height 16
